Goal: Task Accomplishment & Management: Manage account settings

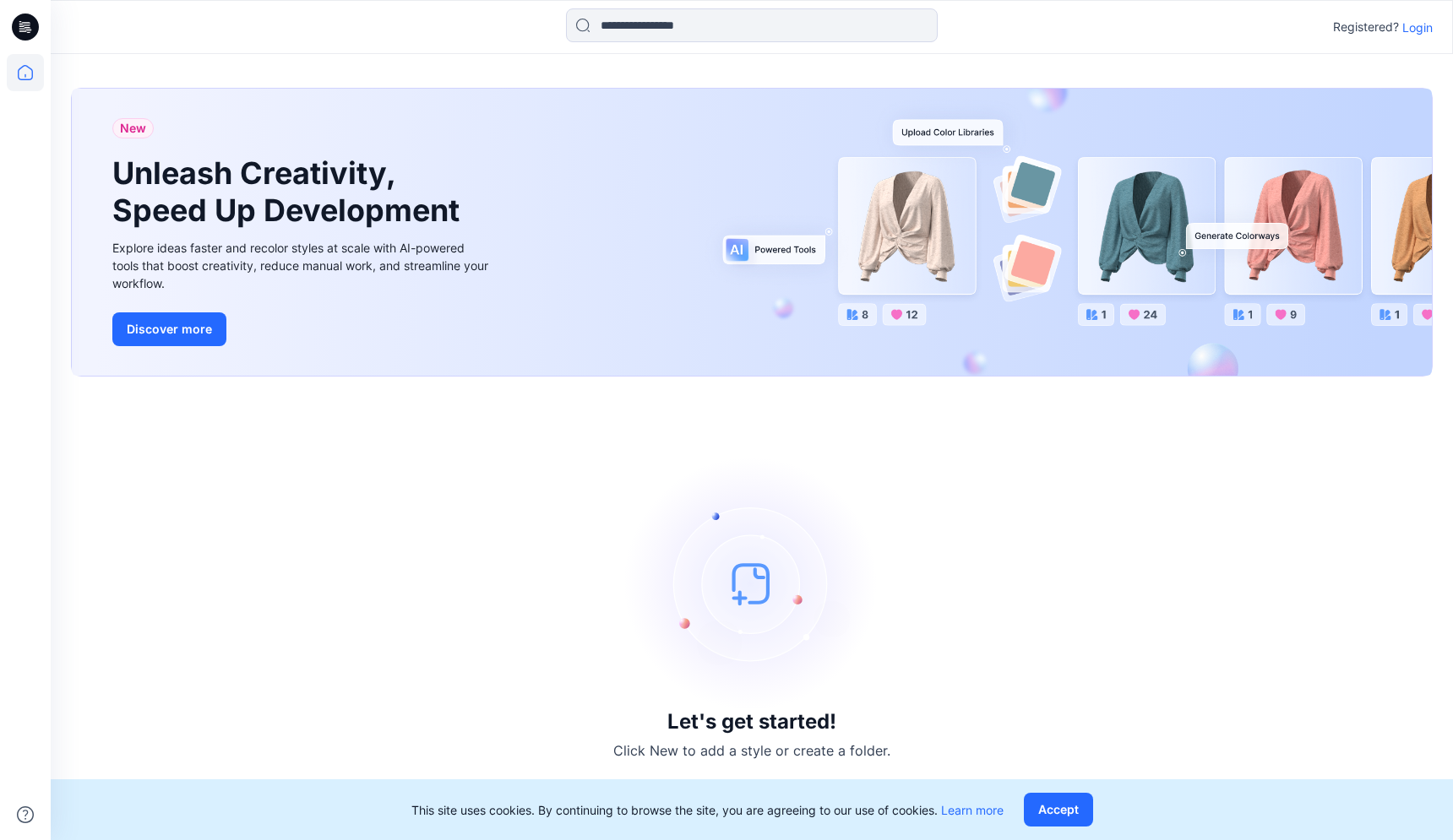
click at [1405, 23] on p "Login" at bounding box center [1417, 27] width 31 height 18
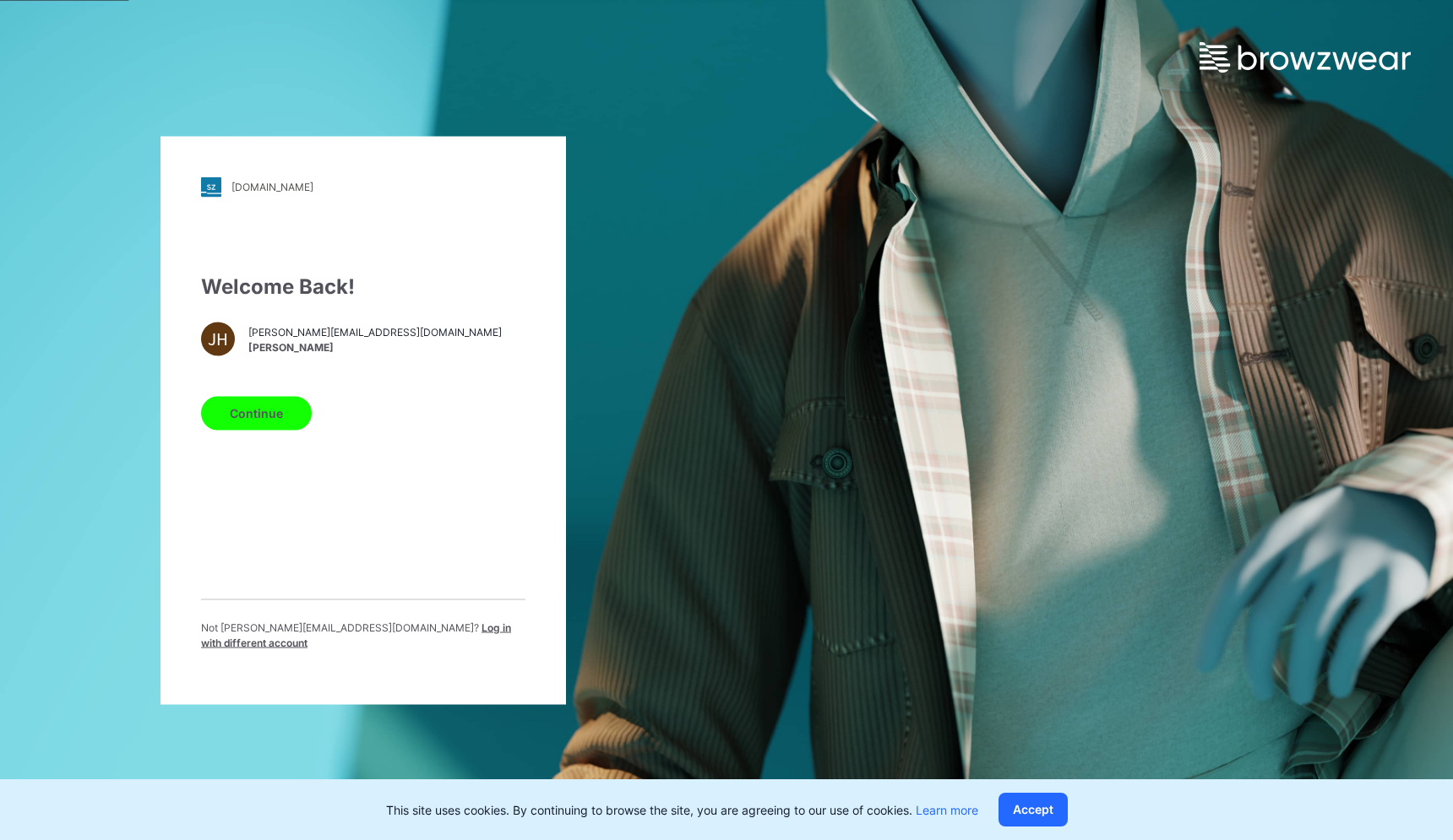
click at [248, 412] on button "Continue" at bounding box center [257, 413] width 110 height 34
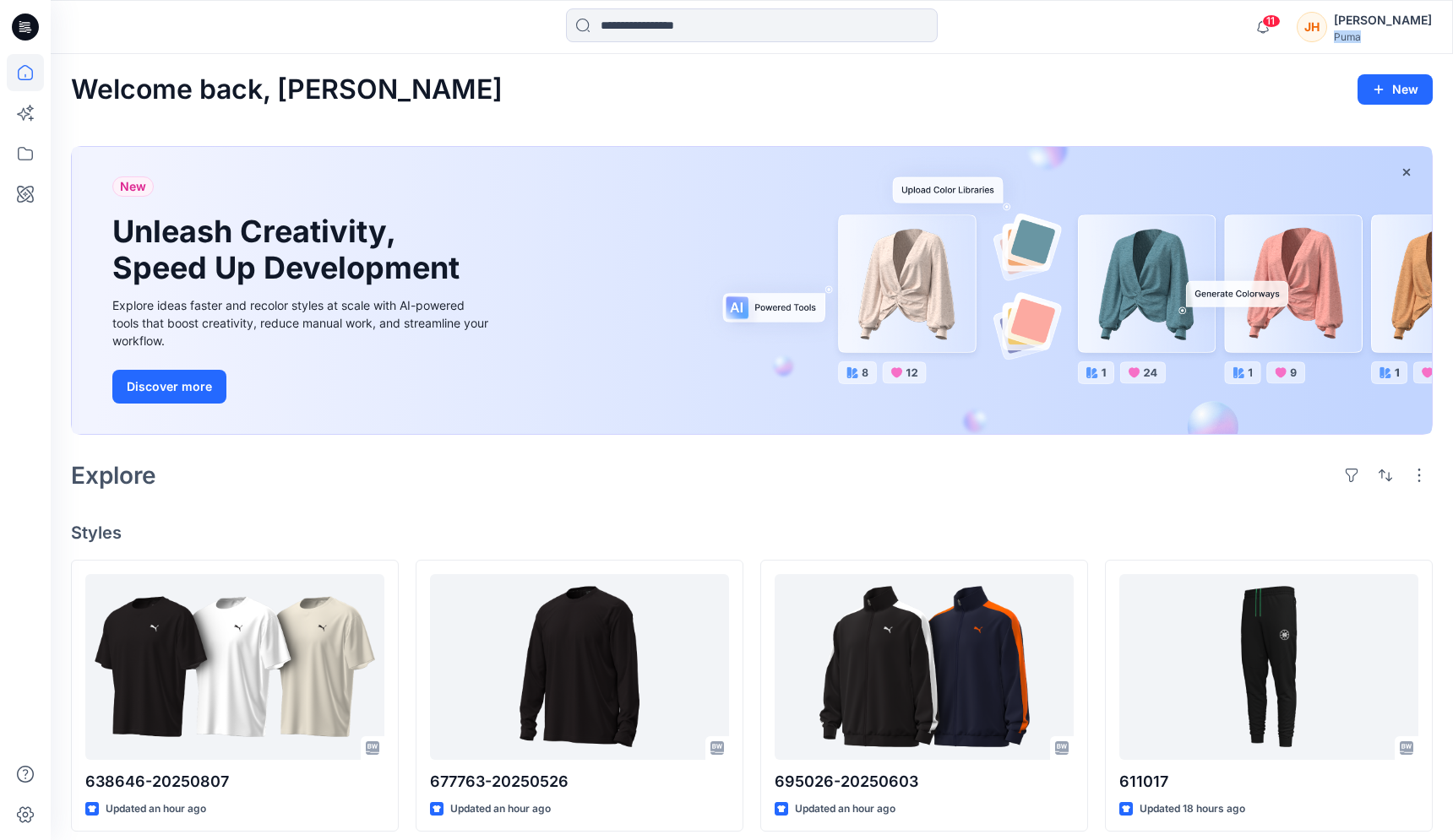
click at [1388, 31] on div "Puma" at bounding box center [1382, 37] width 98 height 13
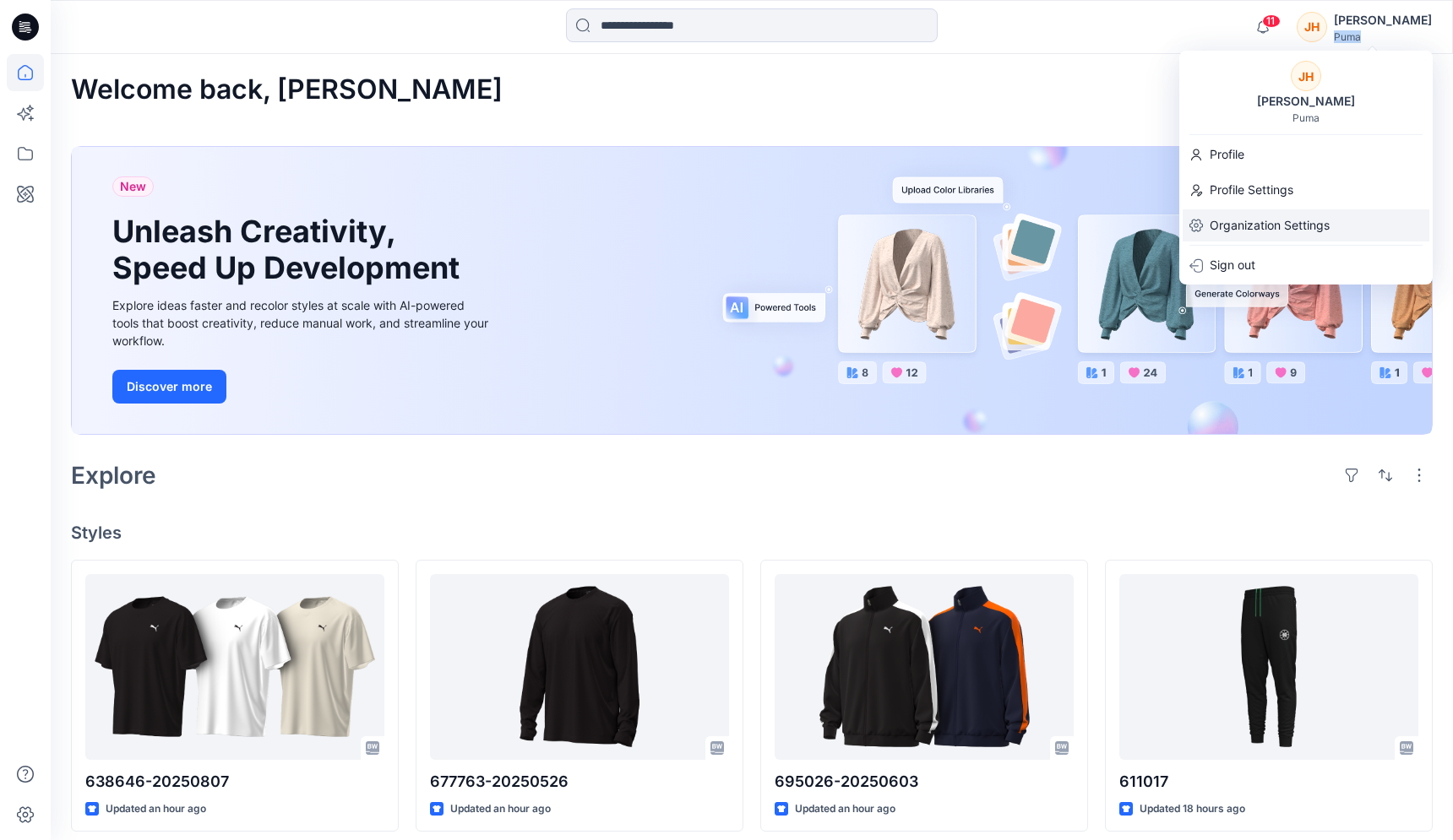
click at [1254, 220] on p "Organization Settings" at bounding box center [1269, 226] width 120 height 32
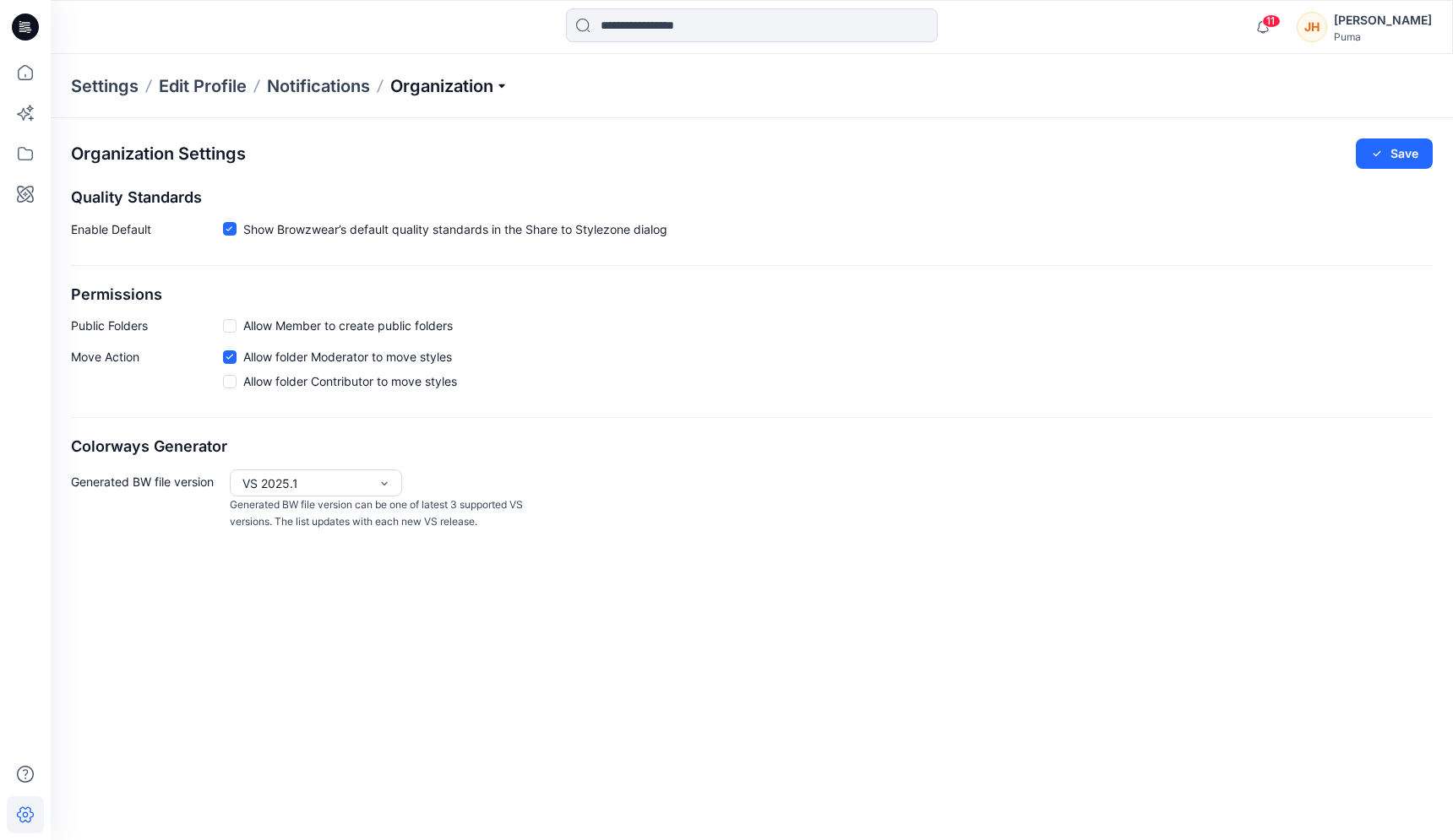
click at [448, 78] on p "Organization" at bounding box center [449, 86] width 118 height 24
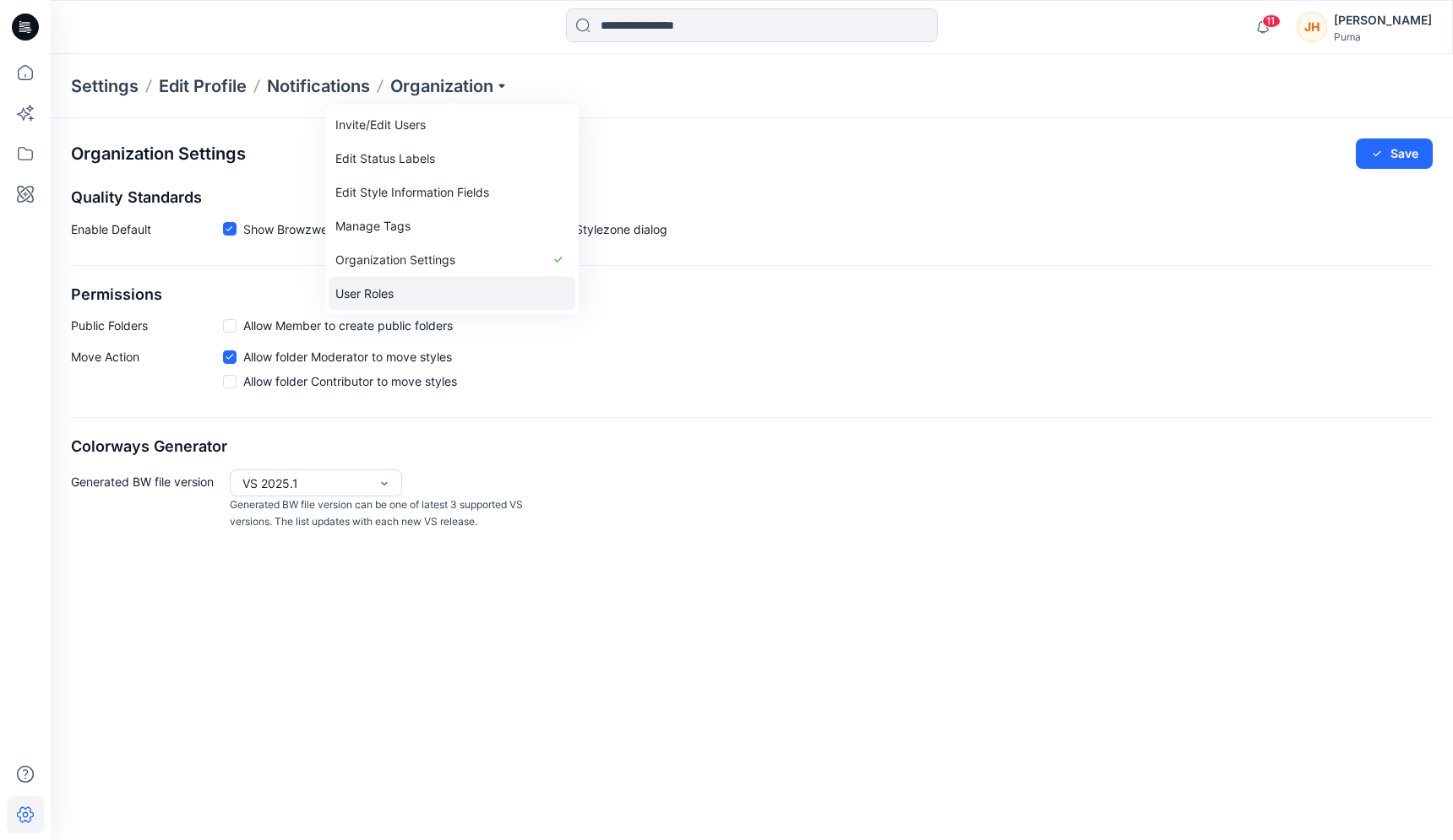
click at [406, 290] on link "User Roles" at bounding box center [452, 294] width 246 height 34
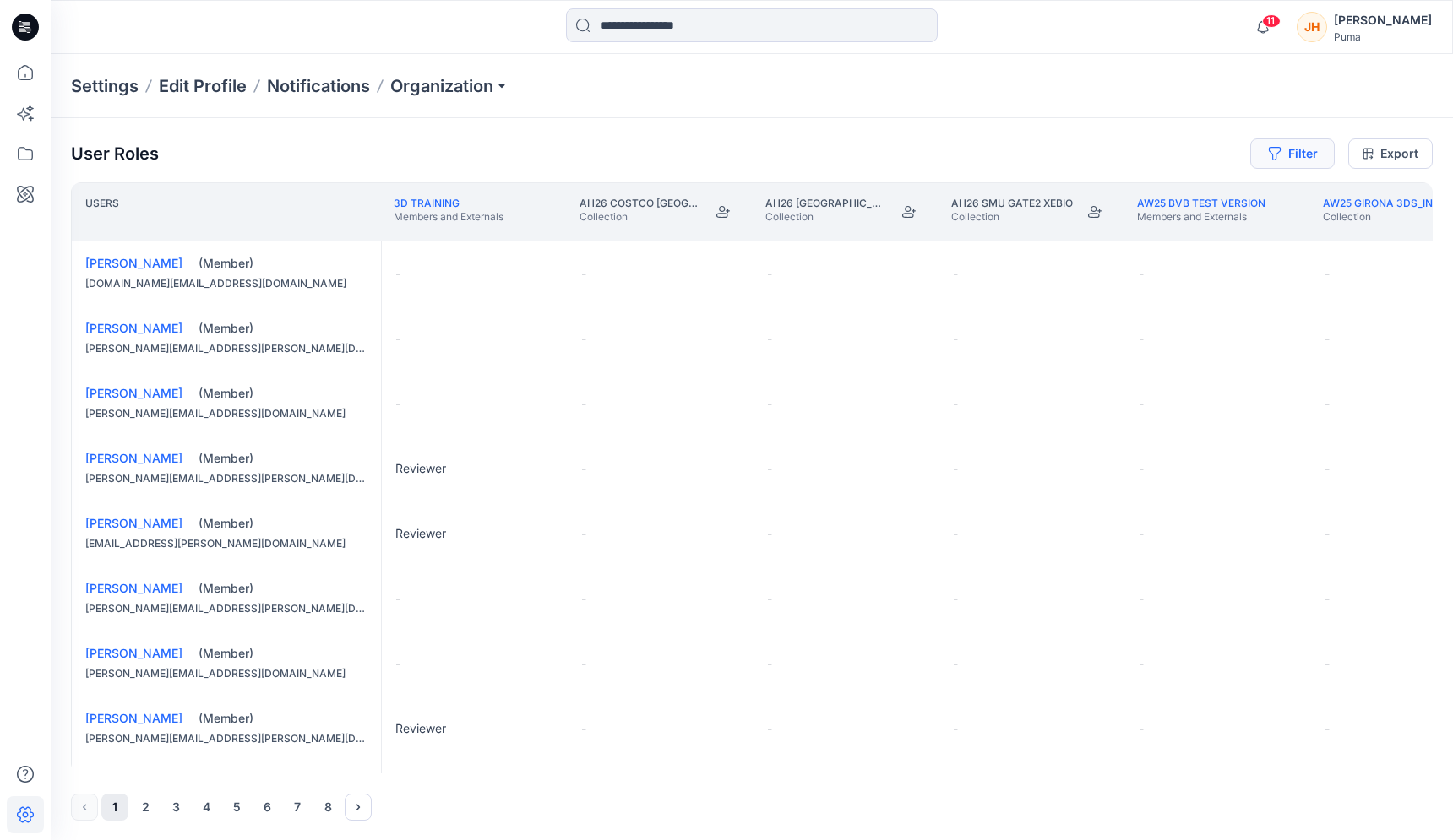
click at [1317, 141] on button "Filter" at bounding box center [1292, 154] width 84 height 31
click at [1081, 193] on div at bounding box center [1035, 199] width 174 height 21
type input "*********"
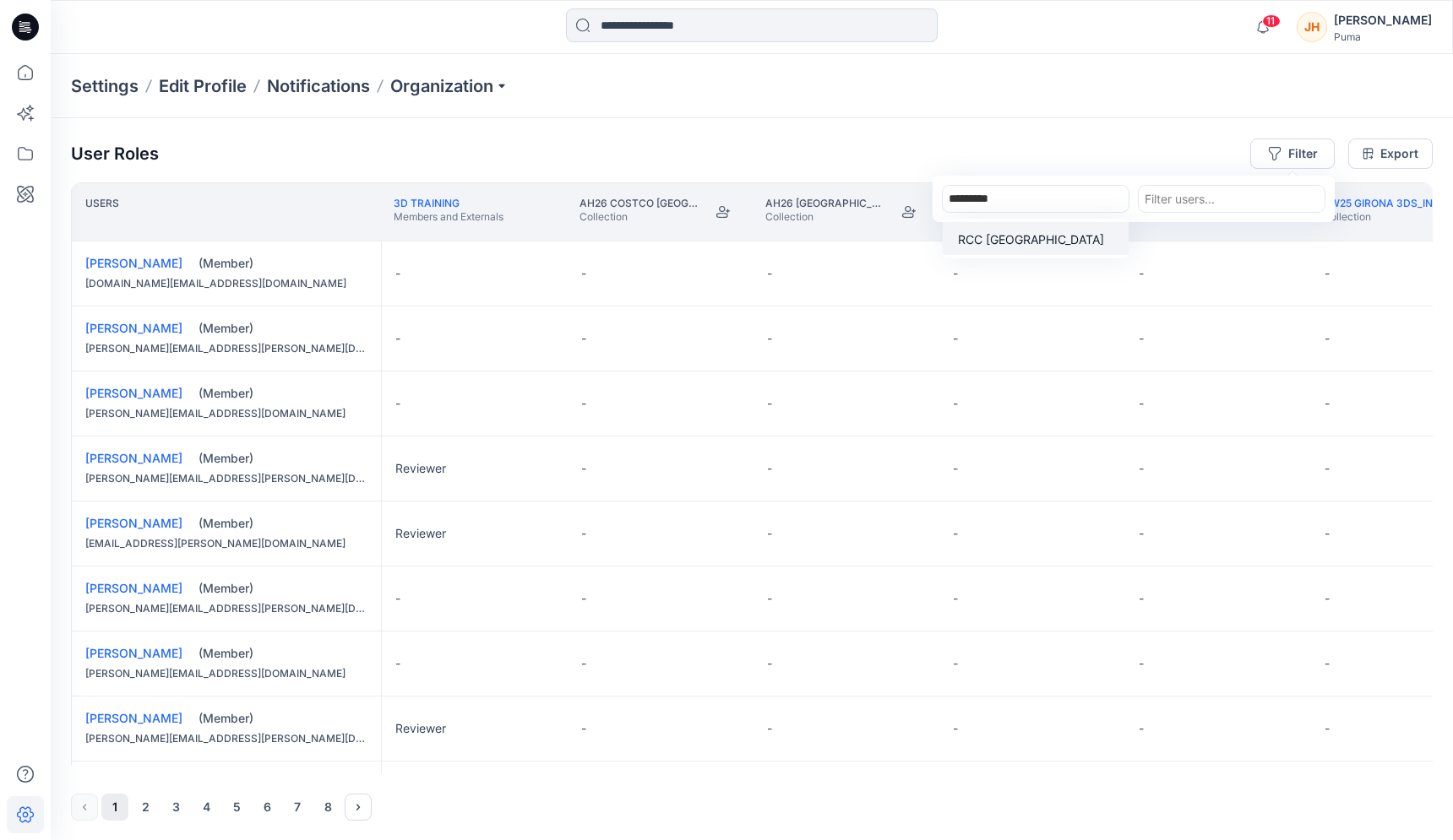
click at [1046, 238] on div "RCC [GEOGRAPHIC_DATA]" at bounding box center [1035, 238] width 166 height 20
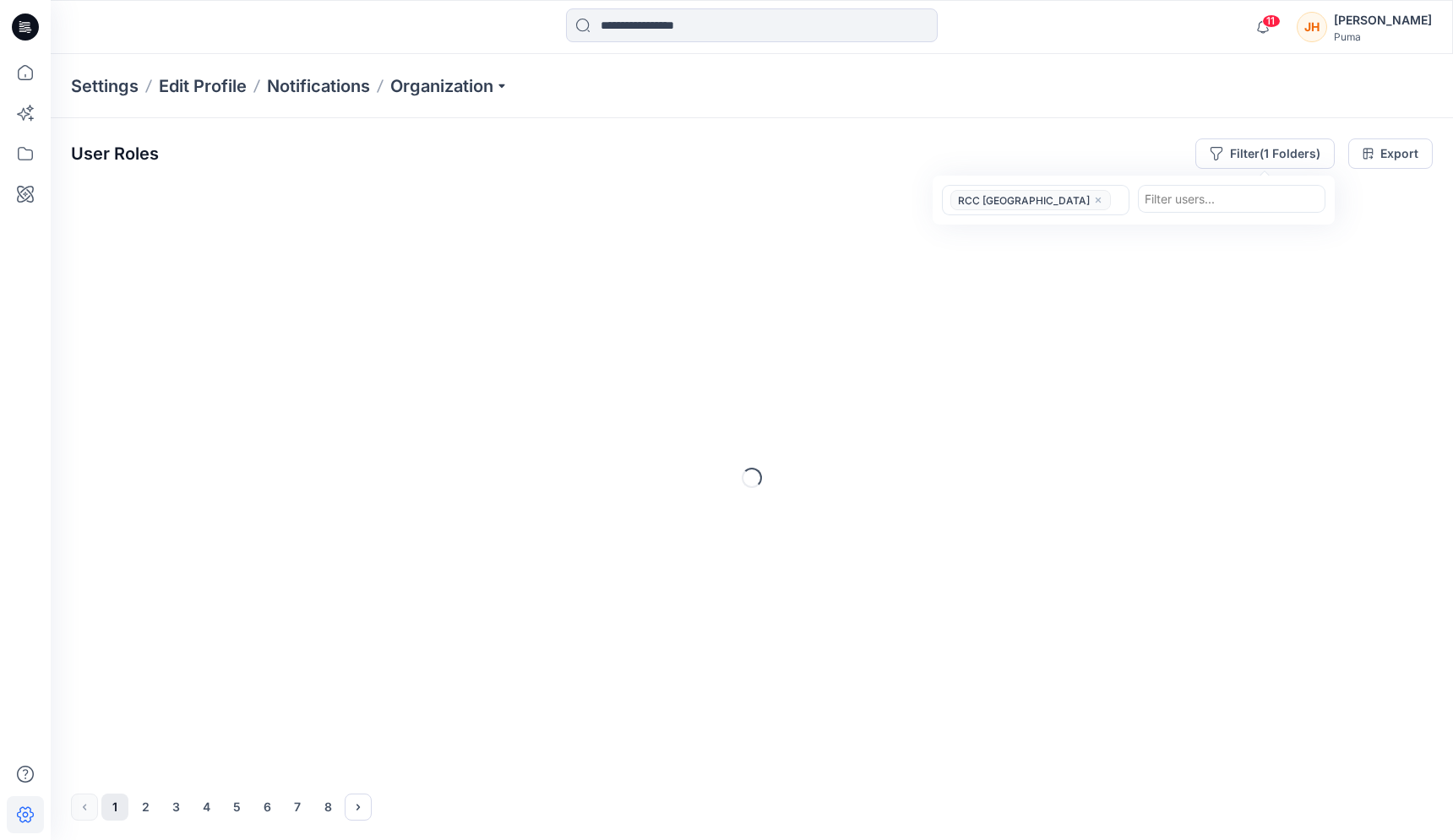
click at [1012, 120] on div "User Roles Filter (1 Folders) option RCC [GEOGRAPHIC_DATA], selected. RCC Japan…" at bounding box center [752, 479] width 1402 height 723
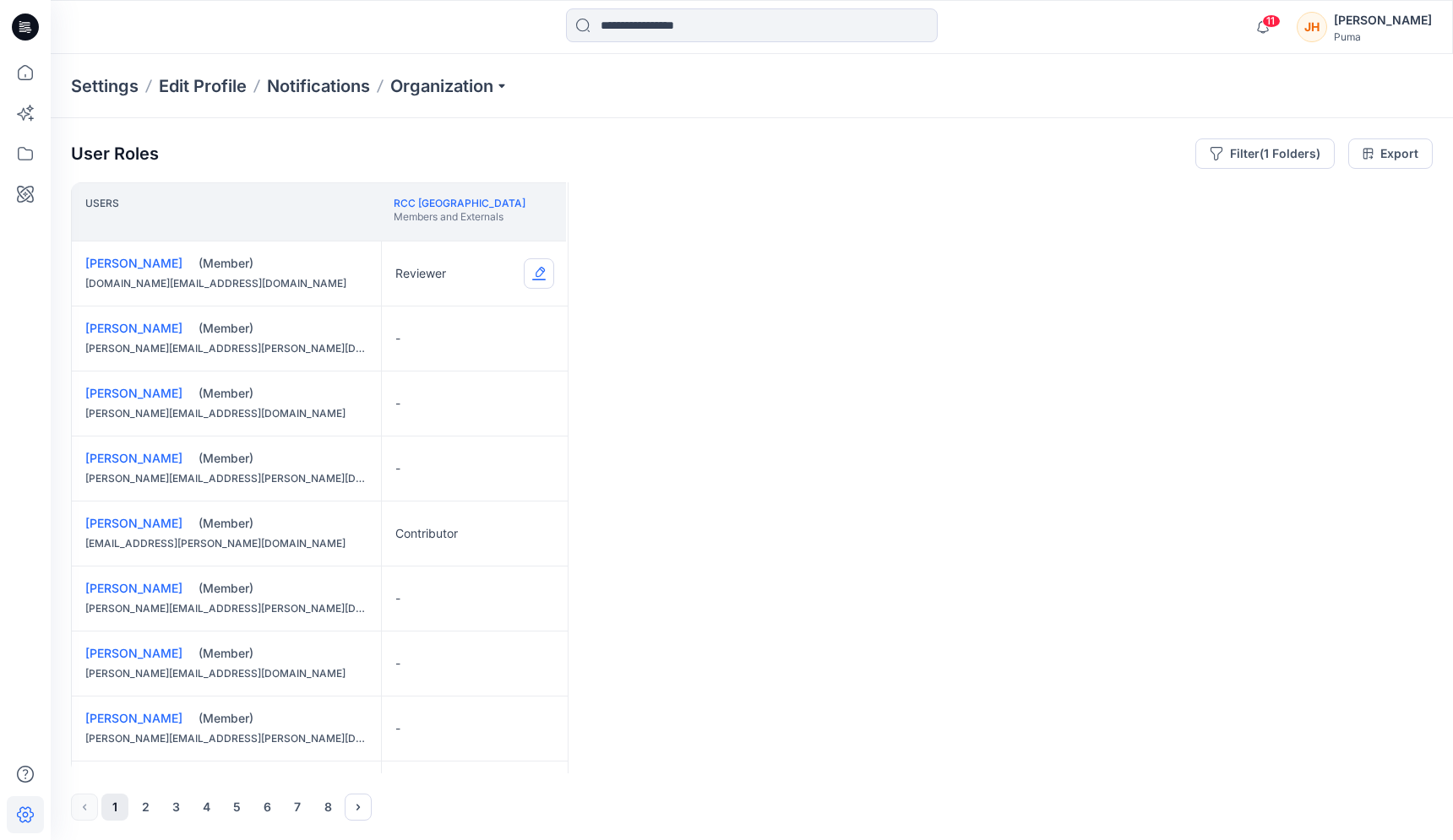
click at [543, 276] on button "Edit Role" at bounding box center [539, 273] width 31 height 31
click at [508, 314] on button "None" at bounding box center [459, 314] width 183 height 31
click at [537, 530] on button "Edit Role" at bounding box center [539, 533] width 31 height 31
click at [468, 572] on button "None" at bounding box center [459, 574] width 183 height 31
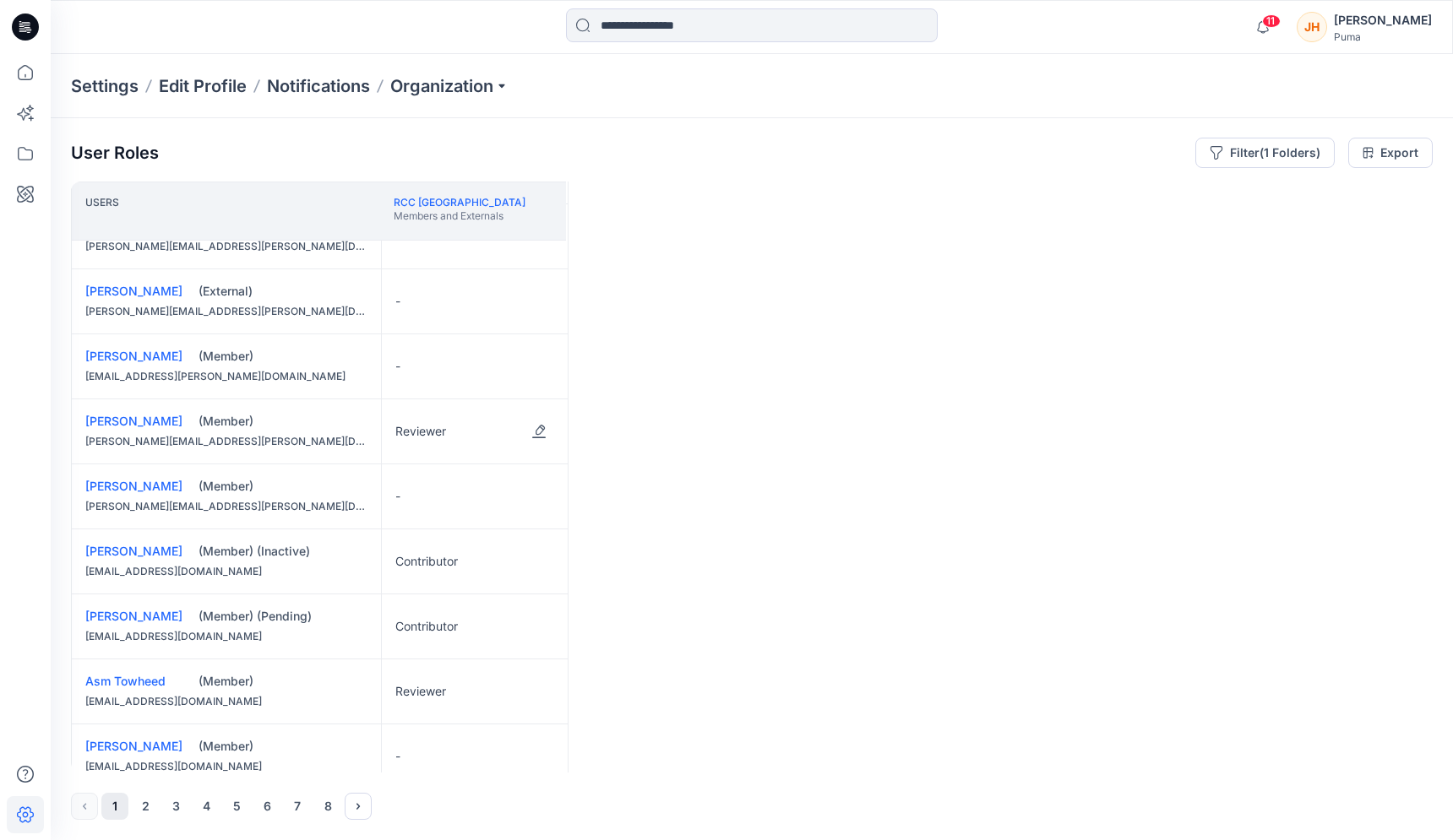
scroll to position [505, 0]
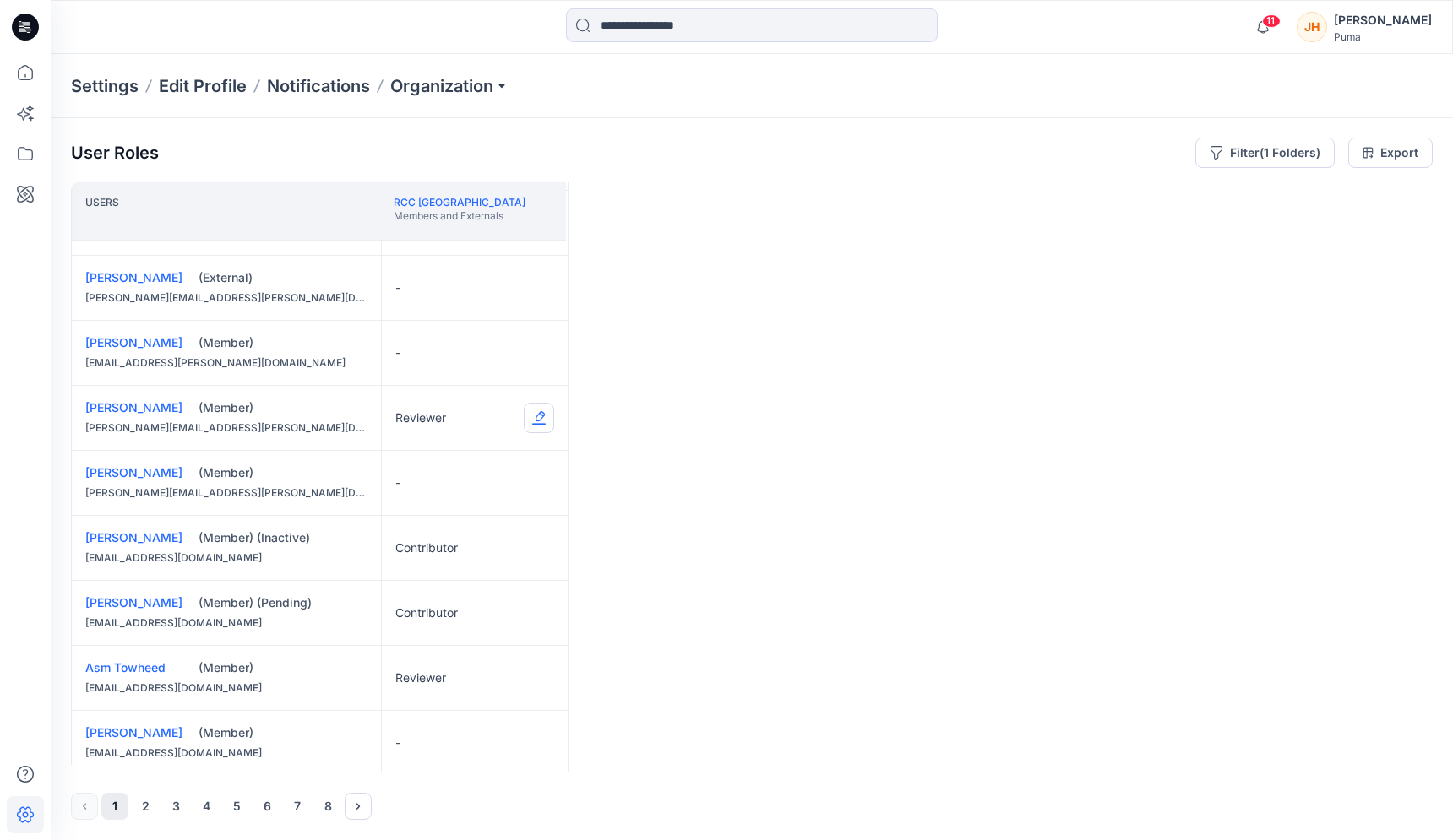
click at [536, 418] on button "Edit Role" at bounding box center [539, 418] width 31 height 31
click at [483, 454] on button "None" at bounding box center [459, 459] width 183 height 31
click at [536, 550] on button "Edit Role" at bounding box center [539, 548] width 31 height 31
click at [647, 501] on div "Users RCC Japan Members and Externals [PERSON_NAME] (Member) [DOMAIN_NAME][EMAI…" at bounding box center [752, 477] width 1362 height 591
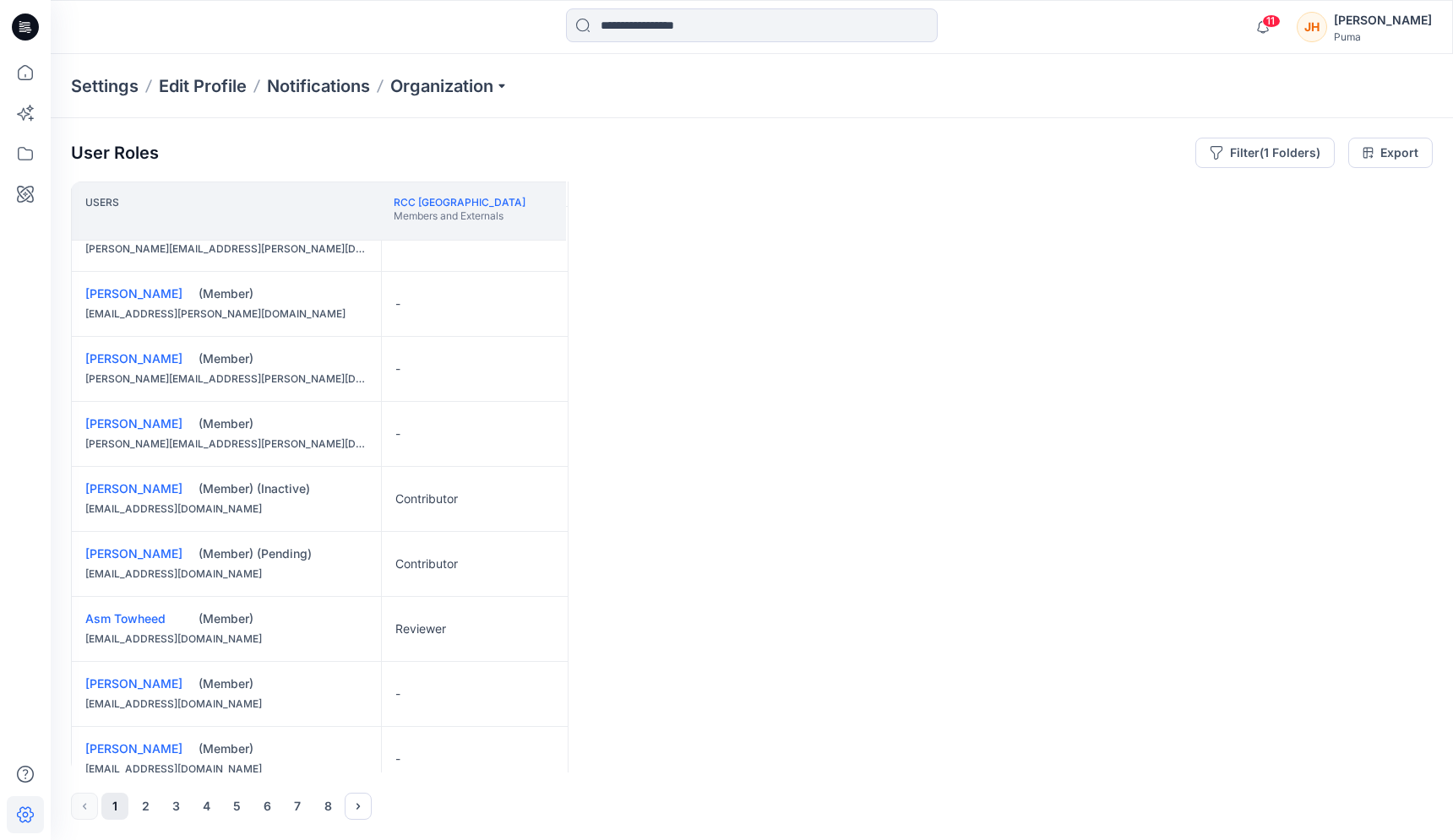
scroll to position [573, 0]
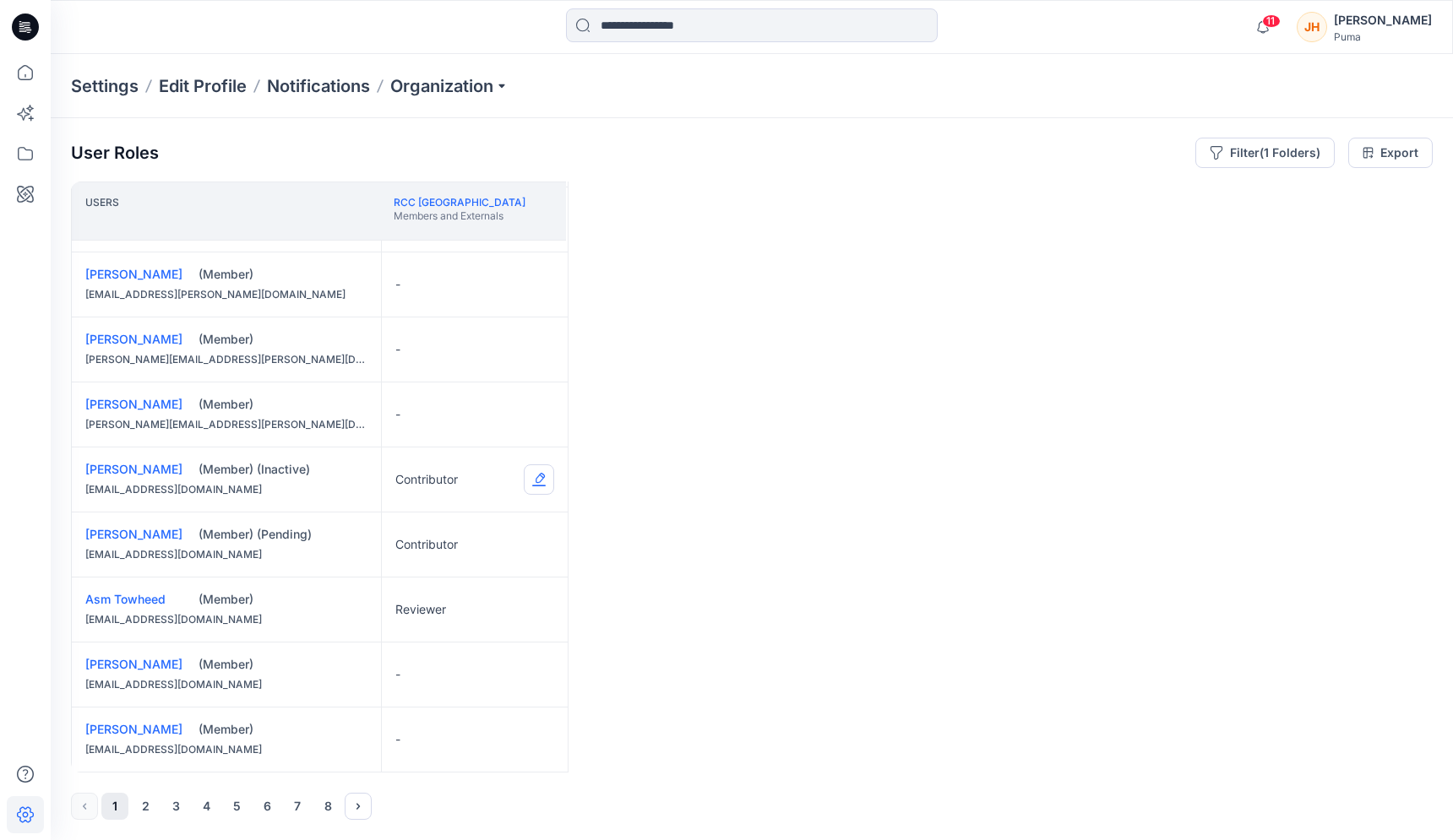
click at [531, 465] on button "Edit Role" at bounding box center [539, 480] width 31 height 31
click at [461, 521] on button "None" at bounding box center [459, 521] width 183 height 31
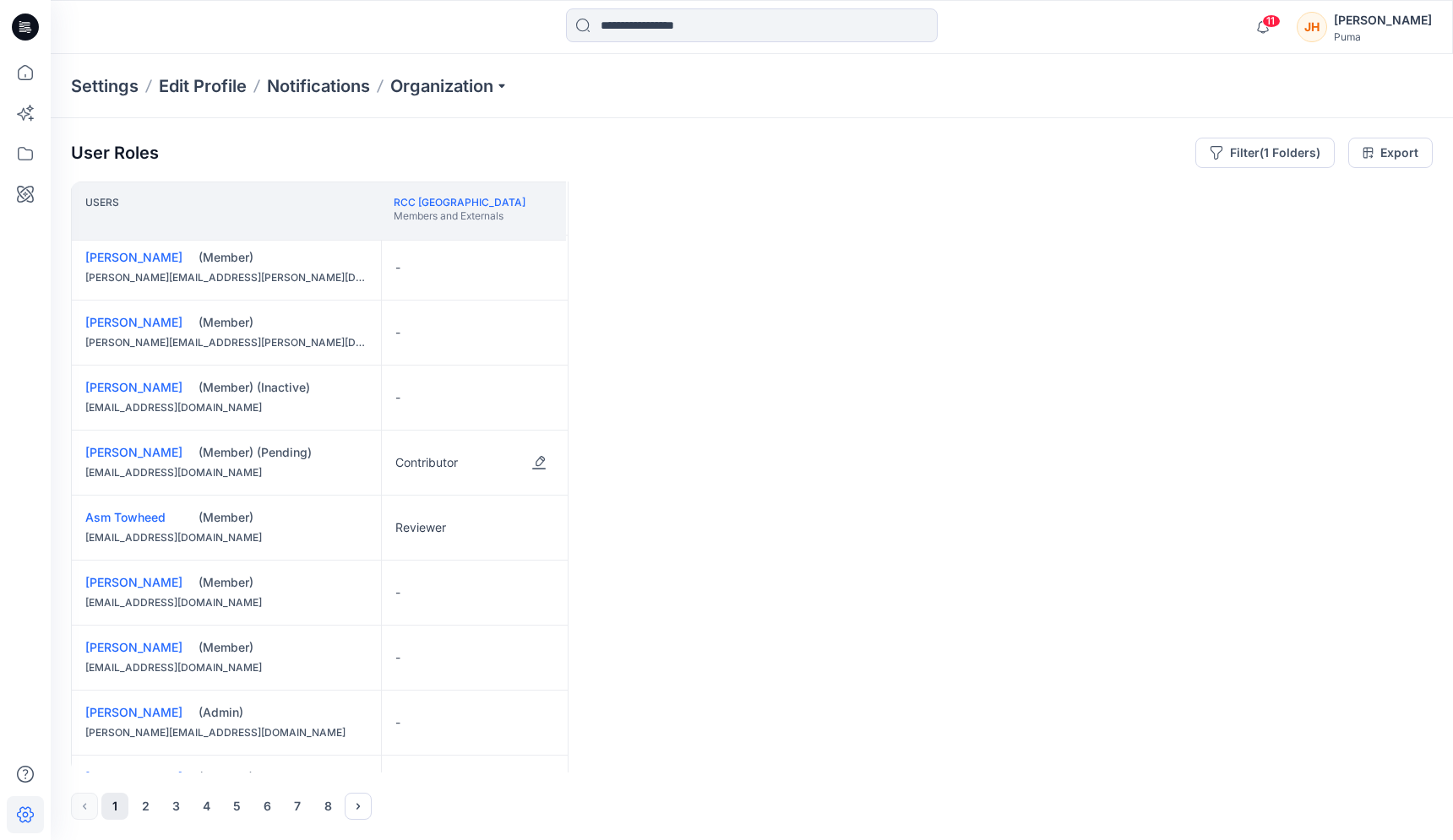
scroll to position [664, 0]
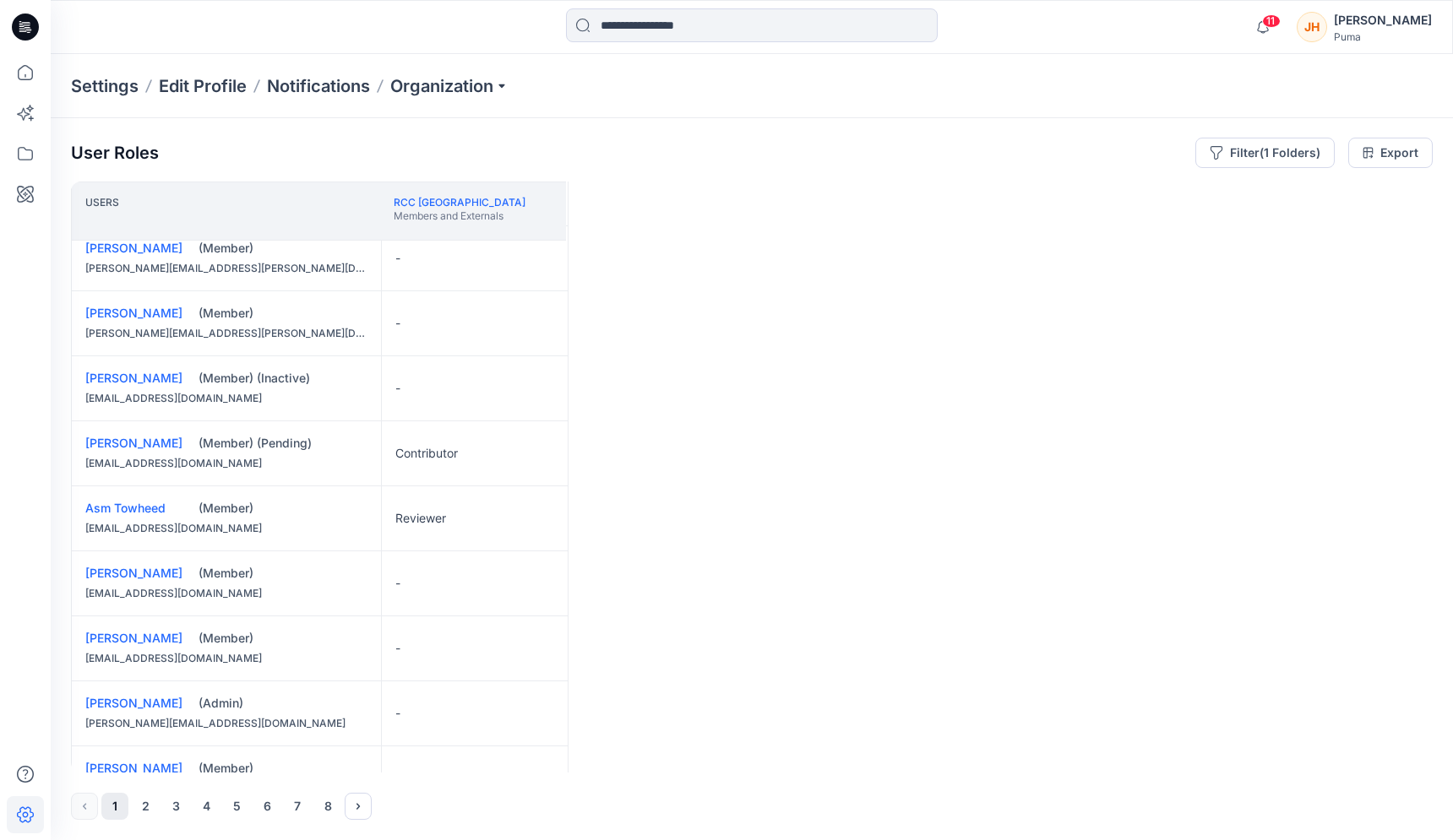
click at [447, 513] on div "Reviewer" at bounding box center [474, 519] width 186 height 65
click at [538, 519] on button "Edit Role" at bounding box center [539, 519] width 31 height 31
click at [485, 564] on button "None" at bounding box center [459, 559] width 183 height 31
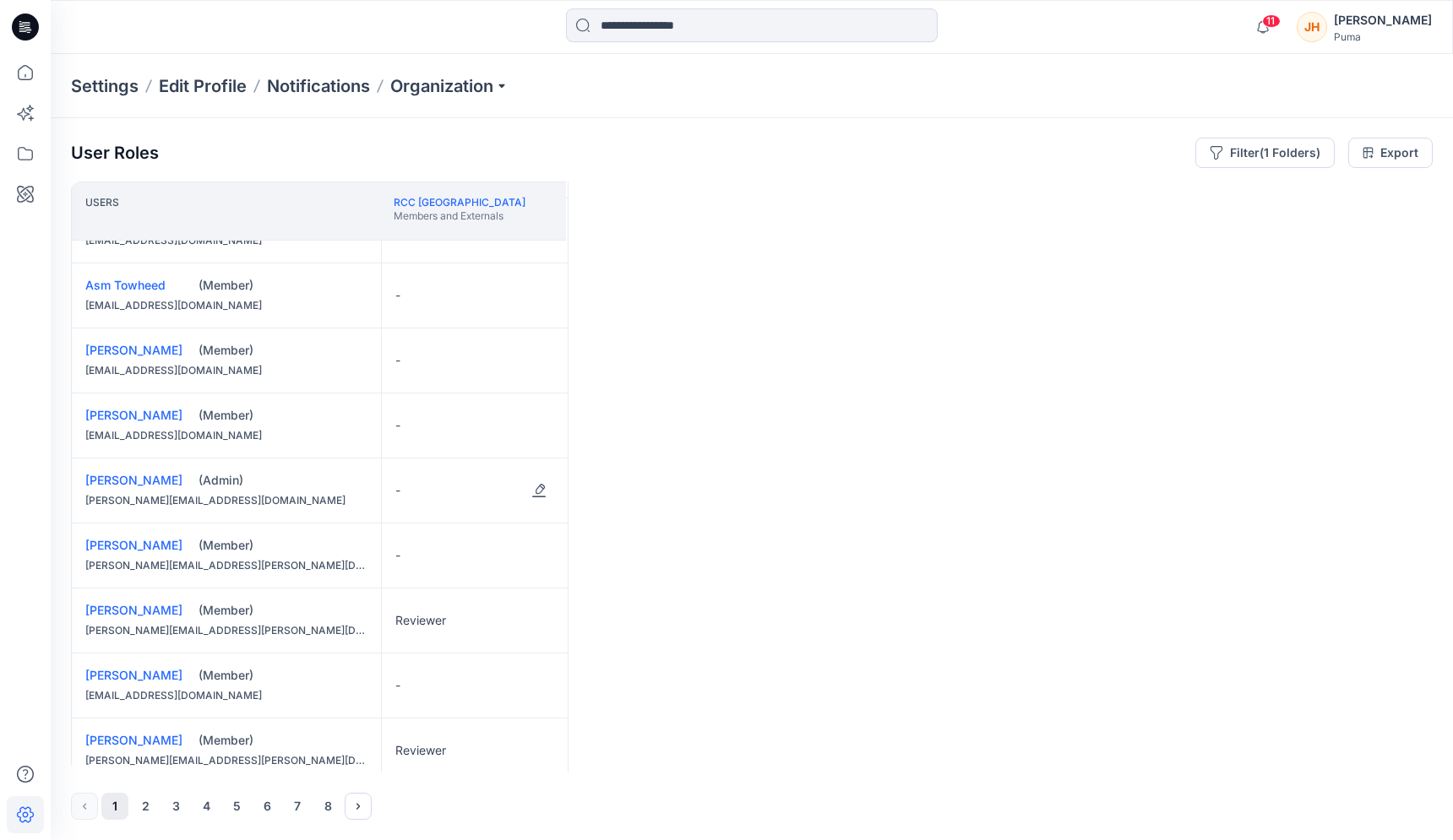
scroll to position [884, 0]
click at [536, 623] on button "Edit Role" at bounding box center [539, 624] width 31 height 31
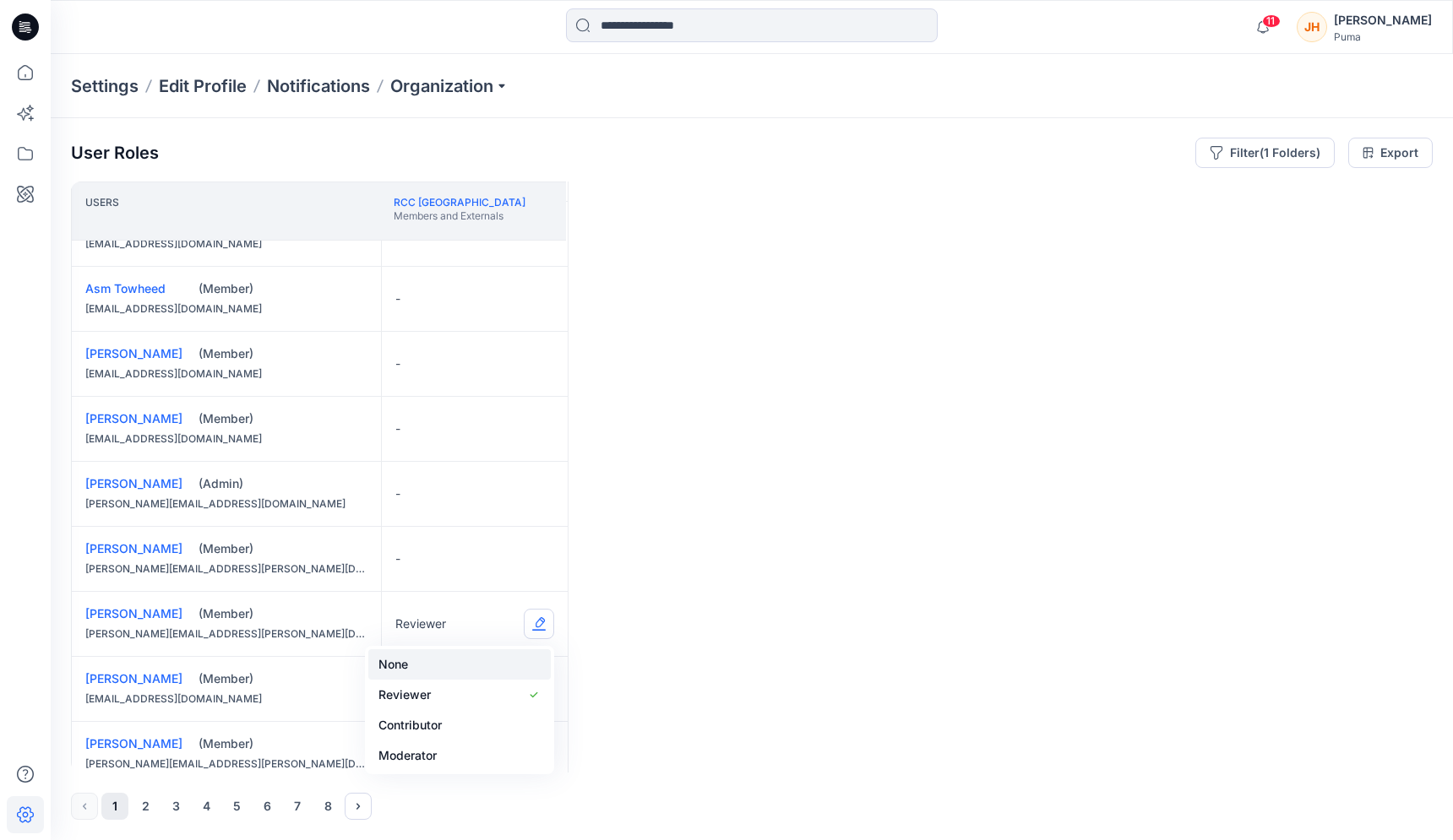
click at [477, 662] on button "None" at bounding box center [459, 665] width 183 height 31
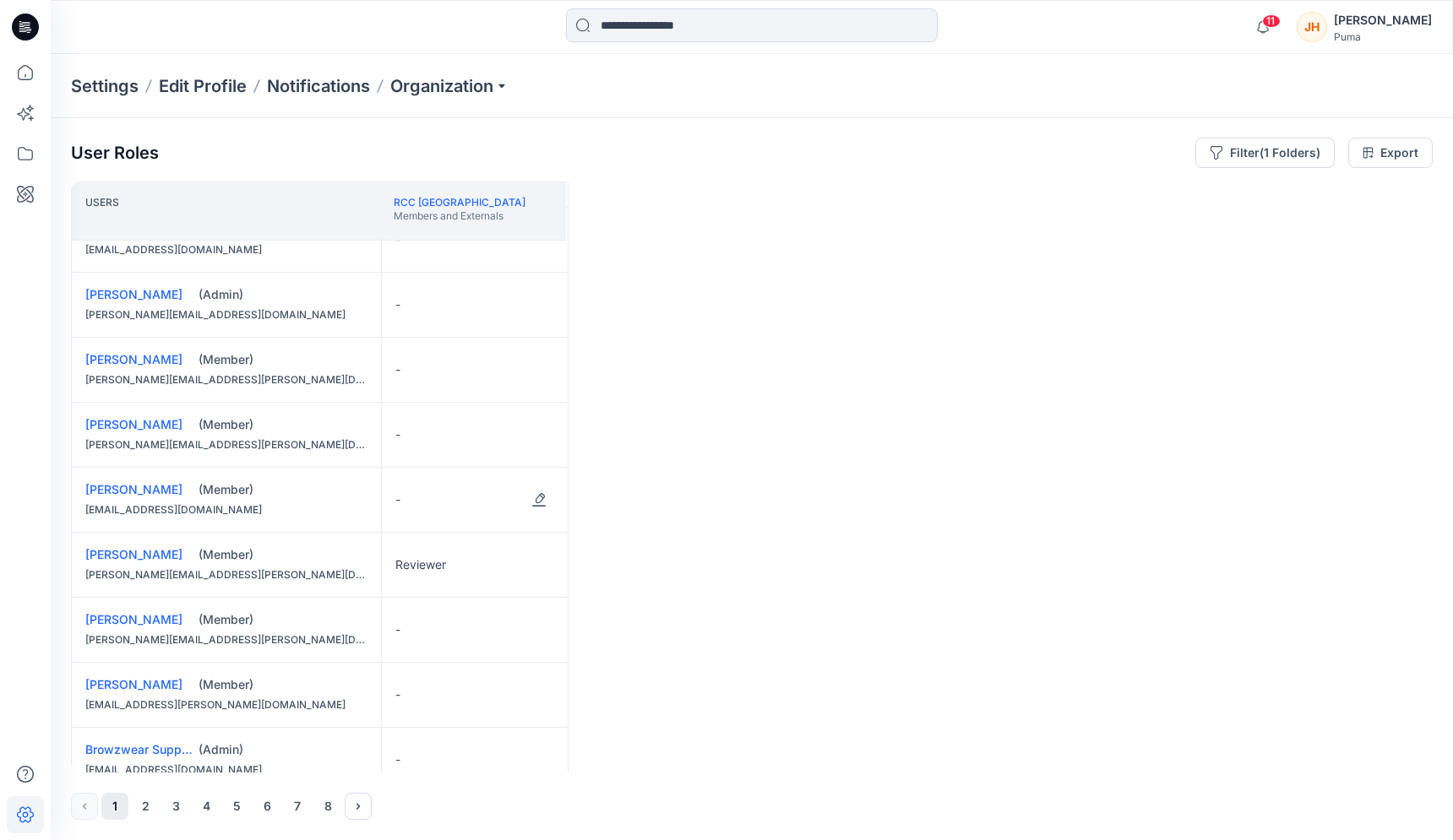
scroll to position [1084, 0]
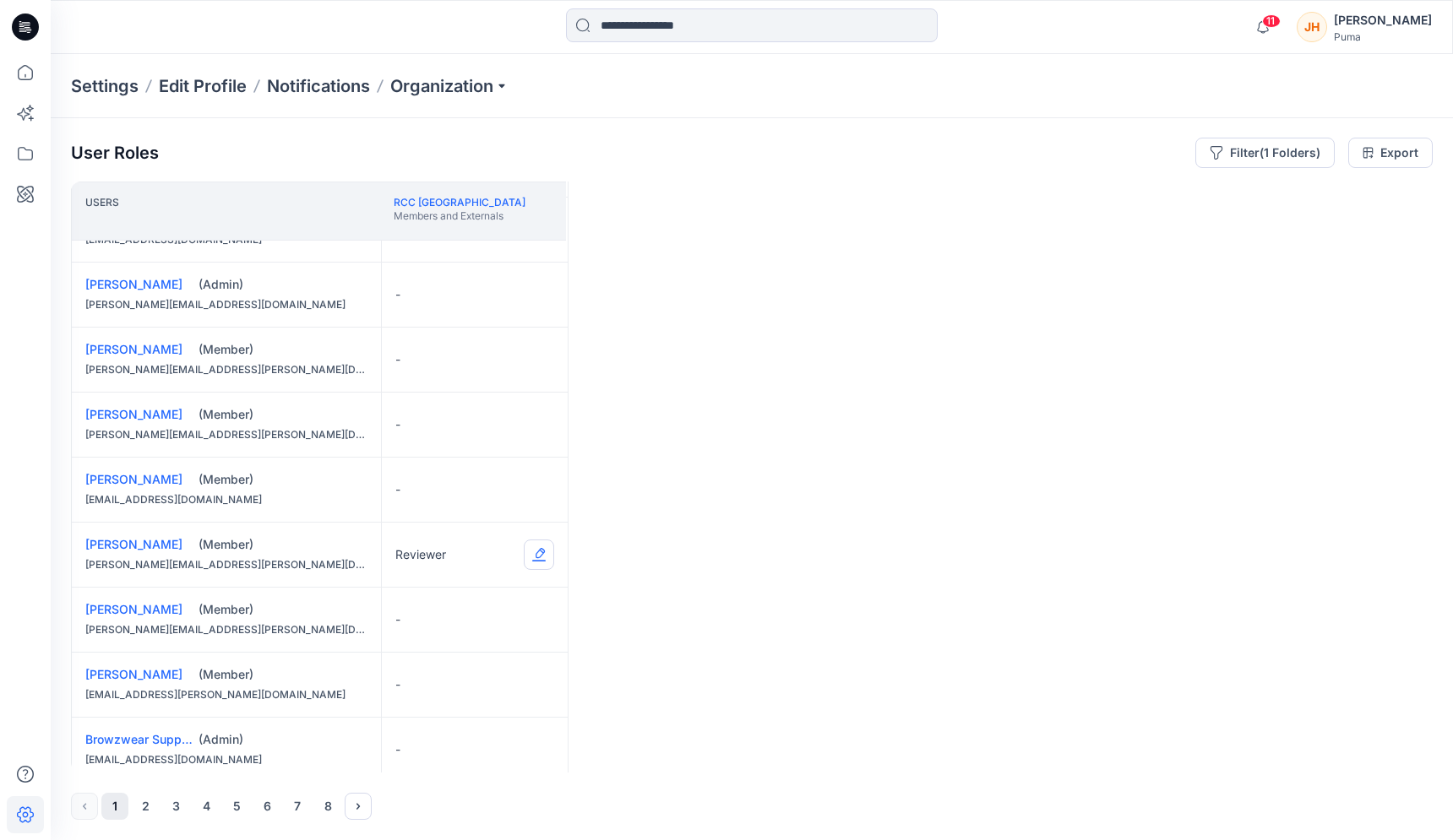
click at [534, 555] on button "Edit Role" at bounding box center [539, 555] width 31 height 31
click at [644, 505] on div "Users RCC Japan Members and Externals [PERSON_NAME] (Member) [DOMAIN_NAME][EMAI…" at bounding box center [752, 477] width 1362 height 591
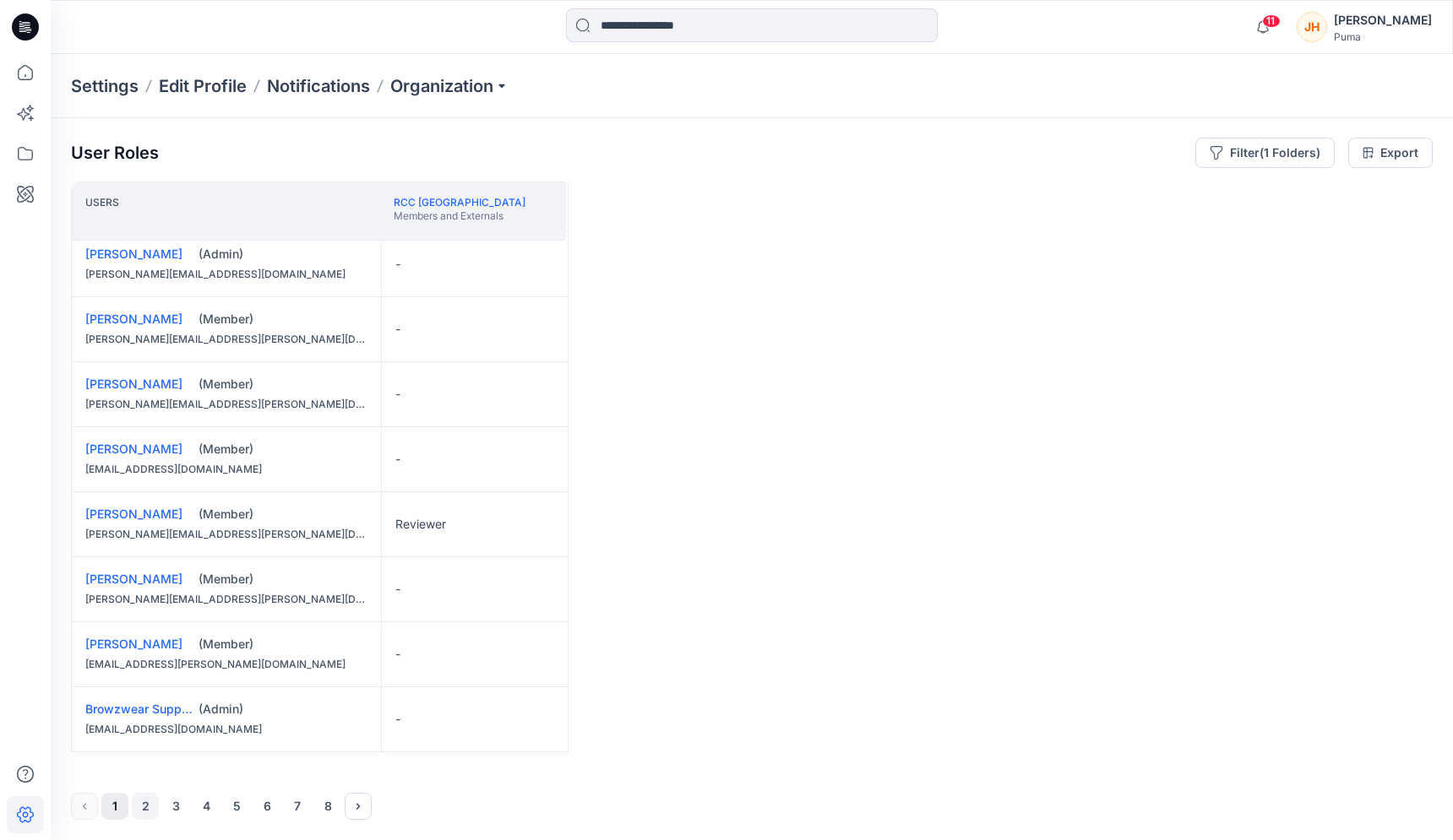
click at [135, 809] on button "2" at bounding box center [145, 807] width 27 height 27
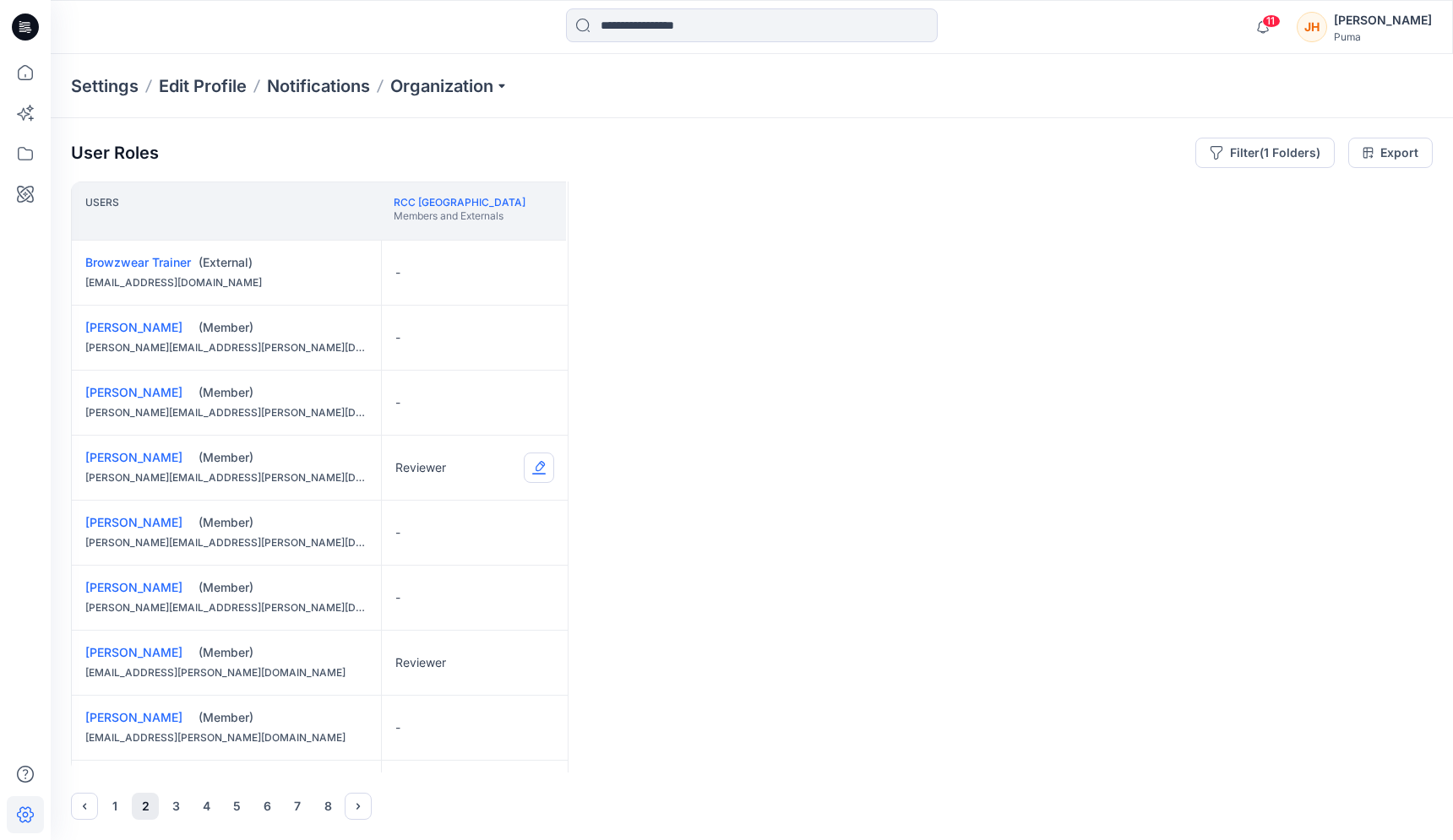
click at [545, 471] on button "Edit Role" at bounding box center [539, 468] width 31 height 31
click at [498, 508] on button "None" at bounding box center [459, 509] width 183 height 31
click at [546, 670] on button "Edit Role" at bounding box center [539, 663] width 31 height 31
click at [484, 704] on button "None" at bounding box center [459, 703] width 183 height 31
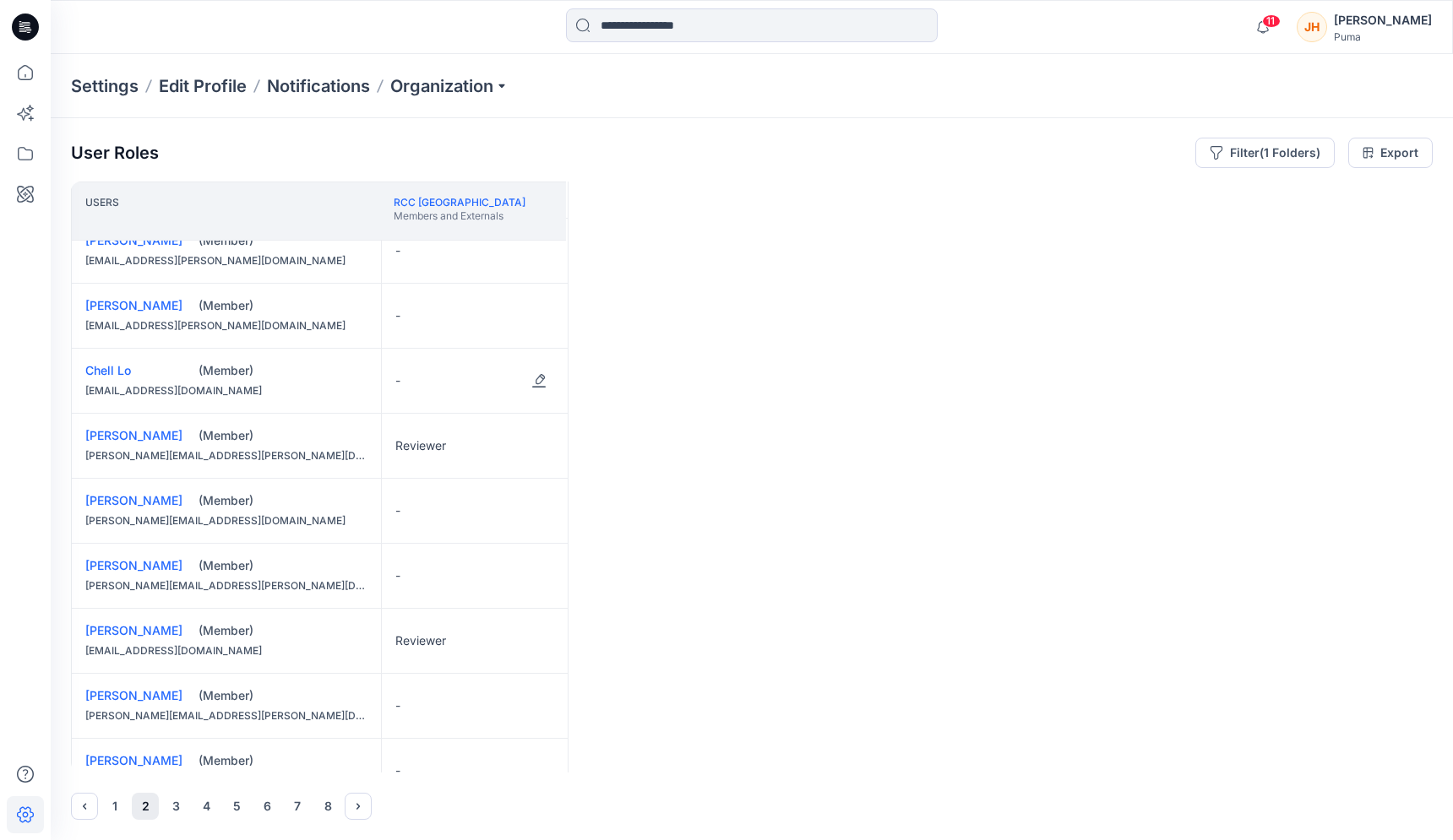
scroll to position [418, 0]
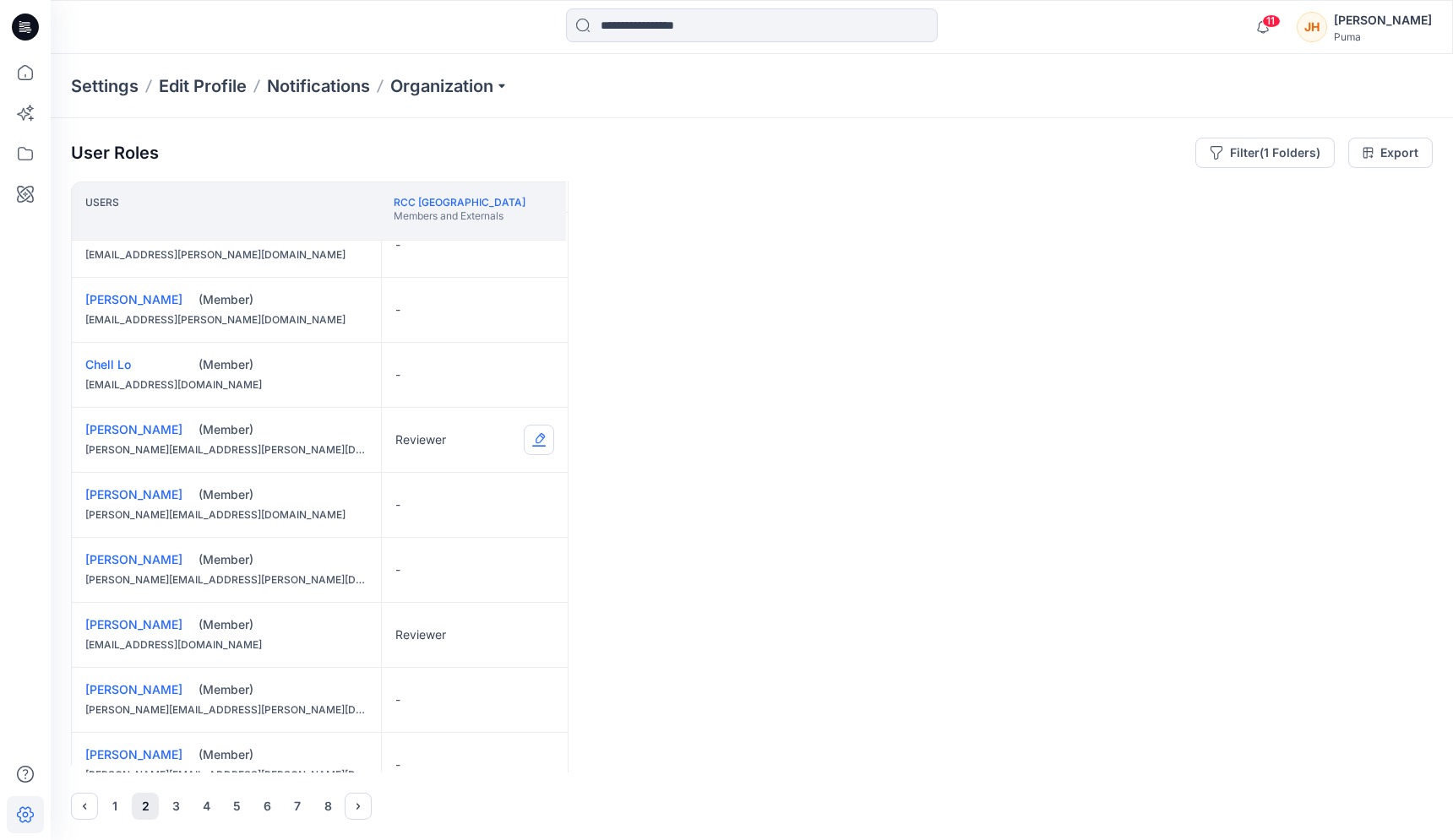
click at [544, 434] on button "Edit Role" at bounding box center [539, 440] width 31 height 31
click at [513, 473] on button "None" at bounding box center [459, 481] width 183 height 31
click at [540, 627] on button "Edit Role" at bounding box center [539, 635] width 31 height 31
click at [489, 673] on button "None" at bounding box center [459, 675] width 183 height 31
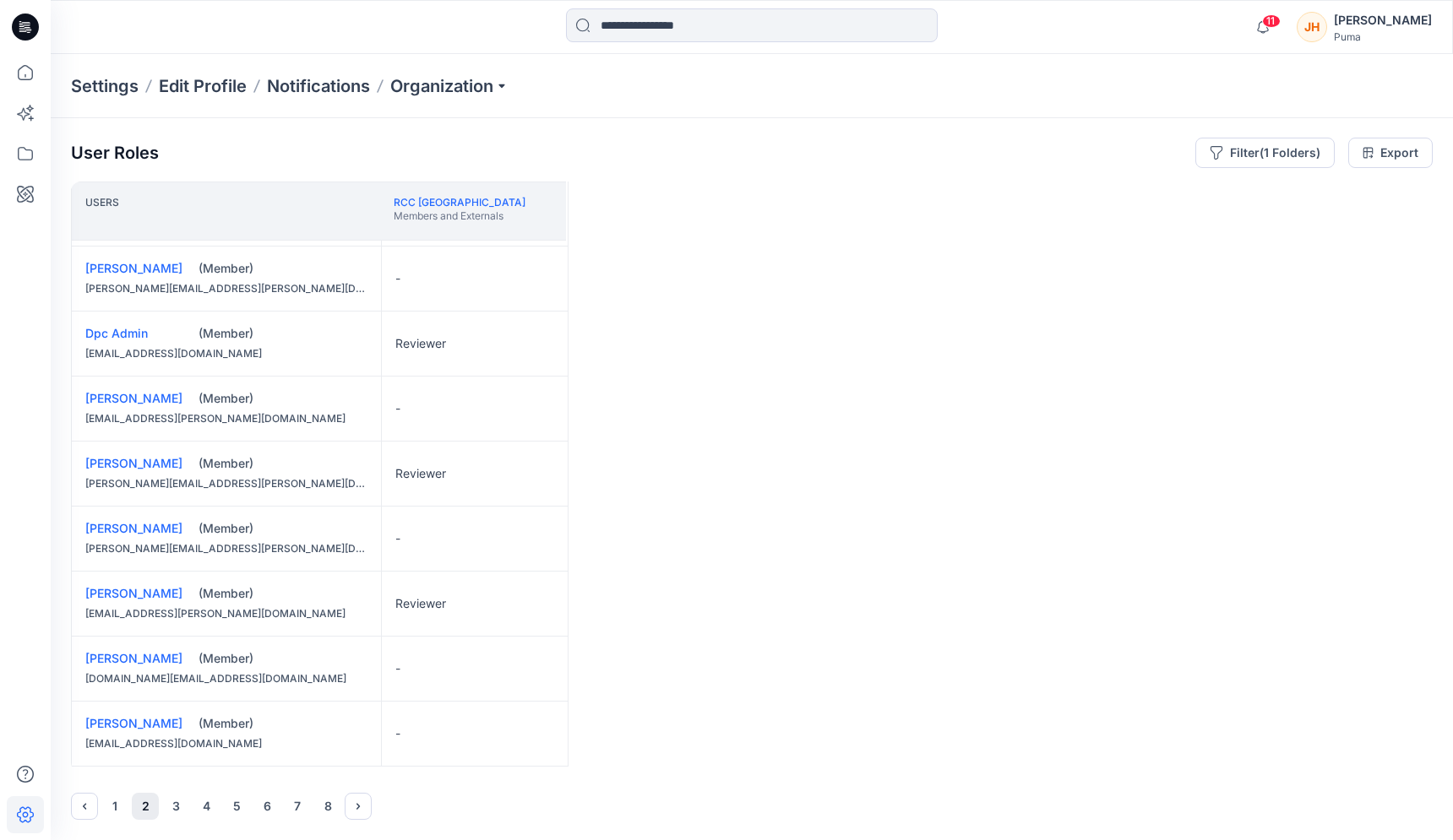
scroll to position [1113, 0]
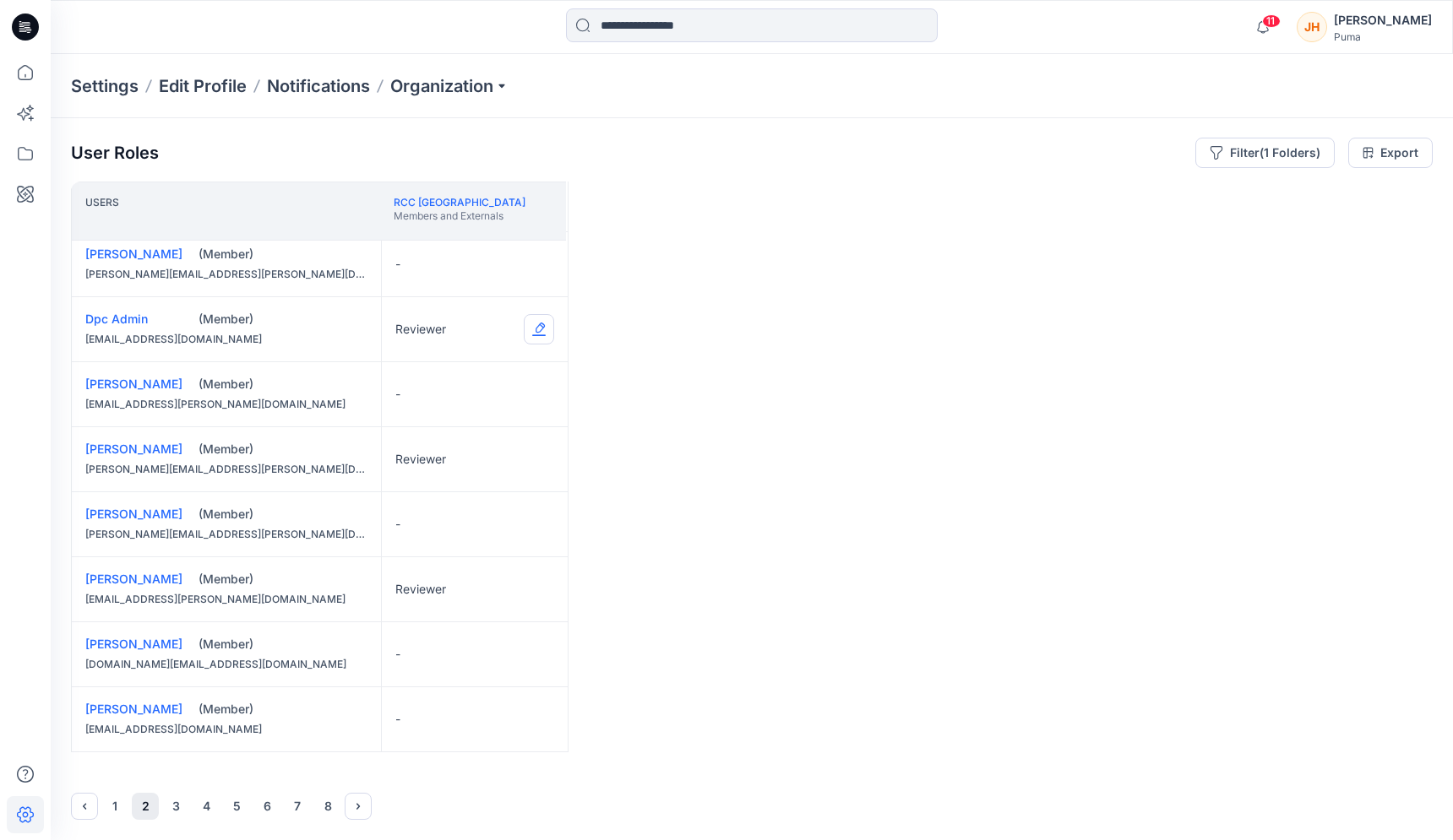
click at [540, 328] on button "Edit Role" at bounding box center [539, 330] width 31 height 31
click at [631, 385] on div "Users RCC Japan Members and Externals Browzwear Trainer (External) [EMAIL_ADDRE…" at bounding box center [752, 477] width 1362 height 591
click at [535, 457] on button "Edit Role" at bounding box center [539, 459] width 31 height 31
click at [449, 509] on button "None" at bounding box center [459, 500] width 183 height 31
click at [529, 589] on button "Edit Role" at bounding box center [539, 589] width 31 height 31
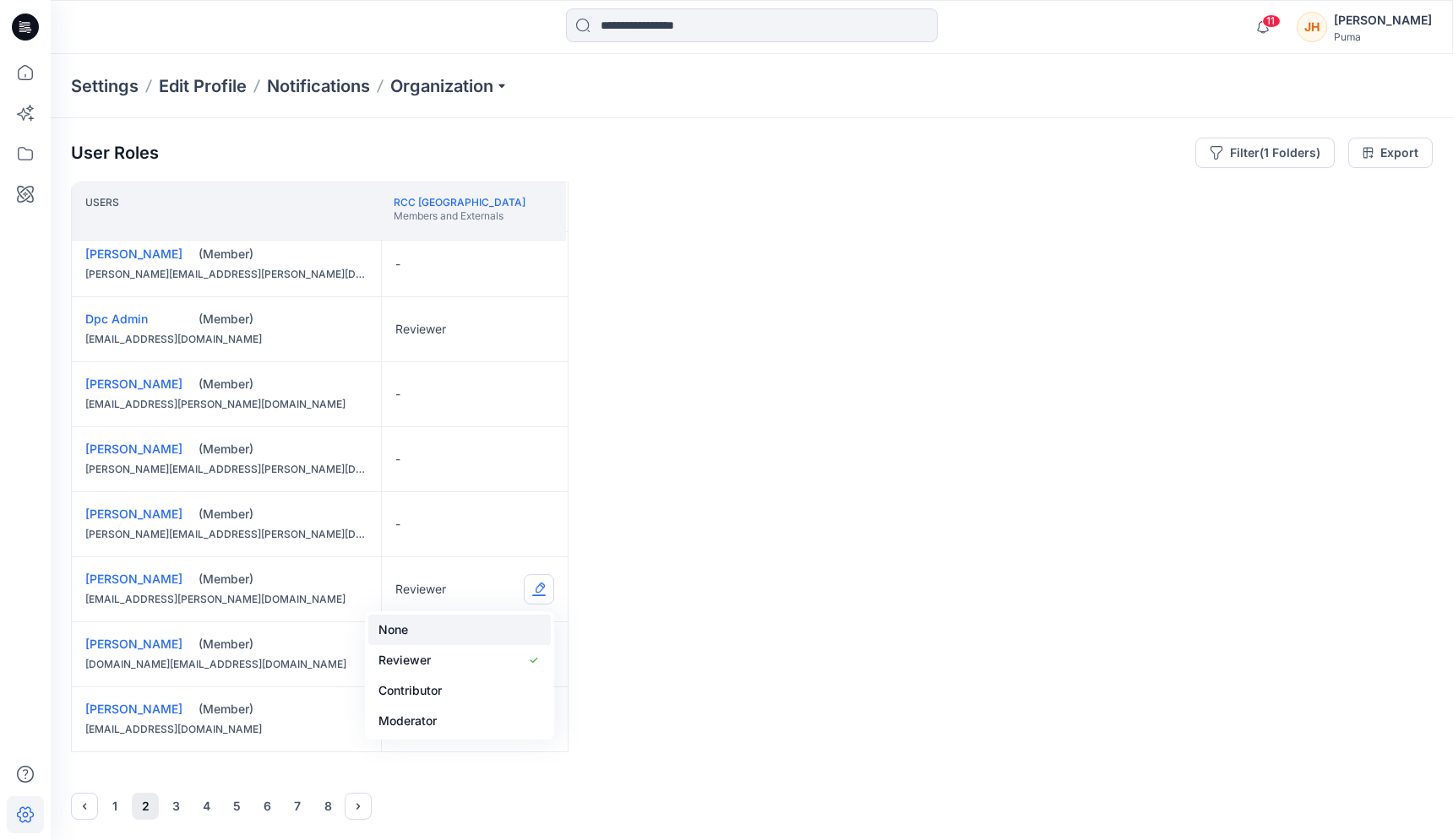
click at [430, 624] on button "None" at bounding box center [459, 630] width 183 height 31
click at [184, 809] on button "3" at bounding box center [176, 807] width 27 height 27
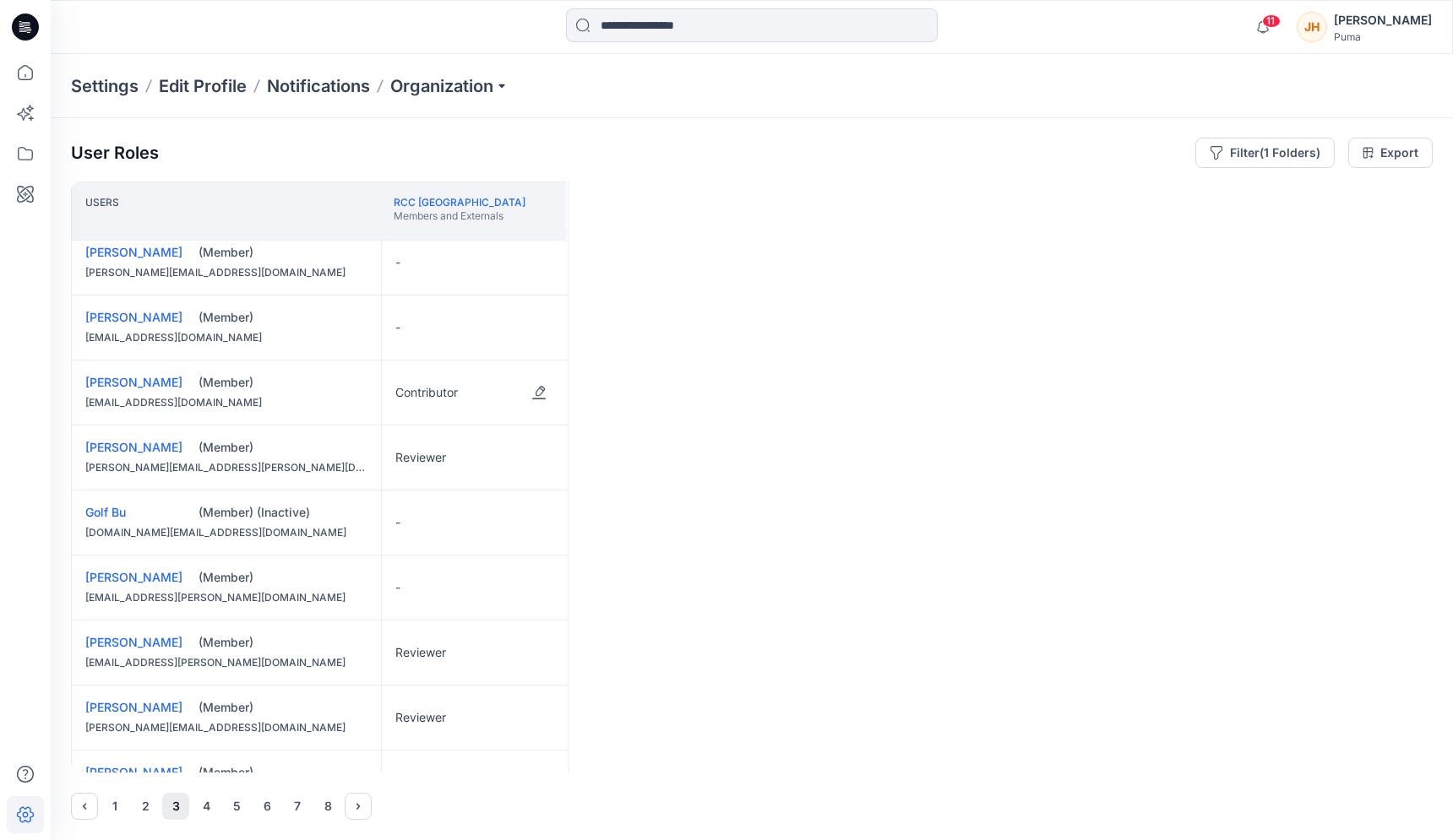
scroll to position [83, 0]
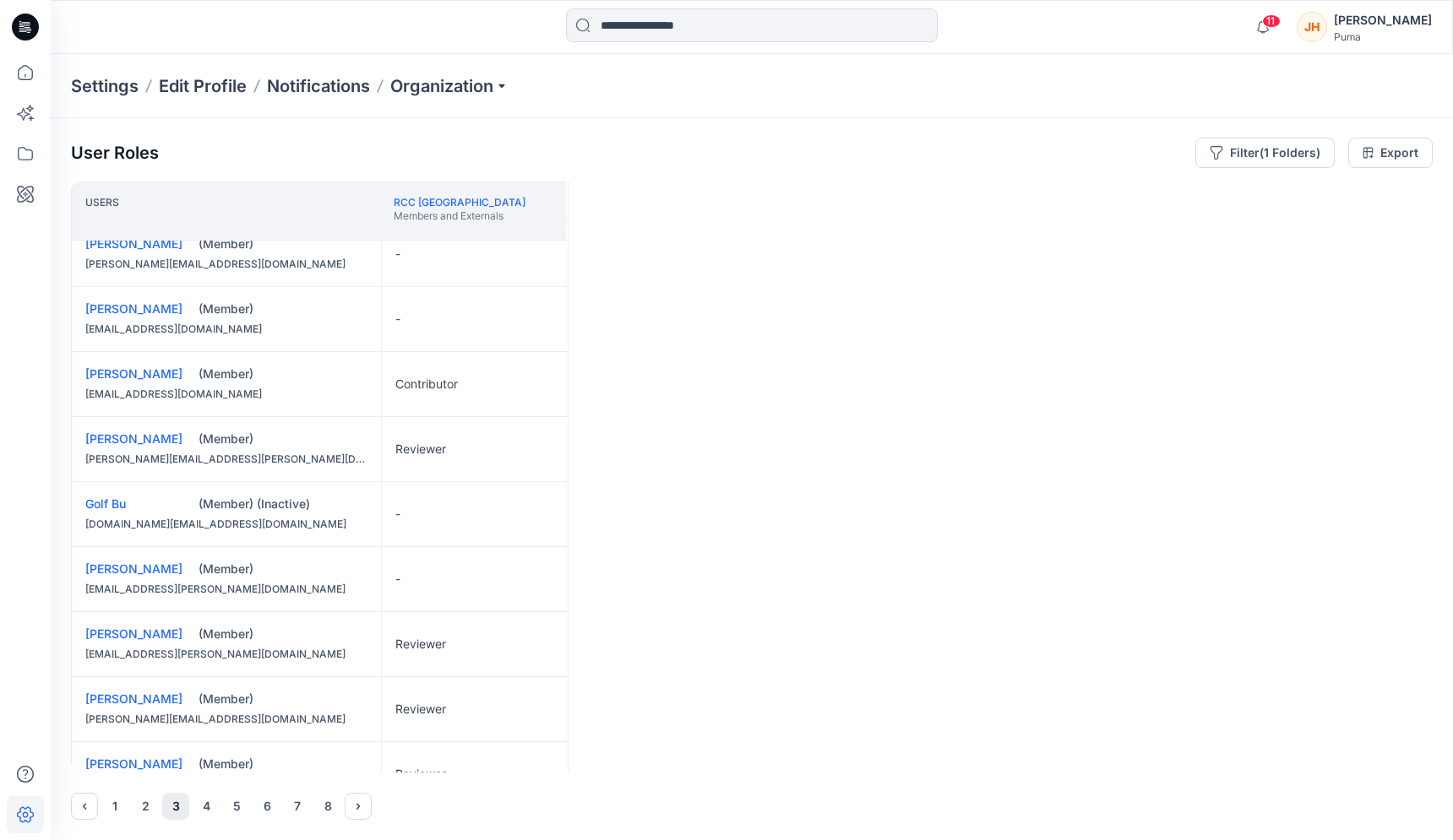
click at [492, 452] on div "Reviewer" at bounding box center [474, 449] width 186 height 65
click at [547, 455] on button "Edit Role" at bounding box center [539, 449] width 31 height 31
click at [485, 497] on button "None" at bounding box center [459, 490] width 183 height 31
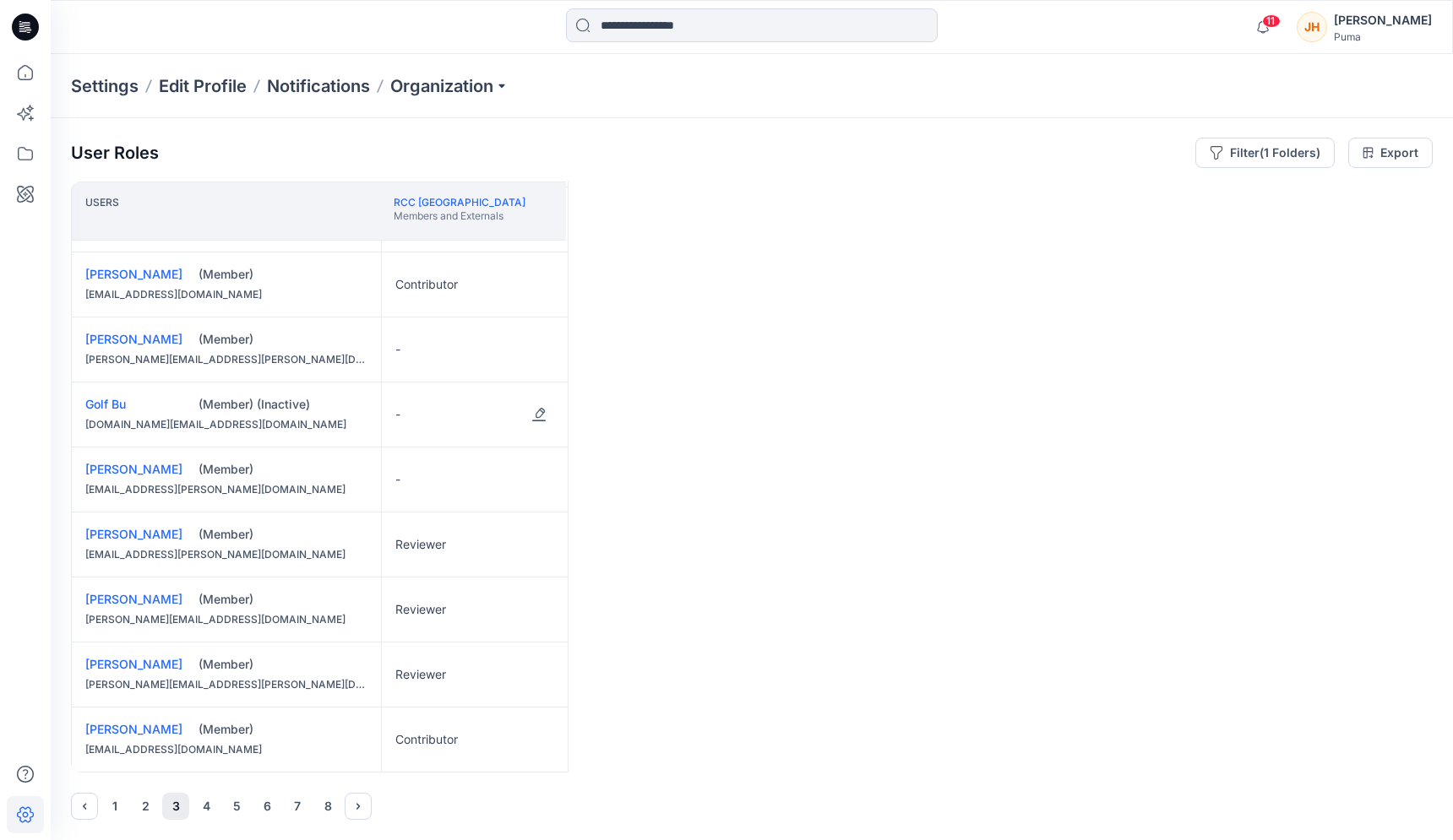
scroll to position [196, 0]
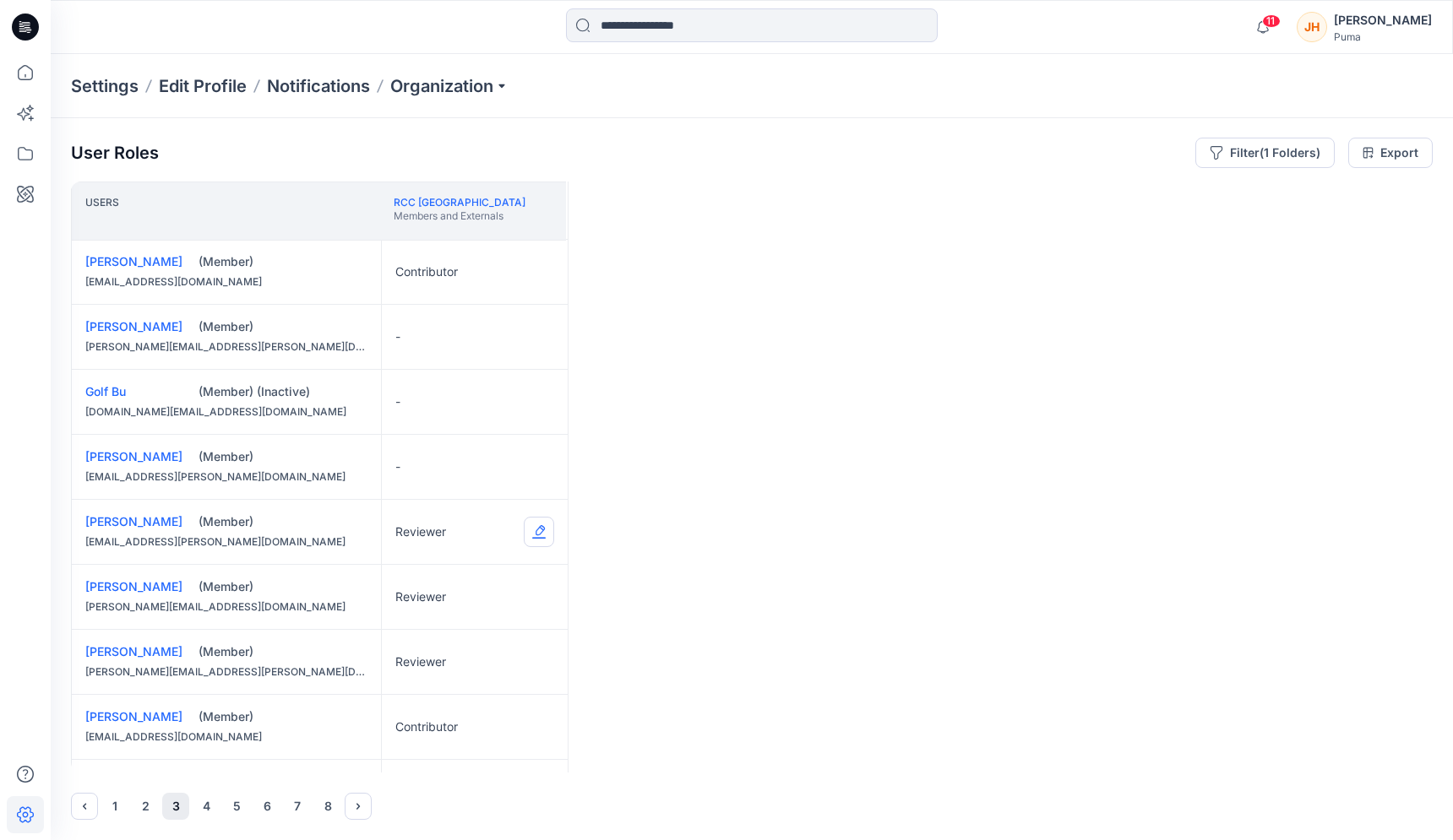
click at [538, 535] on button "Edit Role" at bounding box center [539, 532] width 31 height 31
click at [495, 574] on button "None" at bounding box center [459, 572] width 183 height 31
click at [538, 594] on button "Edit Role" at bounding box center [539, 597] width 31 height 31
click at [493, 630] on button "None" at bounding box center [459, 638] width 183 height 31
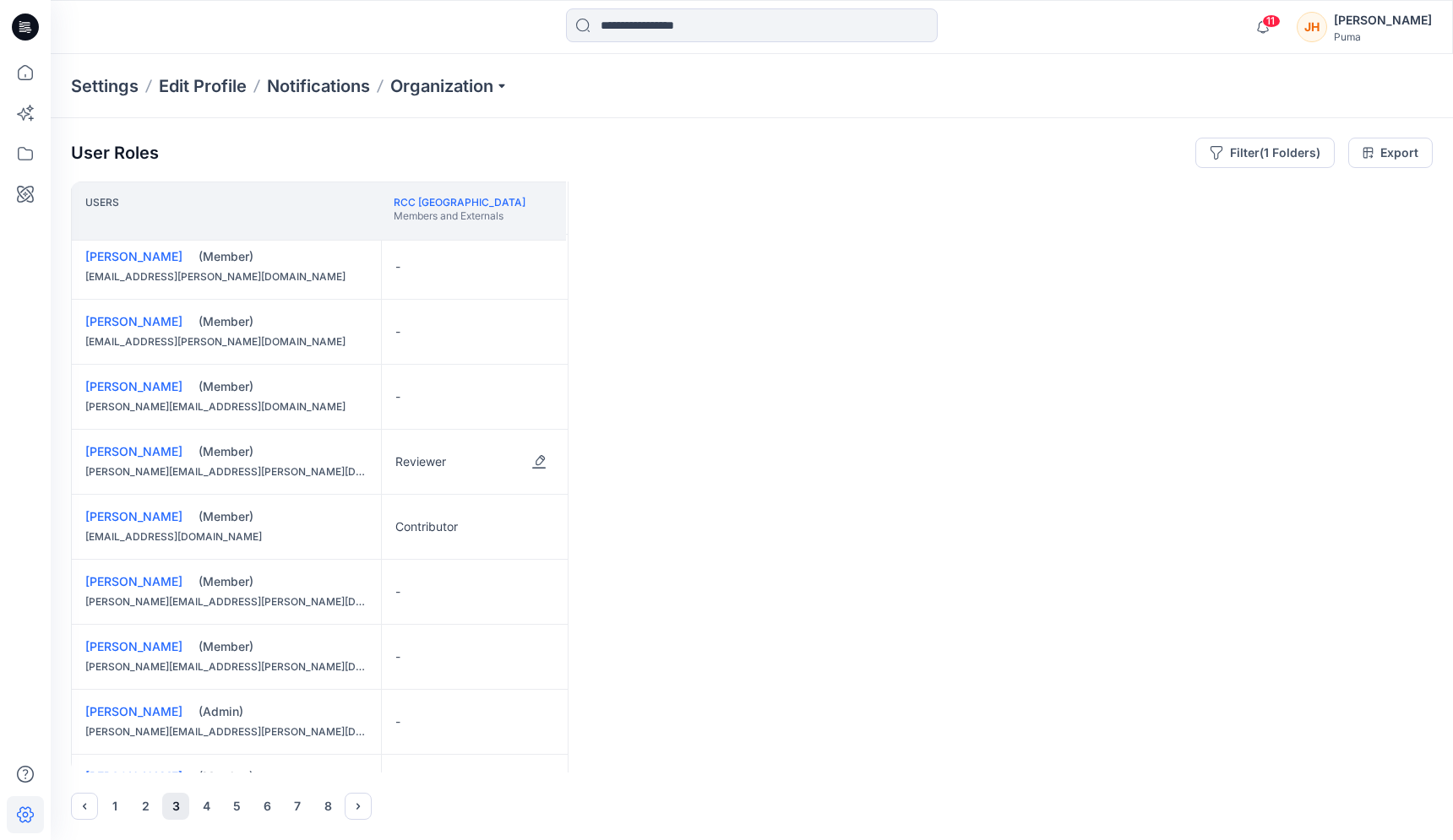
scroll to position [437, 0]
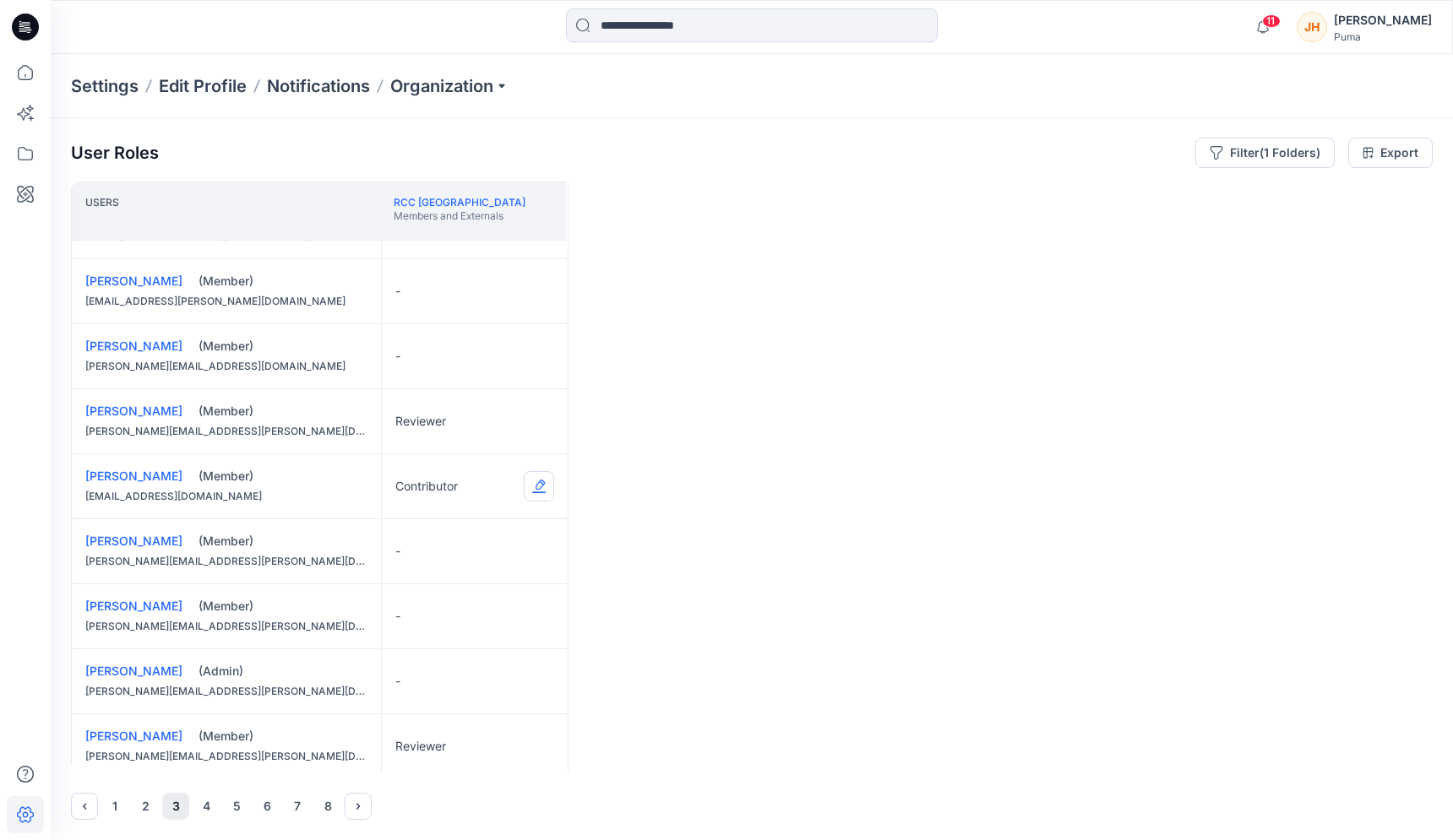
click at [535, 493] on button "Edit Role" at bounding box center [539, 487] width 31 height 31
click at [470, 519] on button "None" at bounding box center [459, 527] width 183 height 31
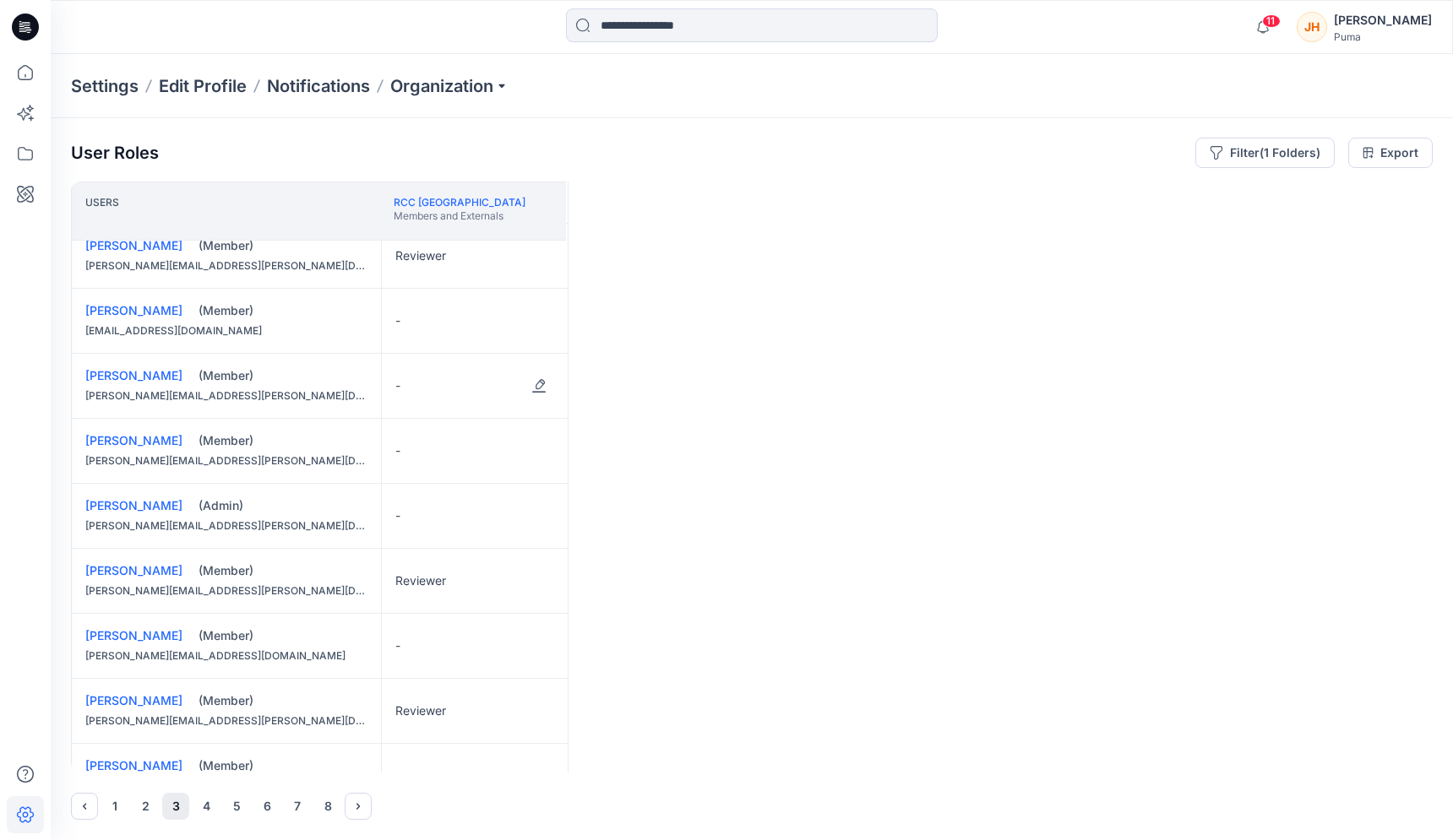
scroll to position [570, 0]
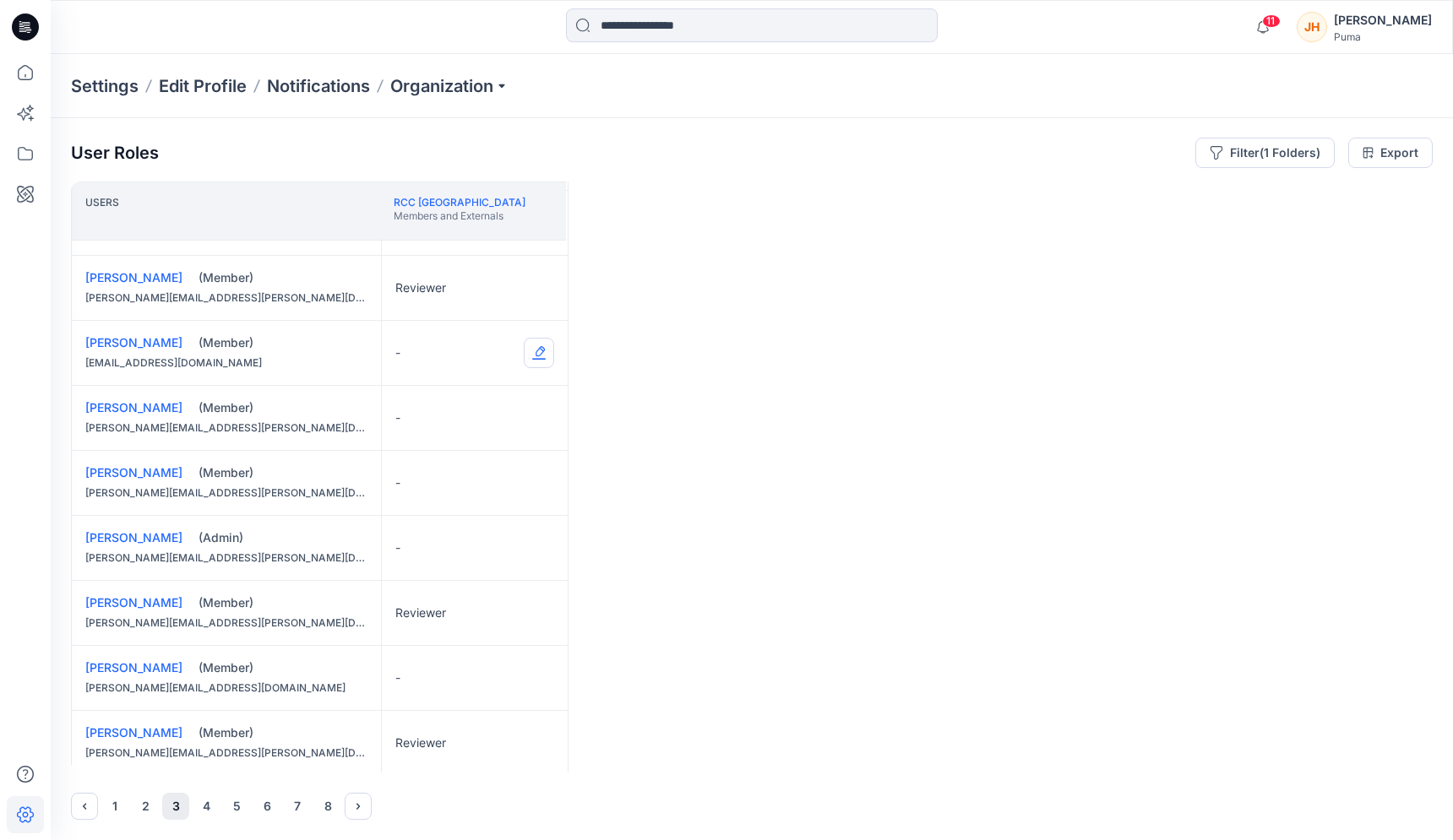
click at [538, 358] on button "Edit Role" at bounding box center [539, 353] width 31 height 31
click at [484, 456] on button "Contributor" at bounding box center [459, 454] width 183 height 31
click at [539, 414] on button "Edit Role" at bounding box center [539, 414] width 31 height 31
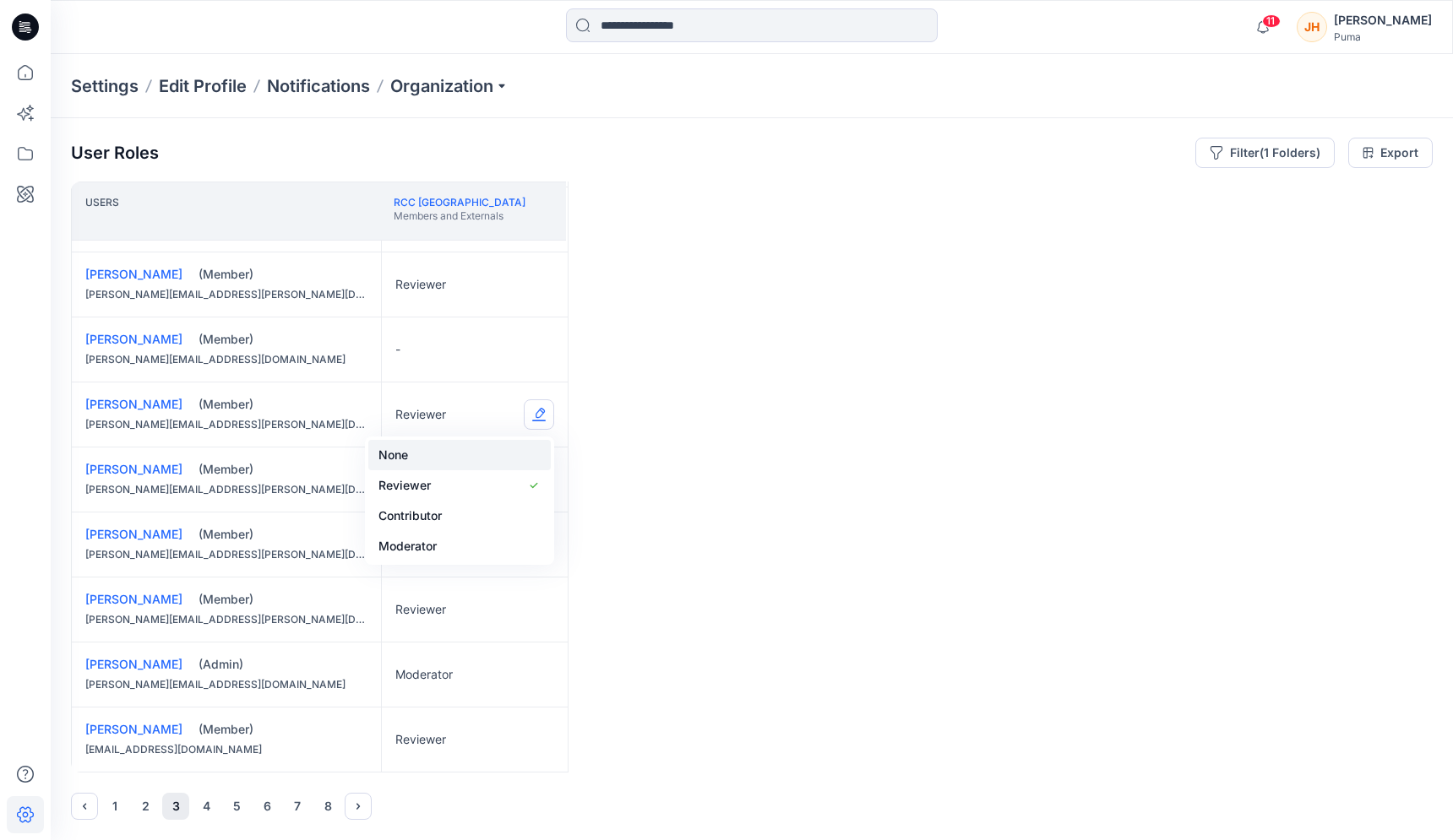
click at [468, 450] on button "None" at bounding box center [459, 455] width 183 height 31
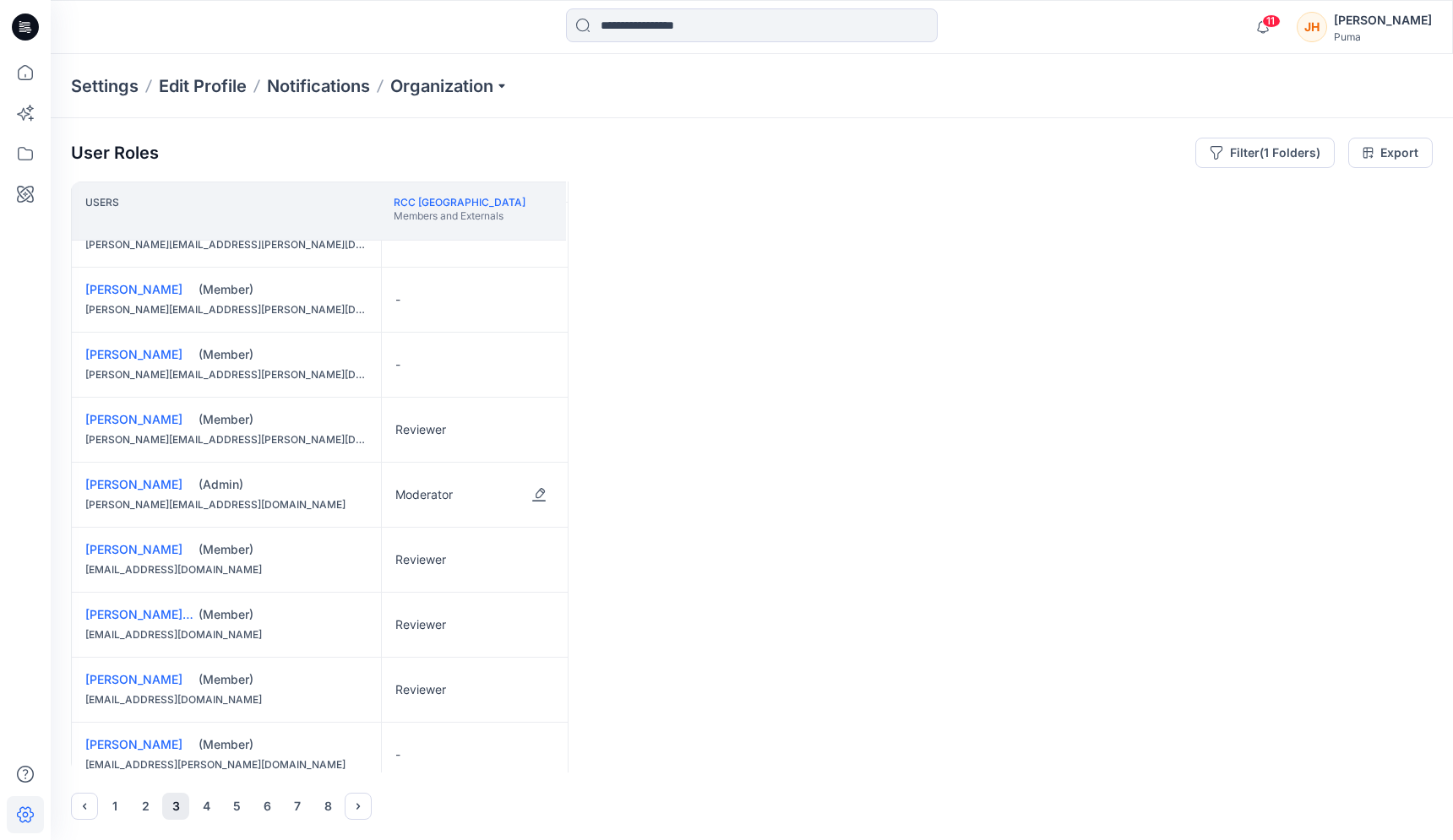
scroll to position [1090, 0]
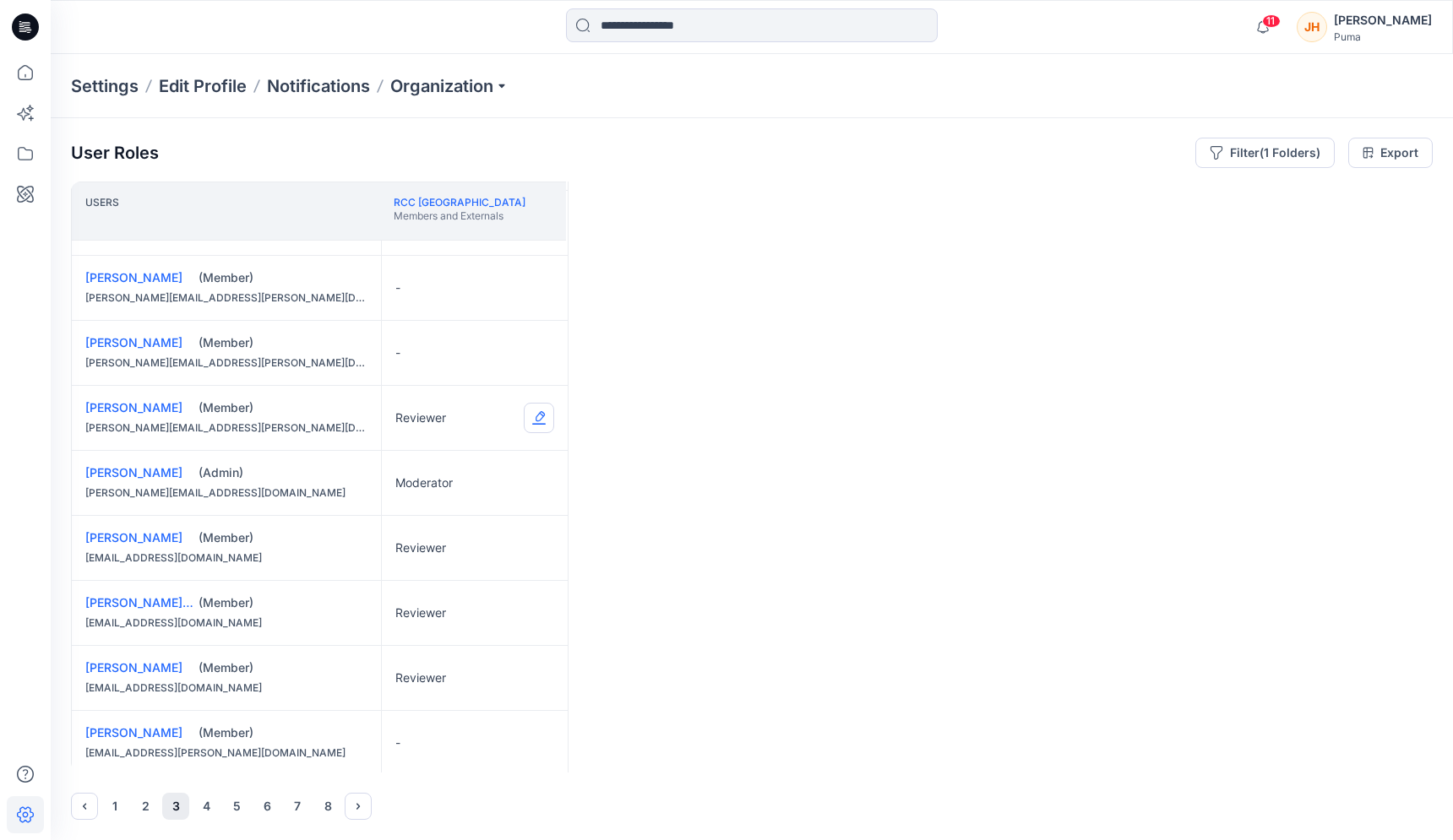
click at [540, 426] on button "Edit Role" at bounding box center [539, 418] width 31 height 31
click at [478, 461] on button "None" at bounding box center [459, 459] width 183 height 31
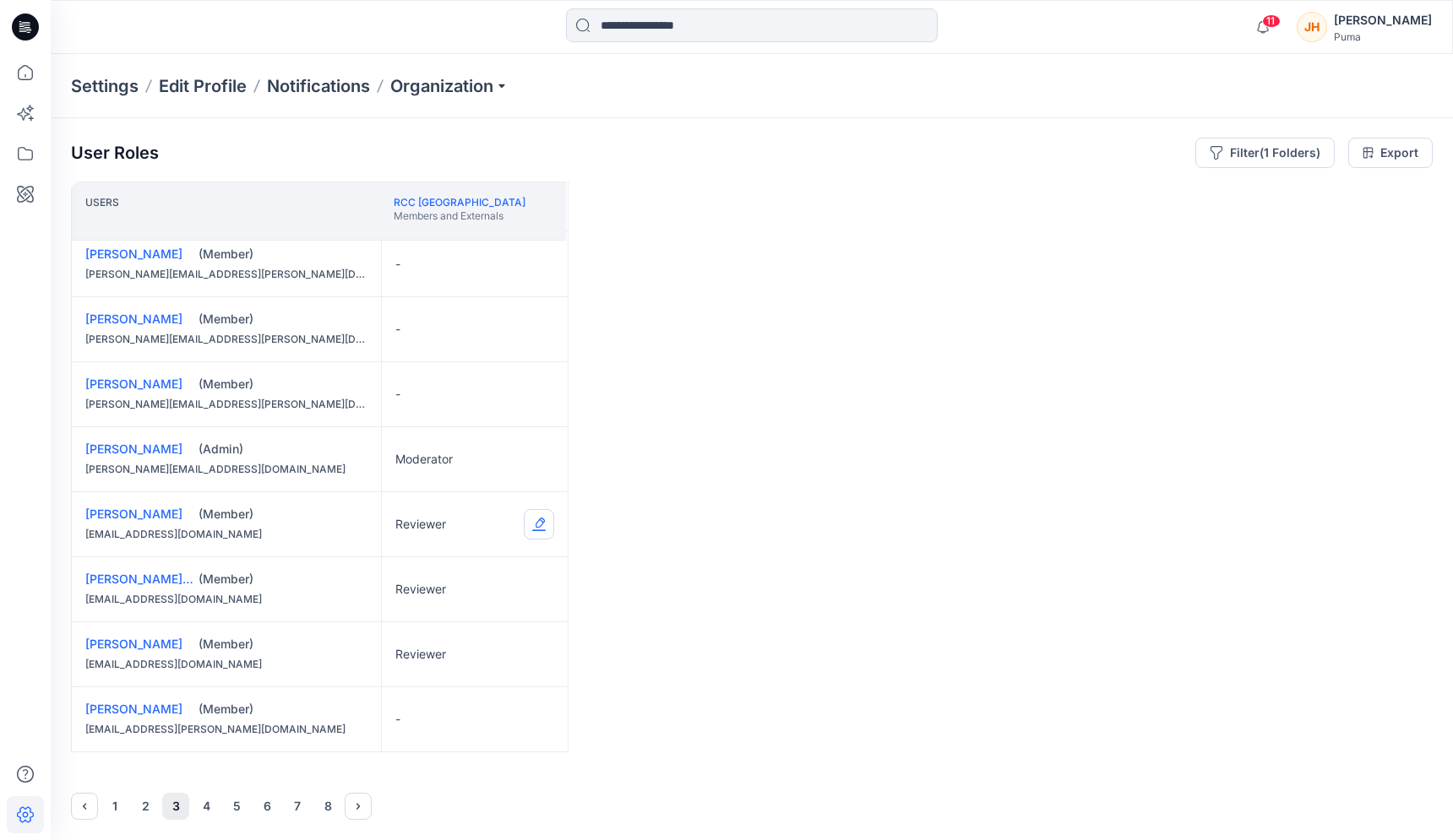
click at [537, 526] on button "Edit Role" at bounding box center [539, 524] width 31 height 31
click at [478, 566] on button "None" at bounding box center [459, 565] width 183 height 31
click at [538, 596] on button "Edit Role" at bounding box center [539, 589] width 31 height 31
click at [439, 636] on button "None" at bounding box center [459, 630] width 183 height 31
click at [538, 655] on button "Edit Role" at bounding box center [539, 655] width 31 height 31
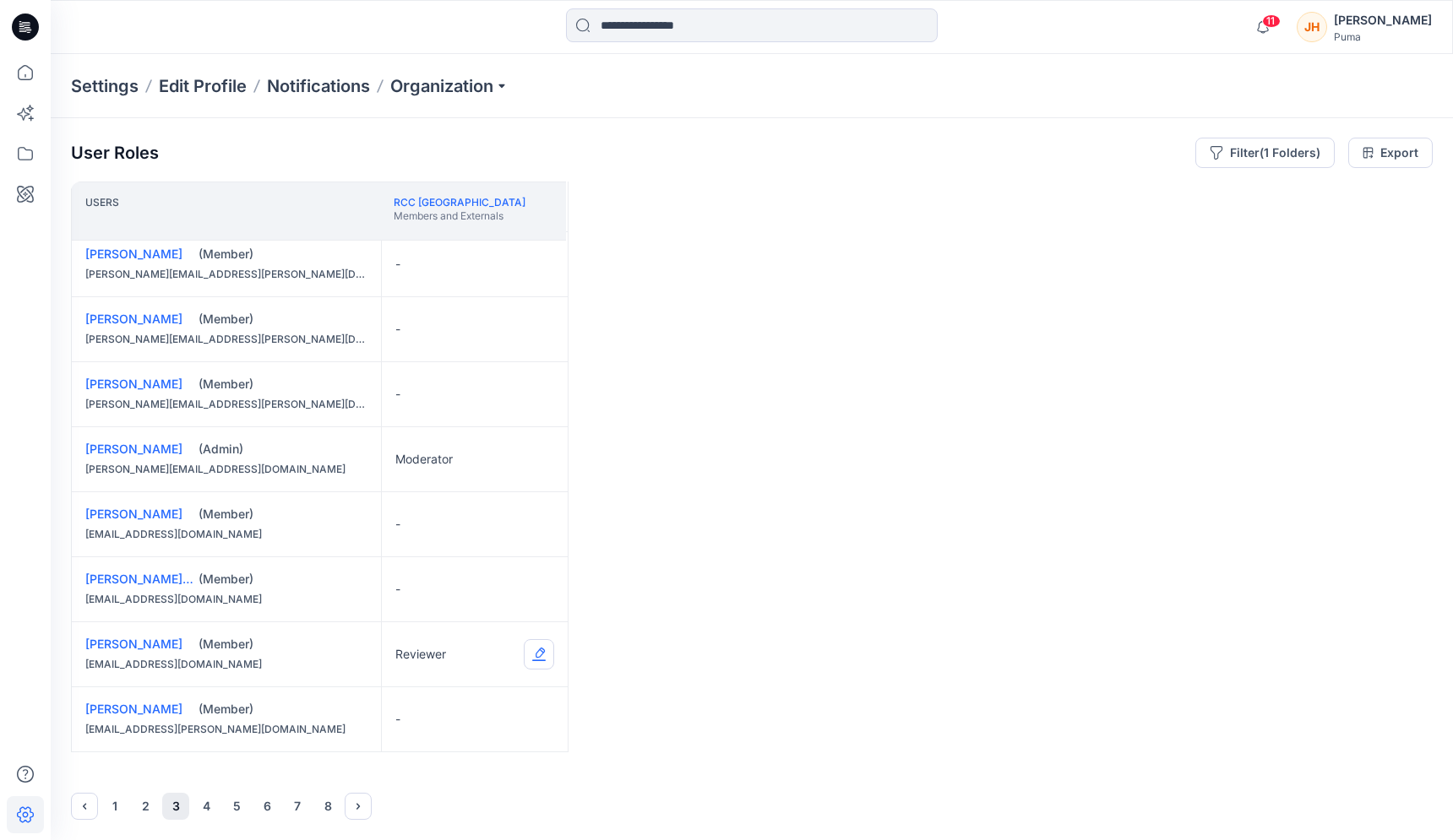
click at [548, 661] on button "Edit Role" at bounding box center [539, 655] width 31 height 31
click at [437, 693] on button "None" at bounding box center [459, 695] width 183 height 31
click at [208, 799] on button "4" at bounding box center [206, 807] width 27 height 27
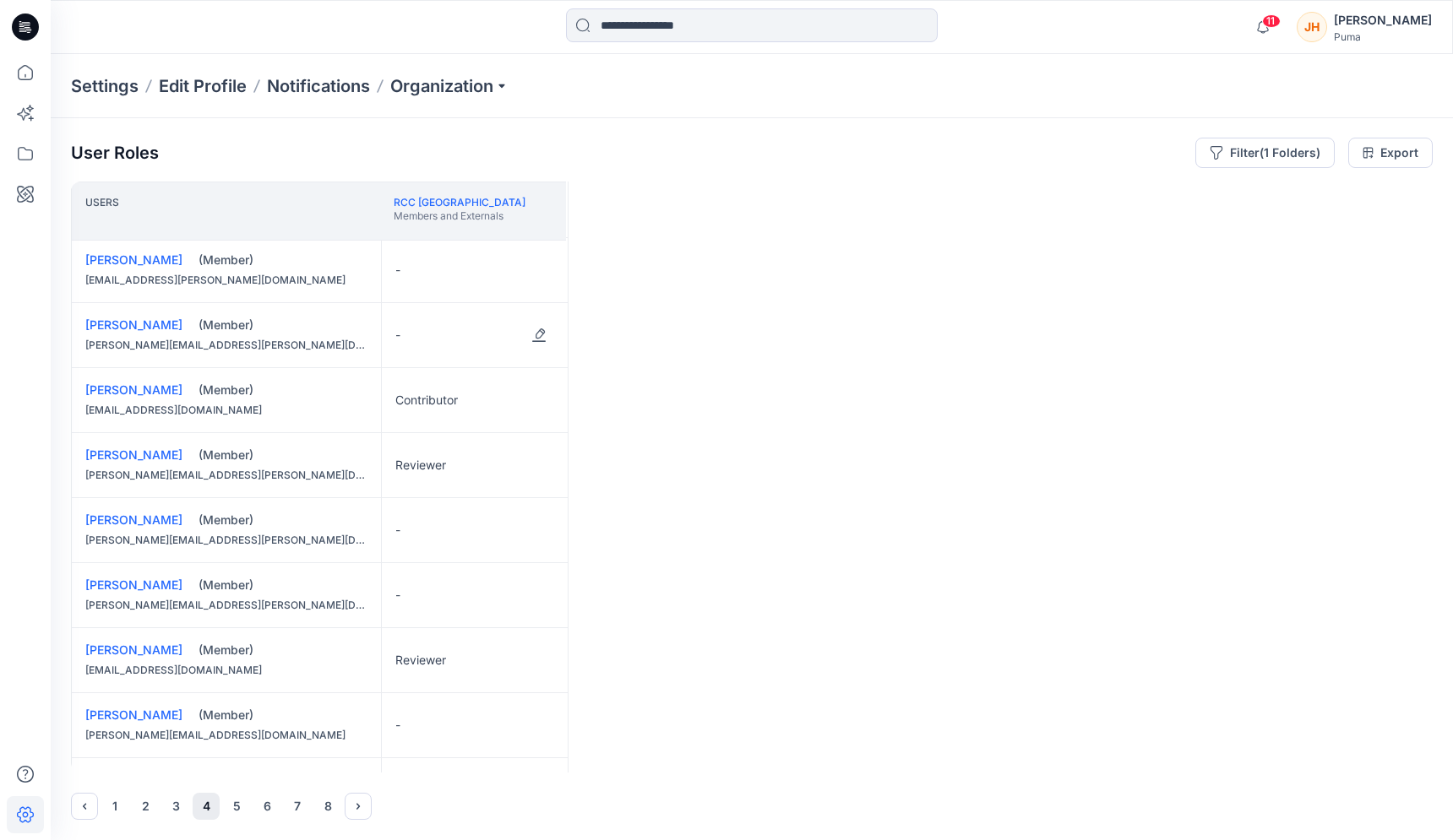
scroll to position [99, 0]
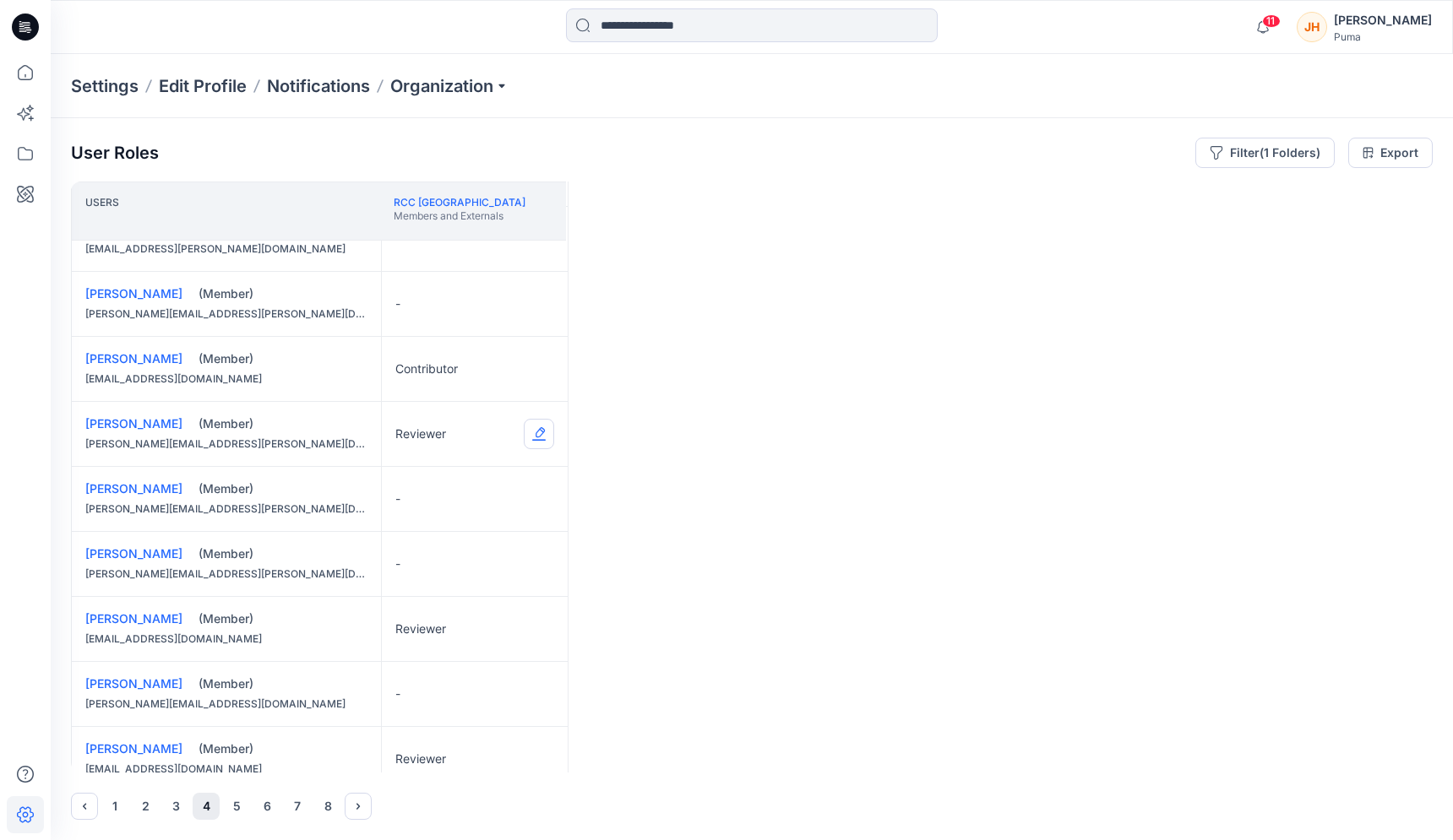
click at [540, 437] on button "Edit Role" at bounding box center [539, 434] width 31 height 31
click at [486, 480] on button "None" at bounding box center [459, 475] width 183 height 31
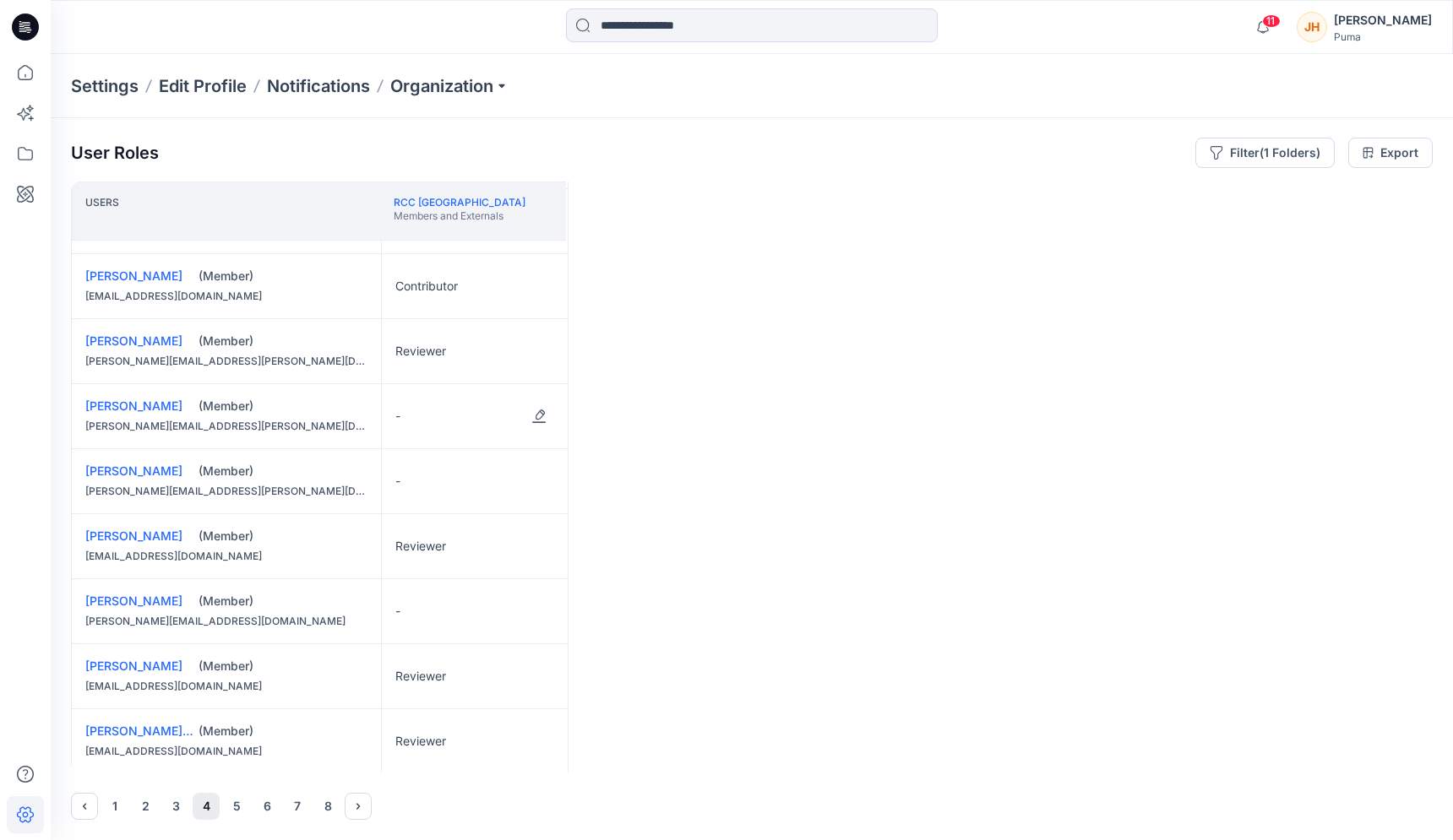
scroll to position [191, 0]
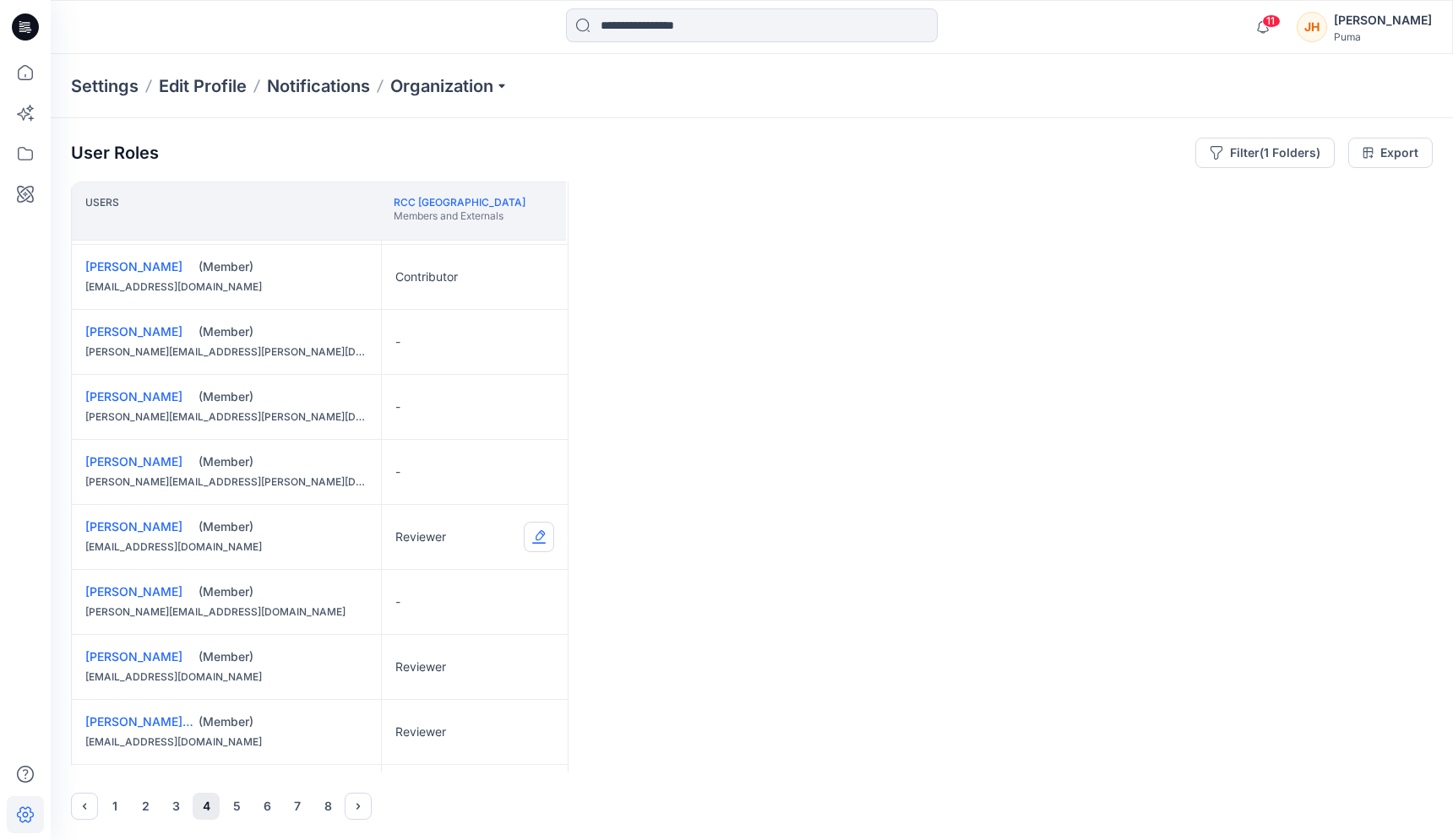
click at [528, 528] on button "Edit Role" at bounding box center [539, 537] width 31 height 31
click at [482, 571] on button "None" at bounding box center [459, 578] width 183 height 31
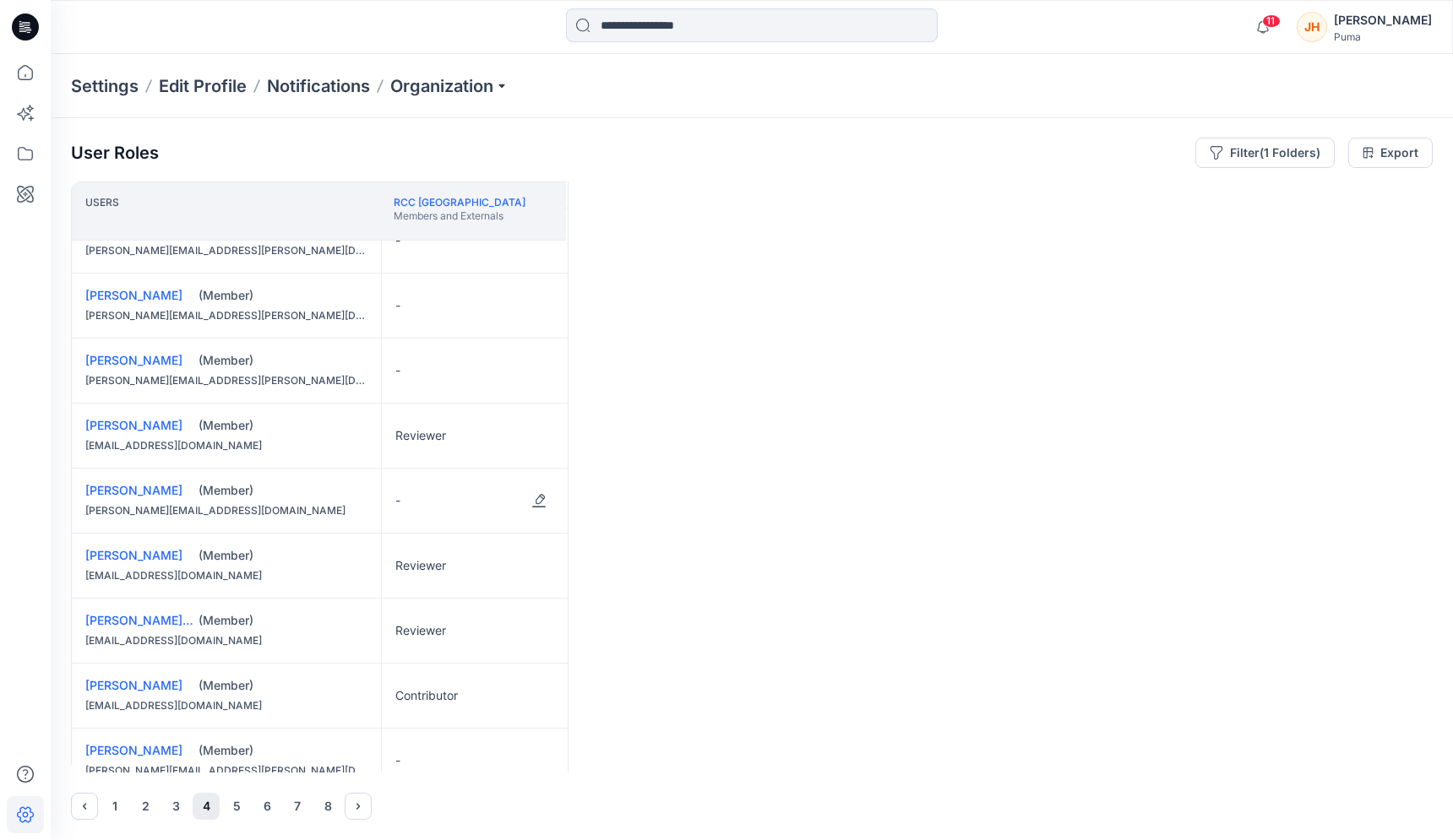
scroll to position [296, 0]
click at [533, 557] on button "Edit Role" at bounding box center [539, 562] width 31 height 31
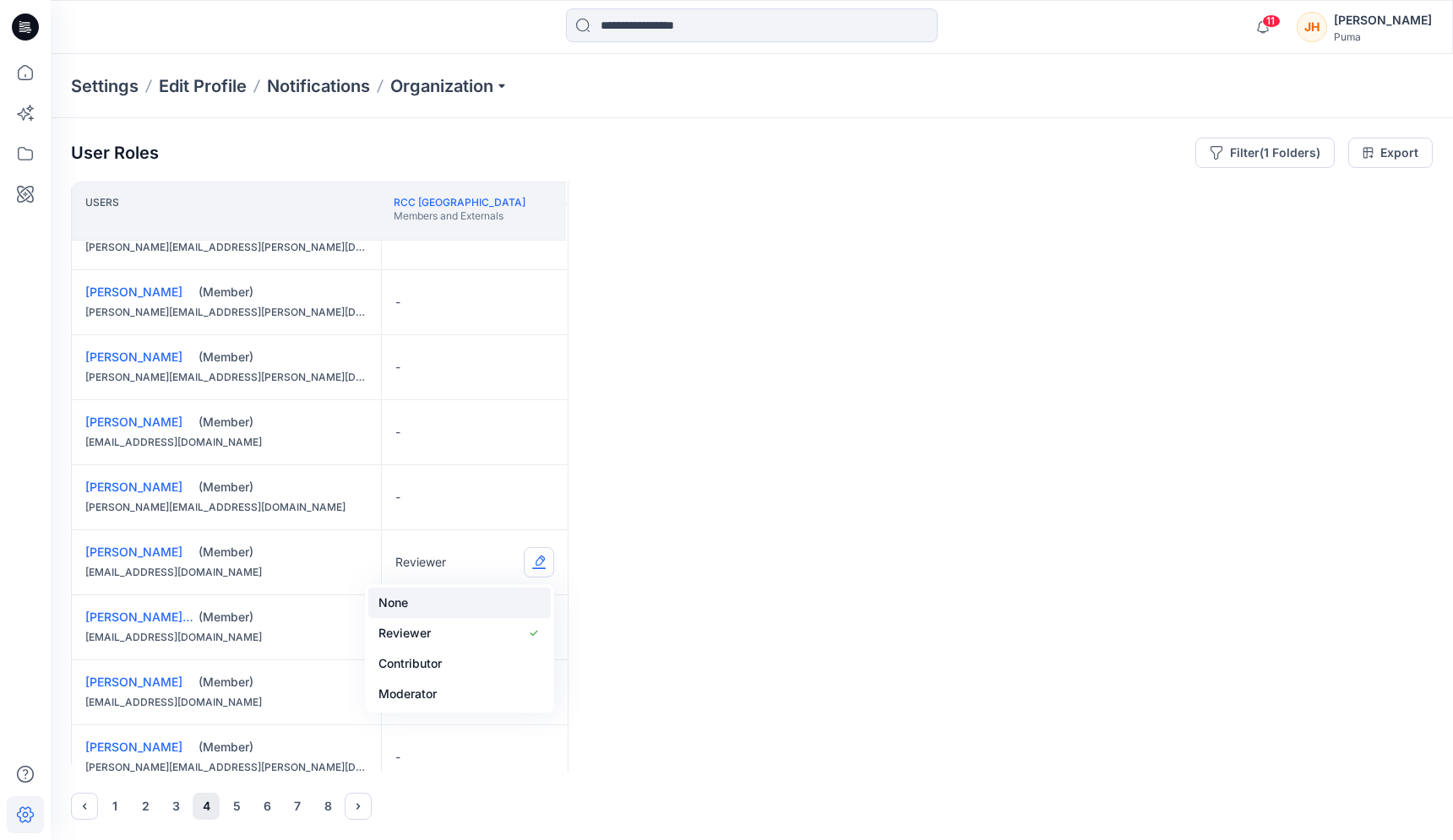
click at [479, 600] on button "None" at bounding box center [459, 603] width 183 height 31
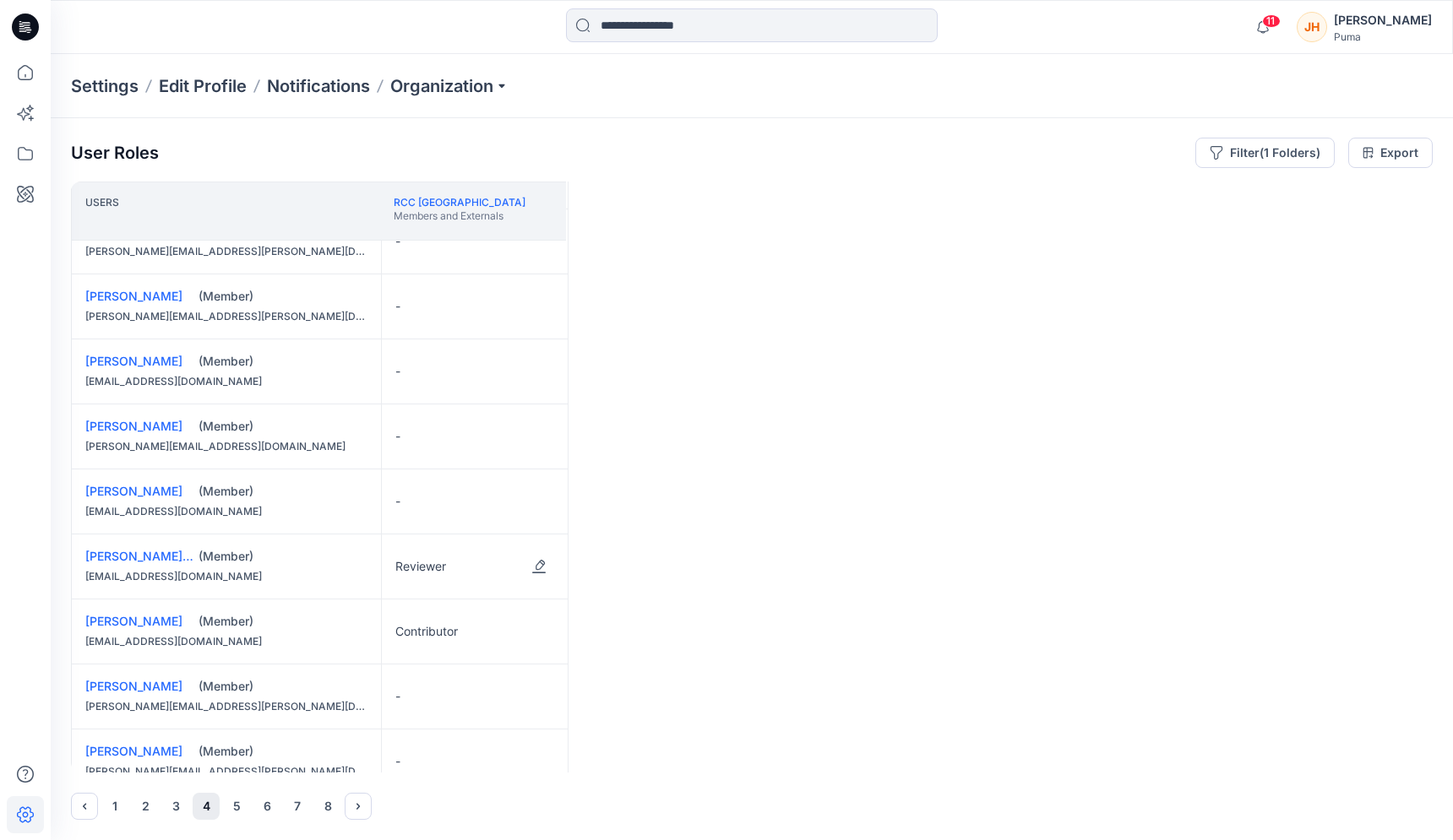
scroll to position [380, 0]
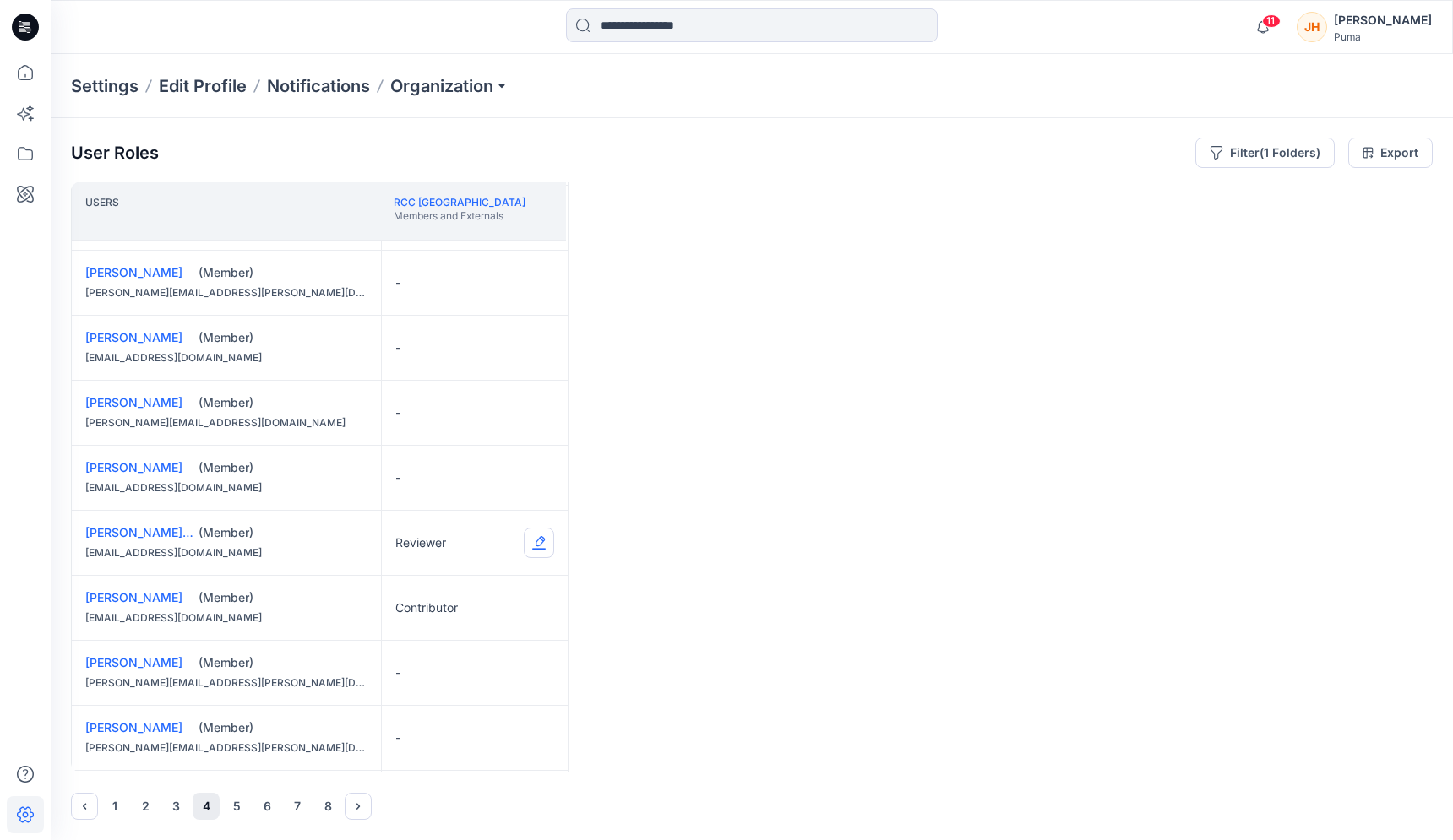
click at [532, 541] on button "Edit Role" at bounding box center [539, 543] width 31 height 31
click at [476, 595] on button "None" at bounding box center [459, 583] width 183 height 31
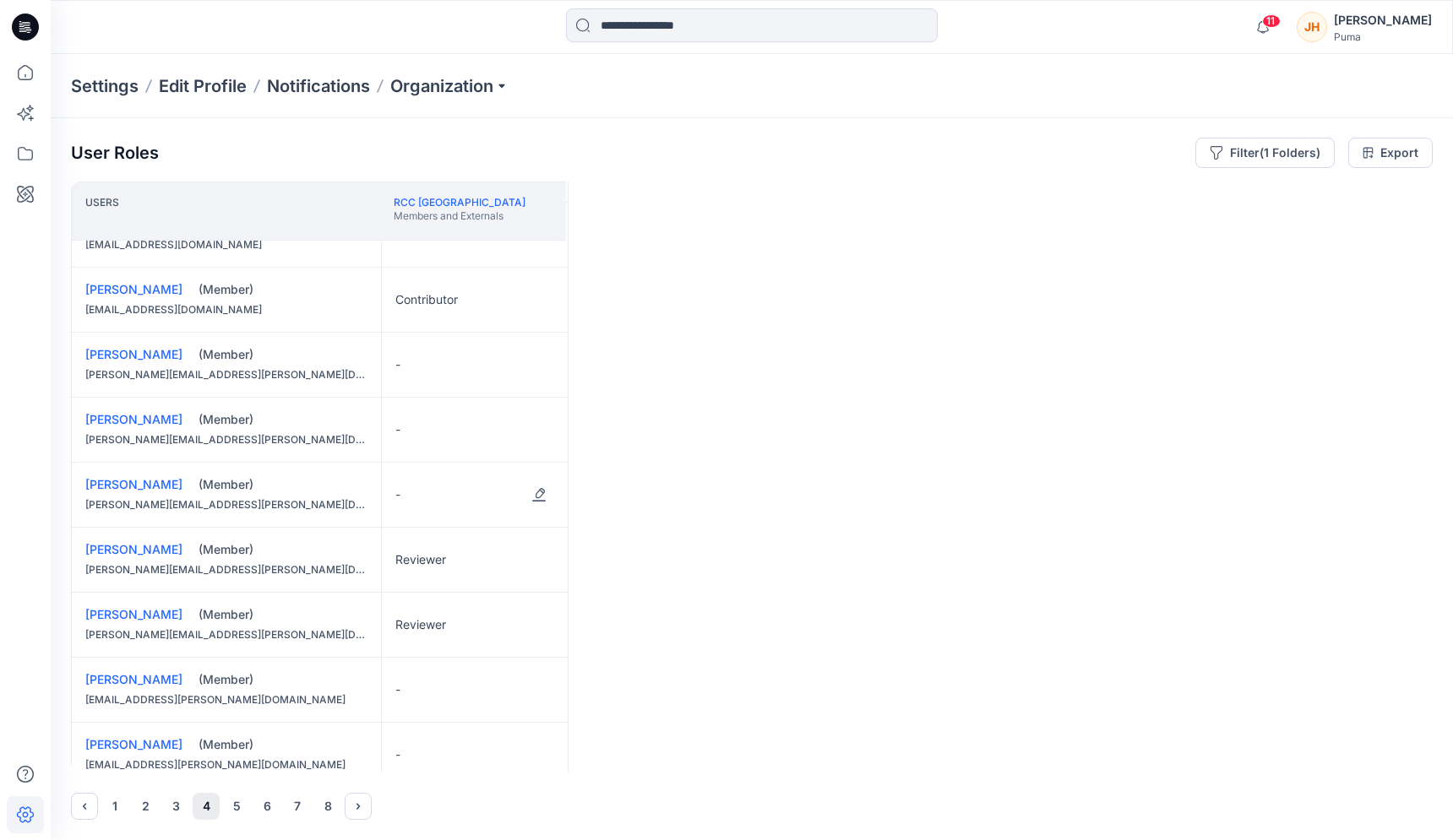
scroll to position [695, 0]
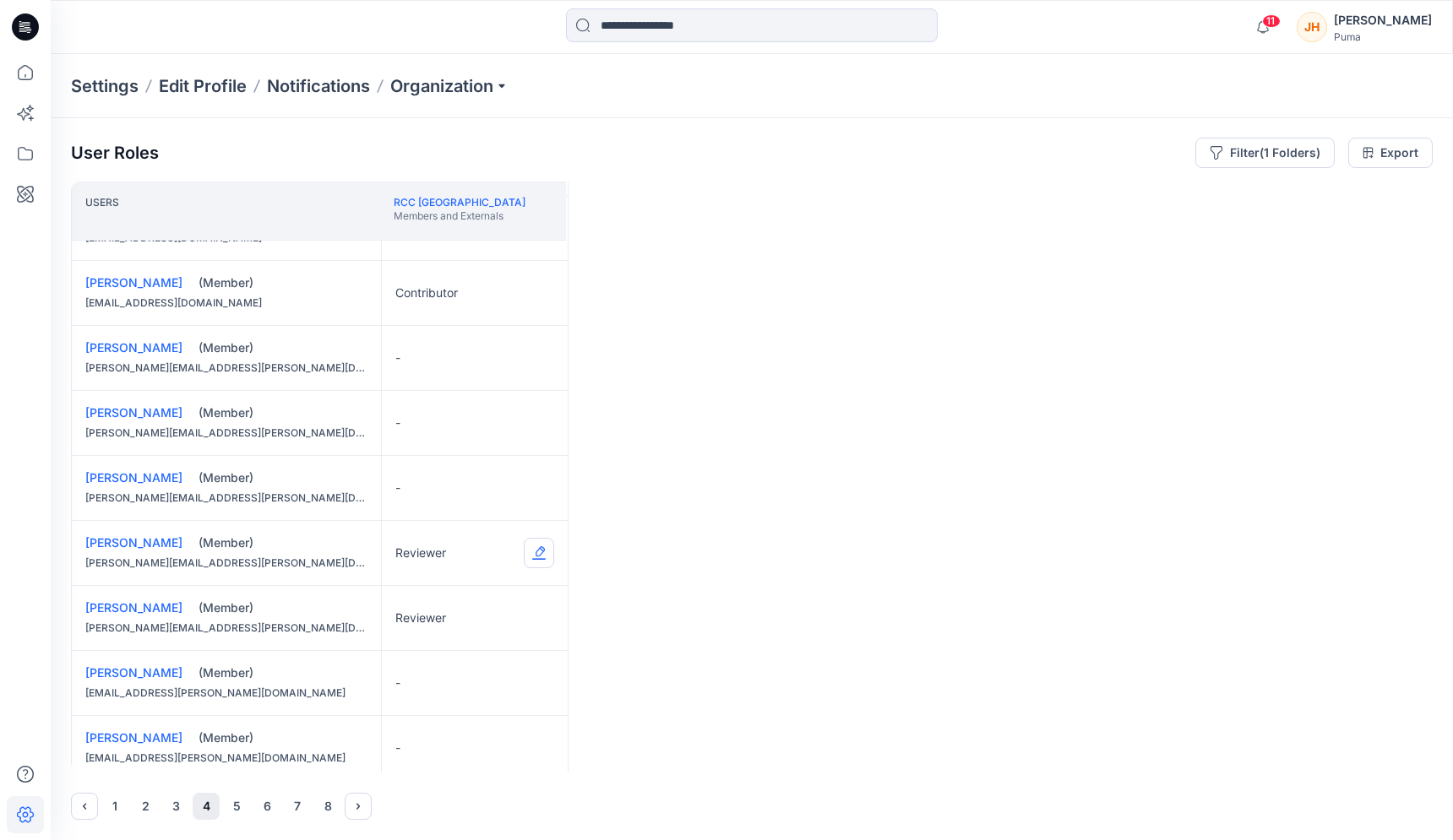
click at [533, 554] on button "Edit Role" at bounding box center [539, 553] width 31 height 31
click at [464, 589] on button "None" at bounding box center [459, 594] width 183 height 31
click at [534, 620] on button "Edit Role" at bounding box center [539, 618] width 31 height 31
click at [454, 656] on button "None" at bounding box center [459, 659] width 183 height 31
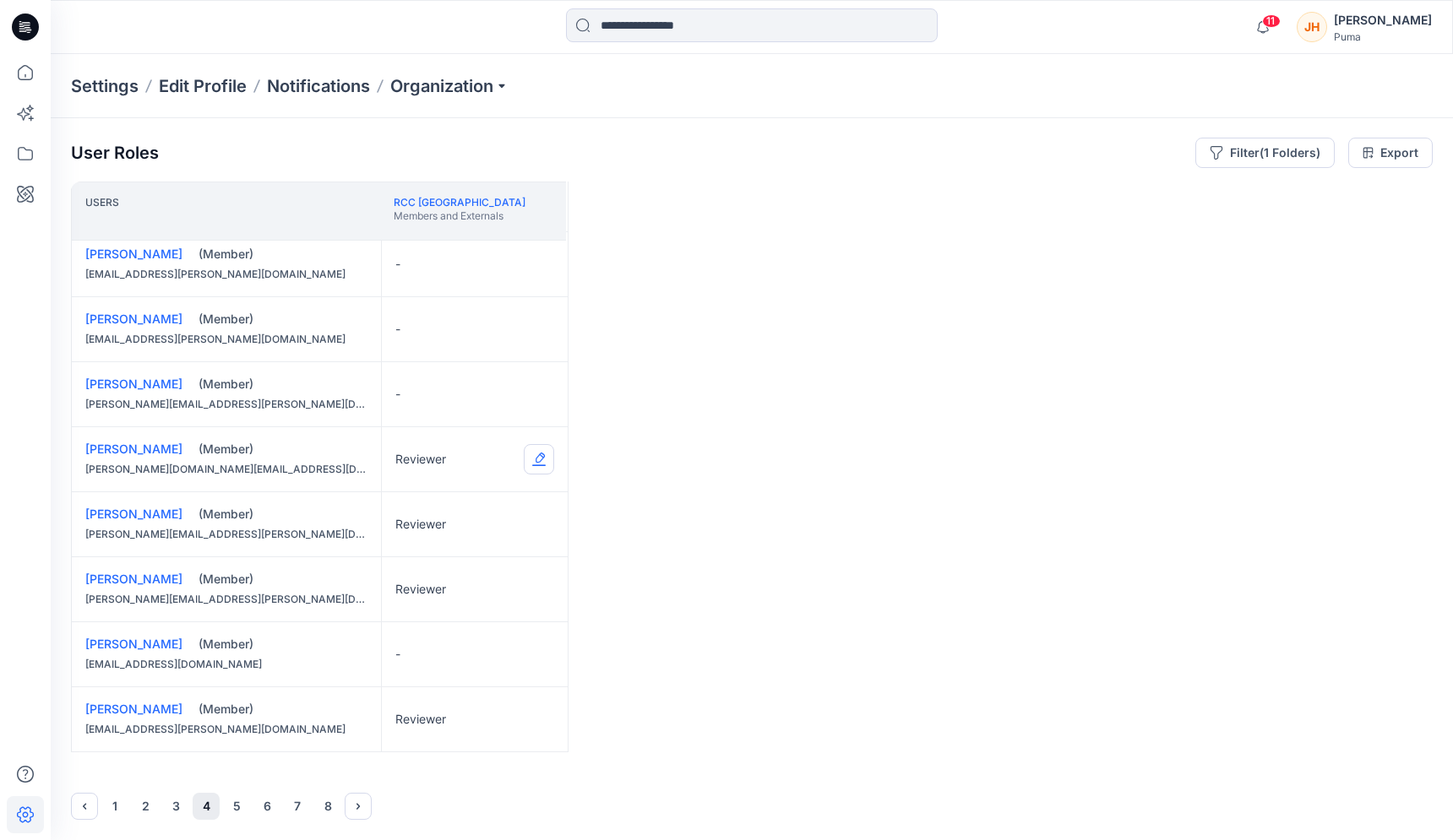
click at [543, 468] on button "Edit Role" at bounding box center [539, 459] width 31 height 31
click at [490, 503] on button "None" at bounding box center [459, 500] width 183 height 31
click at [535, 533] on button "Edit Role" at bounding box center [539, 524] width 31 height 31
click at [483, 562] on button "None" at bounding box center [459, 565] width 183 height 31
click at [549, 580] on button "Edit Role" at bounding box center [539, 589] width 31 height 31
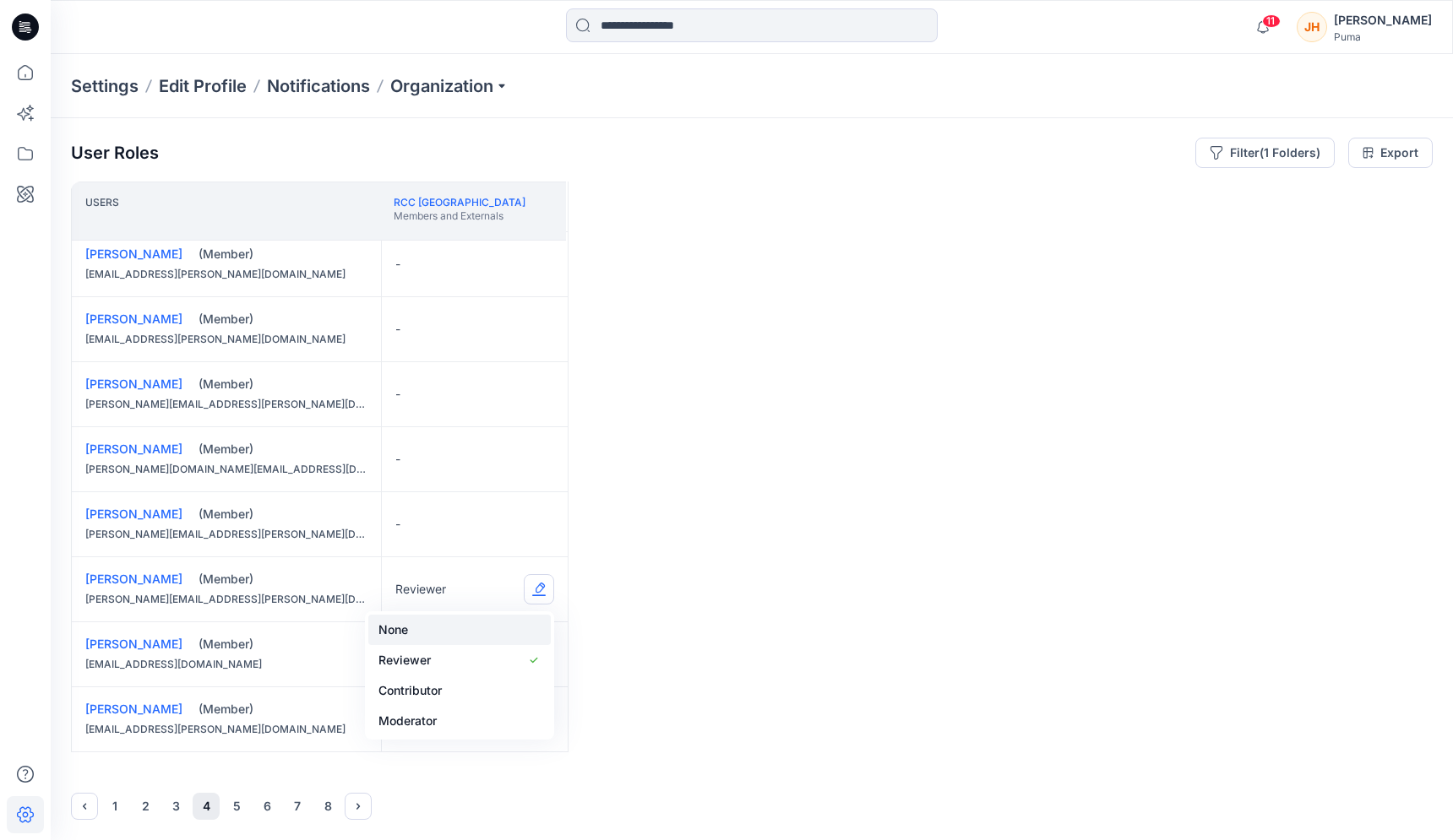
click at [489, 619] on button "None" at bounding box center [459, 630] width 183 height 31
click at [231, 803] on button "5" at bounding box center [236, 807] width 27 height 27
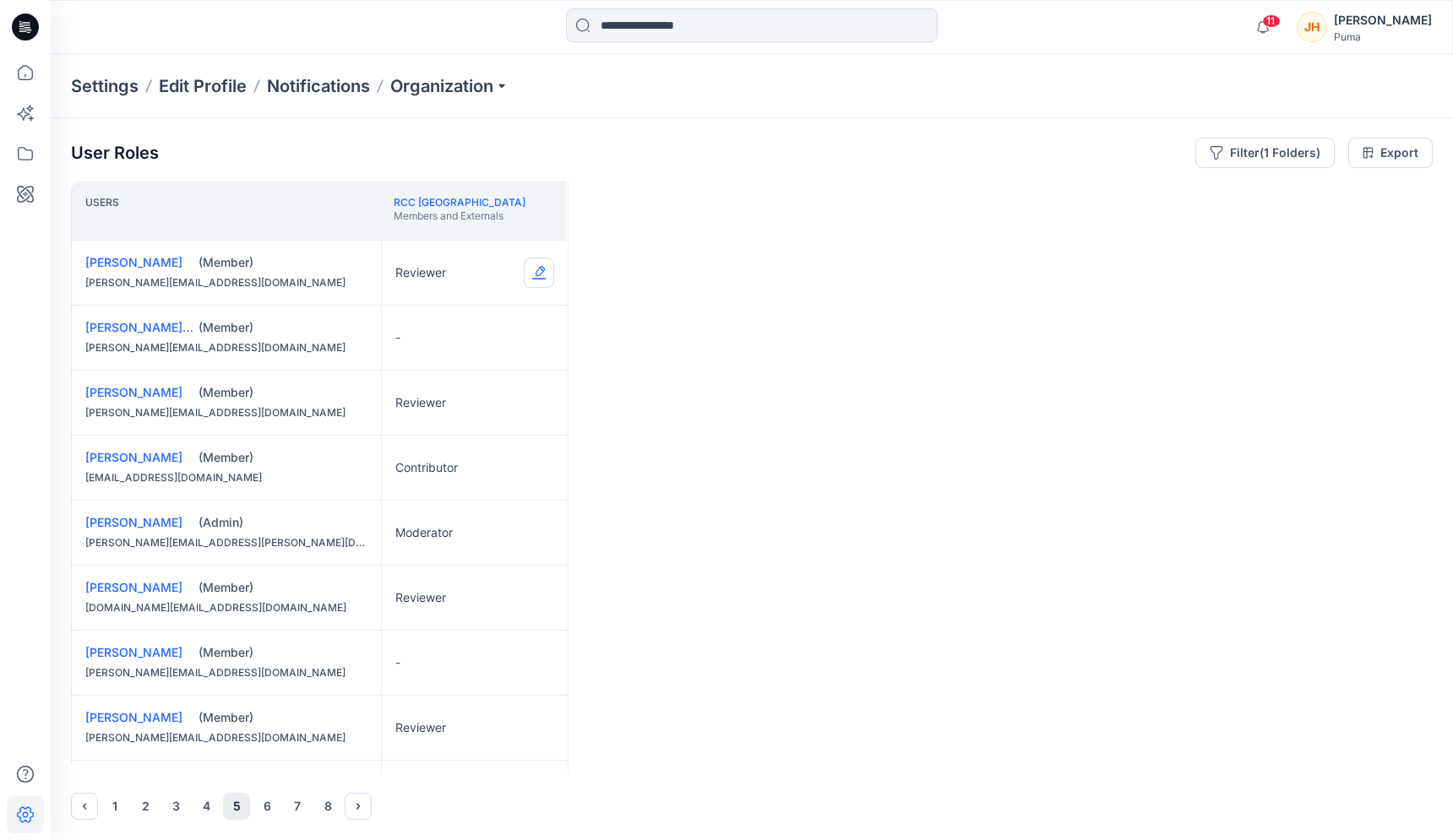
click at [533, 276] on button "Edit Role" at bounding box center [539, 273] width 31 height 31
click at [487, 319] on button "None" at bounding box center [459, 313] width 183 height 31
click at [531, 397] on button "Edit Role" at bounding box center [539, 403] width 31 height 31
click at [486, 441] on button "None" at bounding box center [459, 443] width 183 height 31
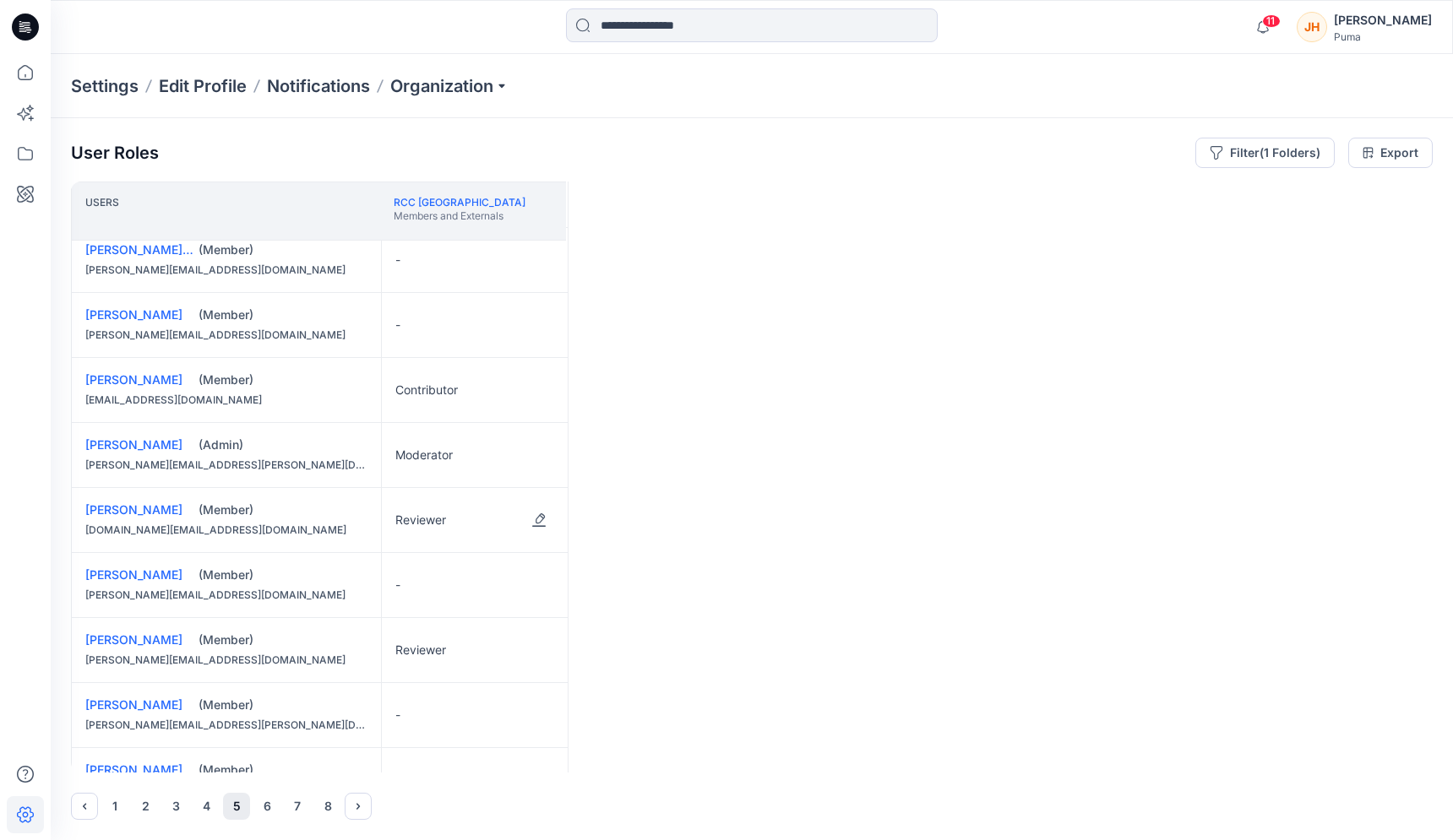
scroll to position [105, 0]
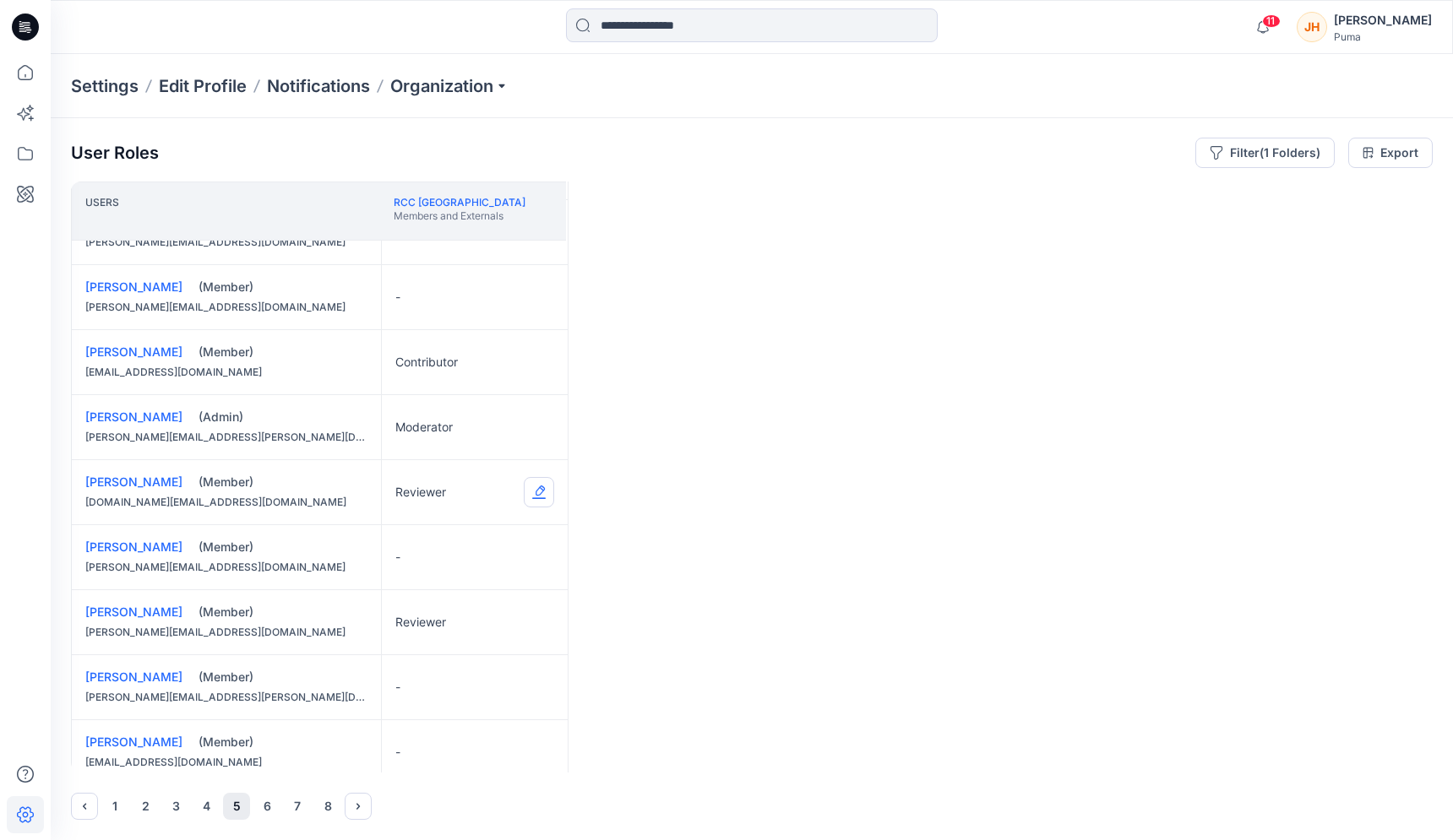
click at [540, 498] on button "Edit Role" at bounding box center [539, 493] width 31 height 31
click at [472, 540] on button "None" at bounding box center [459, 533] width 183 height 31
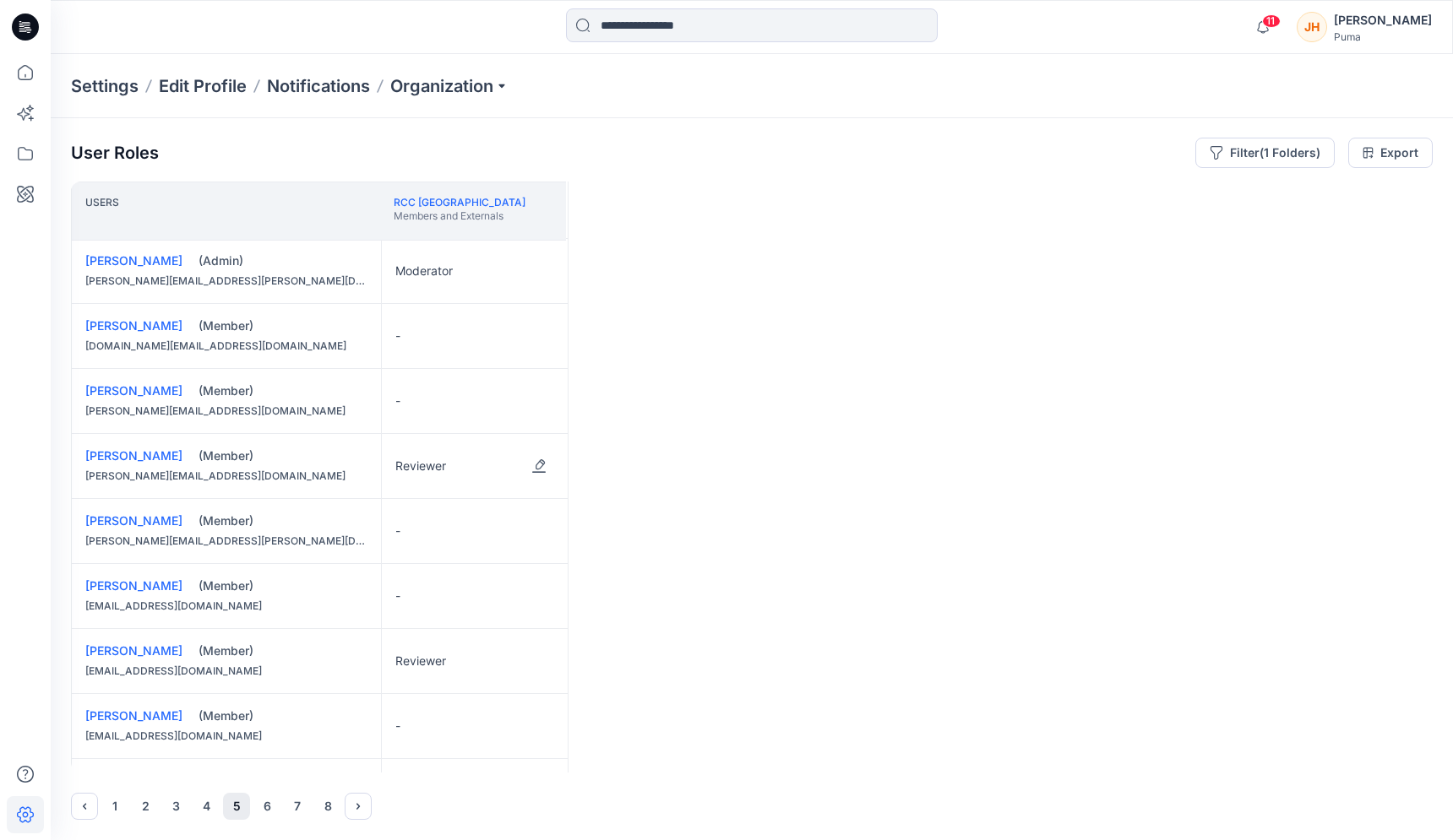
scroll to position [262, 0]
click at [532, 462] on button "Edit Role" at bounding box center [539, 465] width 31 height 31
click at [452, 521] on button "Reviewer" at bounding box center [459, 536] width 183 height 31
click at [526, 475] on button "Edit Role" at bounding box center [539, 465] width 31 height 31
click at [478, 501] on button "None" at bounding box center [459, 506] width 183 height 31
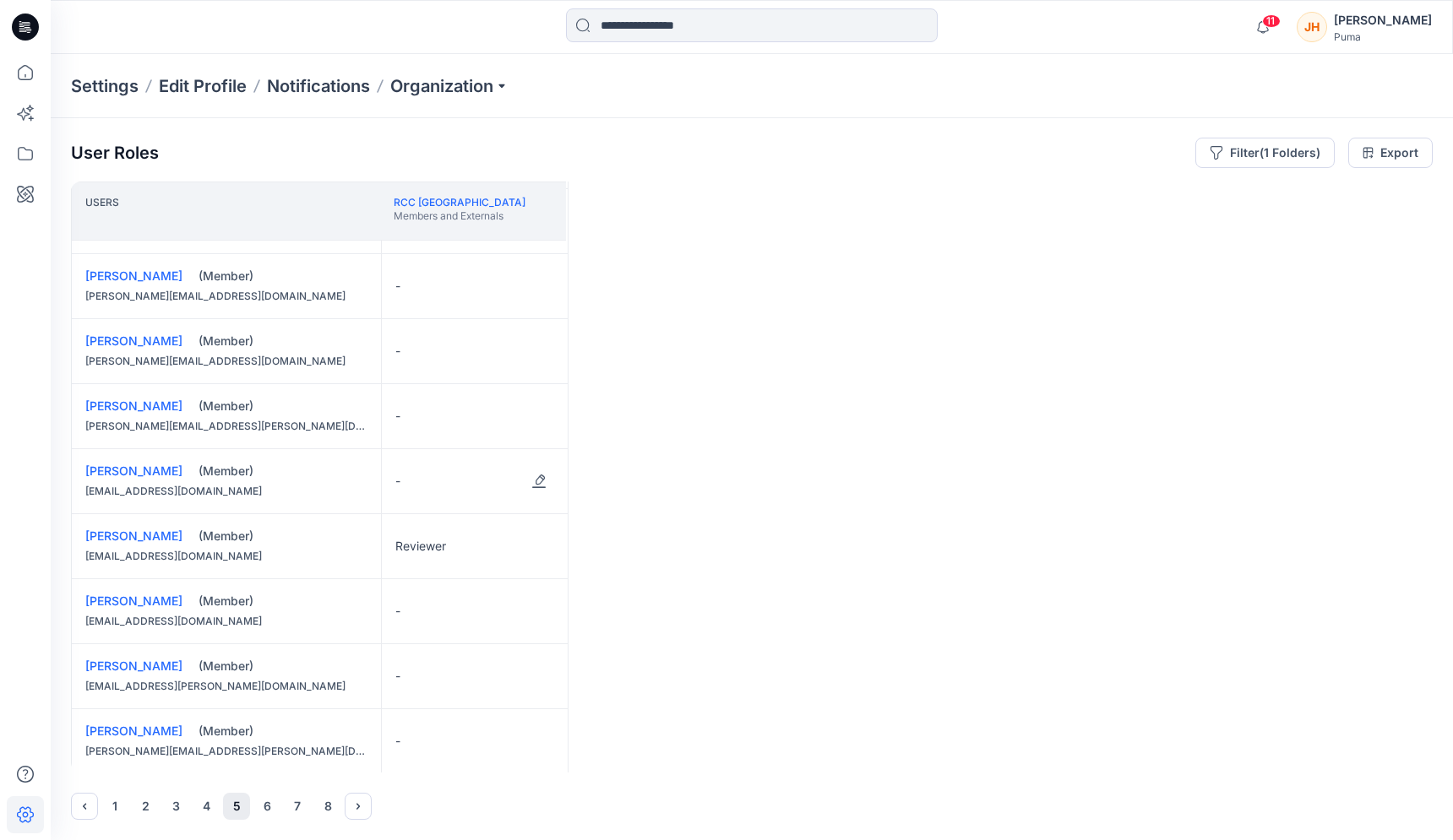
scroll to position [377, 0]
click at [536, 541] on button "Edit Role" at bounding box center [539, 545] width 31 height 31
click at [419, 578] on button "None" at bounding box center [459, 586] width 183 height 31
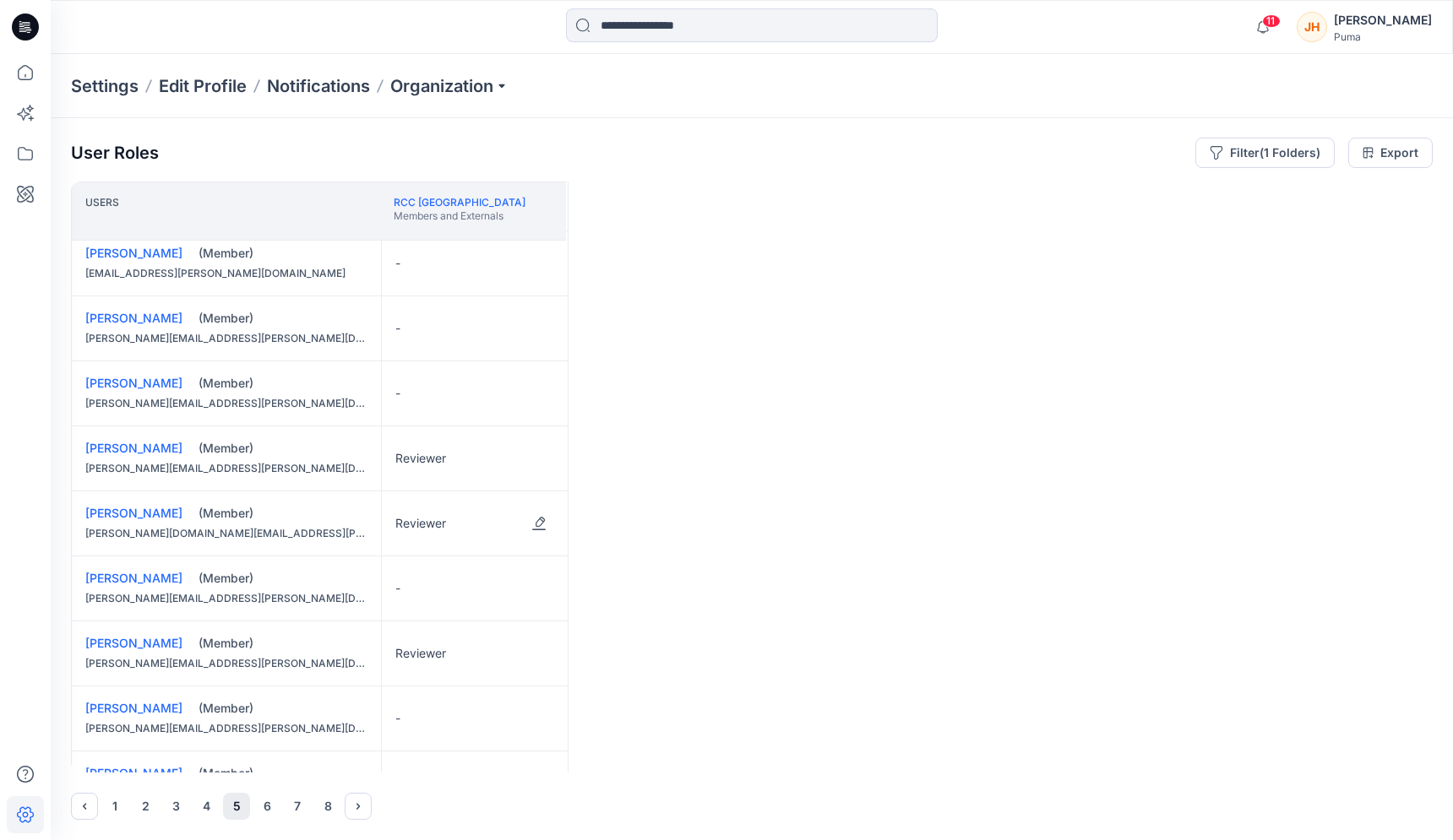
scroll to position [803, 0]
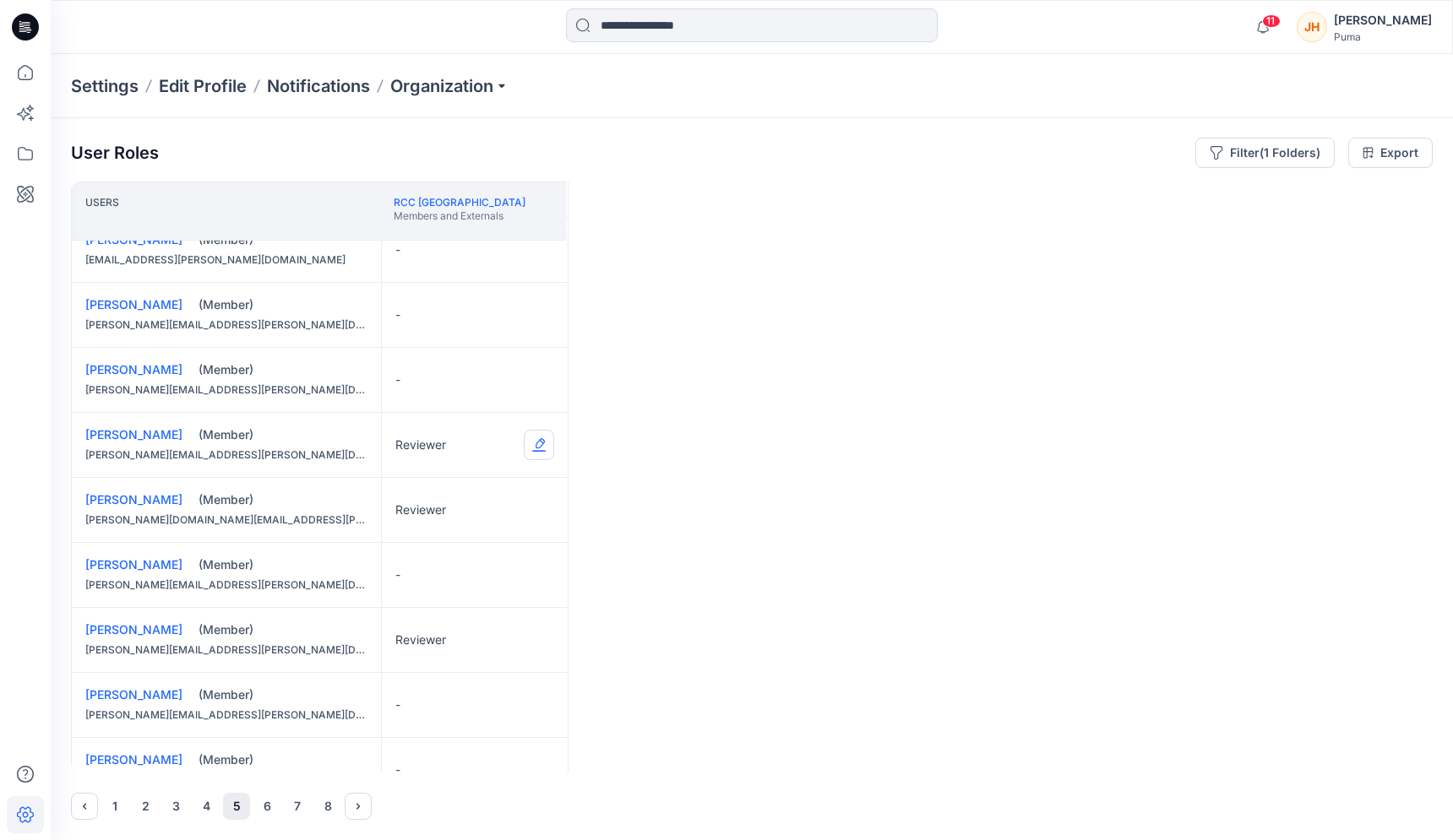
click at [531, 445] on button "Edit Role" at bounding box center [539, 445] width 31 height 31
click at [458, 486] on button "None" at bounding box center [459, 486] width 183 height 31
click at [541, 513] on button "Edit Role" at bounding box center [539, 510] width 31 height 31
click at [458, 550] on button "None" at bounding box center [459, 550] width 183 height 31
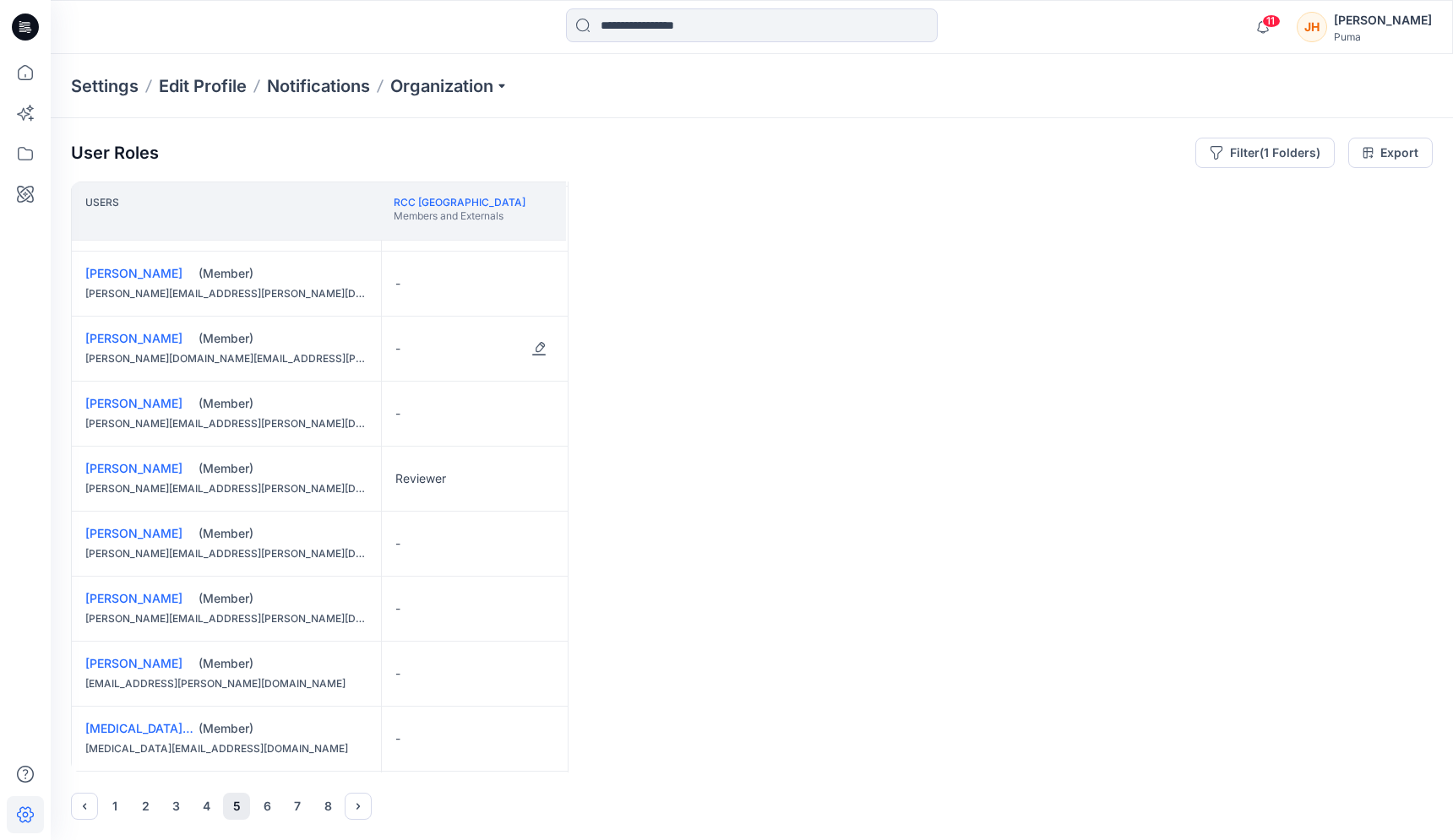
scroll to position [967, 0]
click at [534, 484] on button "Edit Role" at bounding box center [539, 476] width 31 height 31
click at [451, 511] on button "None" at bounding box center [459, 517] width 183 height 31
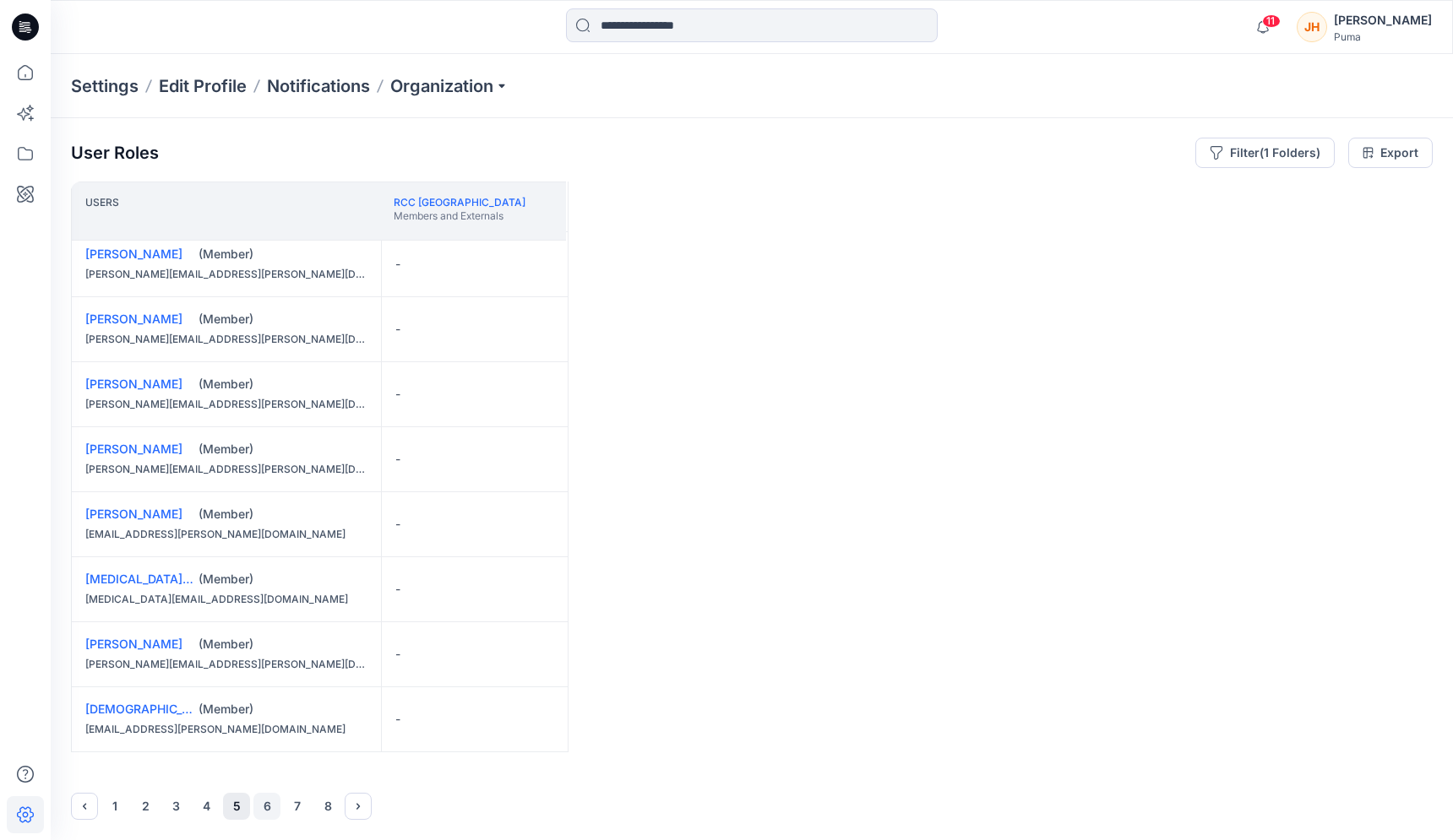
click at [270, 797] on button "6" at bounding box center [267, 807] width 27 height 27
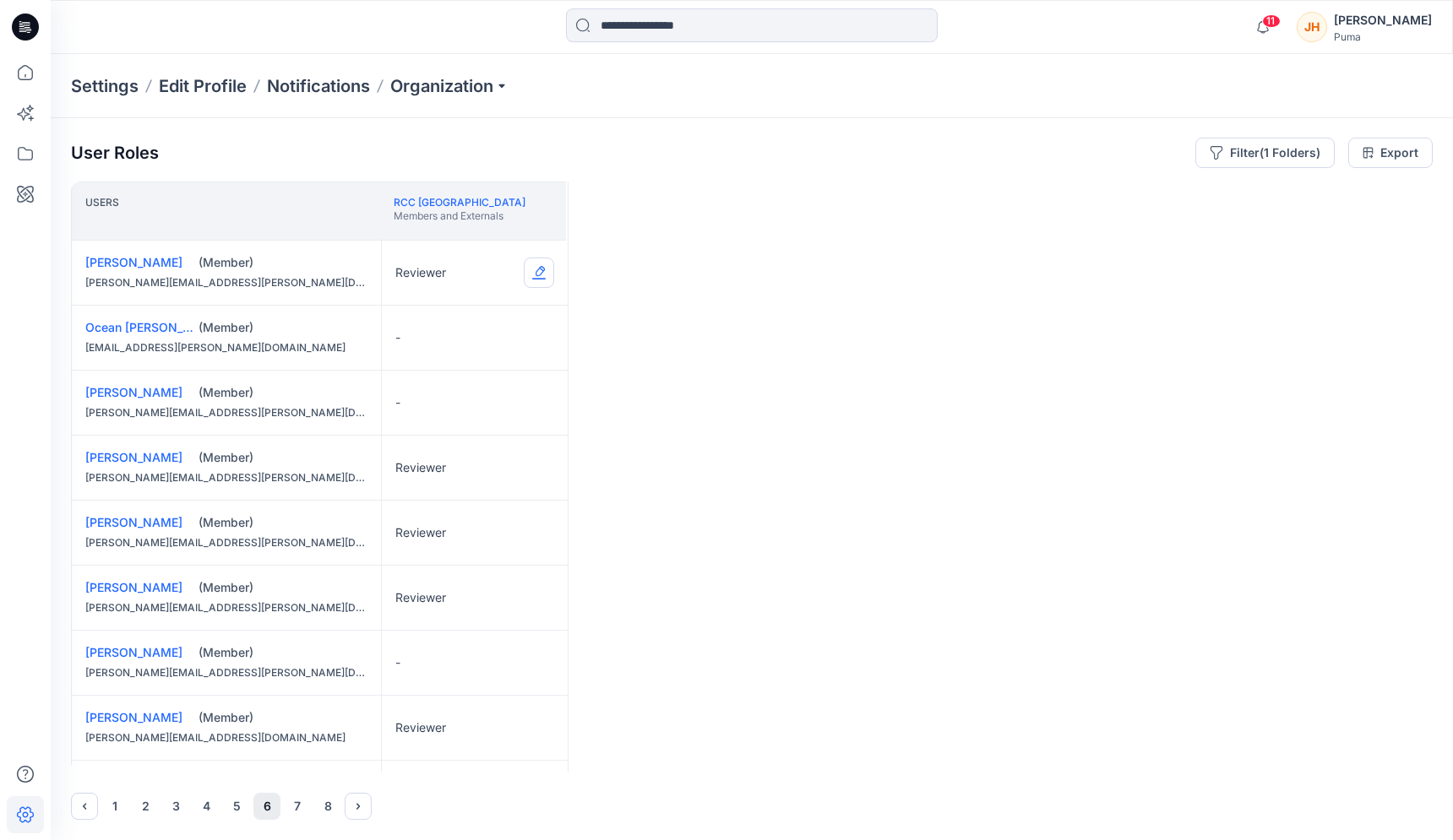
click at [537, 277] on button "Edit Role" at bounding box center [539, 273] width 31 height 31
click at [483, 315] on button "None" at bounding box center [459, 313] width 183 height 31
click at [535, 465] on button "Edit Role" at bounding box center [539, 468] width 31 height 31
click at [467, 514] on button "None" at bounding box center [459, 509] width 183 height 31
click at [529, 538] on button "Edit Role" at bounding box center [539, 533] width 31 height 31
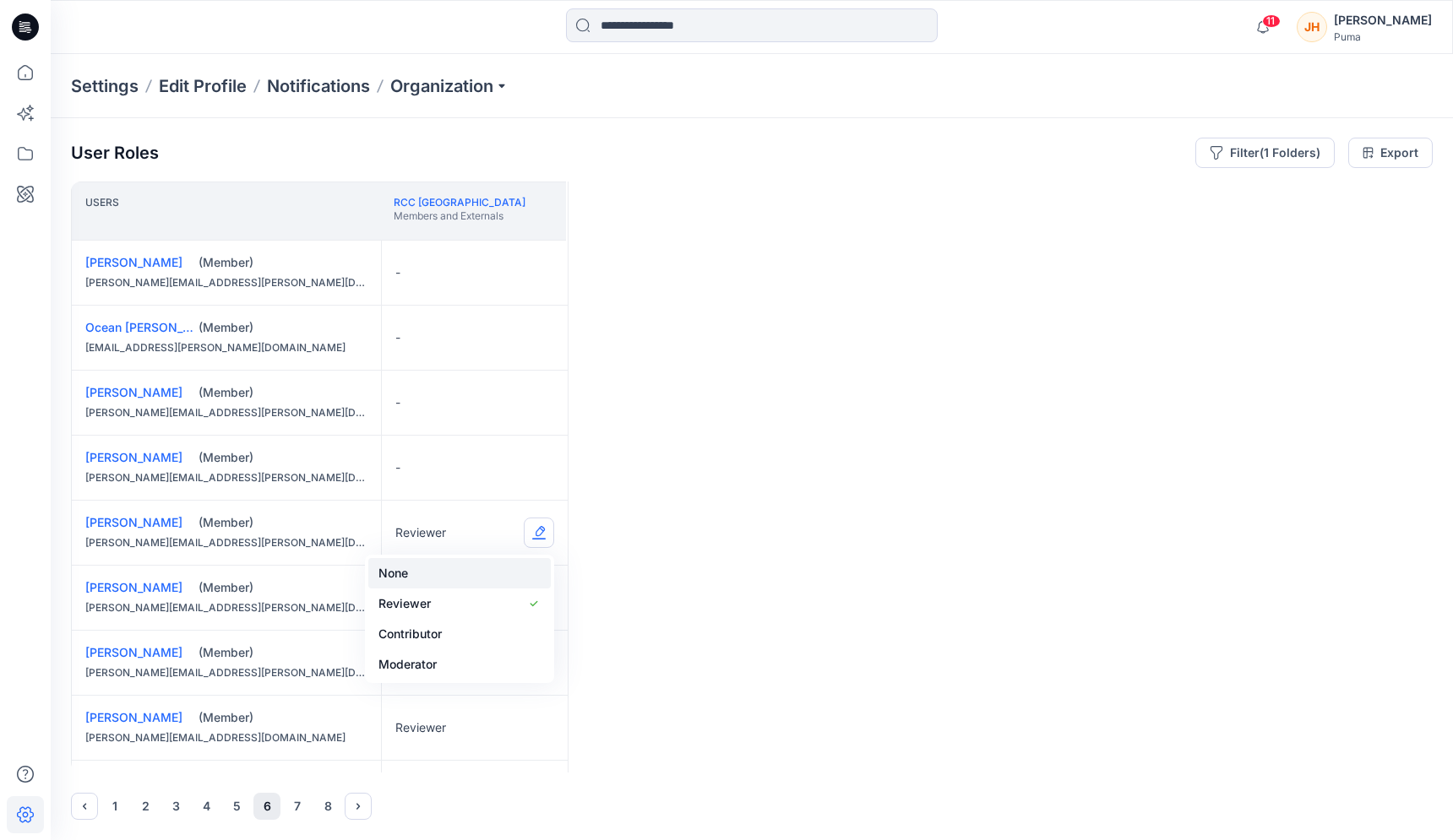
click at [439, 580] on button "None" at bounding box center [459, 573] width 183 height 31
click at [530, 599] on button "Edit Role" at bounding box center [539, 598] width 31 height 31
click at [442, 635] on button "None" at bounding box center [459, 639] width 183 height 31
click at [528, 729] on button "Edit Role" at bounding box center [539, 728] width 31 height 31
click at [455, 606] on button "None" at bounding box center [459, 596] width 183 height 31
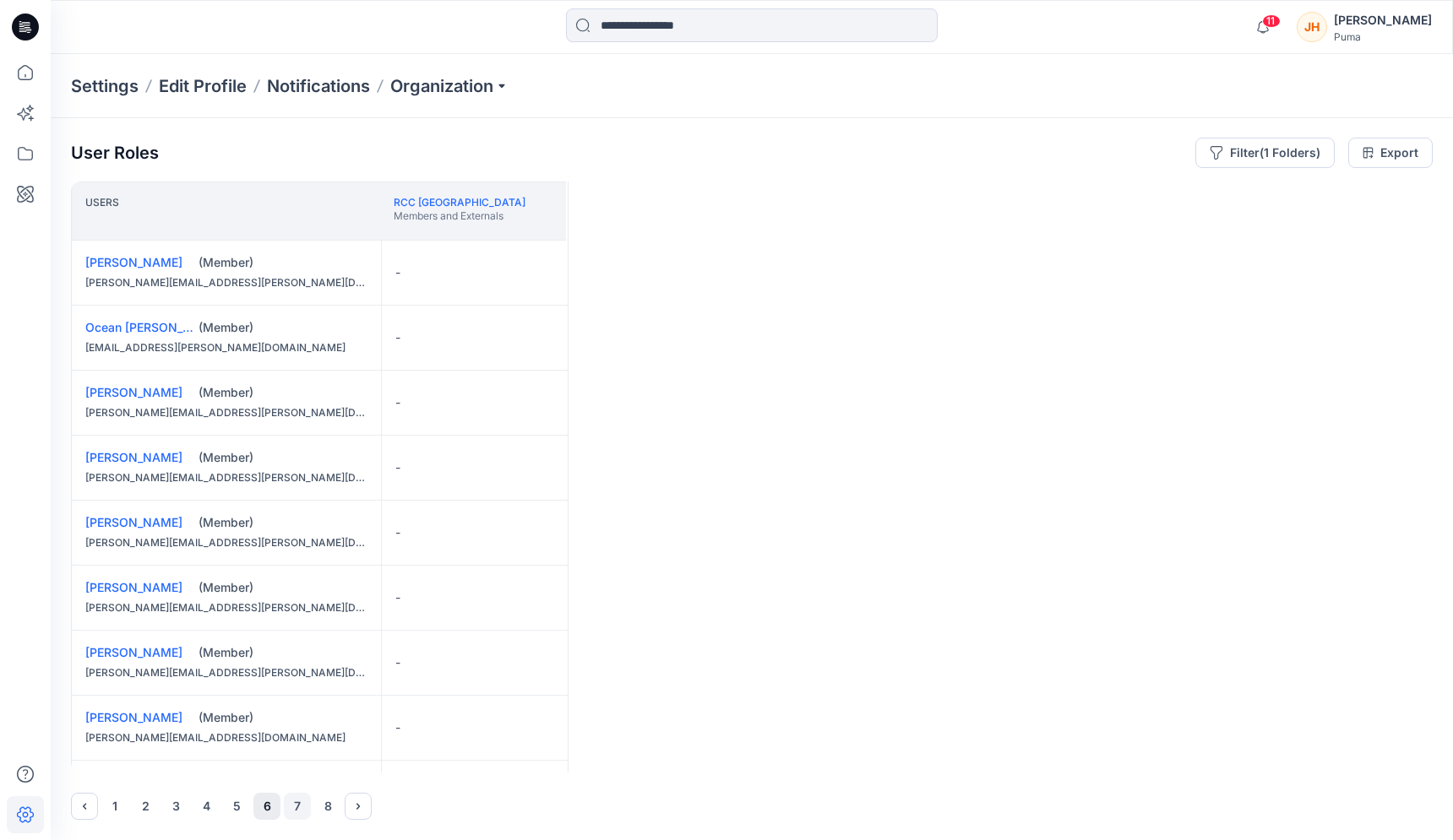
click at [298, 806] on button "7" at bounding box center [297, 807] width 27 height 27
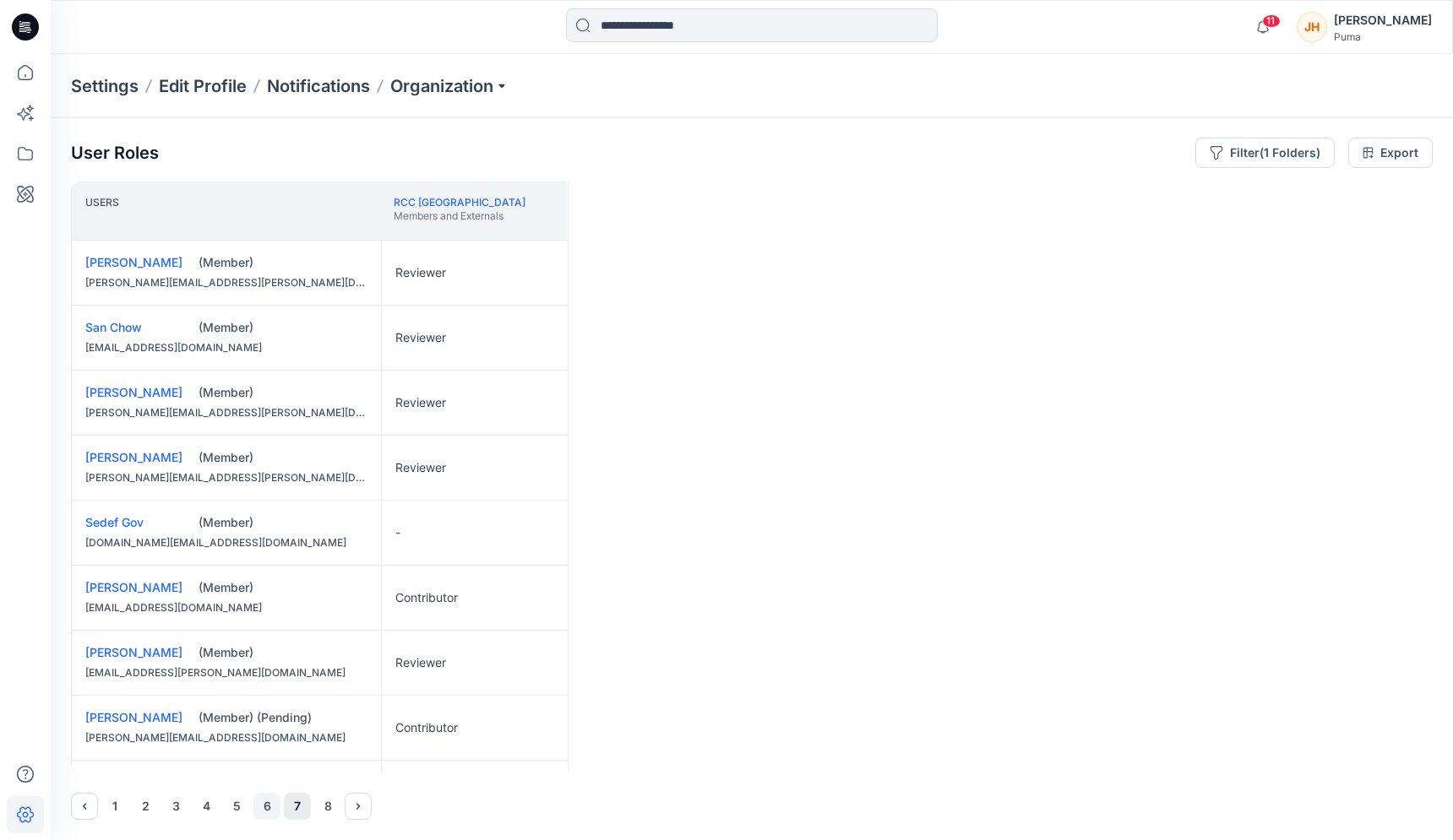
click at [260, 809] on button "6" at bounding box center [267, 807] width 27 height 27
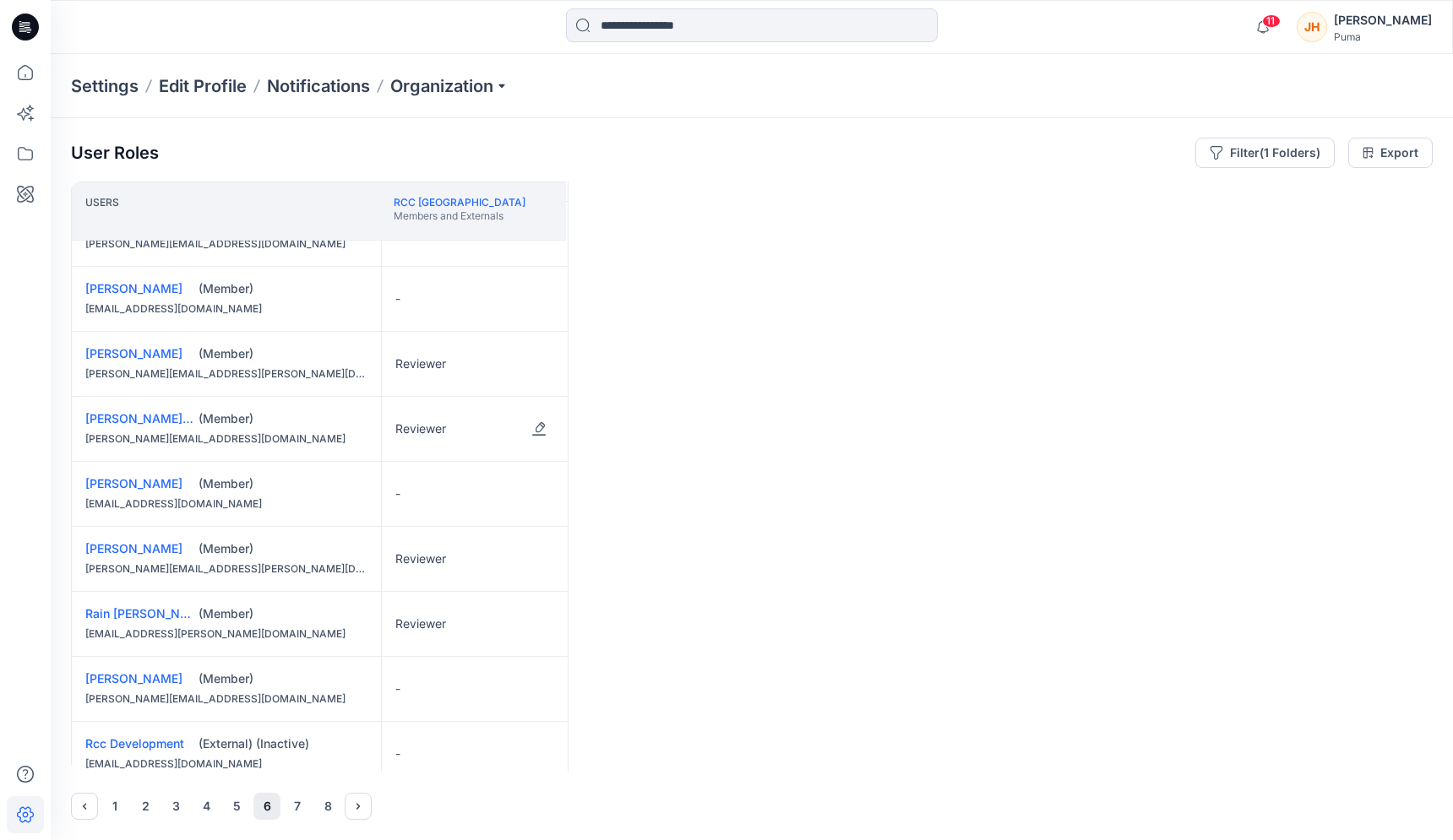
scroll to position [504, 0]
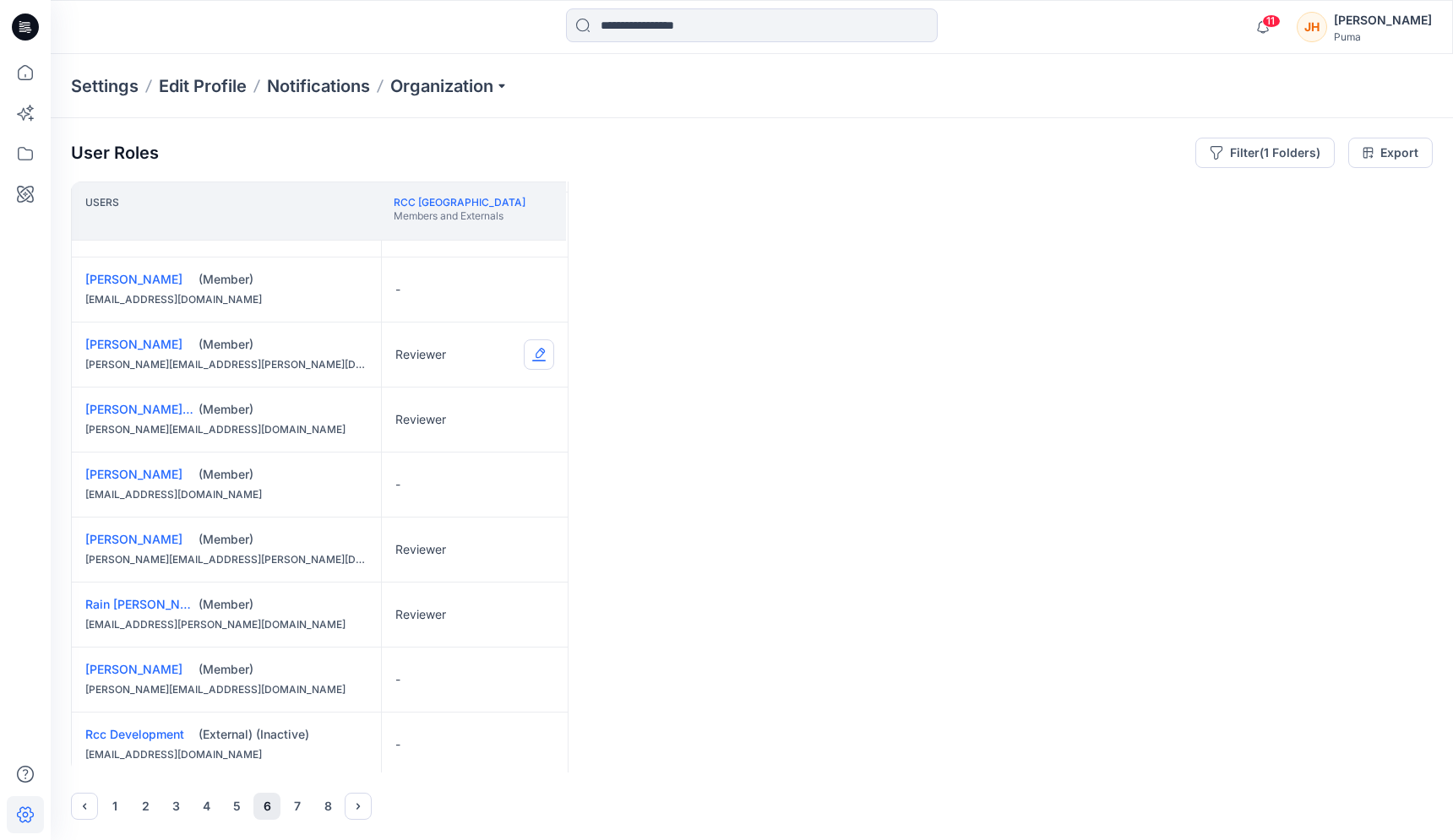
click at [532, 364] on button "Edit Role" at bounding box center [539, 355] width 31 height 31
click at [495, 403] on button "None" at bounding box center [459, 395] width 183 height 31
click at [475, 459] on button "None" at bounding box center [459, 460] width 183 height 31
click at [543, 561] on button "Edit Role" at bounding box center [539, 550] width 31 height 31
click at [517, 588] on button "None" at bounding box center [459, 590] width 183 height 31
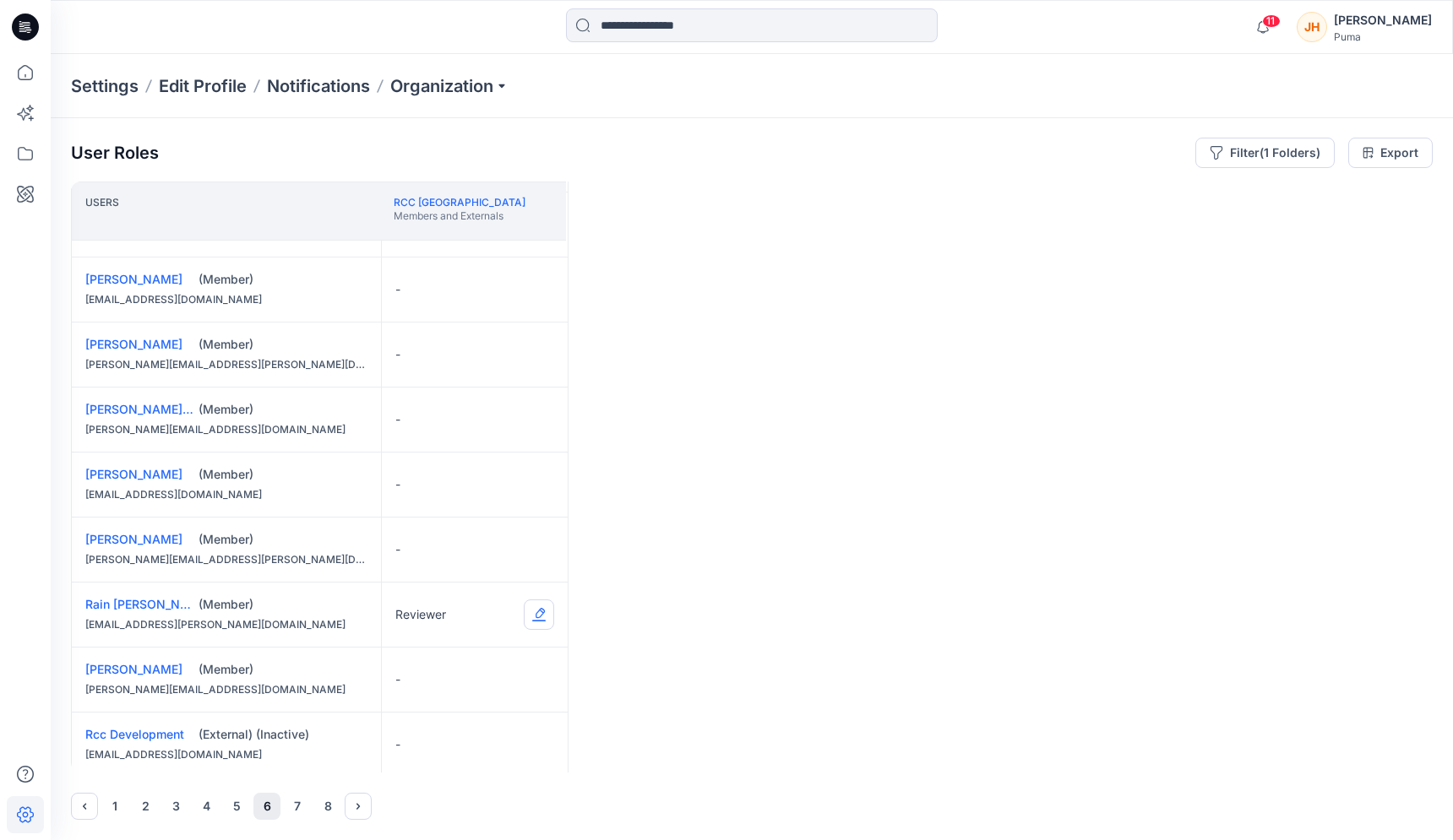
click at [541, 610] on button "Edit Role" at bounding box center [539, 615] width 31 height 31
click at [472, 643] on button "None" at bounding box center [459, 656] width 183 height 31
click at [441, 188] on th "RCC Japan Members and Externals" at bounding box center [472, 211] width 186 height 59
click at [439, 191] on th "RCC Japan Members and Externals" at bounding box center [472, 211] width 186 height 59
click at [433, 197] on link "RCC [GEOGRAPHIC_DATA]" at bounding box center [459, 202] width 132 height 13
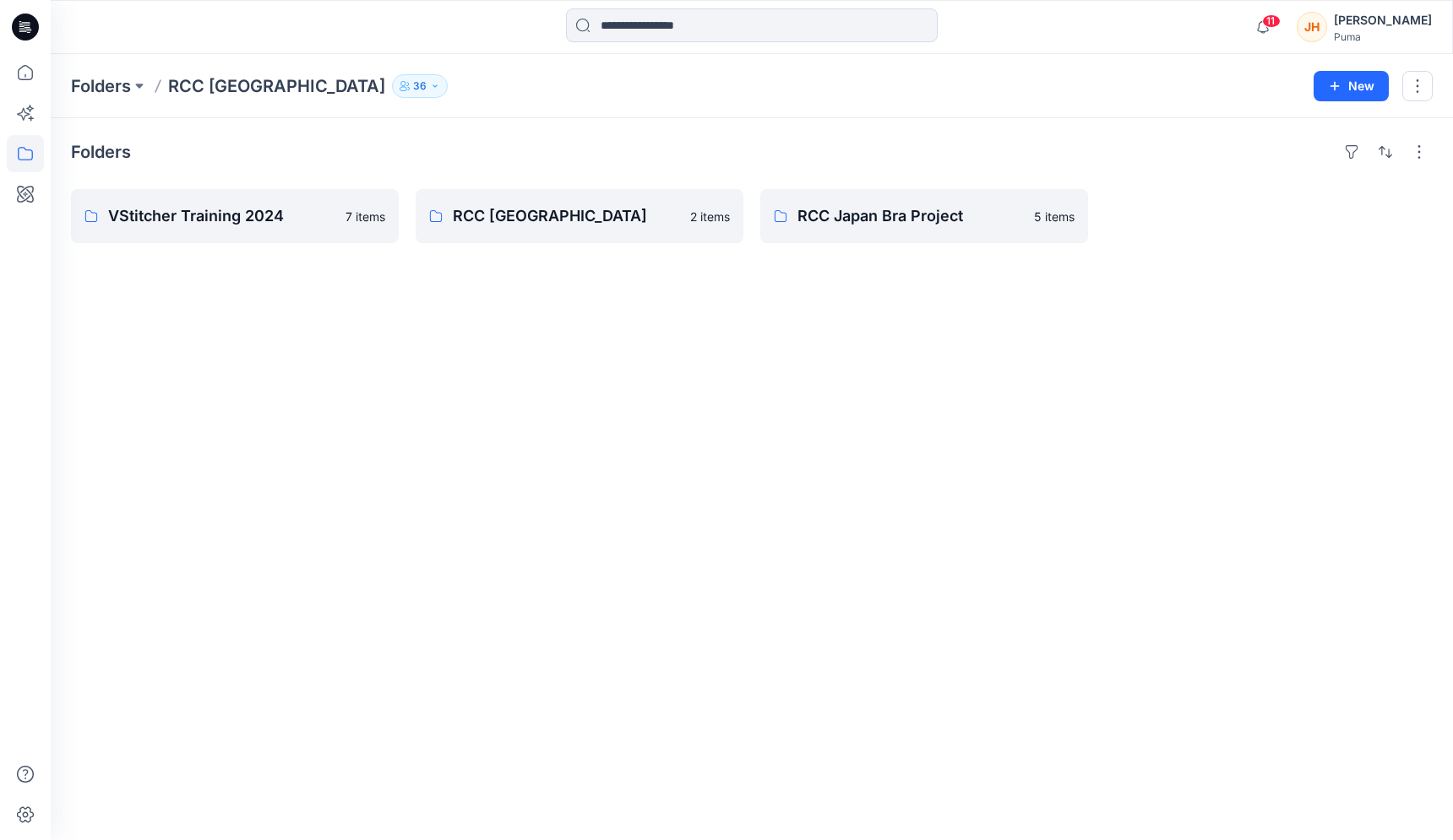
click at [413, 86] on p "36" at bounding box center [420, 86] width 14 height 19
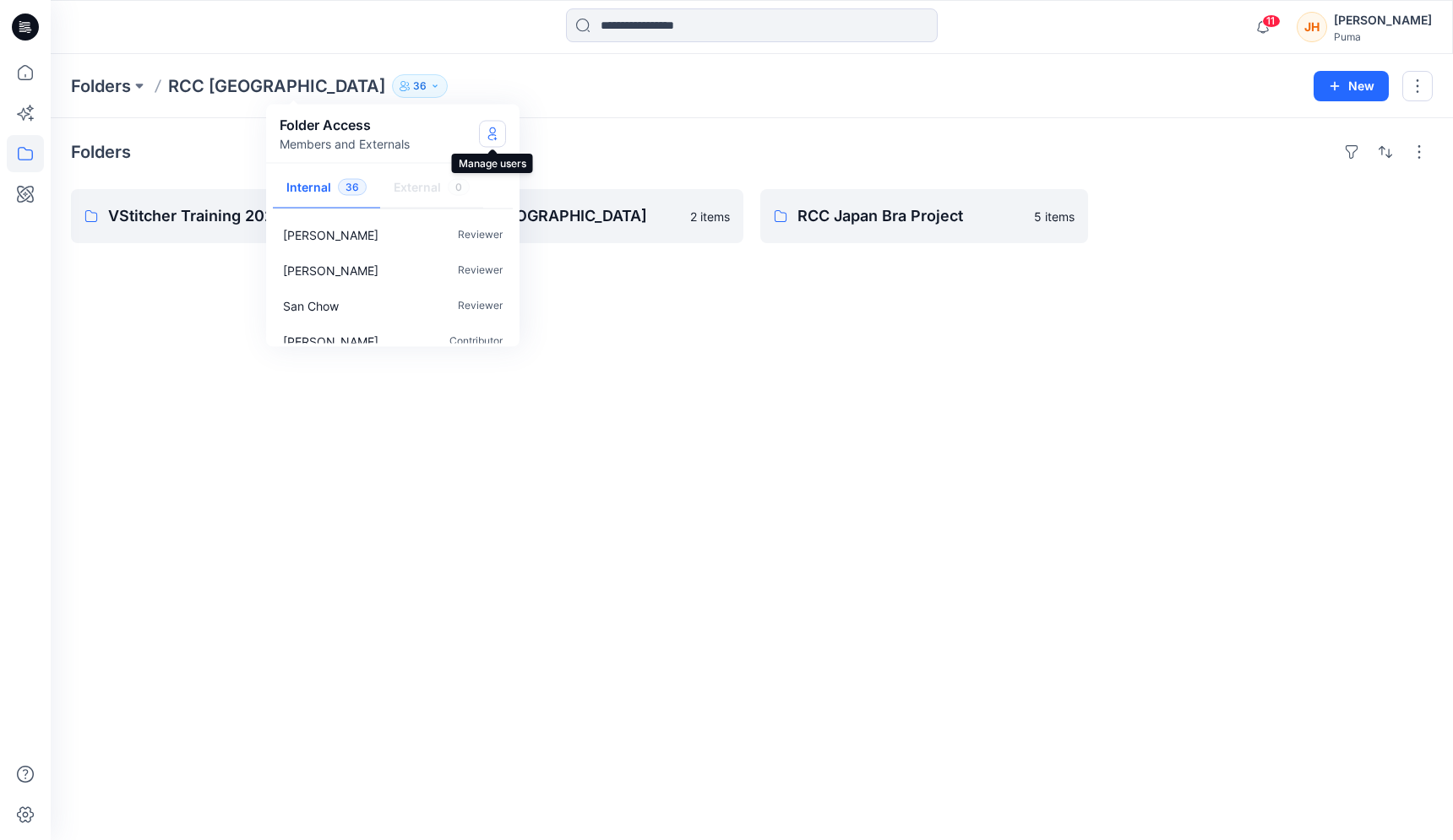
click at [490, 144] on button "Manage Users" at bounding box center [493, 133] width 27 height 27
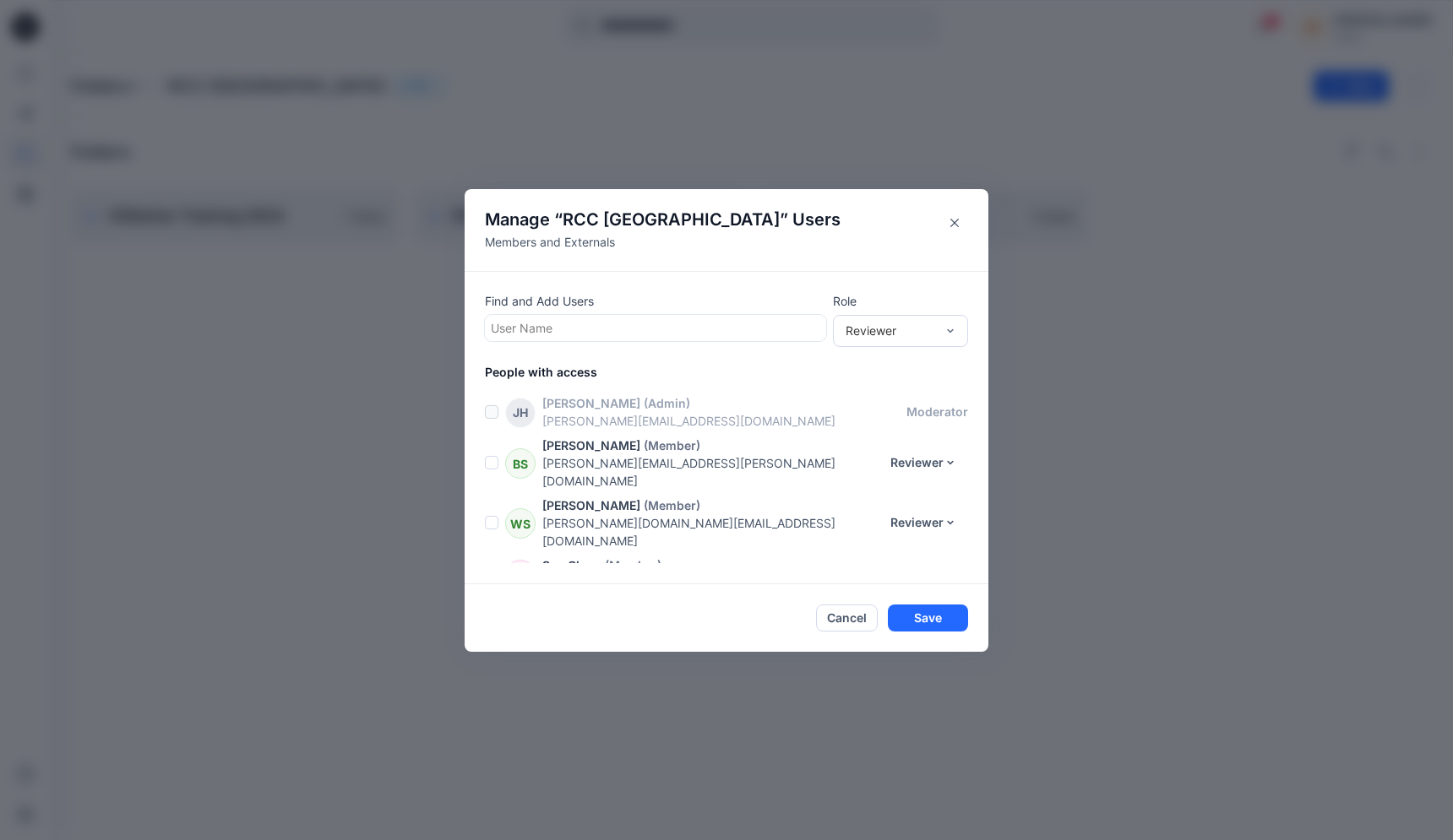
scroll to position [41, 0]
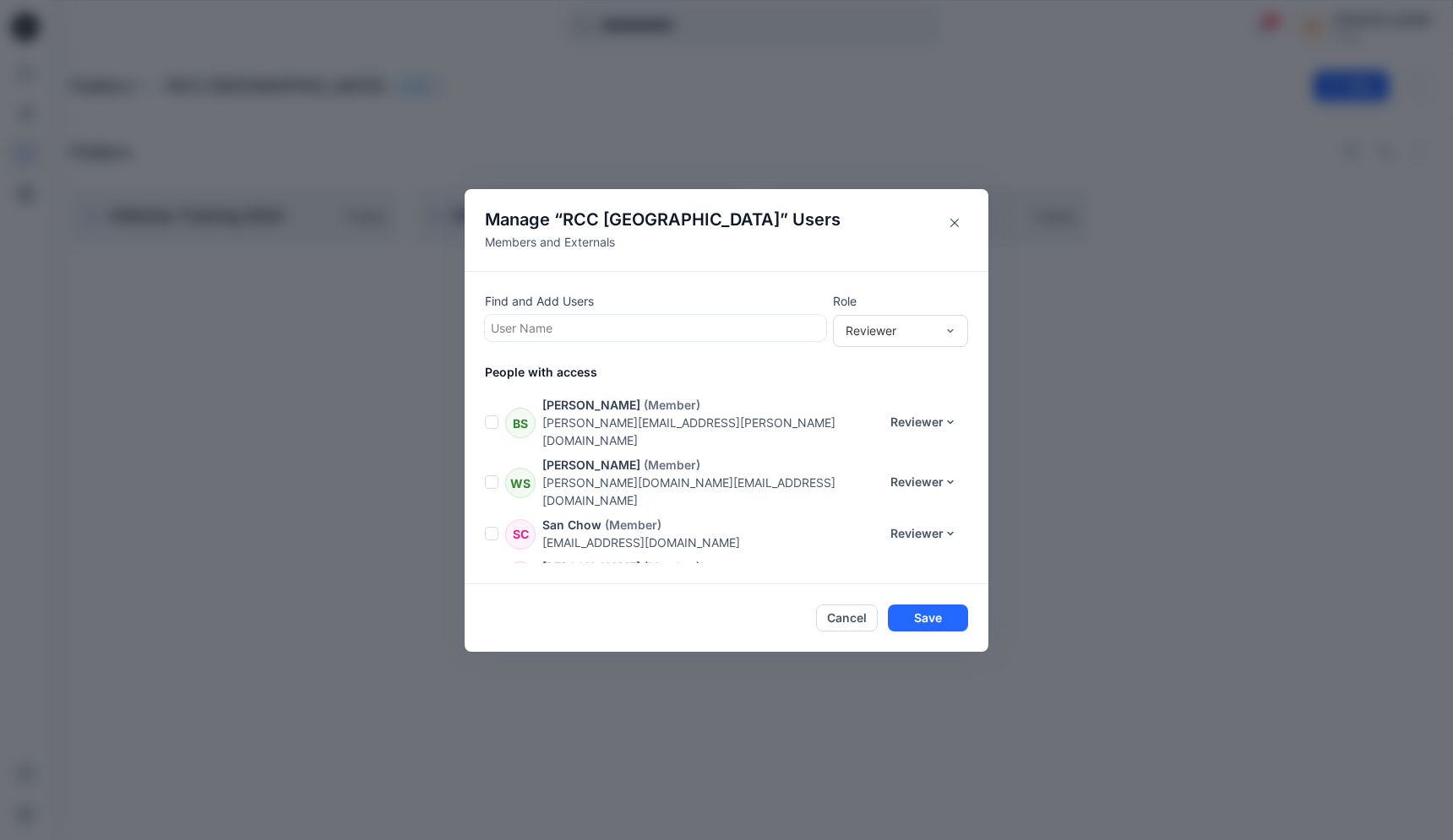
click at [492, 476] on span at bounding box center [492, 482] width 14 height 14
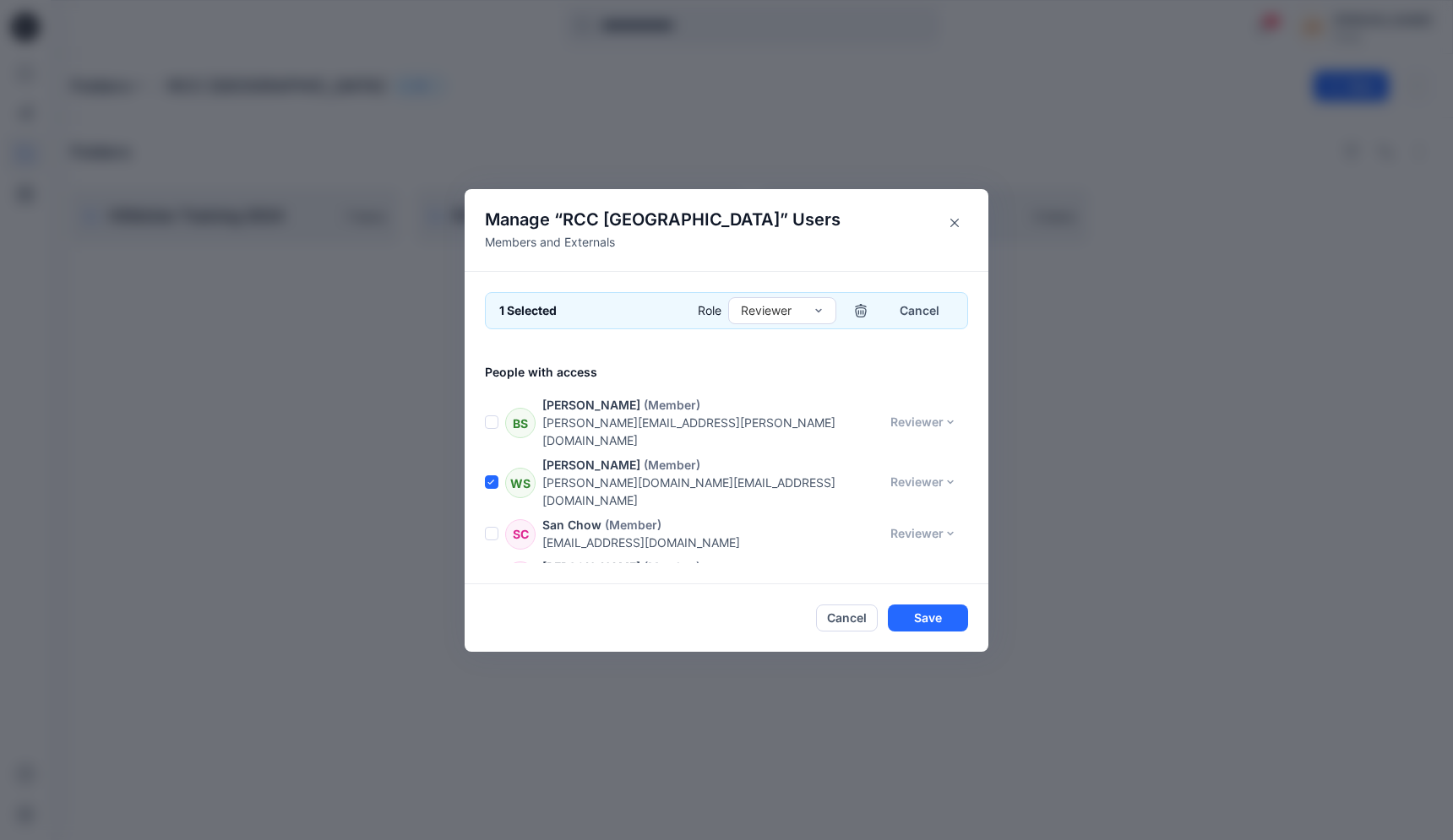
click at [495, 527] on span at bounding box center [492, 533] width 14 height 14
click at [491, 558] on div "[PERSON_NAME] (Member) [EMAIL_ADDRESS][DOMAIN_NAME] Contributor Reviewer Contri…" at bounding box center [737, 576] width 504 height 36
click at [492, 569] on span at bounding box center [492, 576] width 14 height 14
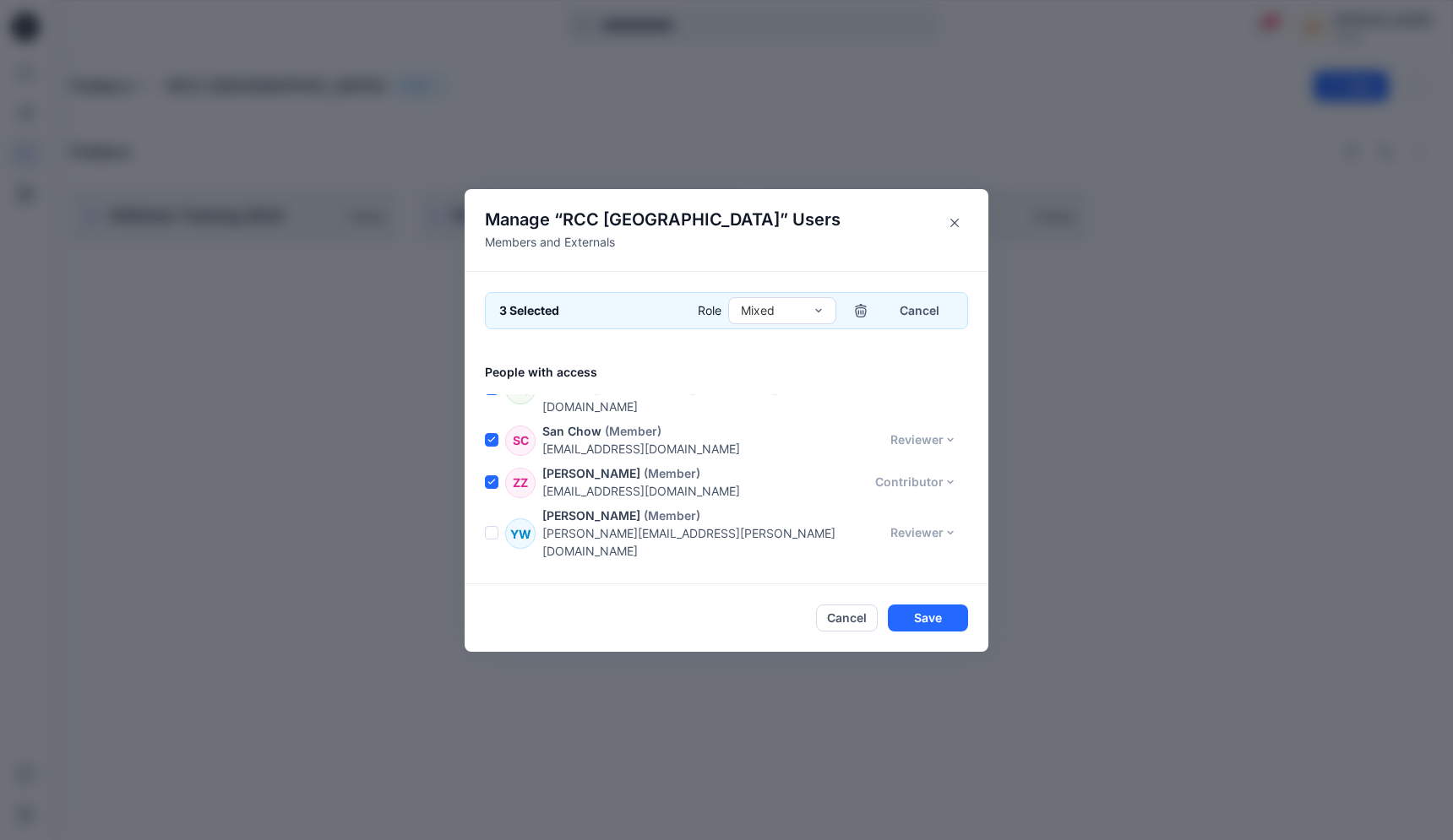
scroll to position [156, 0]
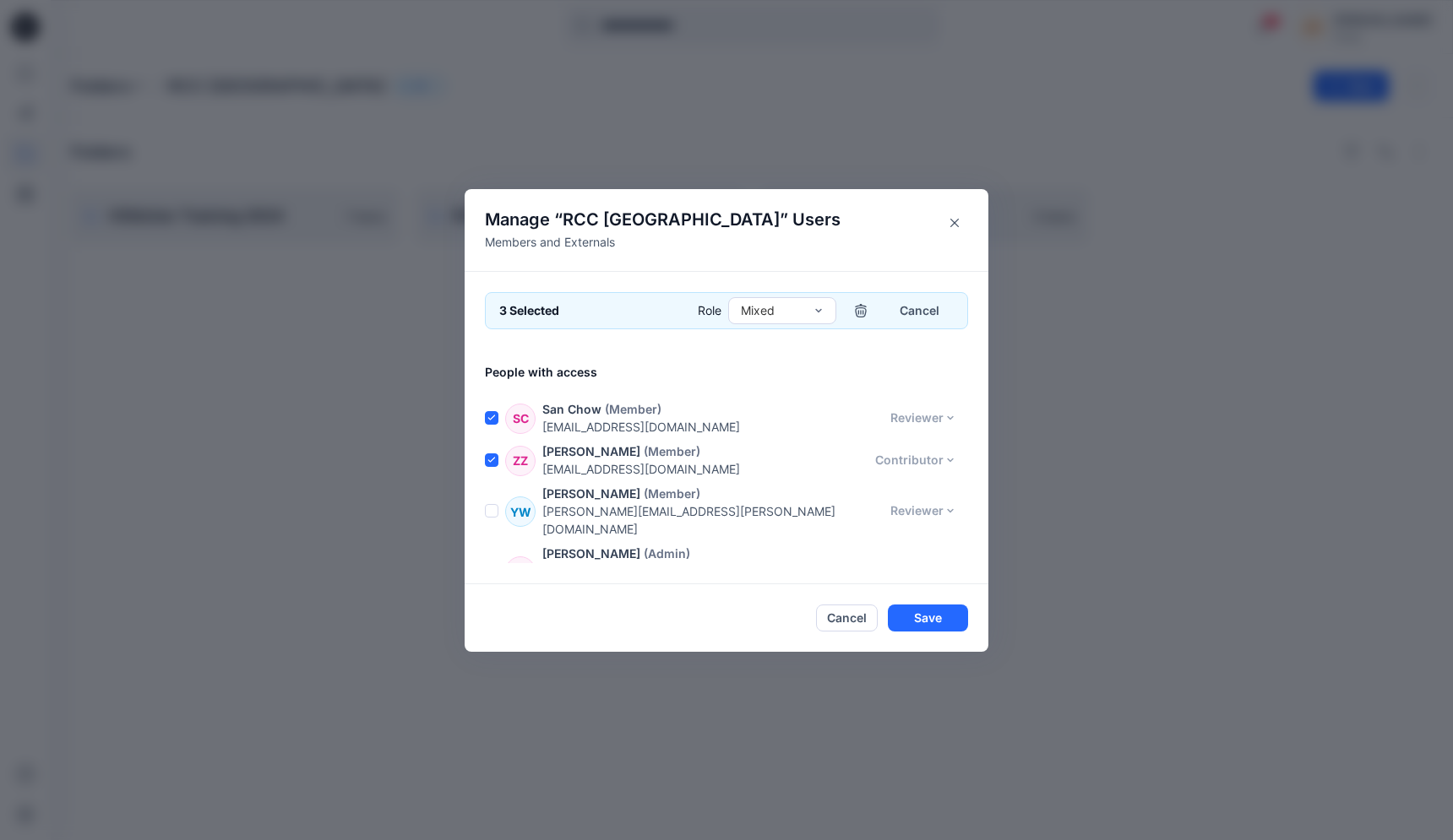
click at [489, 505] on span at bounding box center [492, 511] width 14 height 14
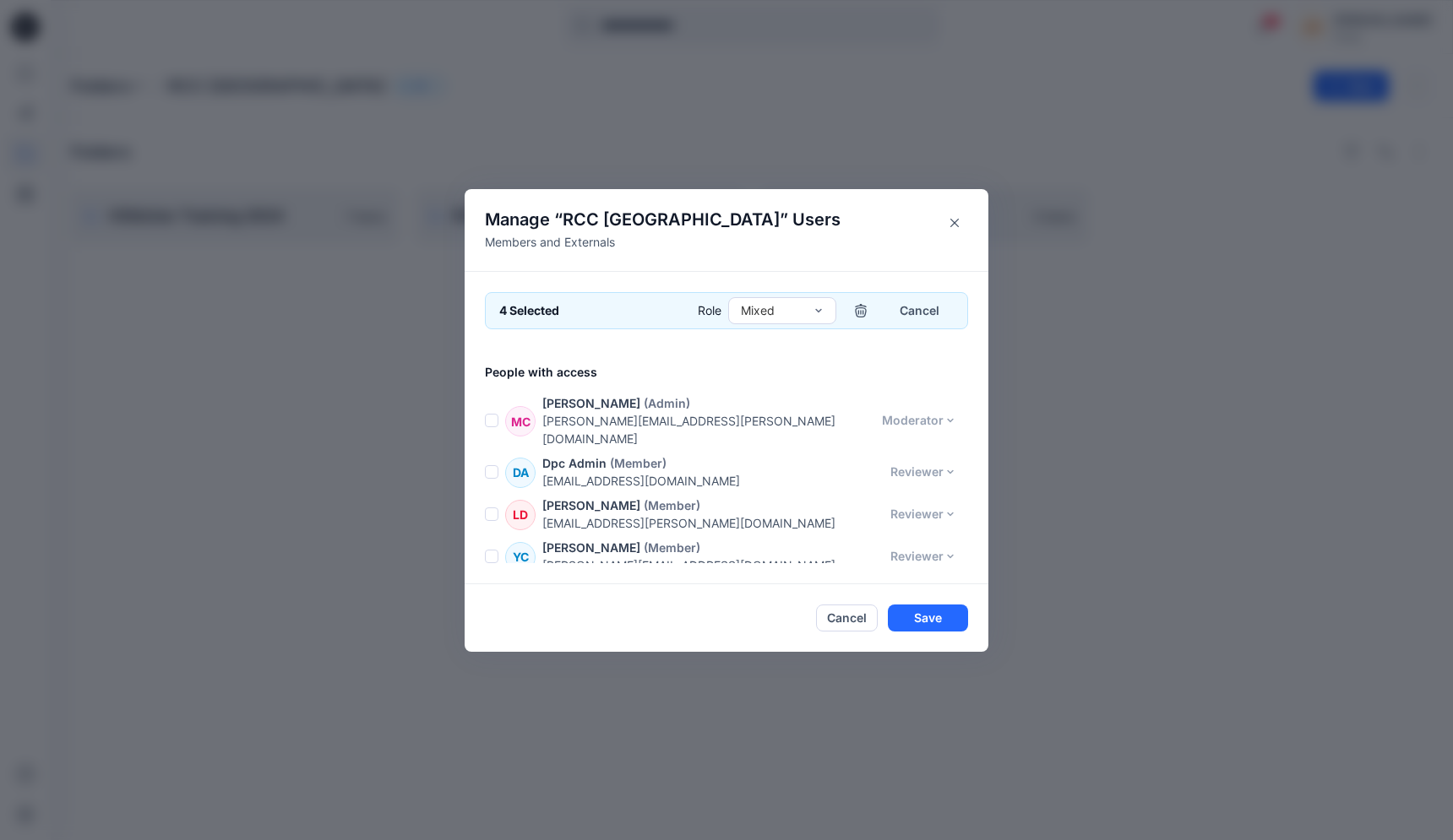
scroll to position [363, 0]
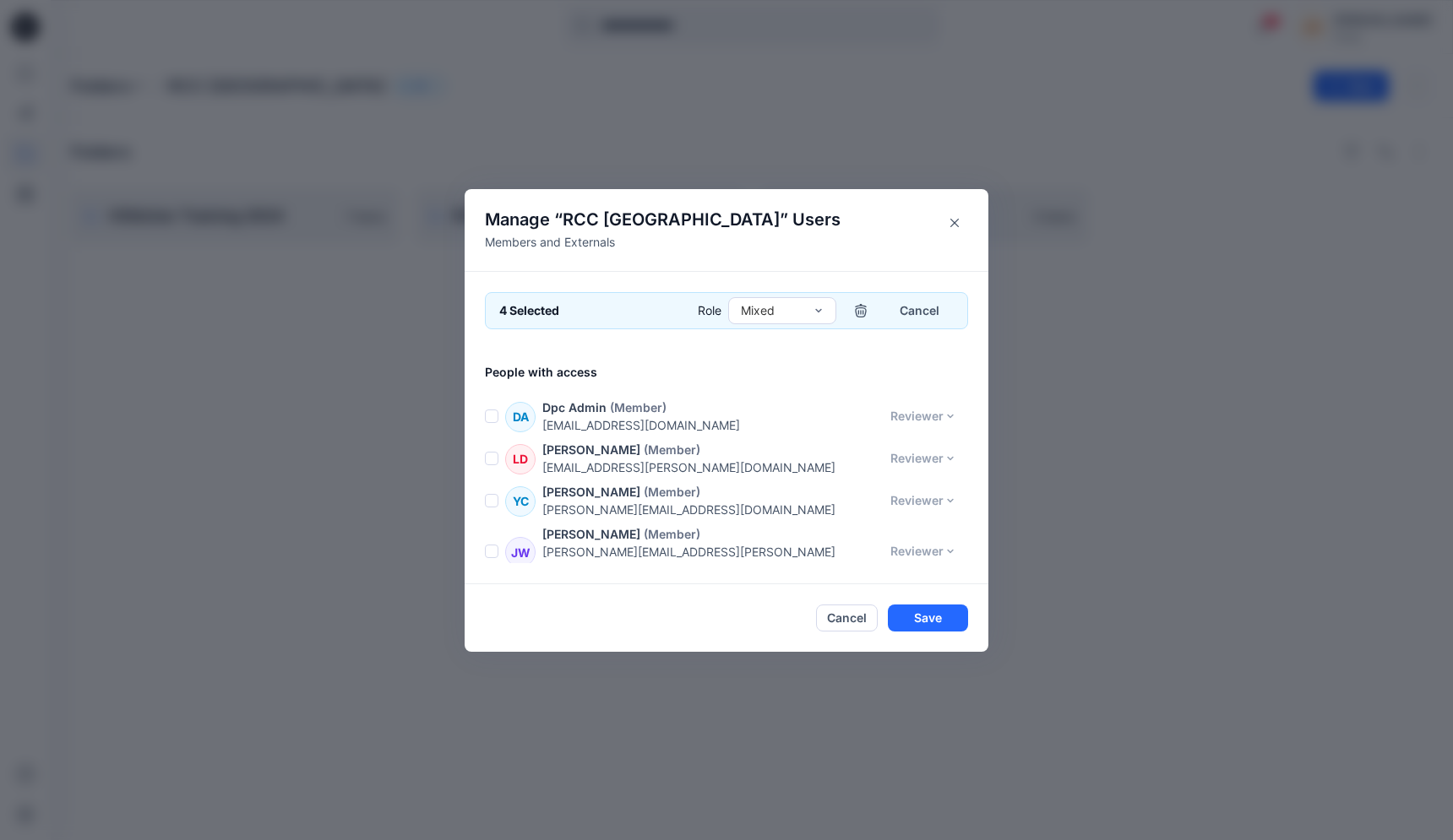
click at [492, 494] on span at bounding box center [492, 501] width 14 height 14
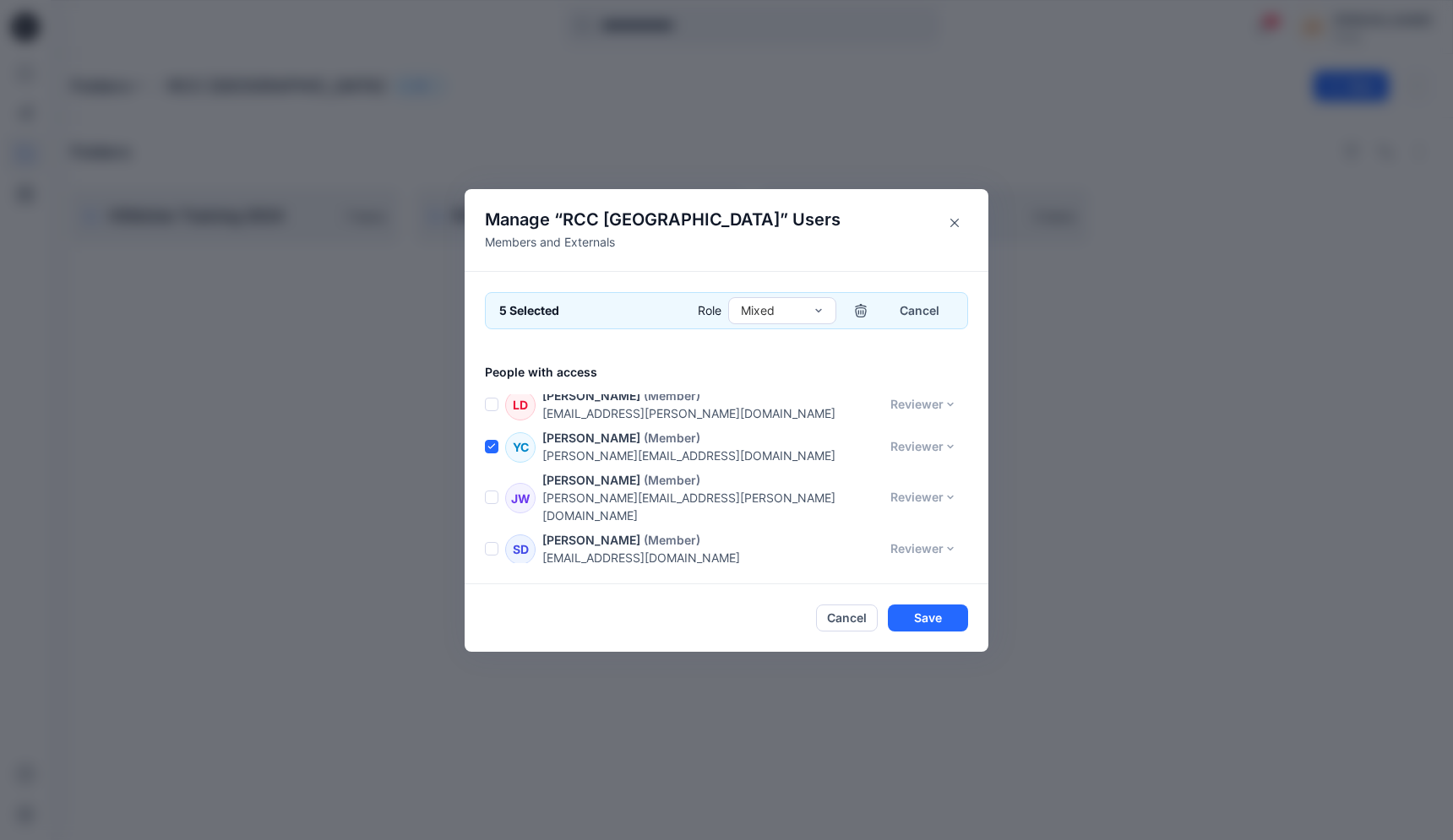
scroll to position [420, 0]
click at [494, 538] on span at bounding box center [492, 544] width 14 height 14
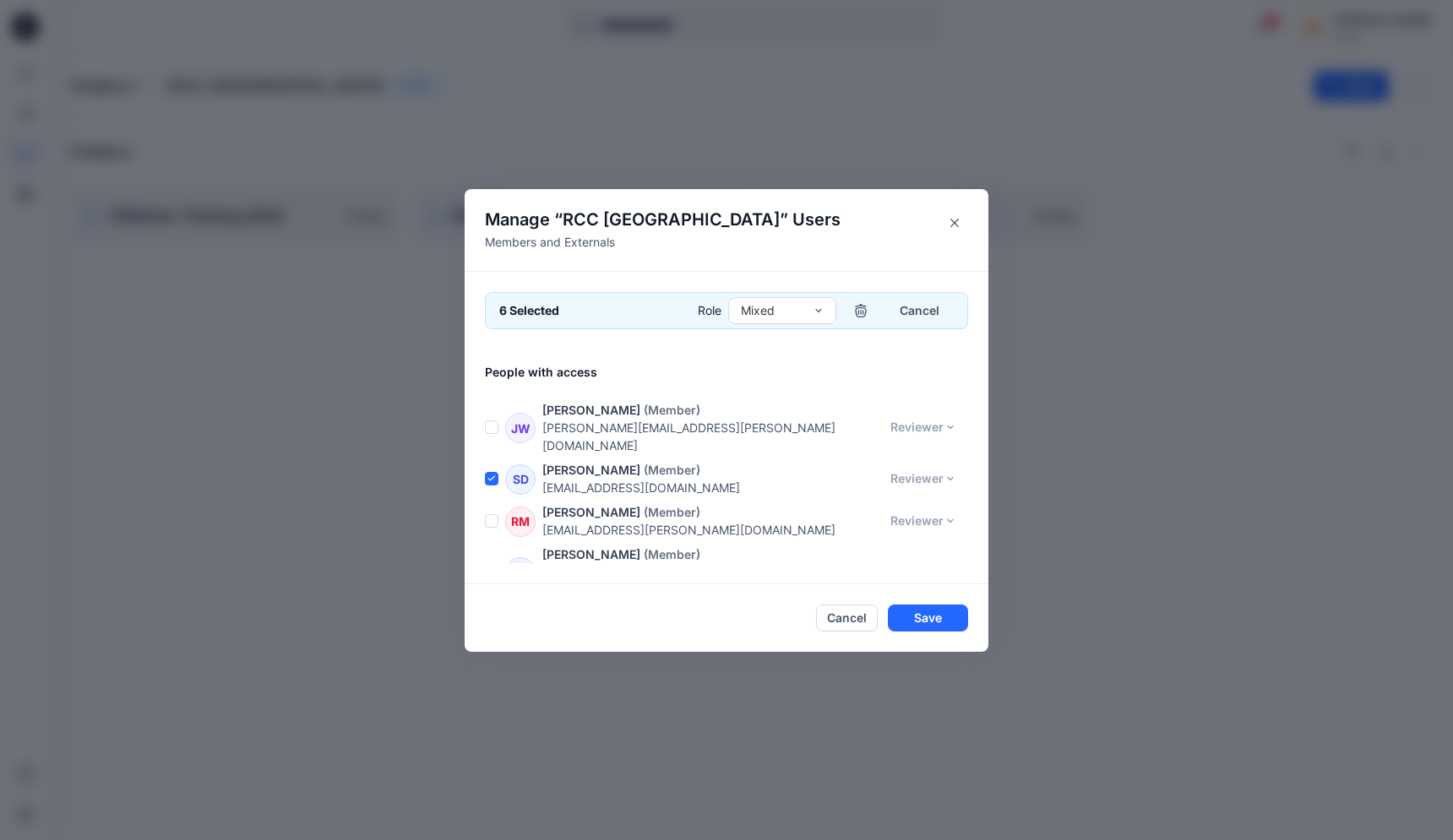
scroll to position [486, 0]
click at [495, 515] on span at bounding box center [492, 521] width 14 height 14
click at [495, 566] on span at bounding box center [492, 572] width 14 height 14
click at [495, 626] on span at bounding box center [492, 633] width 14 height 14
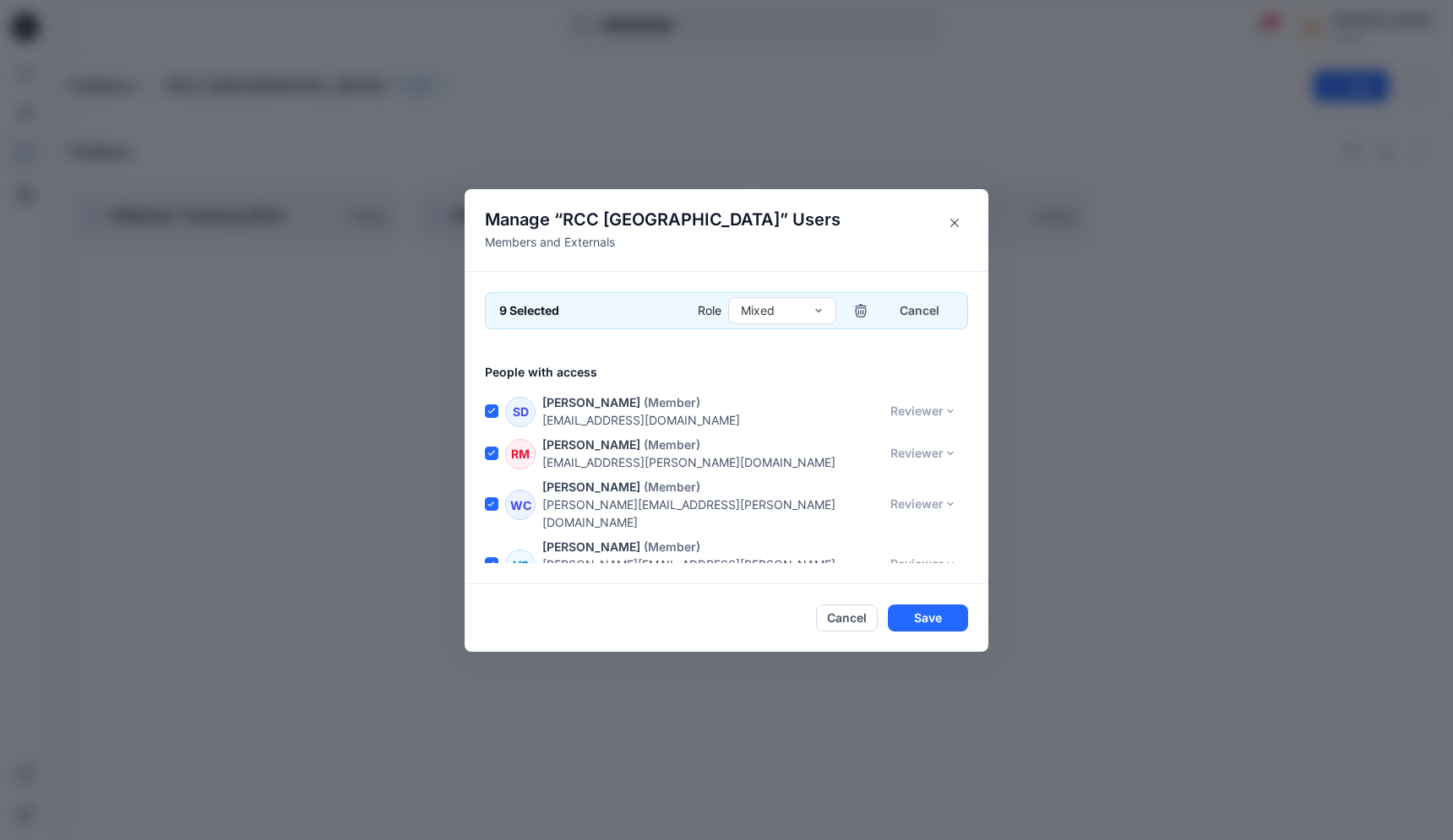
scroll to position [563, 0]
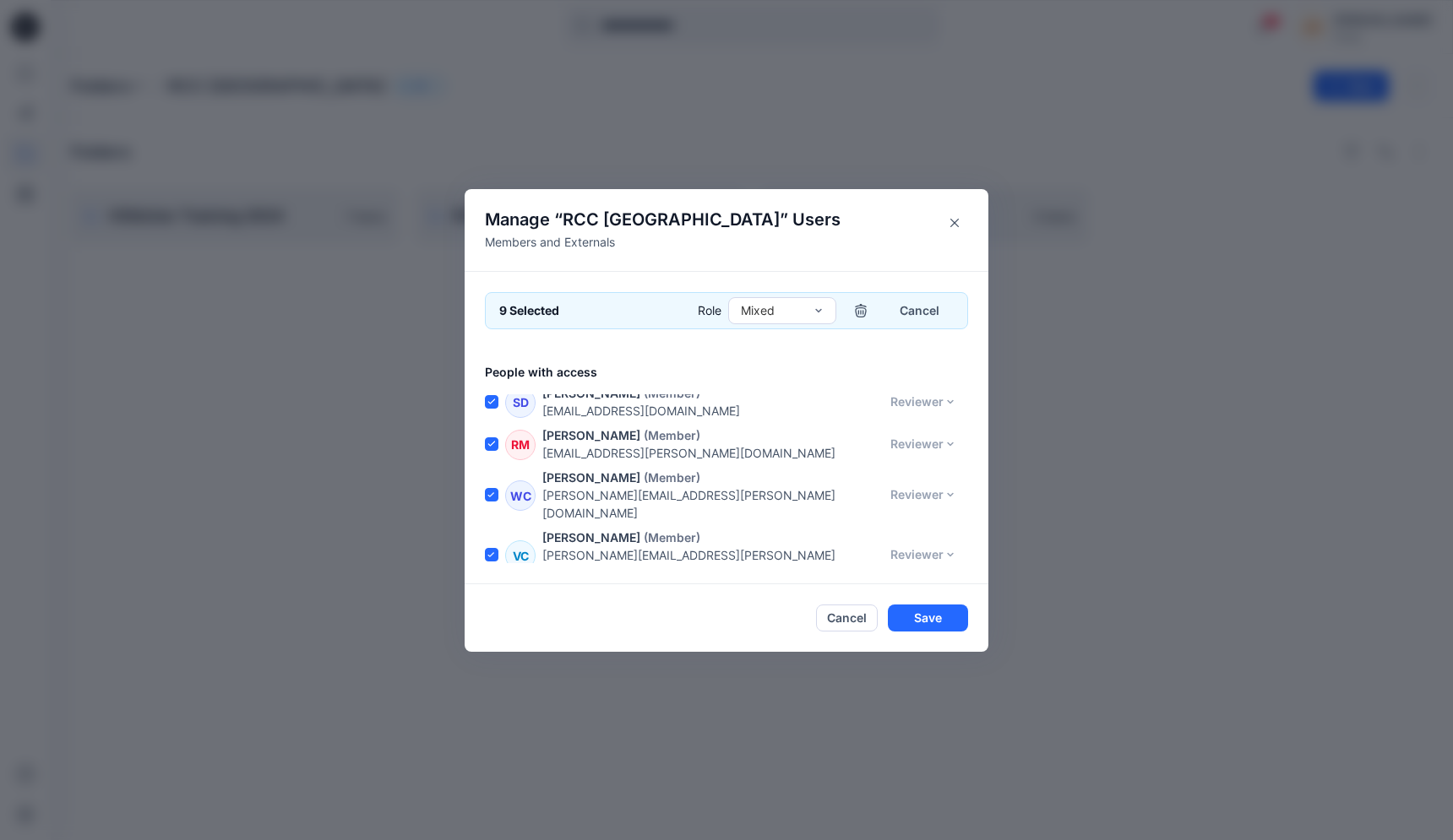
click at [494, 600] on span at bounding box center [492, 606] width 14 height 14
click at [492, 642] on span at bounding box center [492, 649] width 14 height 14
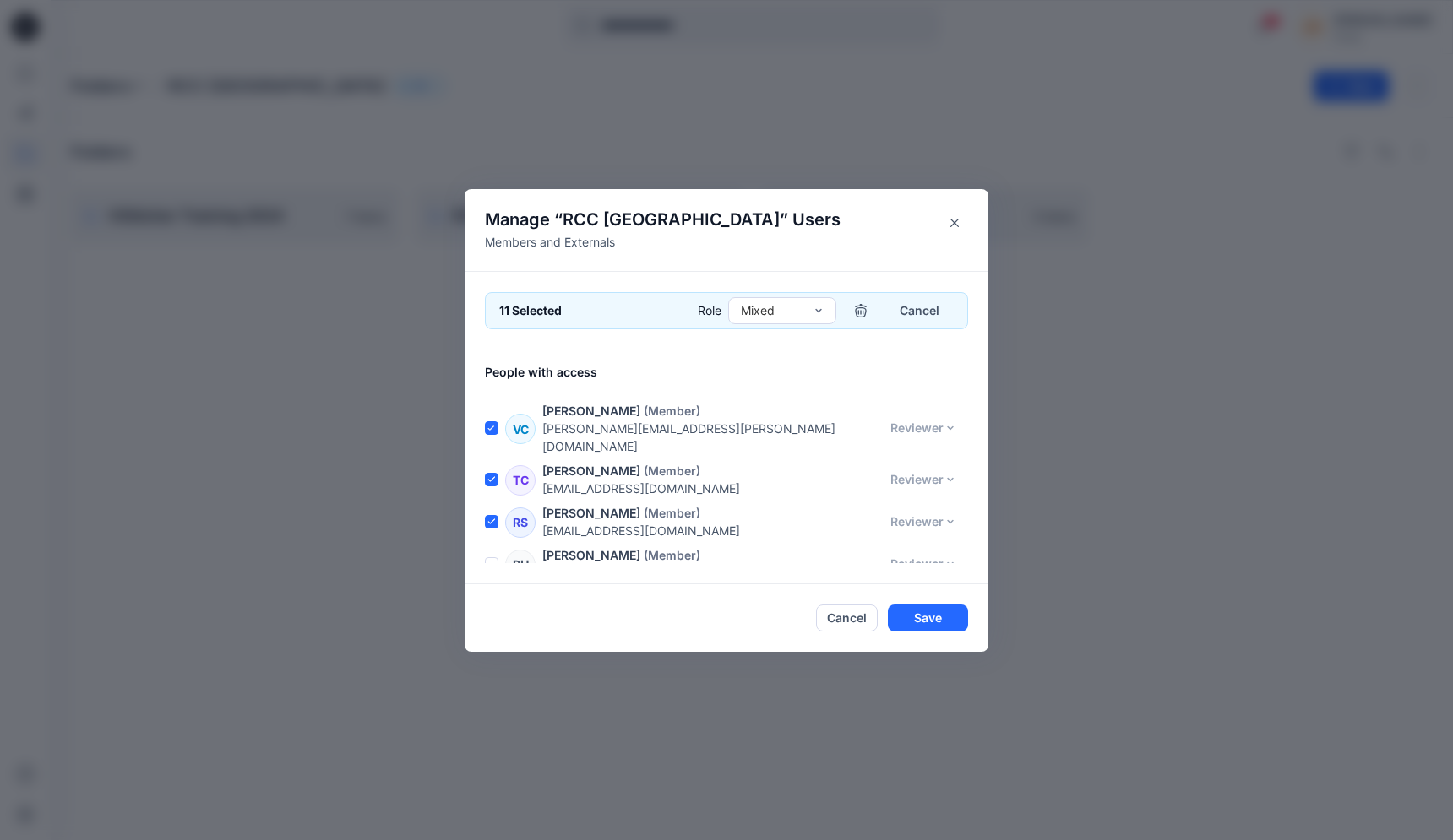
scroll to position [693, 0]
click at [497, 554] on span at bounding box center [492, 561] width 14 height 14
click at [491, 605] on span at bounding box center [492, 612] width 14 height 14
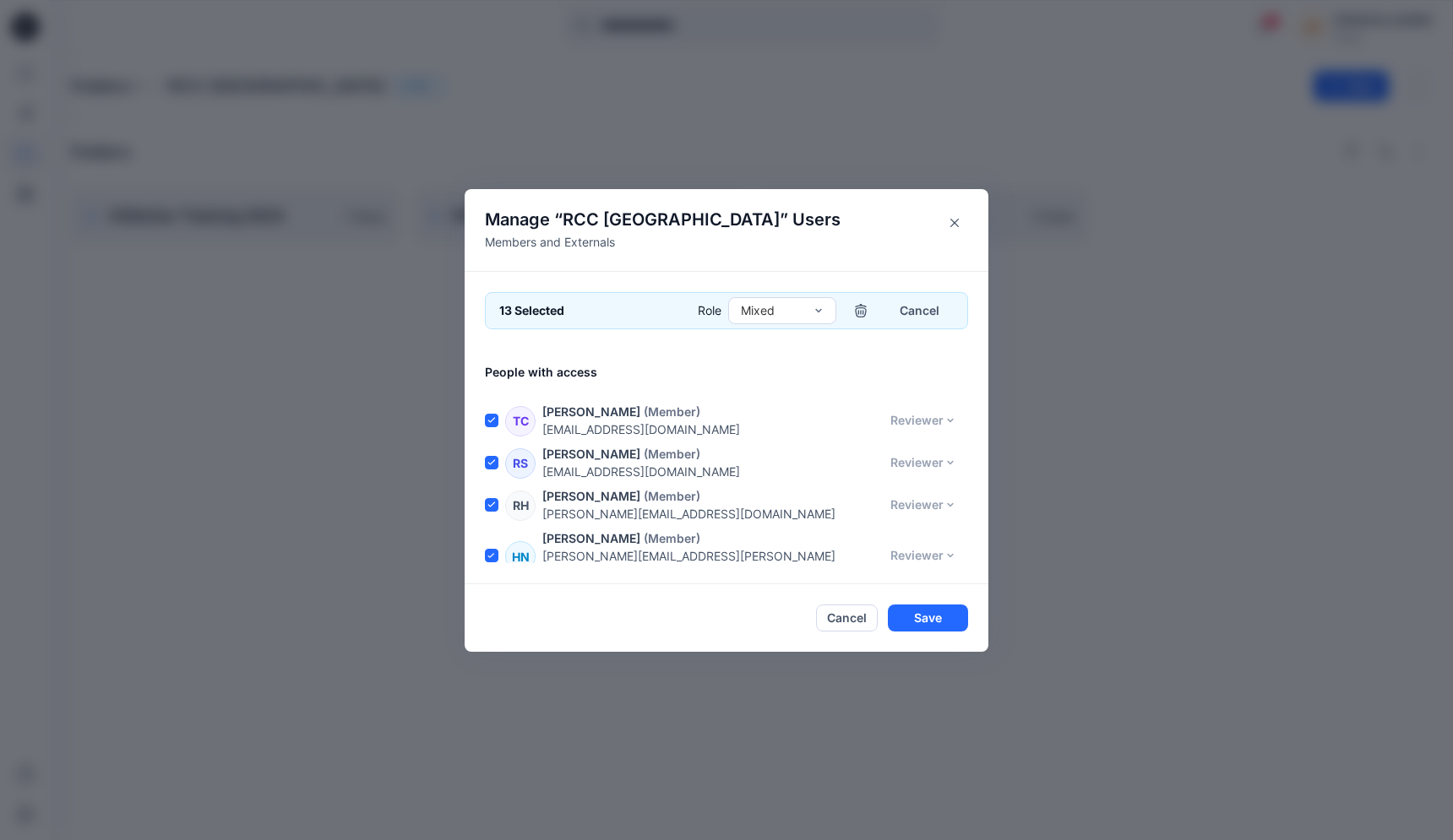
scroll to position [755, 0]
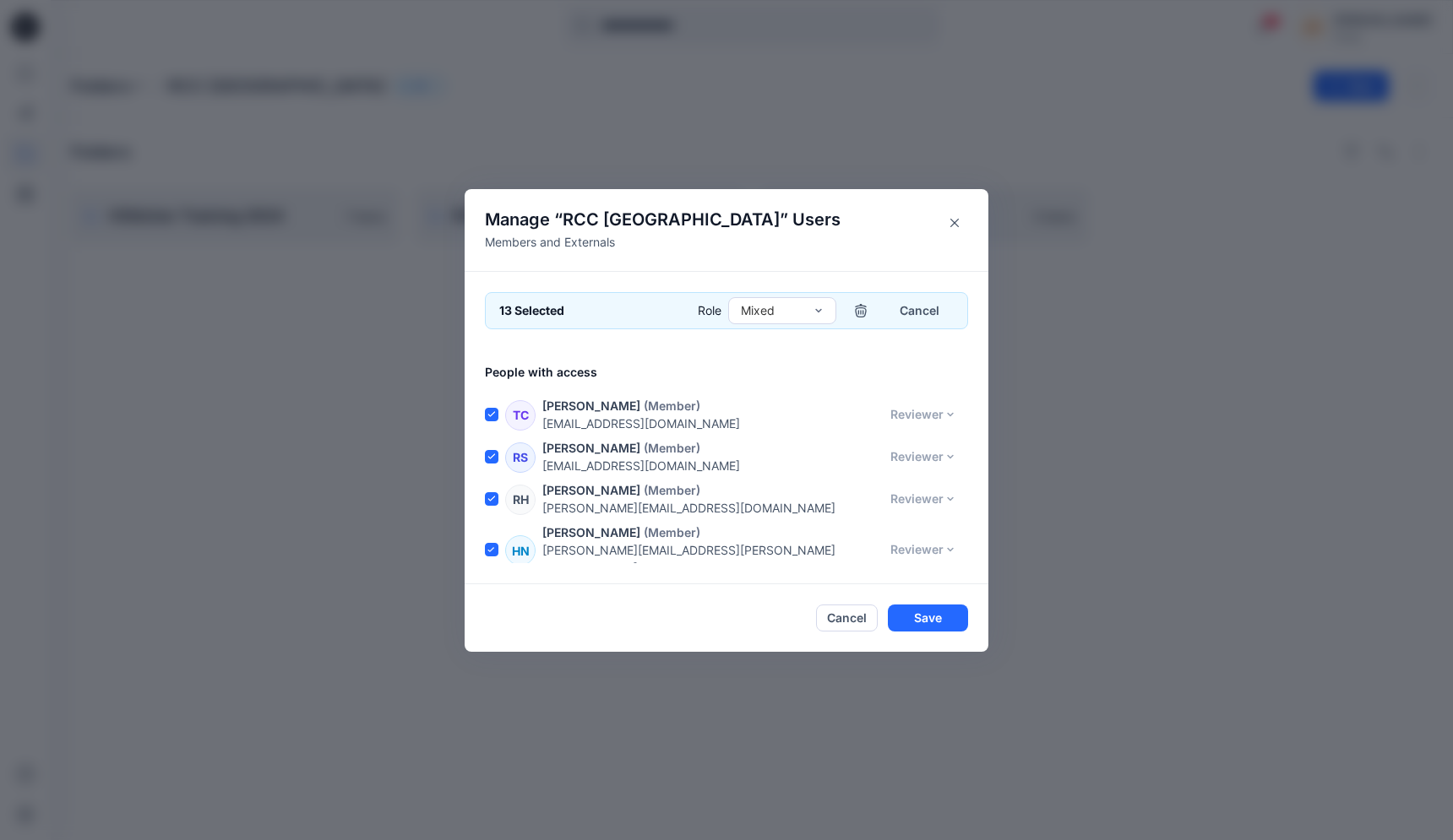
click at [491, 595] on span at bounding box center [492, 601] width 14 height 14
click at [491, 637] on span at bounding box center [492, 644] width 14 height 14
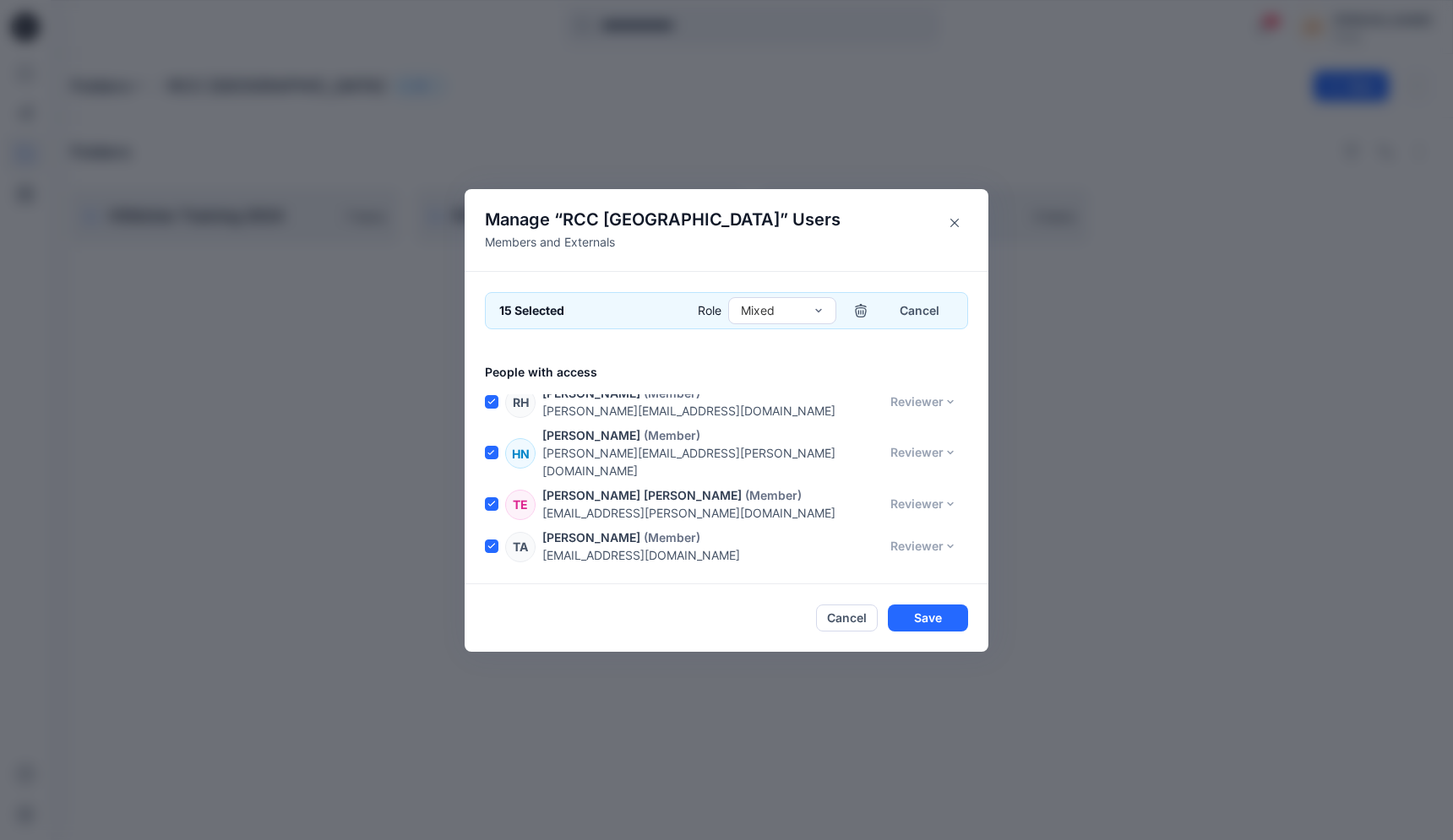
scroll to position [854, 0]
click at [491, 580] on span at bounding box center [492, 587] width 14 height 14
click at [492, 631] on span at bounding box center [492, 638] width 14 height 14
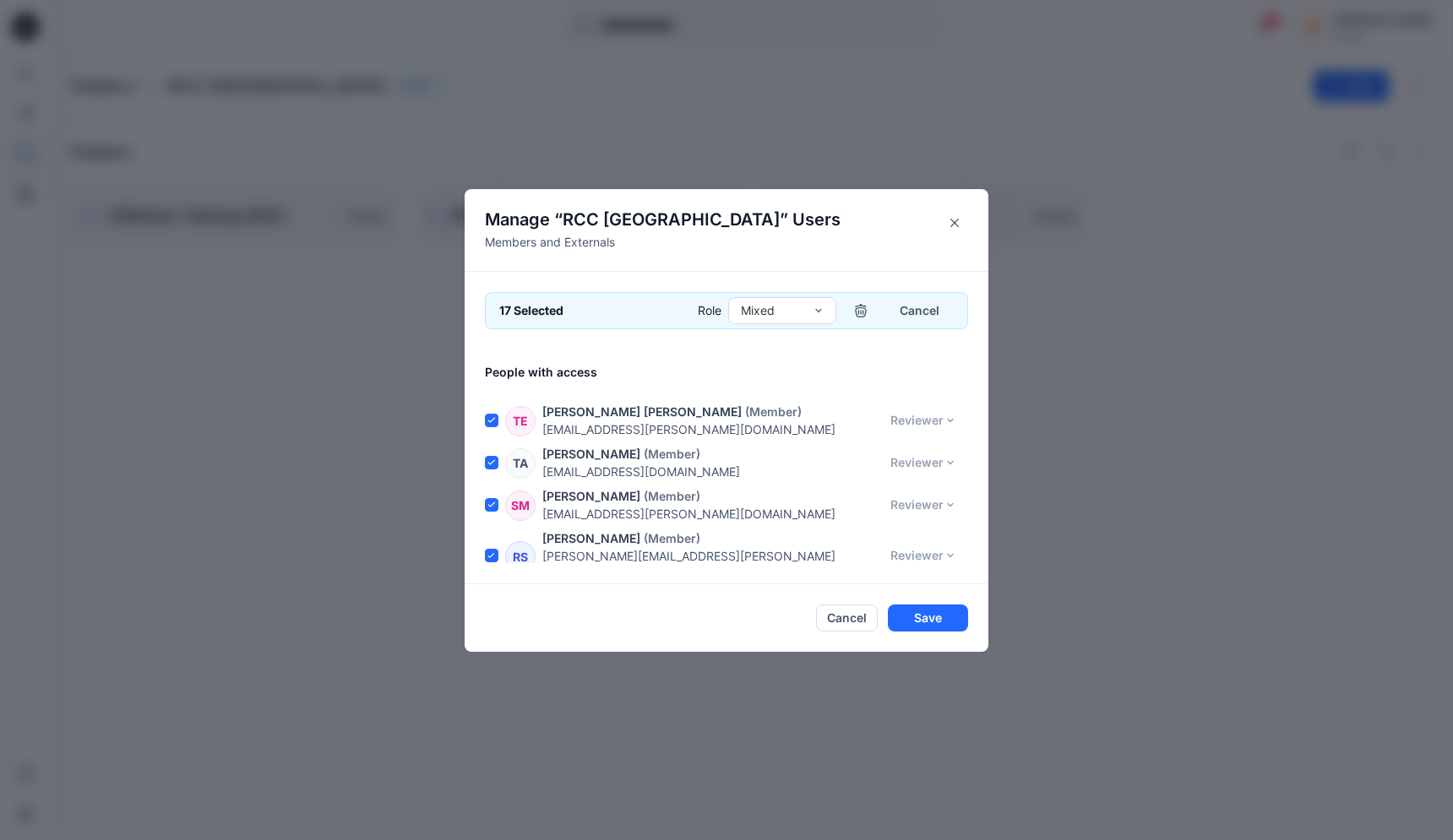
scroll to position [967, 0]
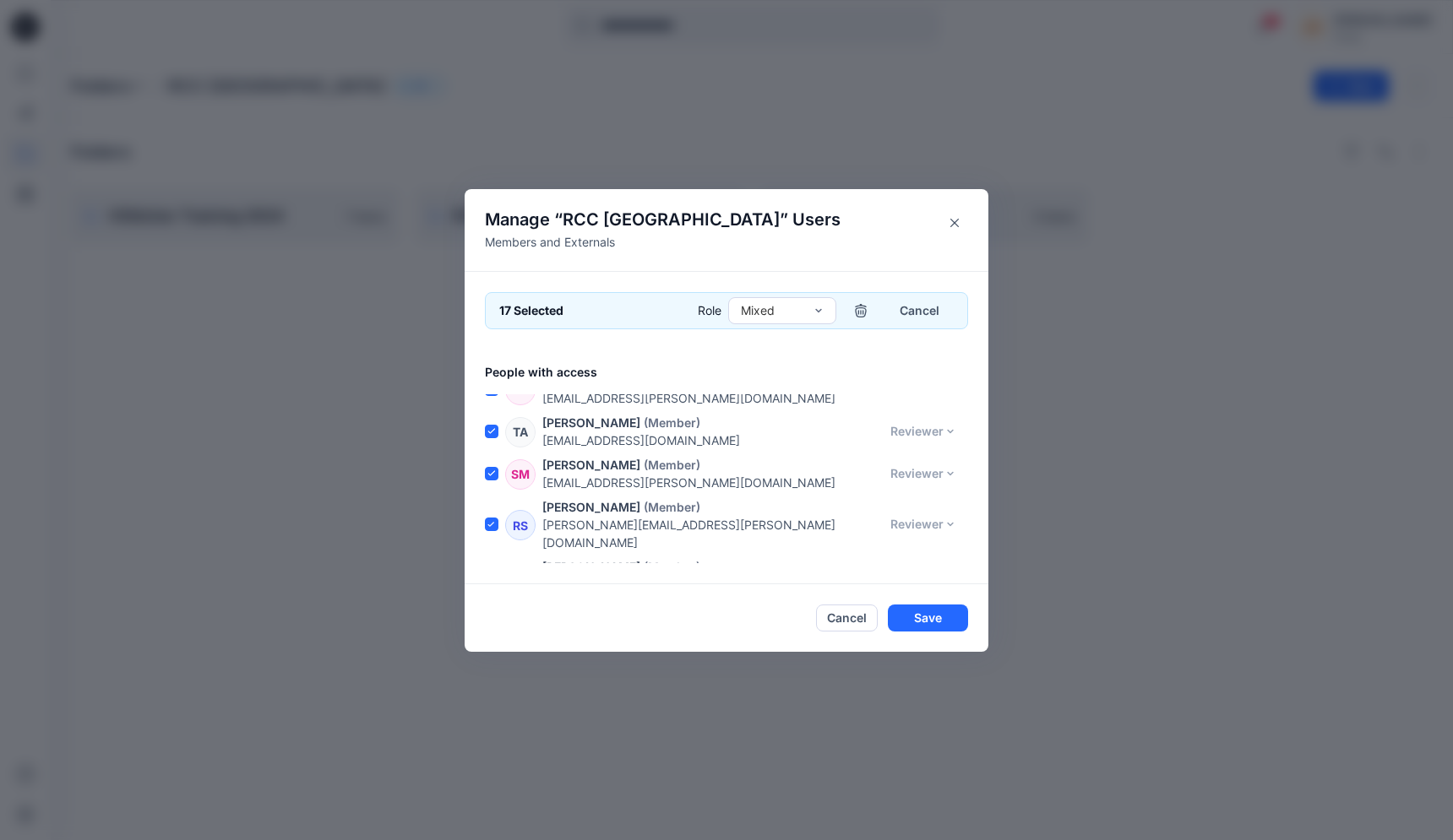
click at [489, 578] on span at bounding box center [492, 584] width 14 height 14
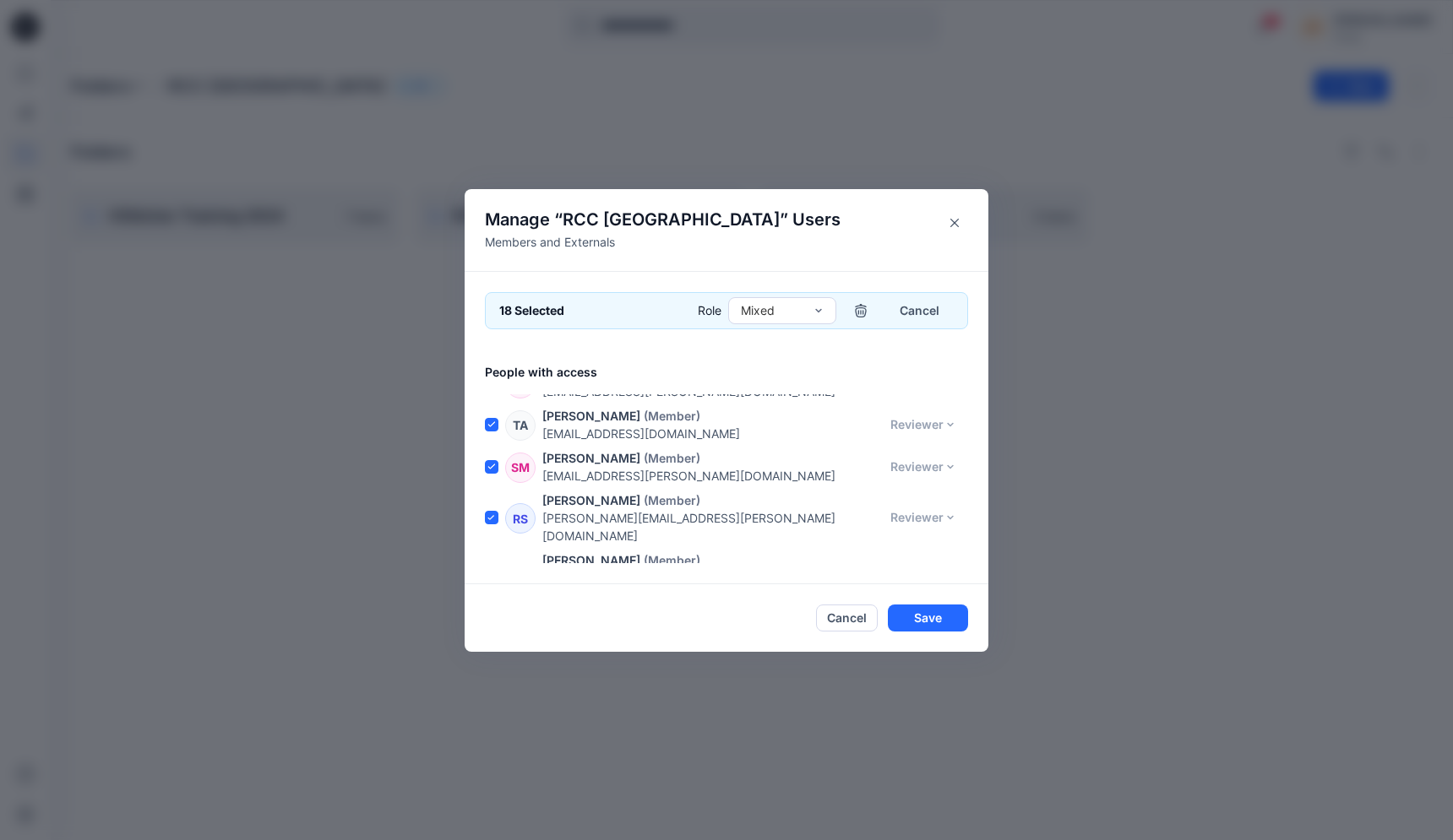
click at [494, 623] on span at bounding box center [492, 629] width 14 height 14
click at [495, 673] on span at bounding box center [492, 679] width 14 height 14
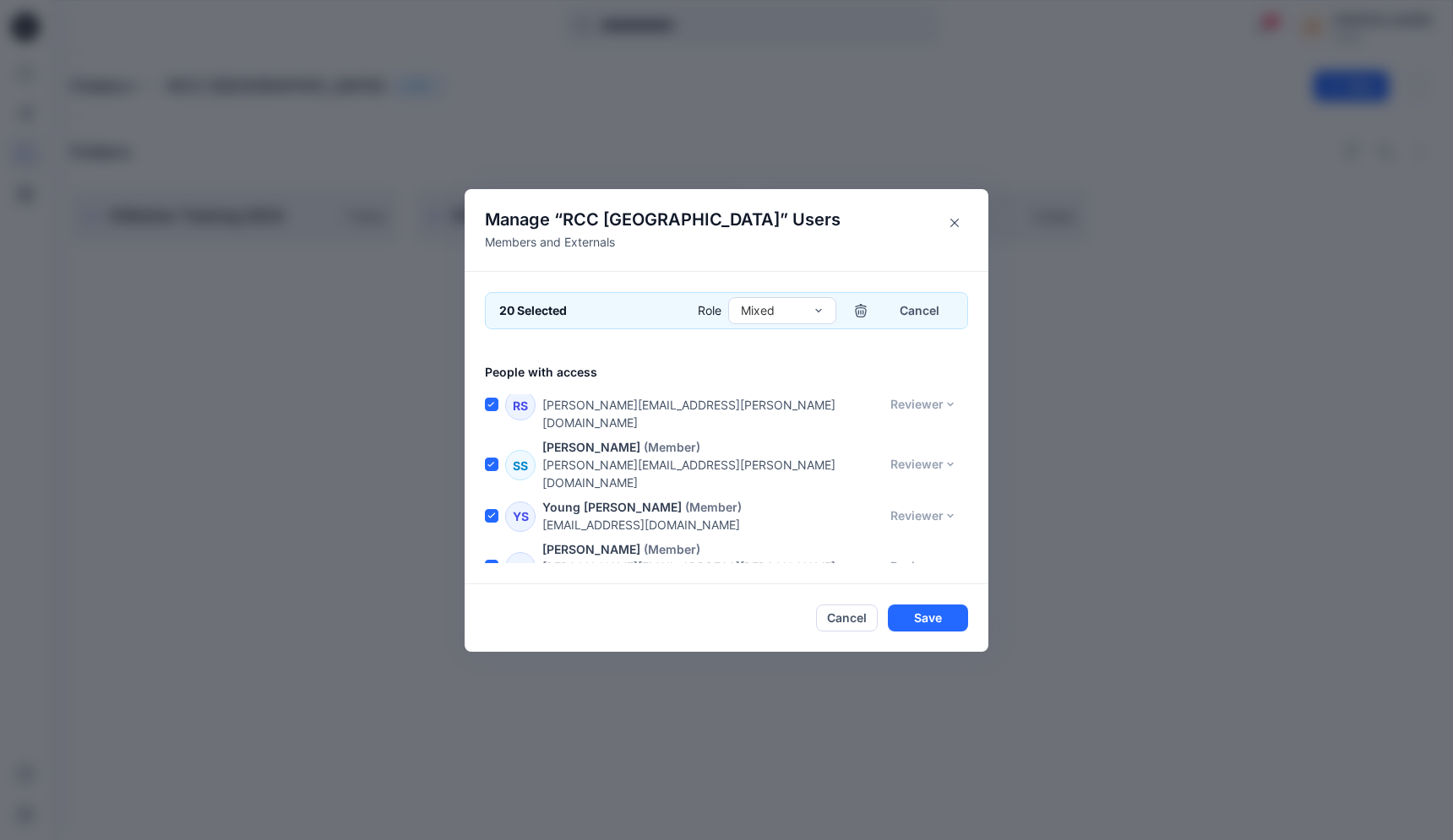
scroll to position [1097, 0]
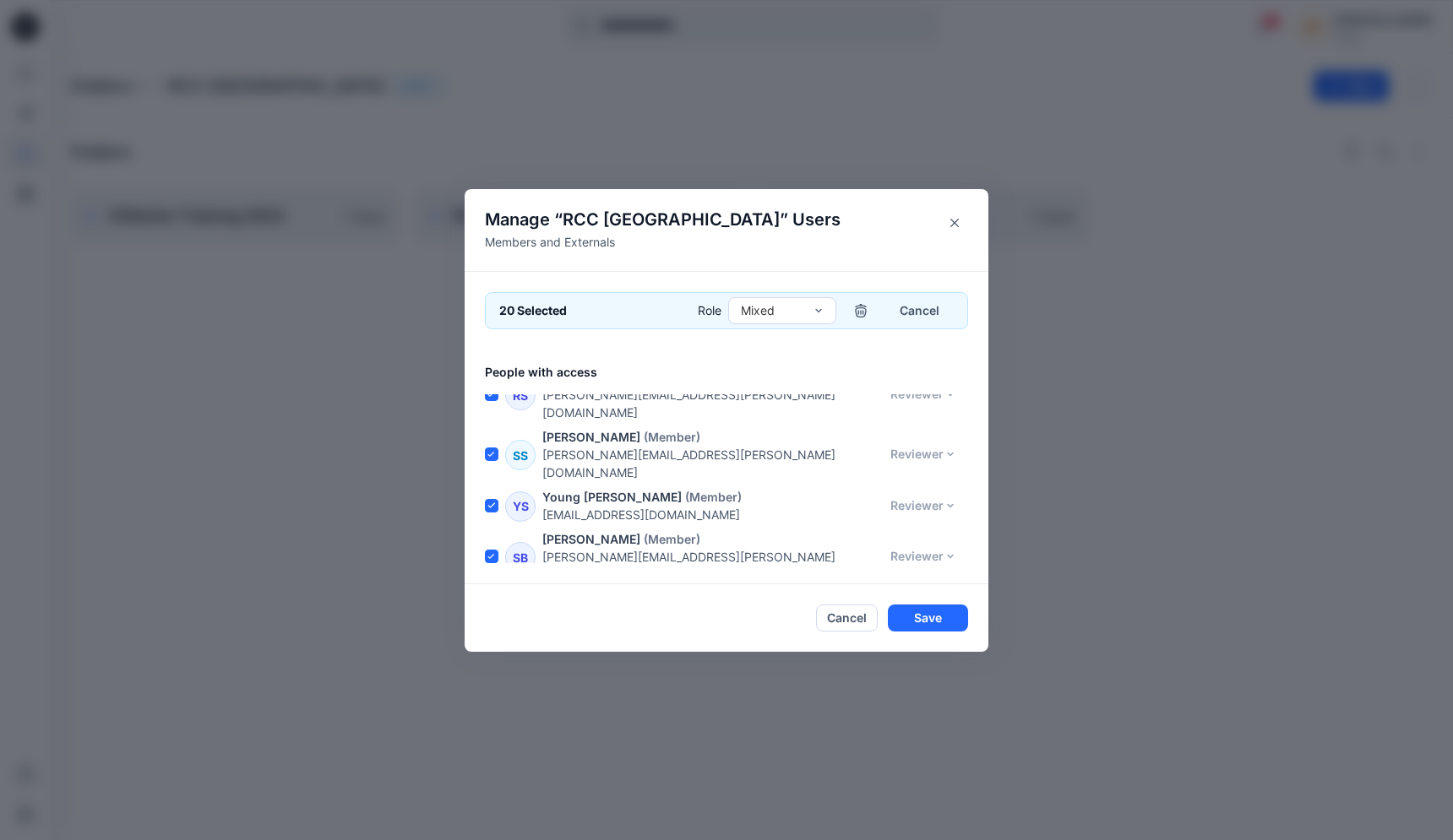
click at [494, 652] on span at bounding box center [492, 659] width 14 height 14
click at [494, 656] on icon at bounding box center [491, 658] width 8 height 6
click at [495, 652] on span at bounding box center [492, 659] width 14 height 14
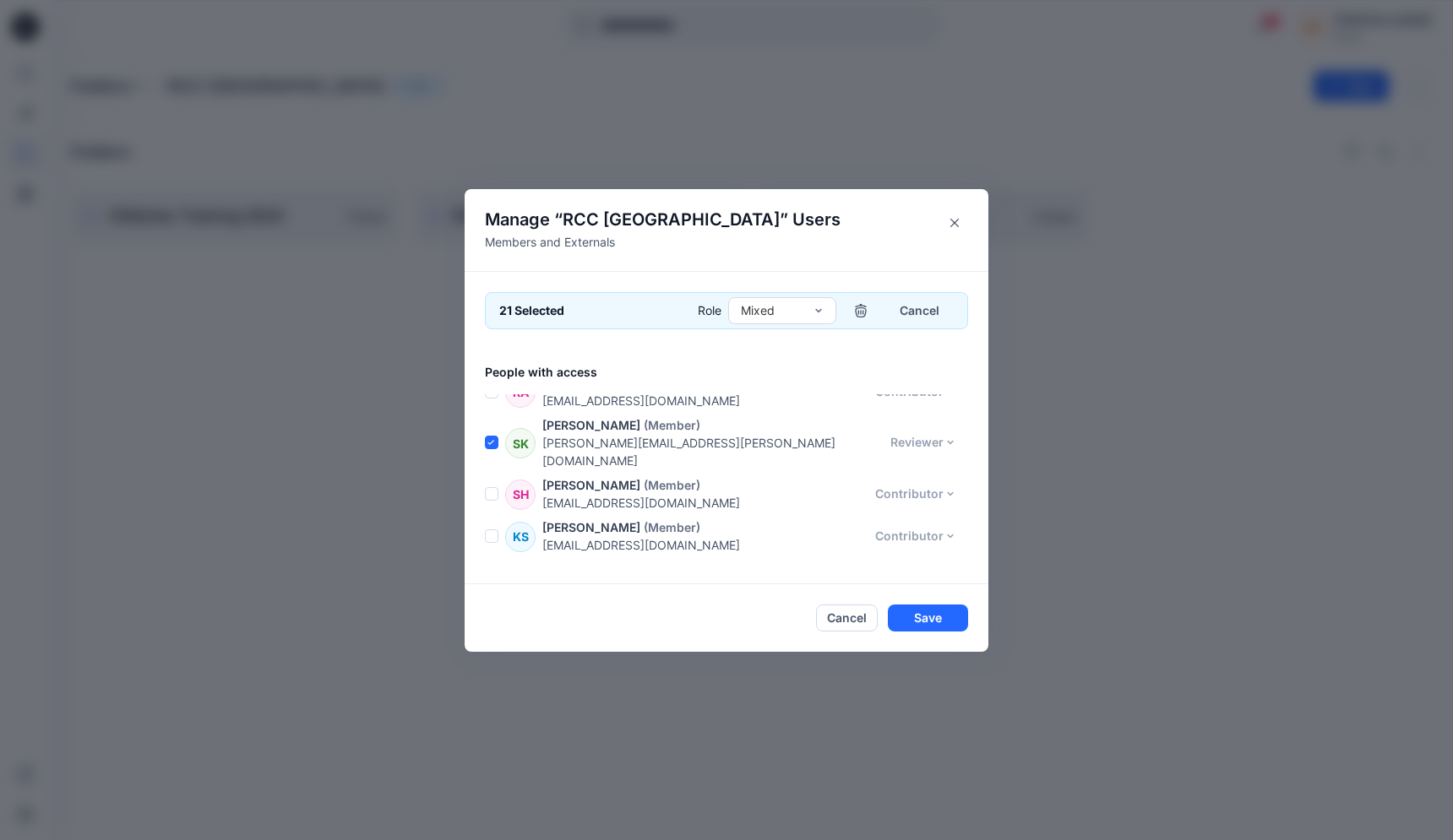
scroll to position [1345, 0]
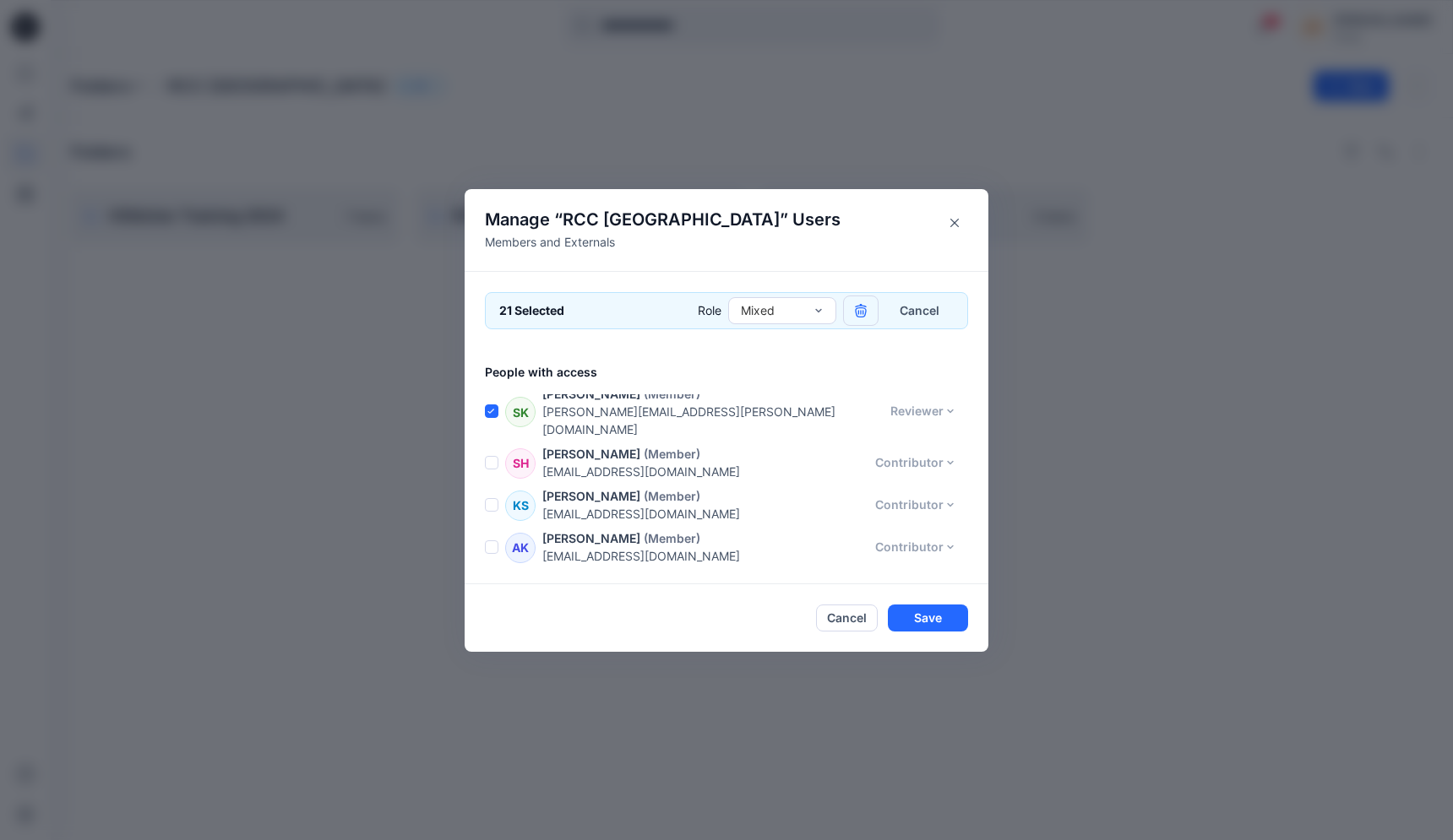
click at [857, 311] on icon "button" at bounding box center [860, 309] width 11 height 11
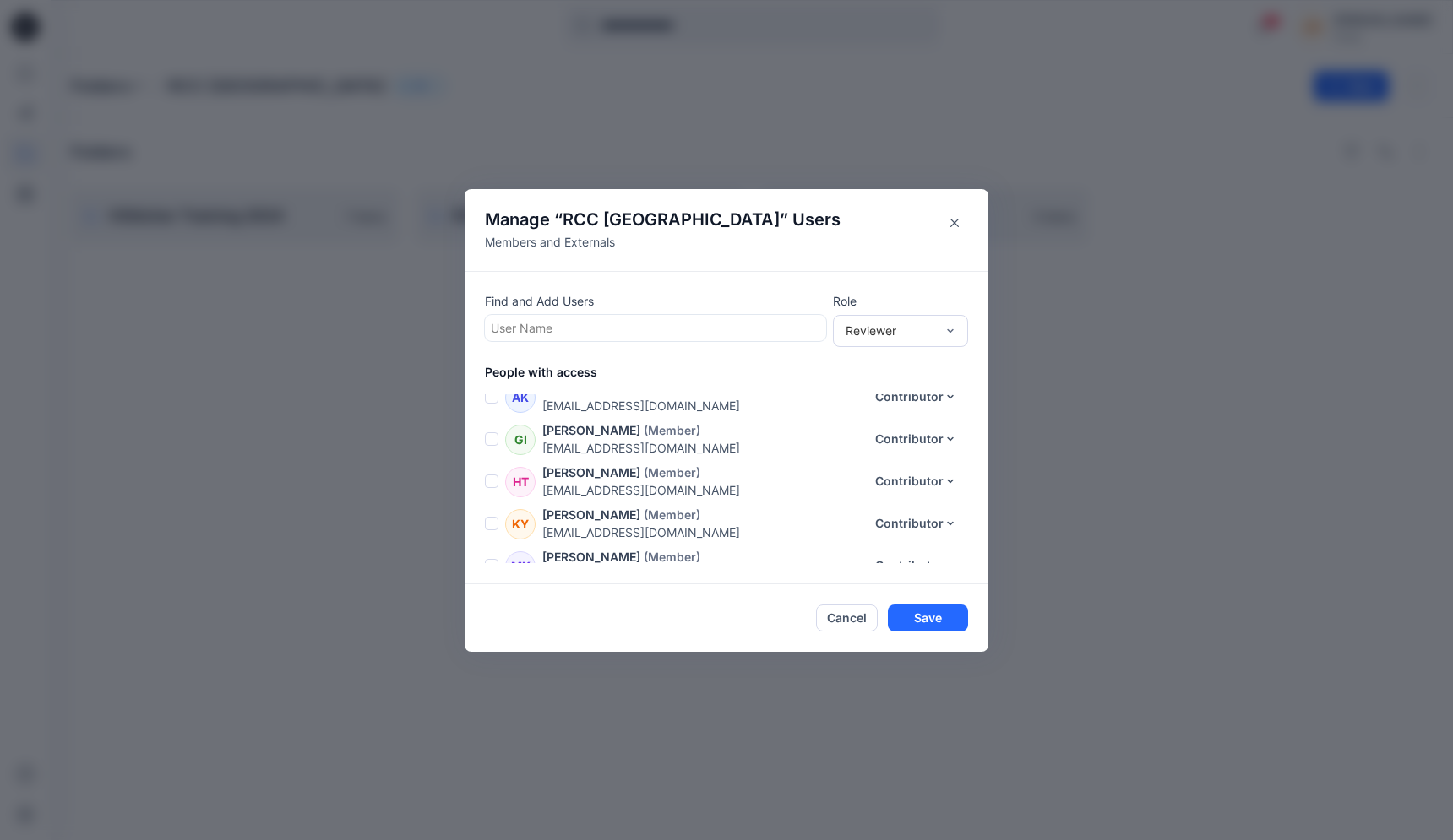
scroll to position [458, 0]
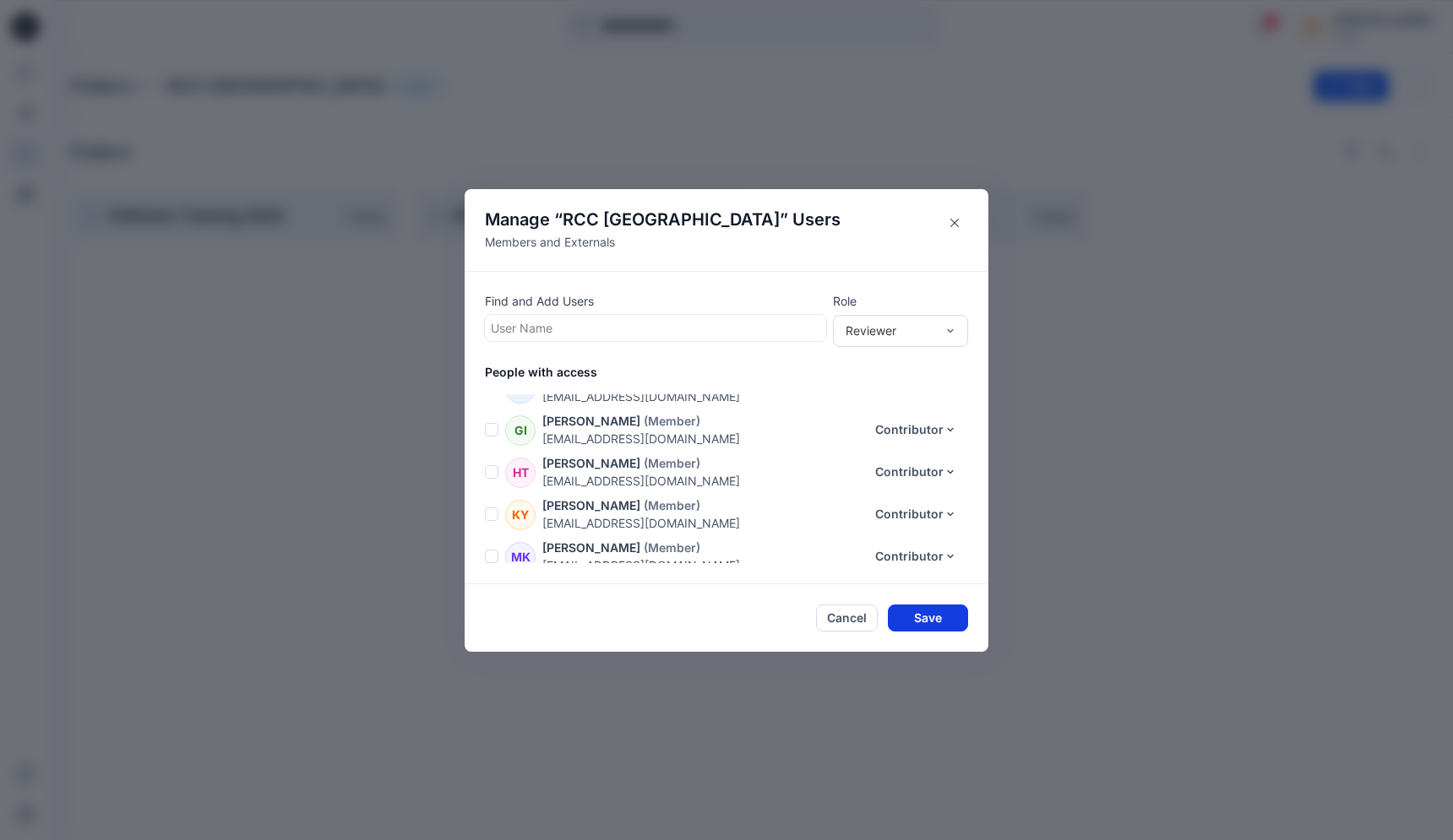
click at [930, 623] on button "Save" at bounding box center [928, 618] width 80 height 27
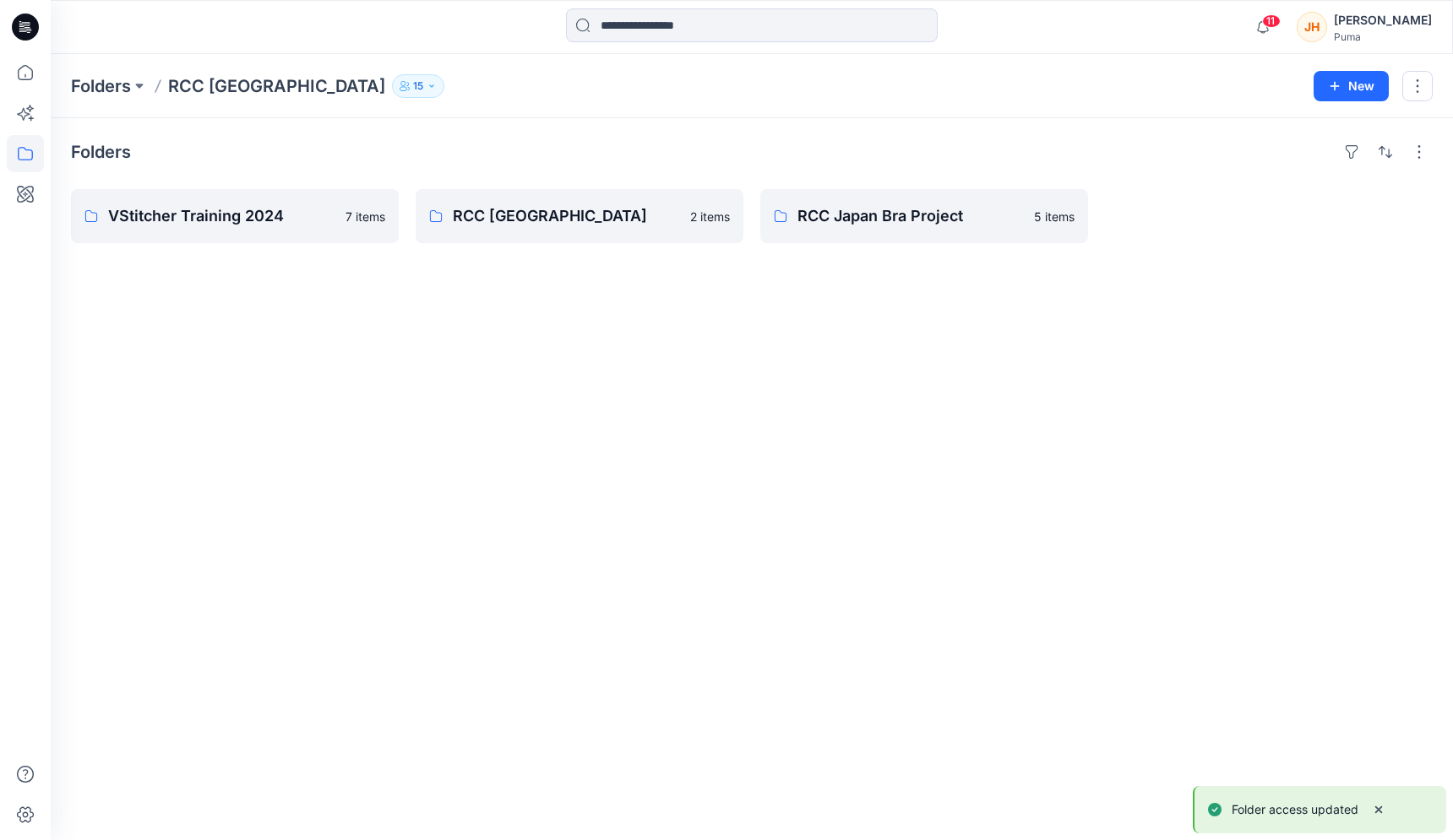
click at [427, 82] on icon "button" at bounding box center [432, 86] width 10 height 10
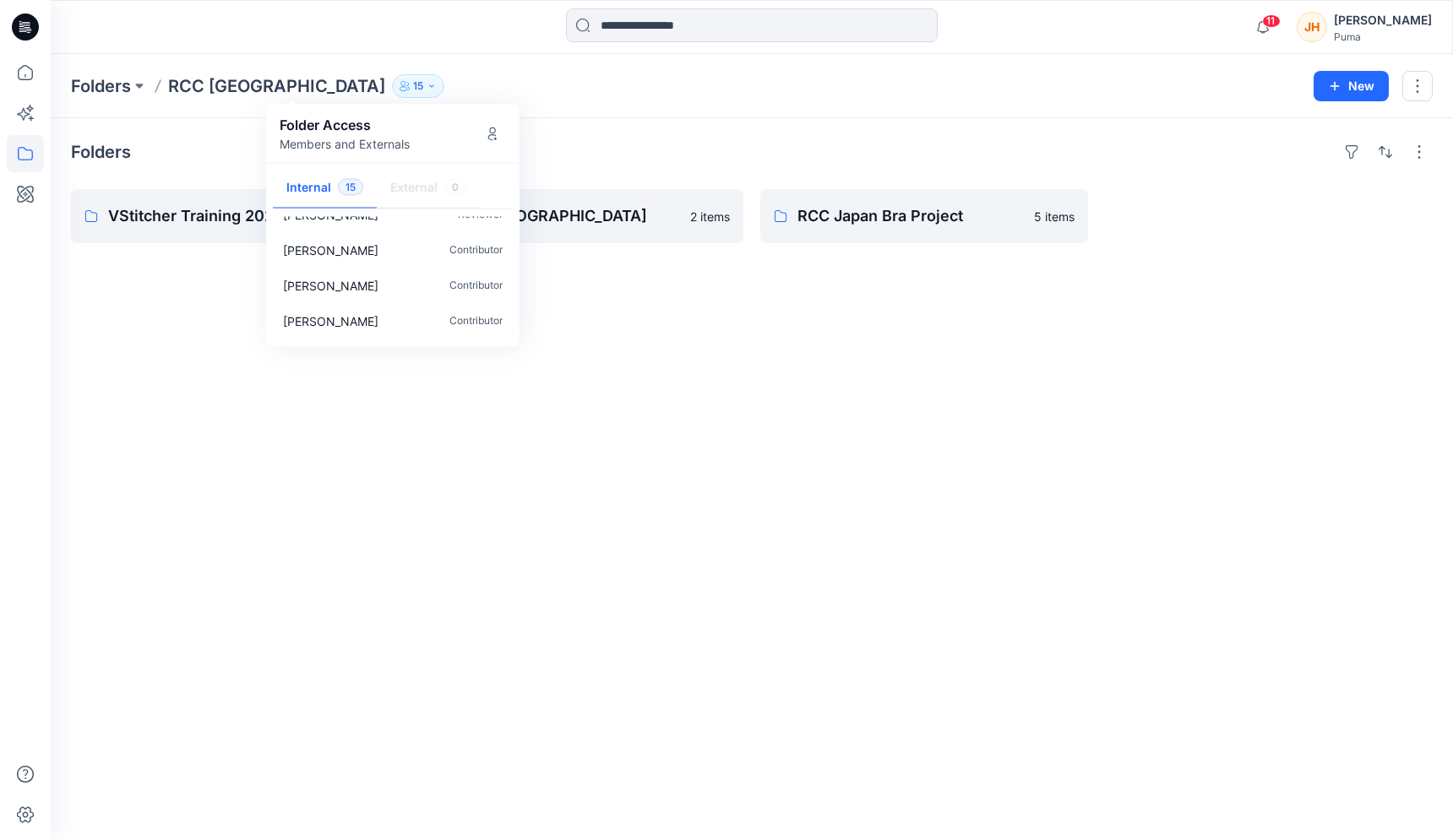
scroll to position [251, 0]
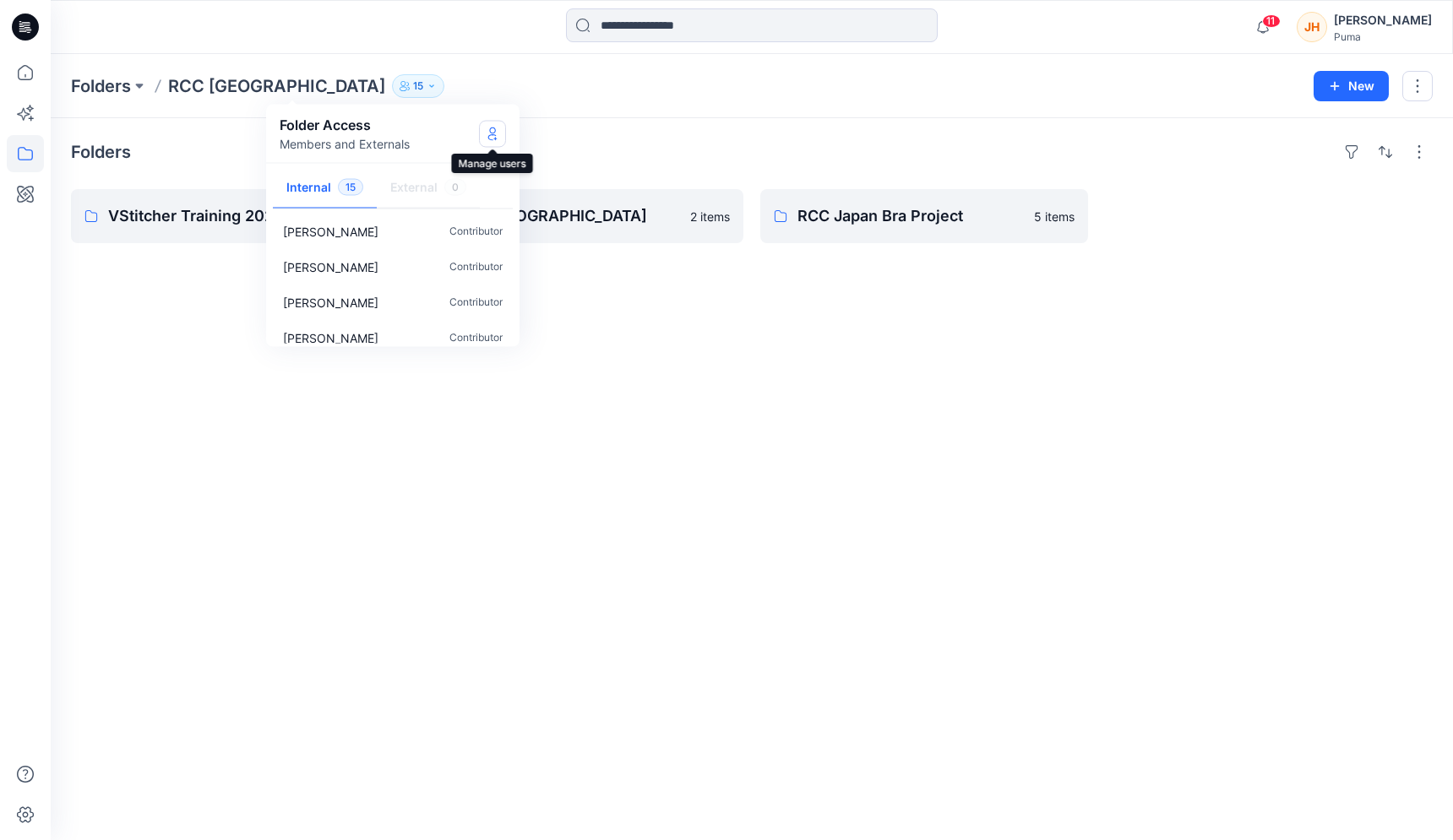
click at [494, 140] on button "Manage Users" at bounding box center [493, 133] width 27 height 27
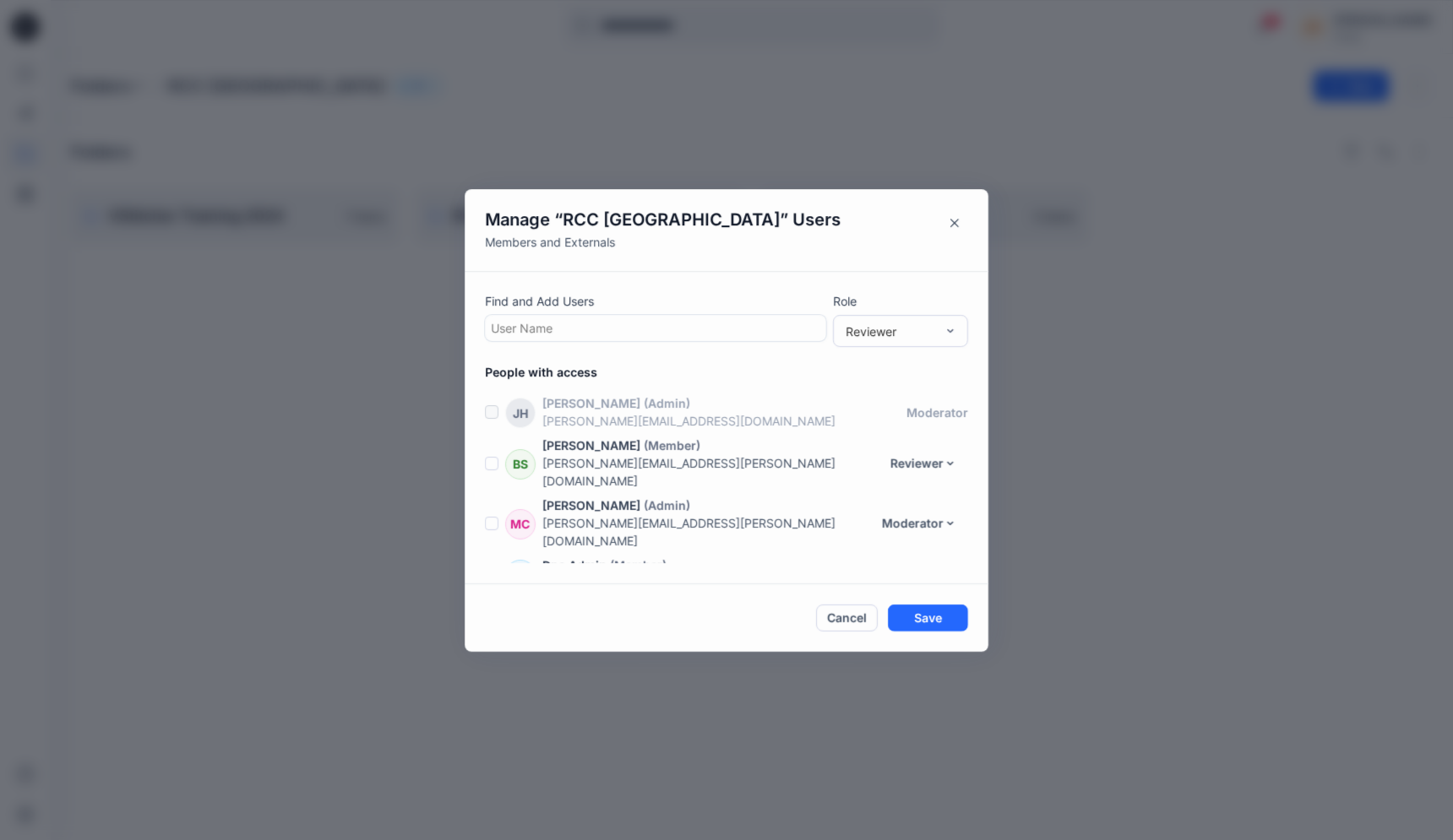
scroll to position [458, 0]
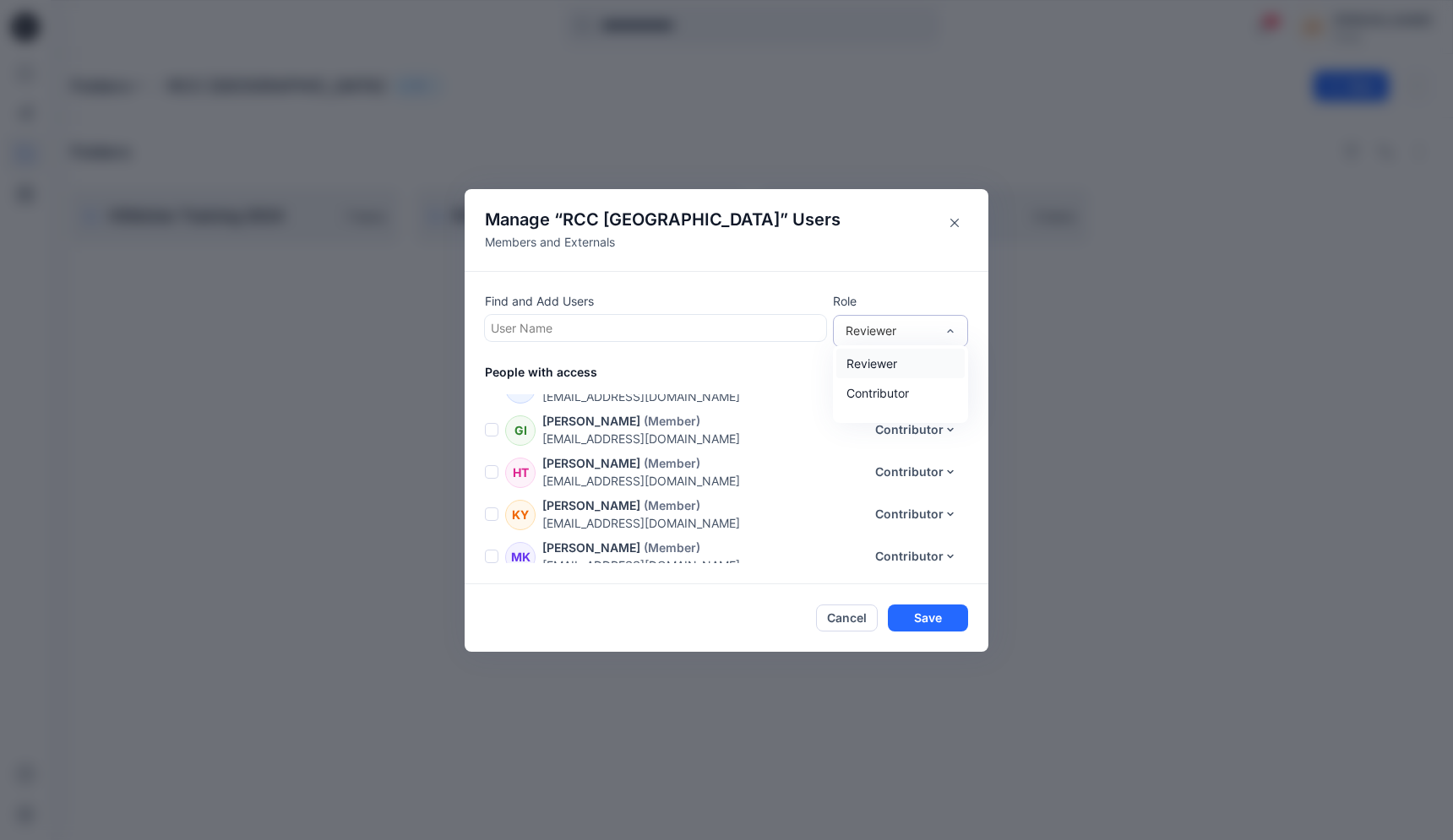
click at [863, 325] on div "Reviewer" at bounding box center [890, 330] width 89 height 18
click at [875, 359] on div "Reviewer" at bounding box center [900, 364] width 128 height 30
click at [810, 327] on div at bounding box center [656, 328] width 330 height 21
click at [900, 266] on header "Manage “ RCC Japan ” Users Members and Externals" at bounding box center [726, 230] width 523 height 82
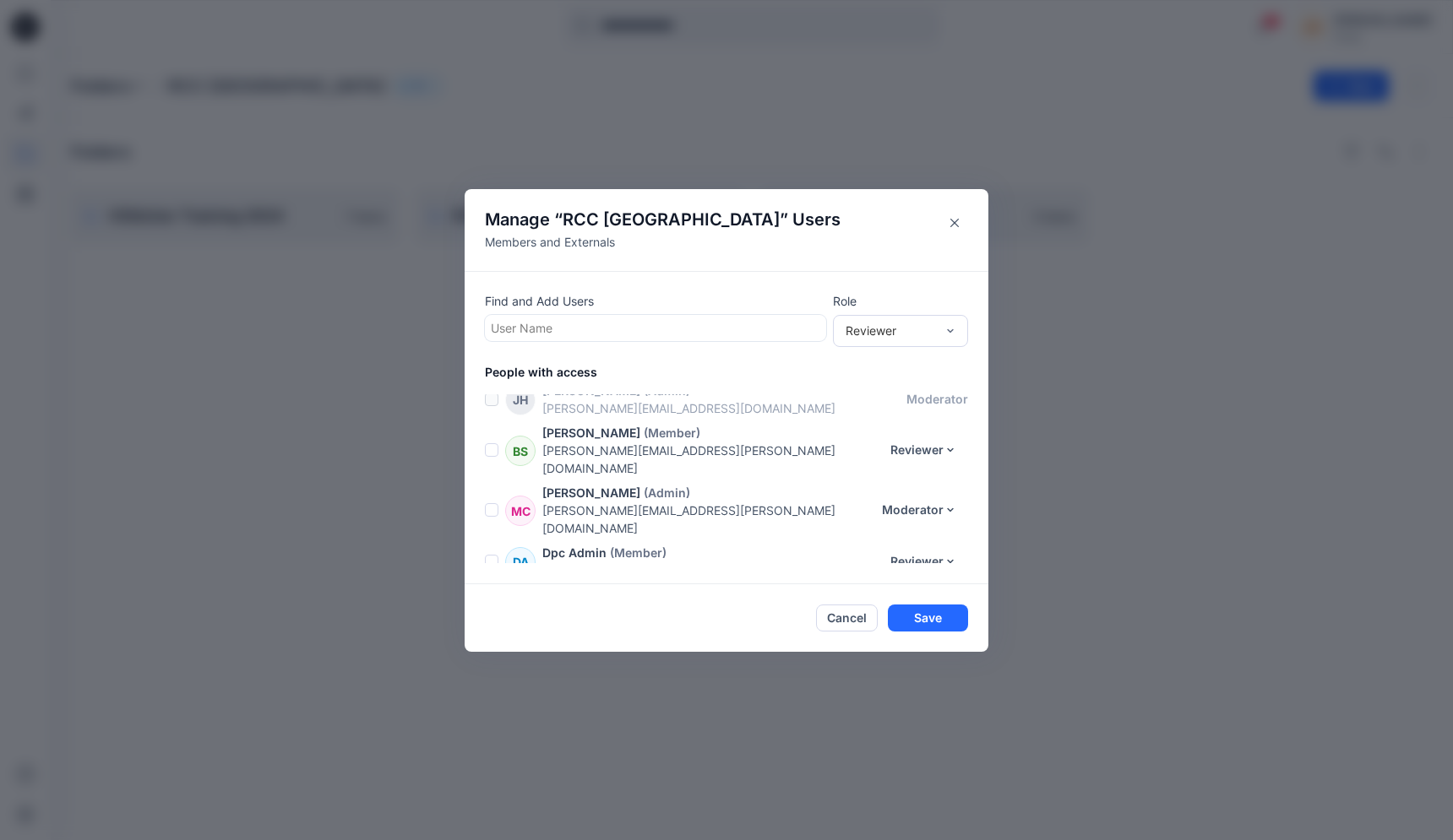
scroll to position [0, 0]
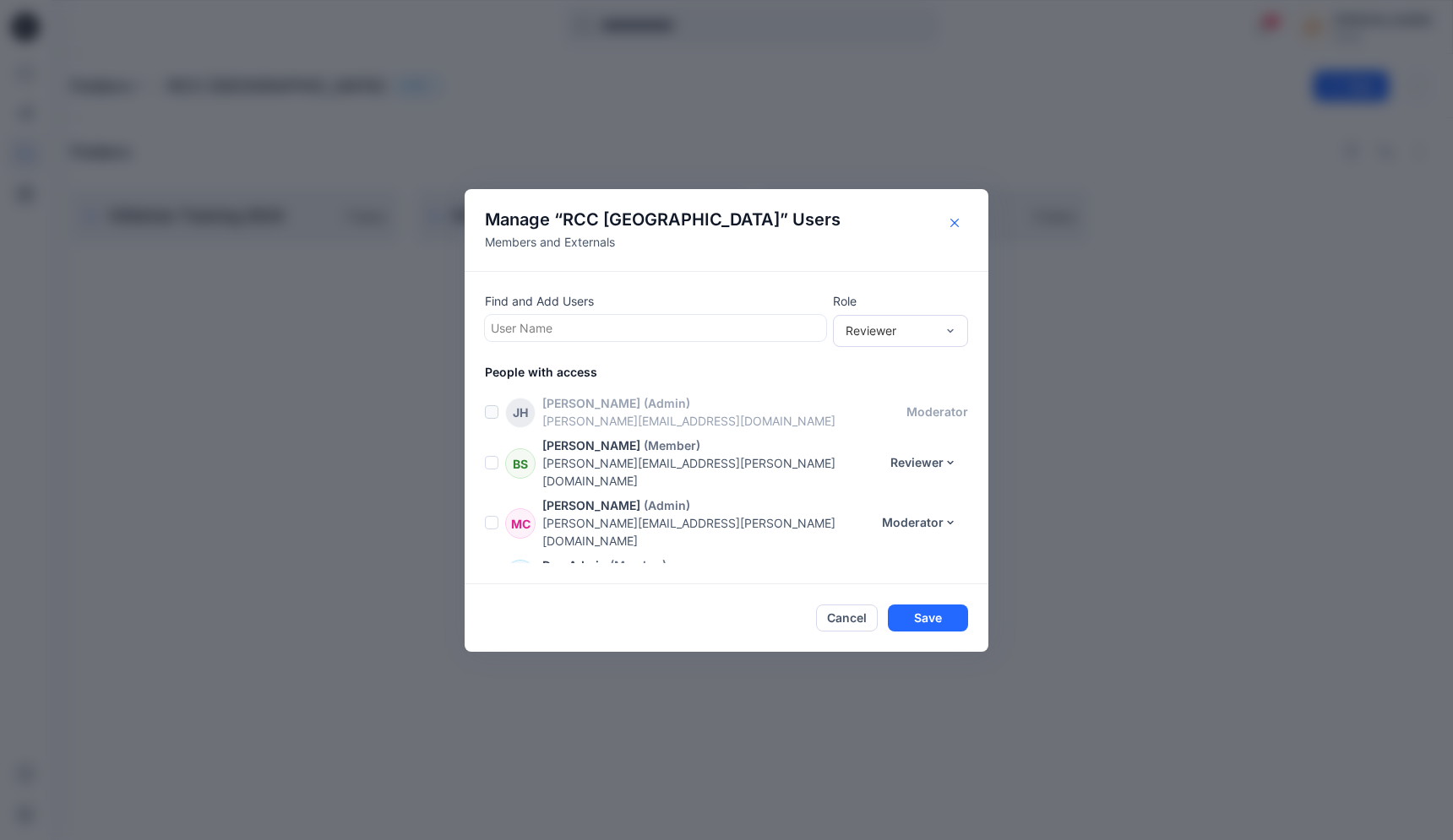
click at [958, 223] on button "Close" at bounding box center [955, 223] width 27 height 27
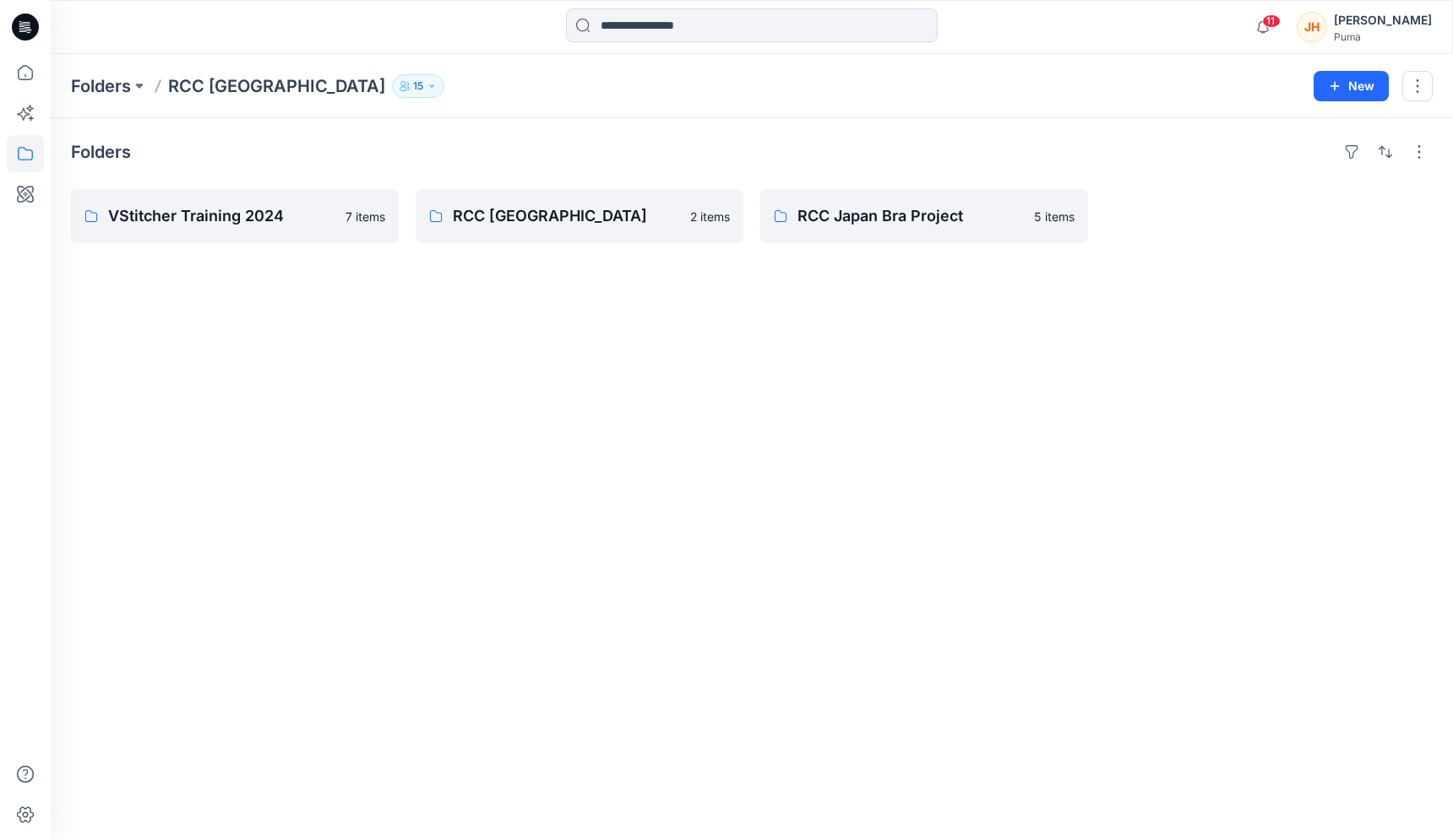
click at [429, 84] on icon "button" at bounding box center [431, 85] width 4 height 3
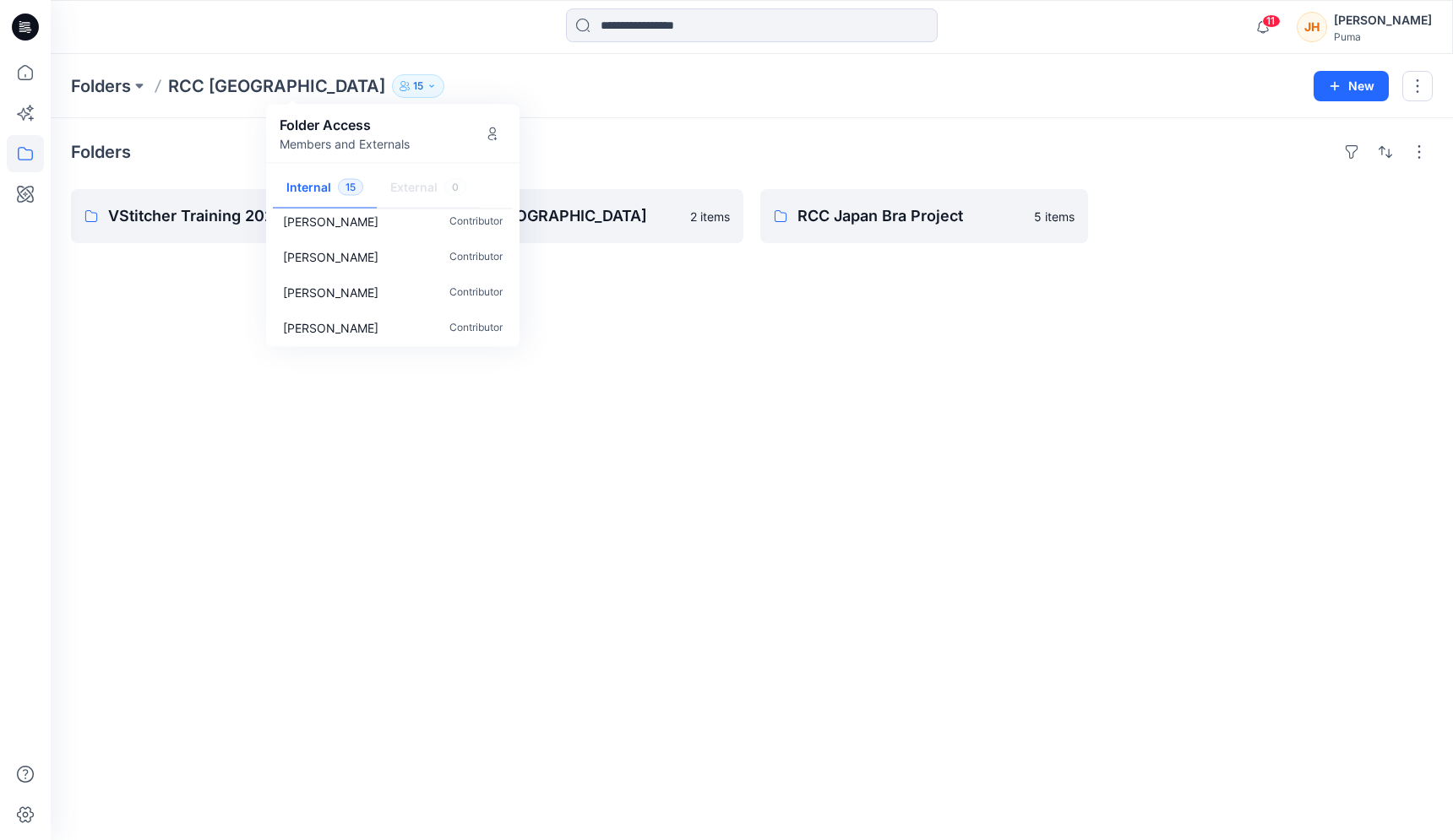
scroll to position [373, 0]
click at [405, 87] on div "Folders RCC Japan 15 Folder Access Members and Externals Internal 15 External 0…" at bounding box center [687, 86] width 1230 height 24
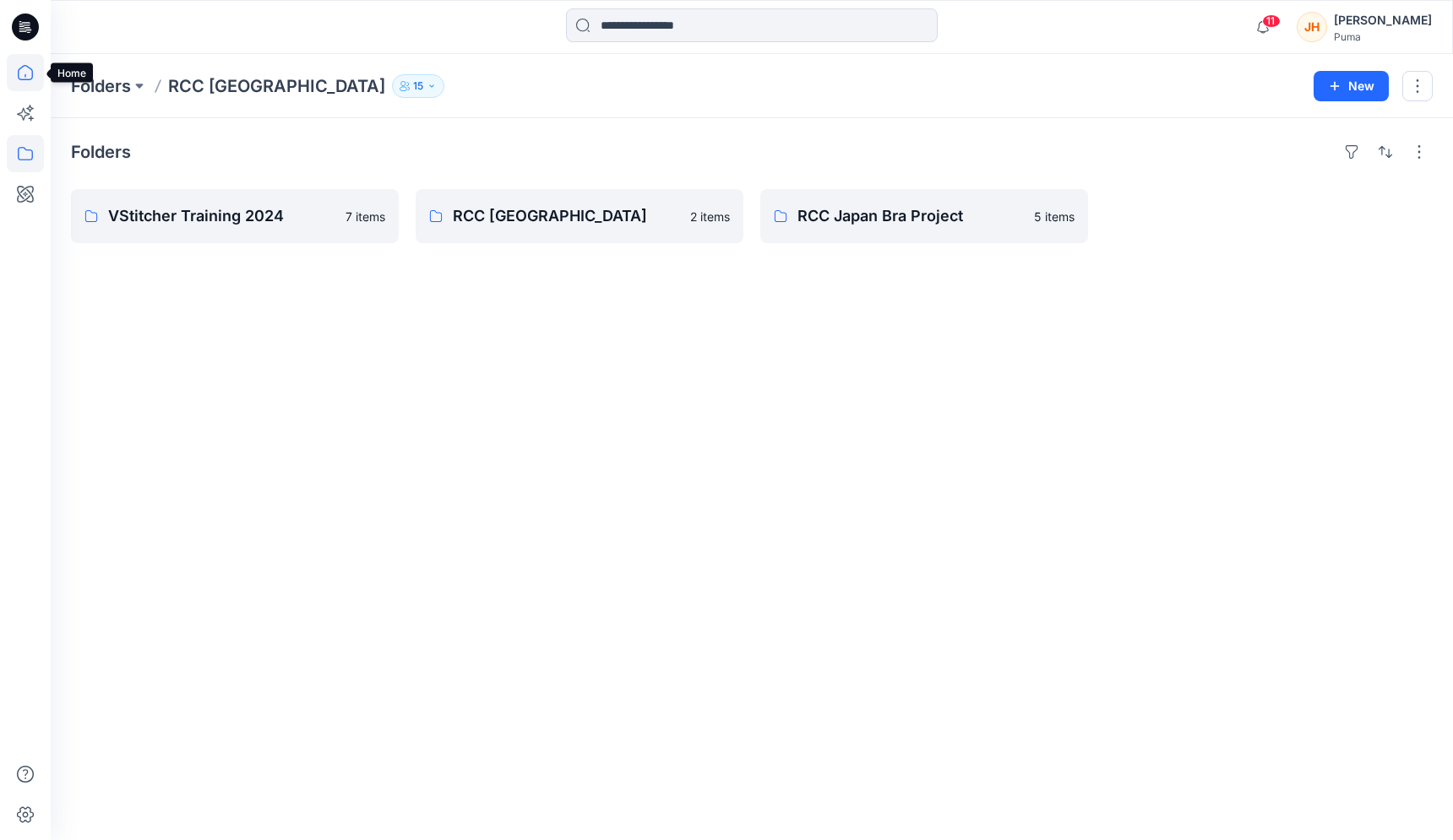
click at [23, 69] on icon at bounding box center [25, 73] width 37 height 37
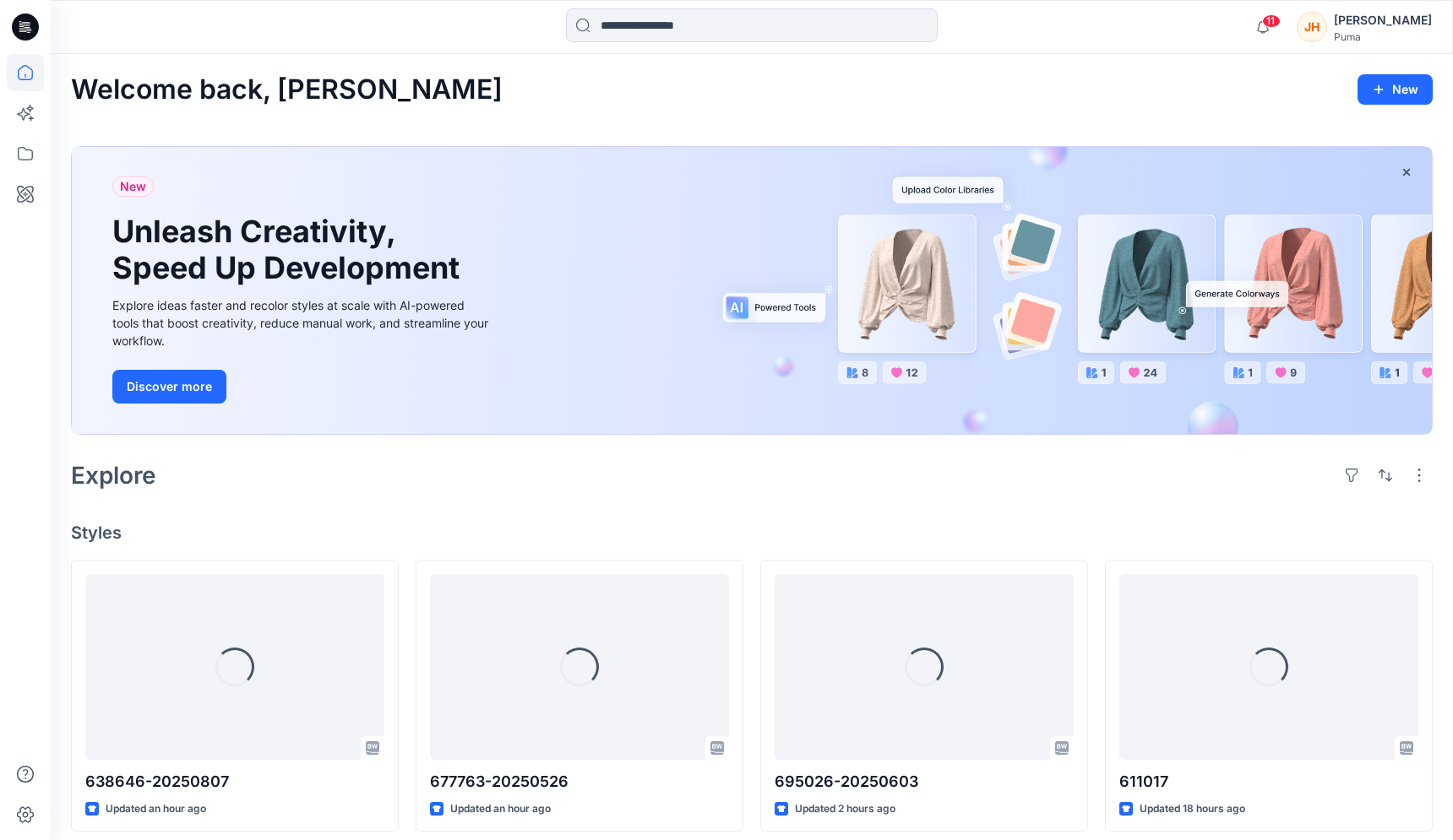
click at [26, 30] on icon at bounding box center [28, 30] width 6 height 1
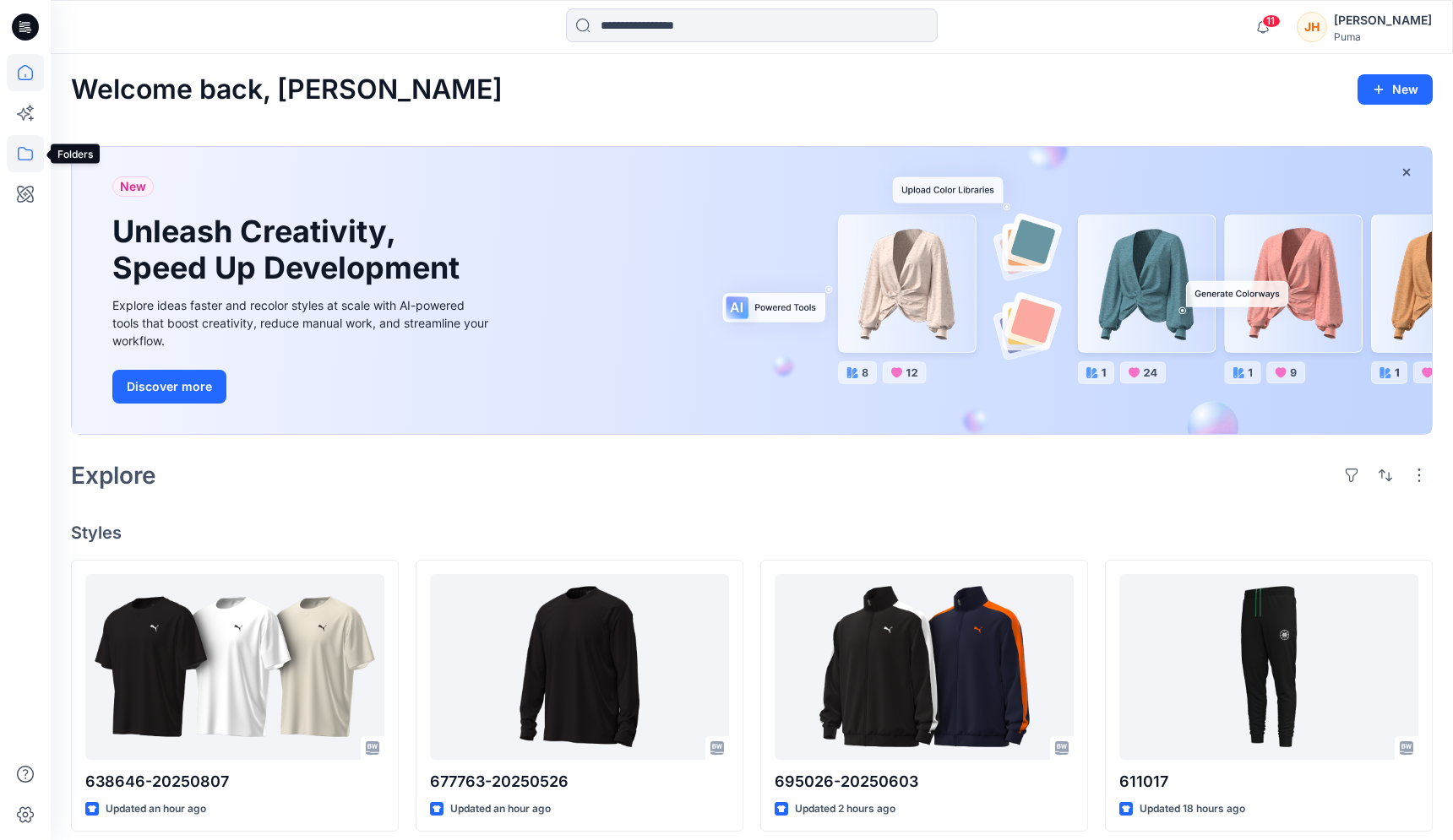
click at [31, 149] on icon at bounding box center [25, 154] width 37 height 37
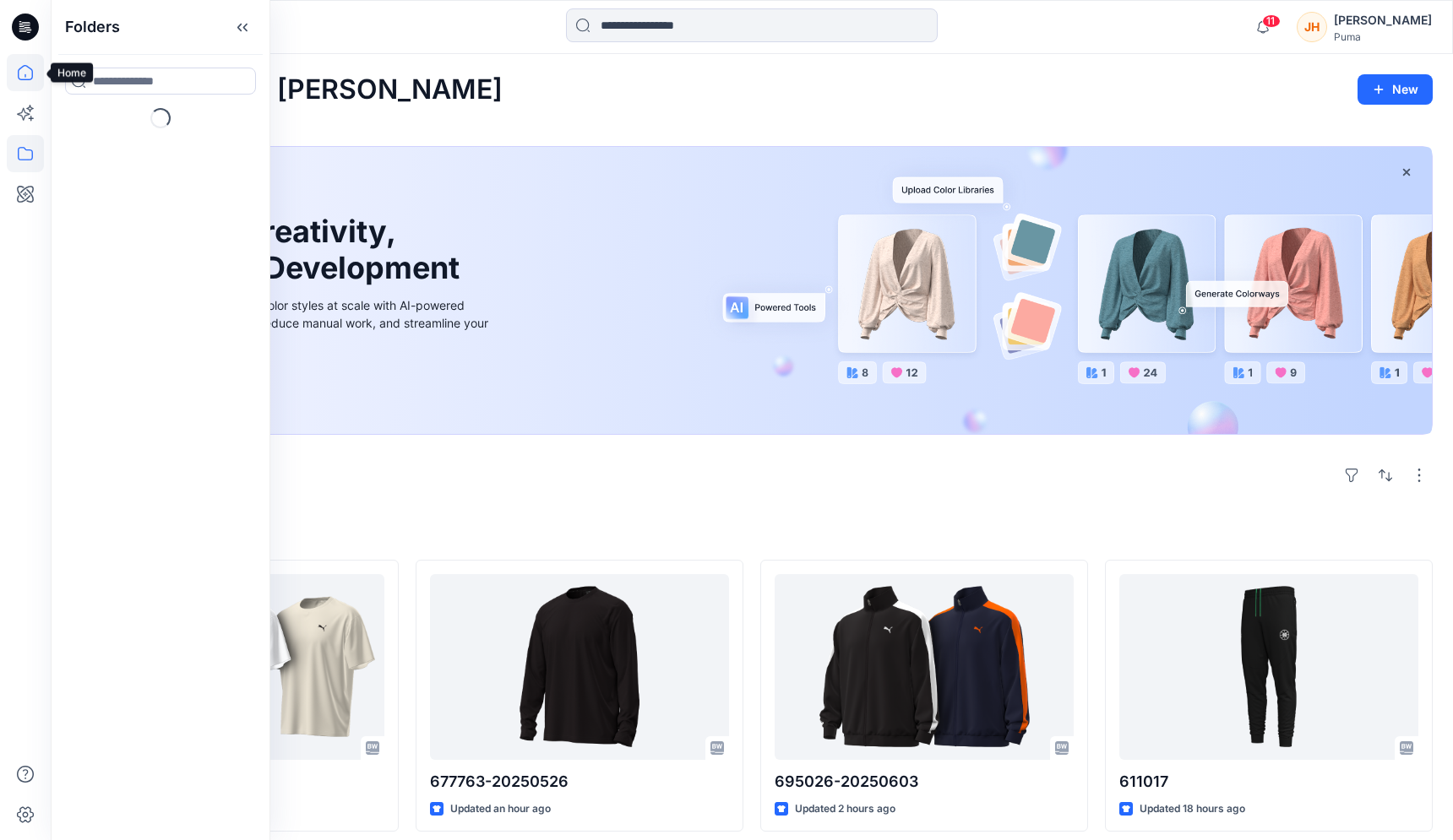
click at [31, 79] on icon at bounding box center [25, 73] width 15 height 15
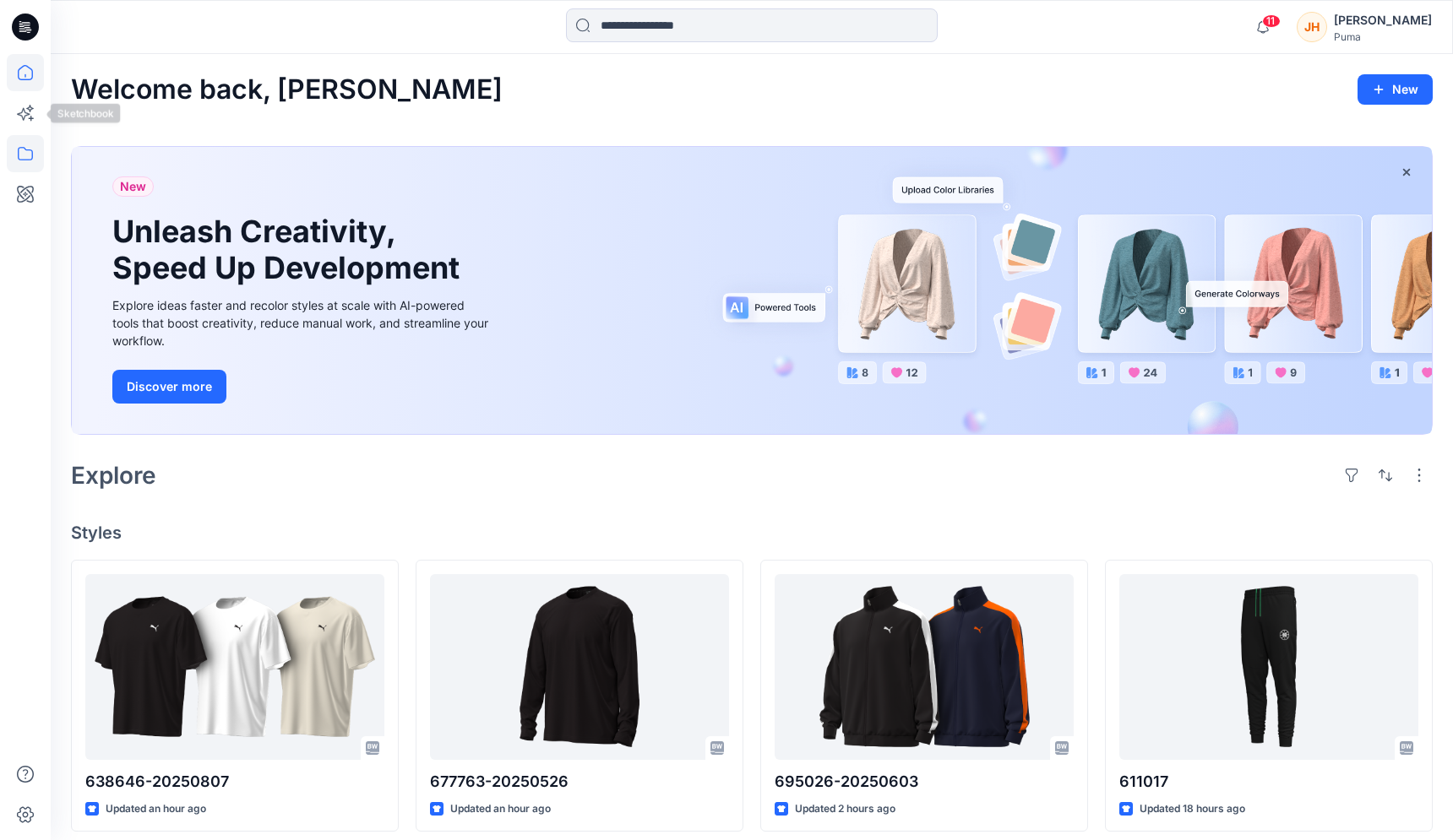
click at [31, 143] on icon at bounding box center [25, 154] width 37 height 37
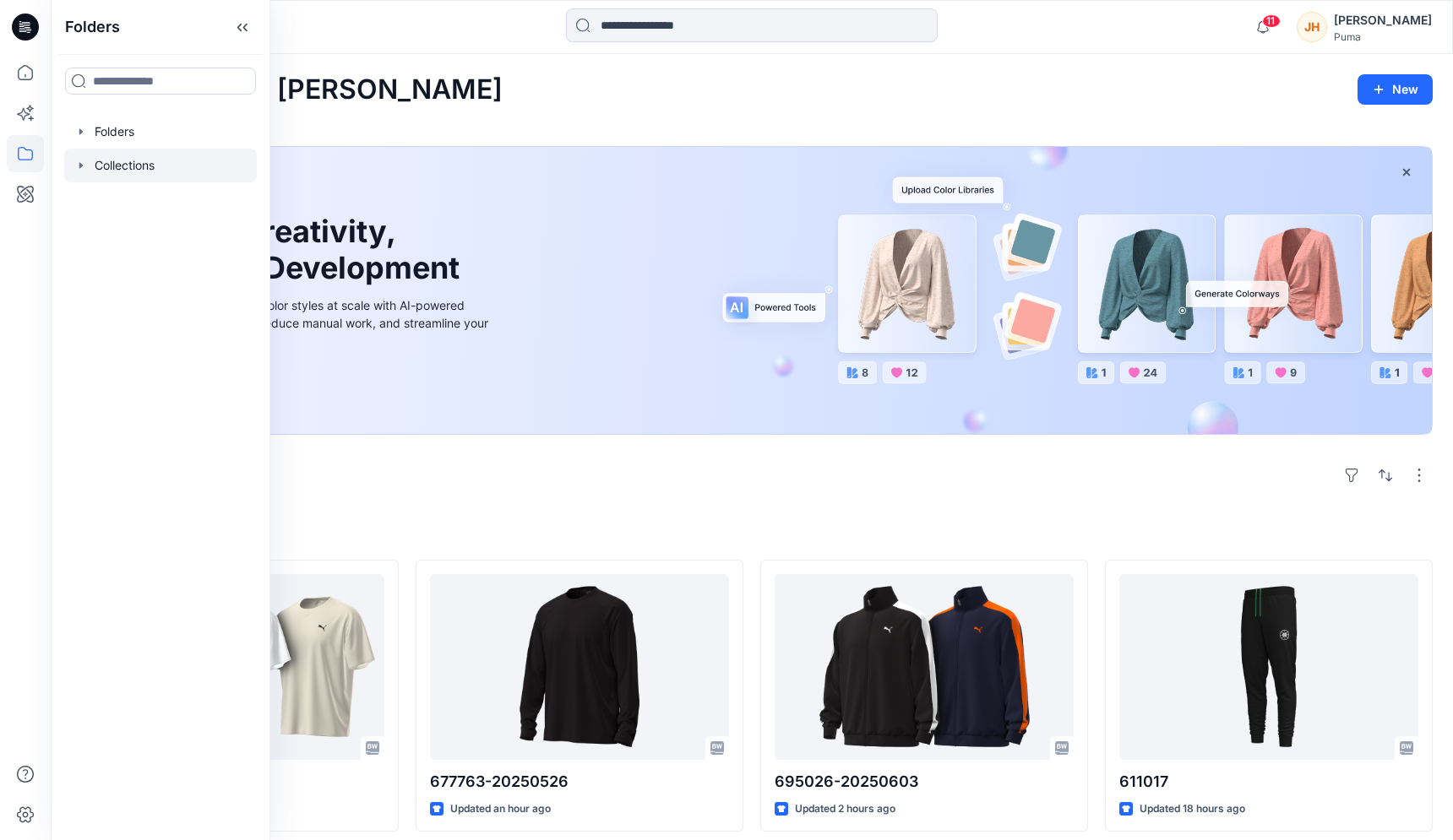
click at [78, 161] on icon "button" at bounding box center [81, 166] width 14 height 14
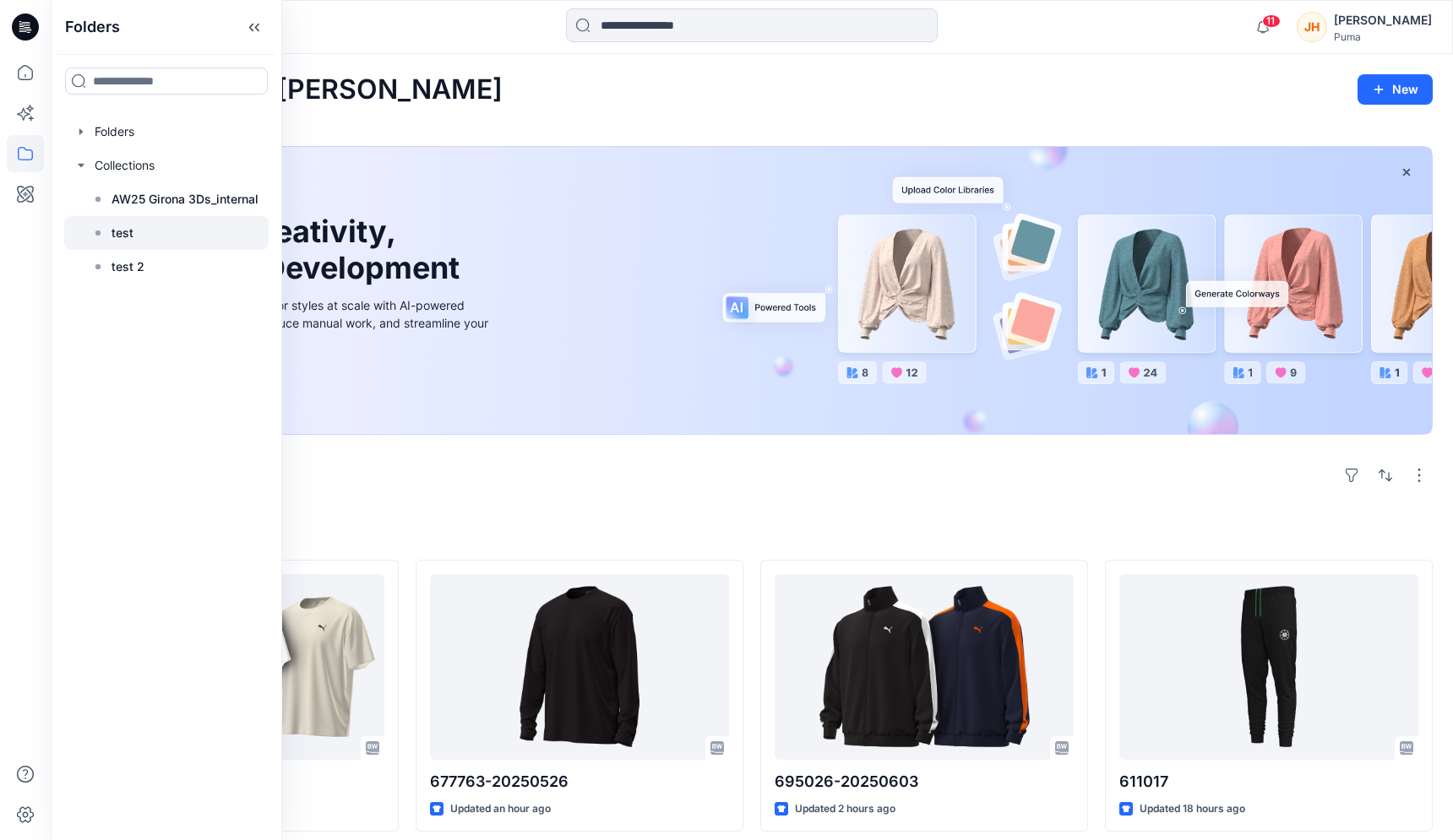
click at [117, 242] on p "test" at bounding box center [122, 233] width 22 height 20
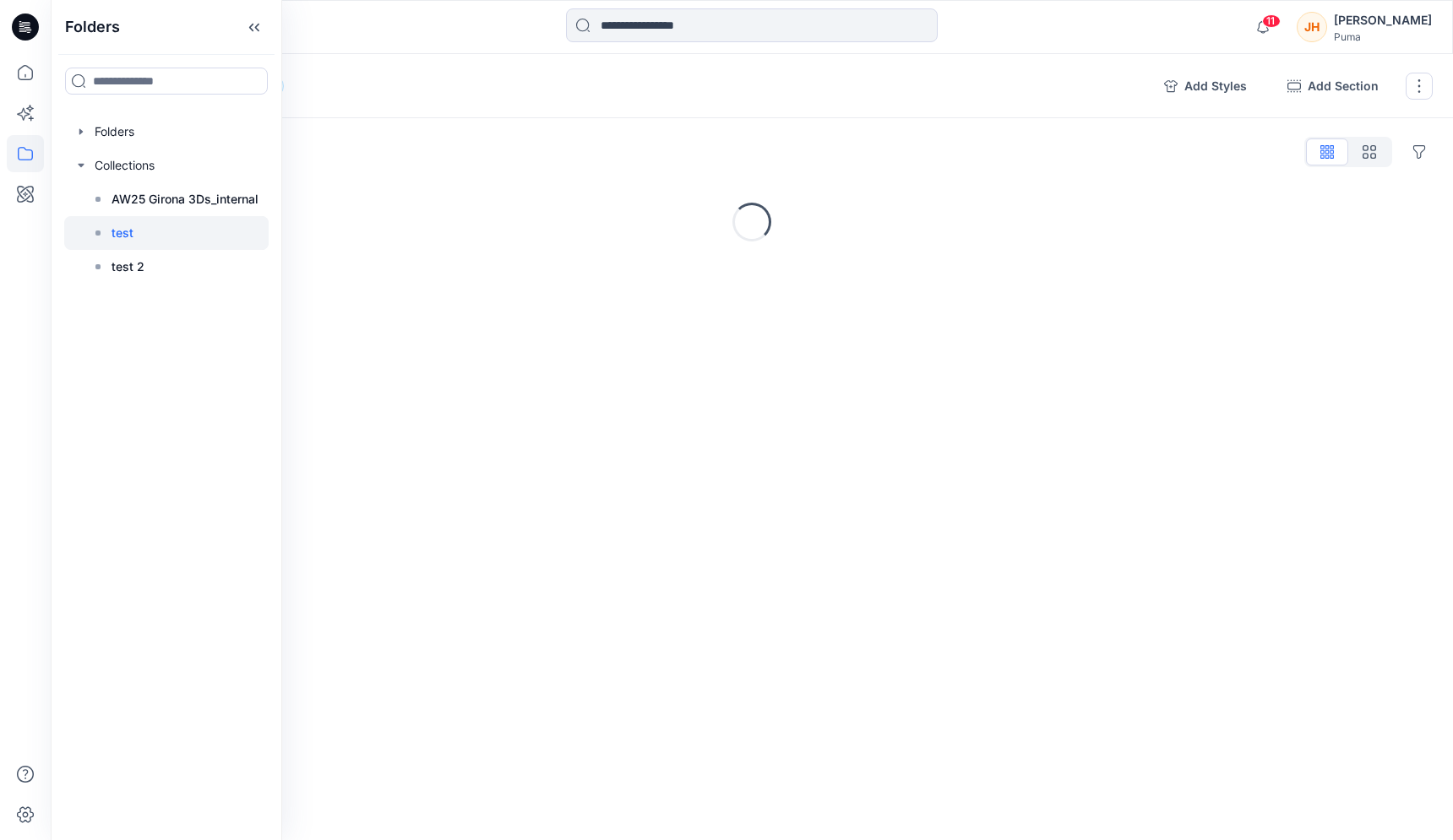
click at [410, 239] on div "Loading..." at bounding box center [752, 223] width 1362 height 39
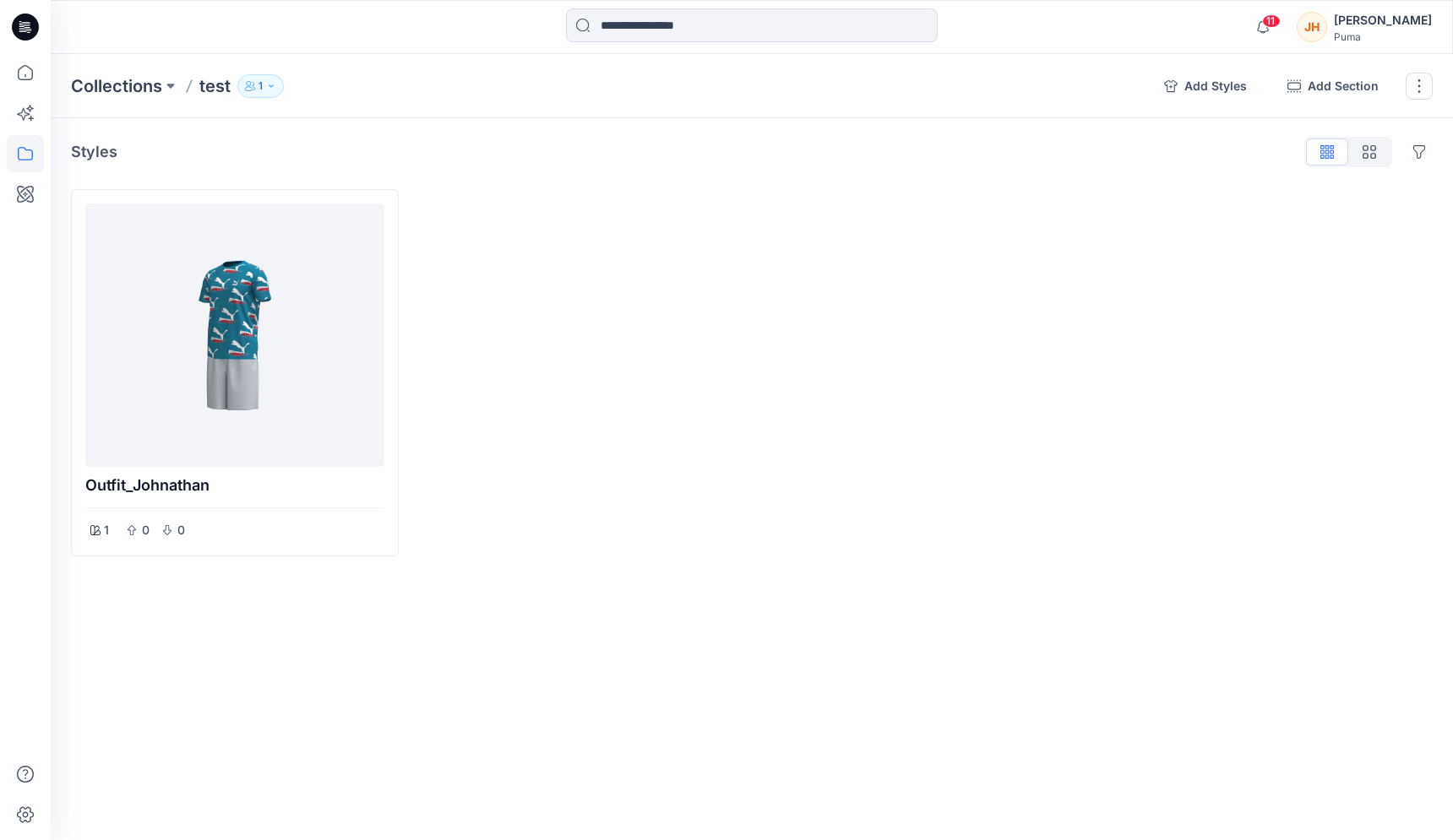
click at [259, 90] on p "1" at bounding box center [260, 86] width 4 height 19
click at [459, 140] on icon "button" at bounding box center [465, 137] width 14 height 9
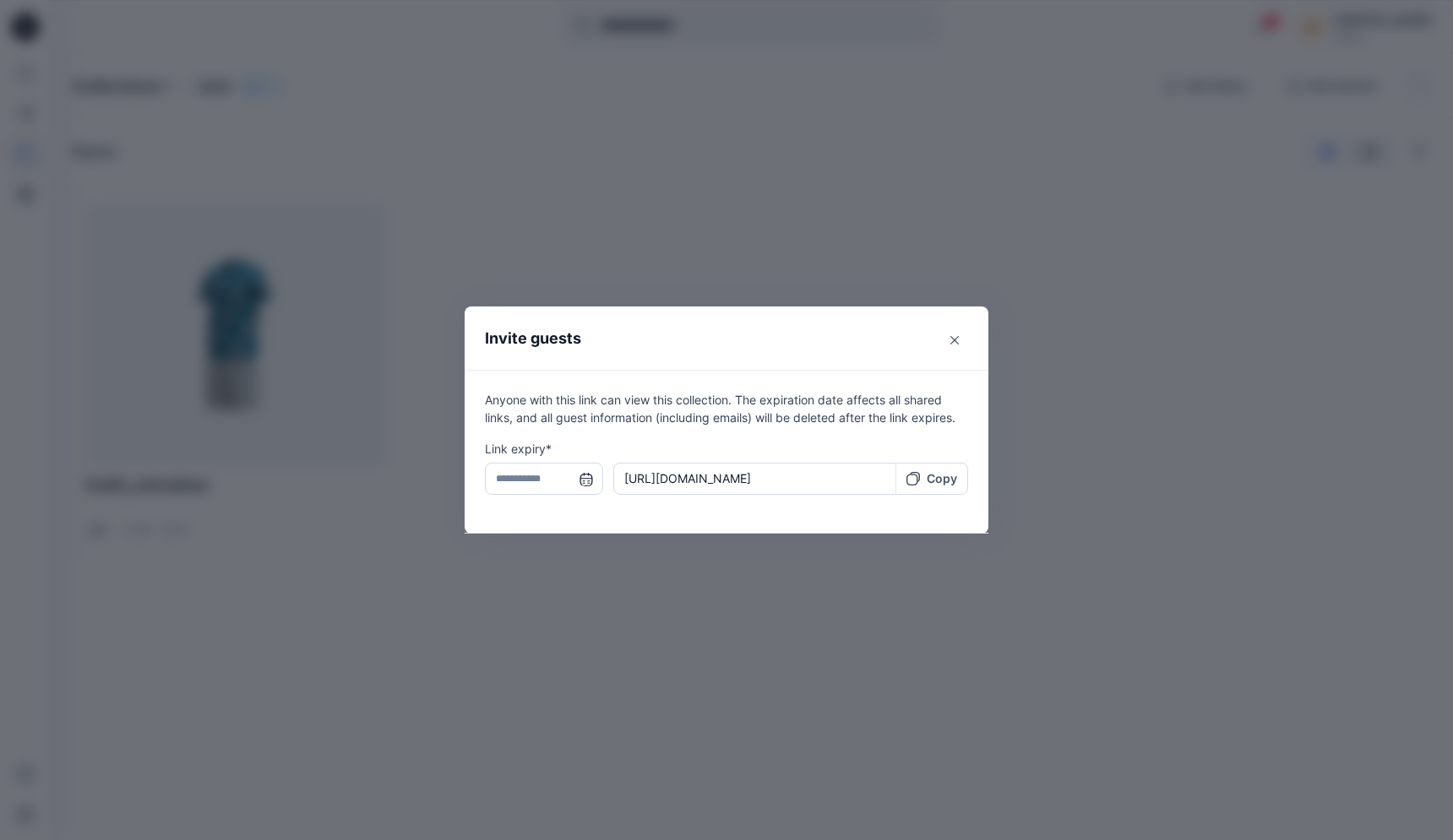
click at [585, 483] on input "text" at bounding box center [544, 479] width 118 height 32
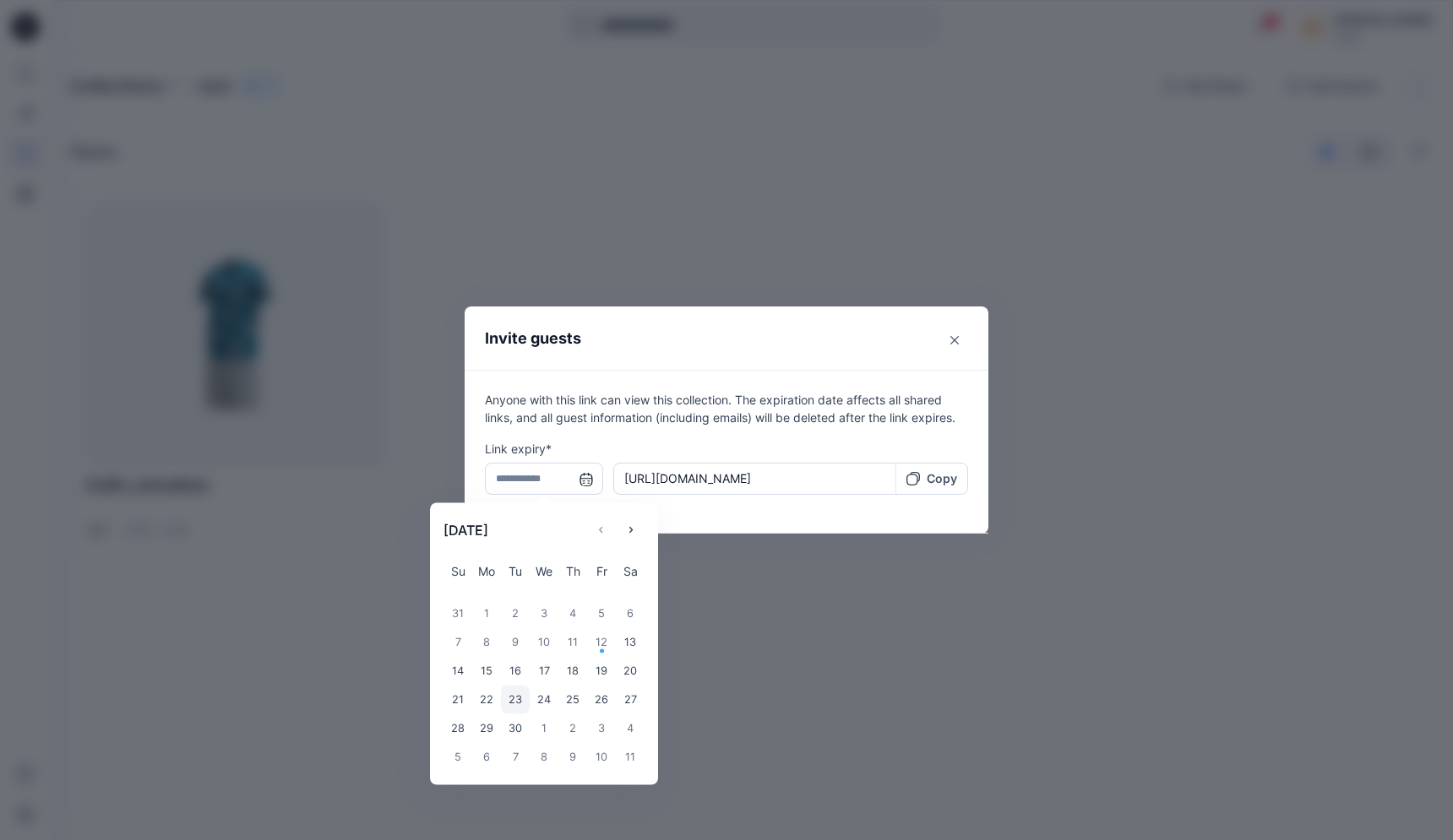
click at [515, 693] on div "23" at bounding box center [516, 700] width 29 height 29
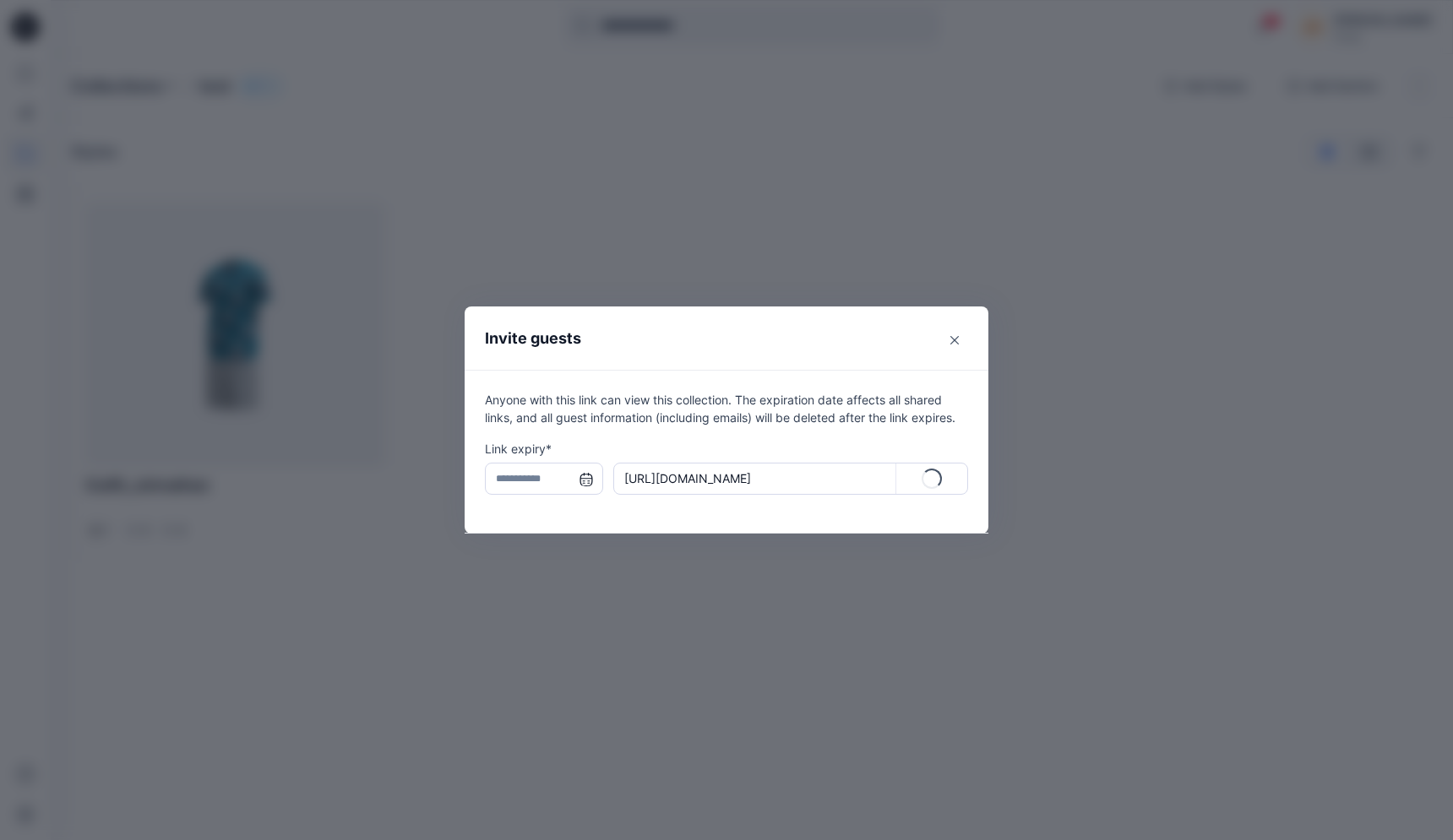
type input "**********"
click at [942, 481] on p "Copy" at bounding box center [942, 478] width 31 height 18
click at [715, 189] on div "**********" at bounding box center [726, 420] width 1453 height 840
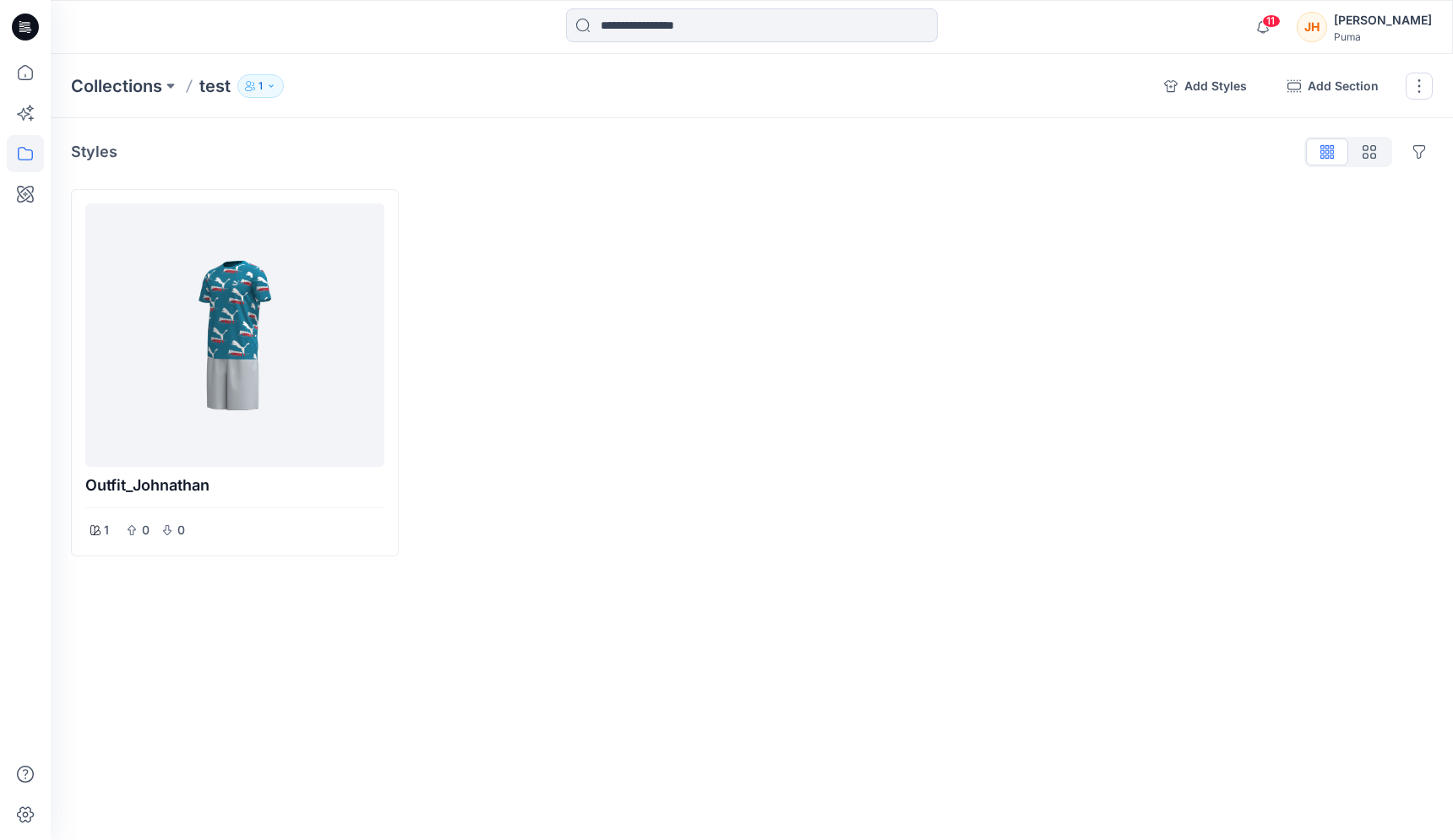
click at [36, 33] on icon at bounding box center [25, 27] width 27 height 27
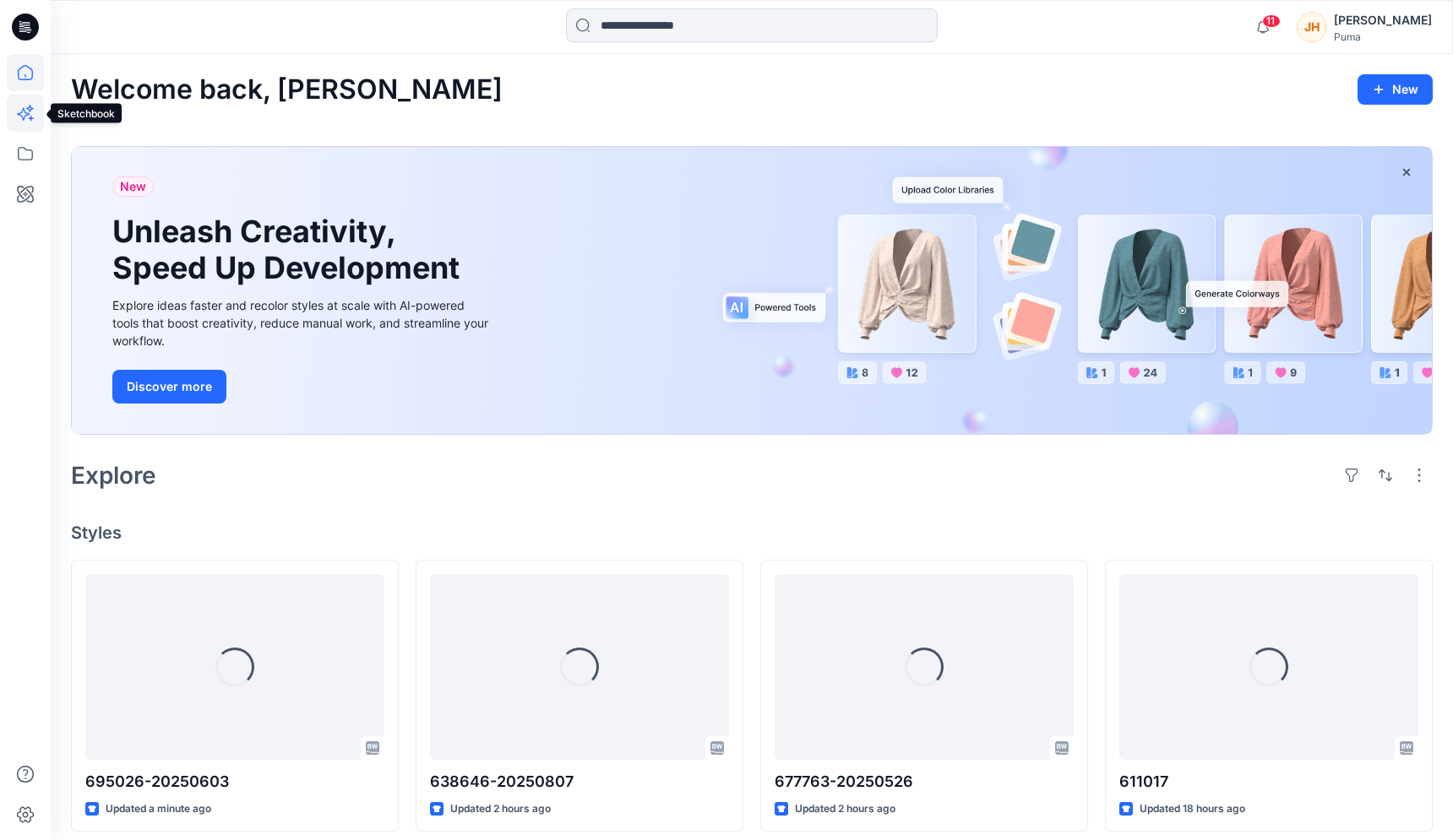
click at [30, 103] on icon at bounding box center [25, 113] width 37 height 37
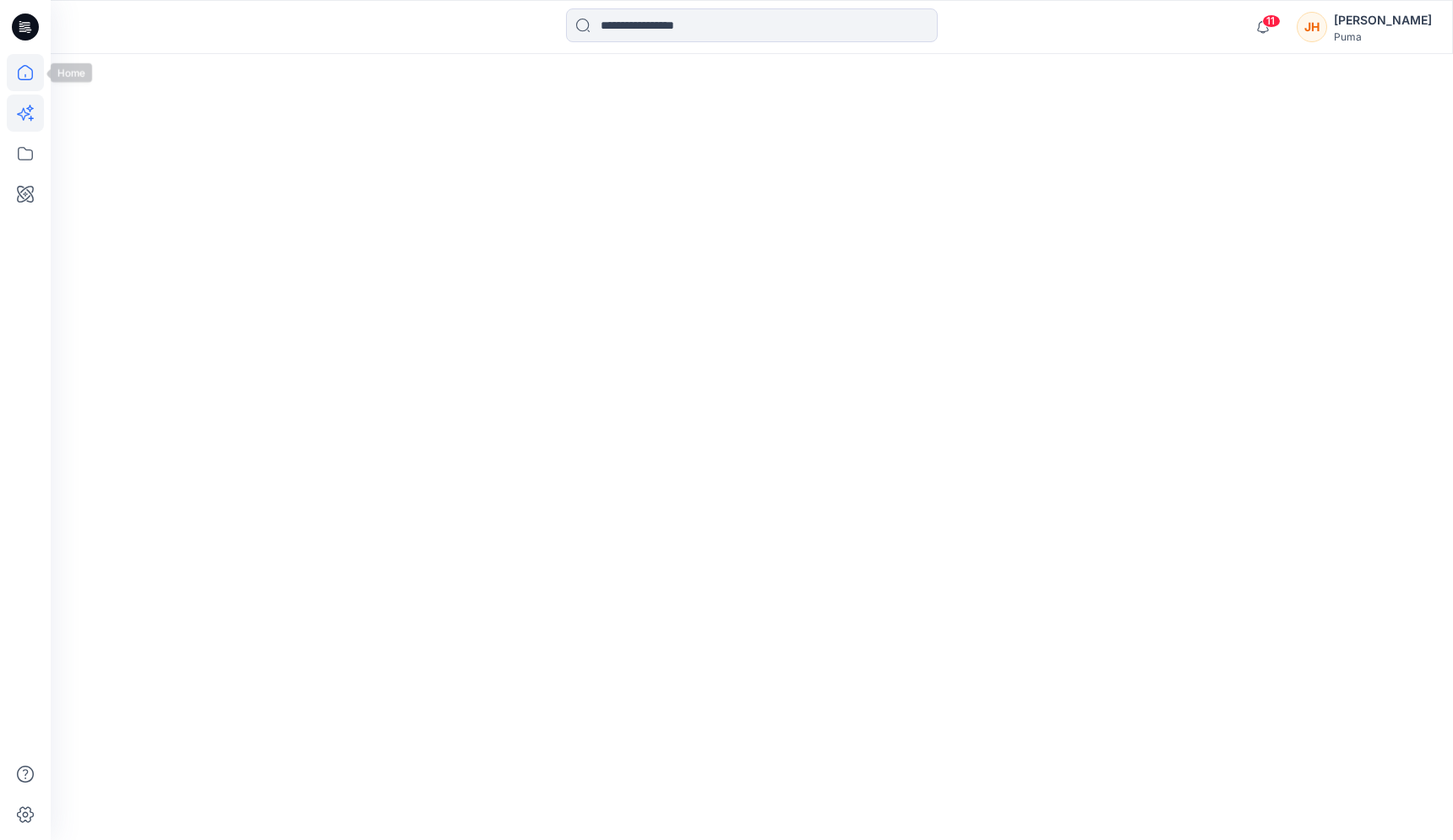
click at [29, 84] on icon at bounding box center [25, 73] width 37 height 37
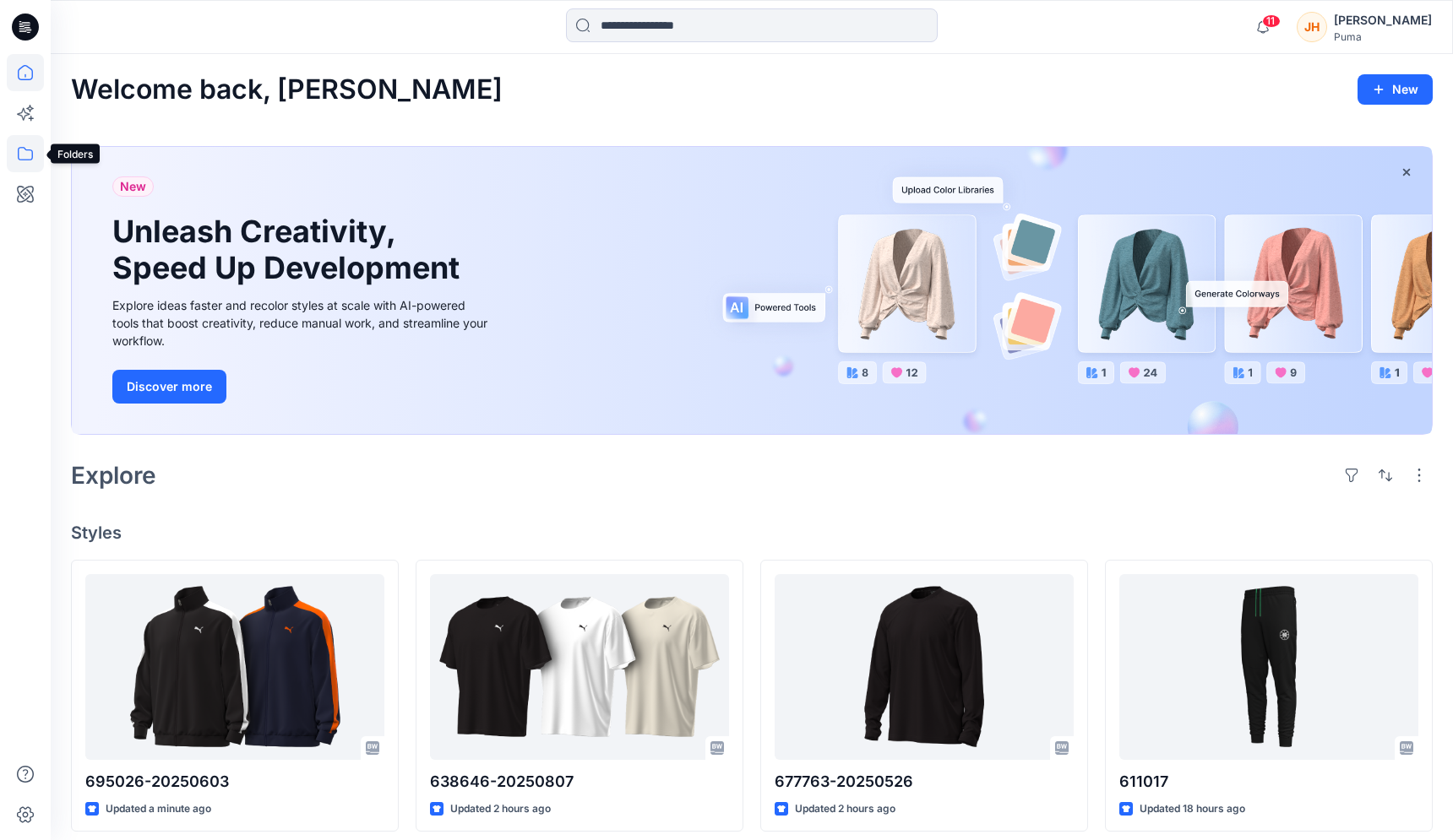
click at [30, 150] on icon at bounding box center [25, 154] width 15 height 14
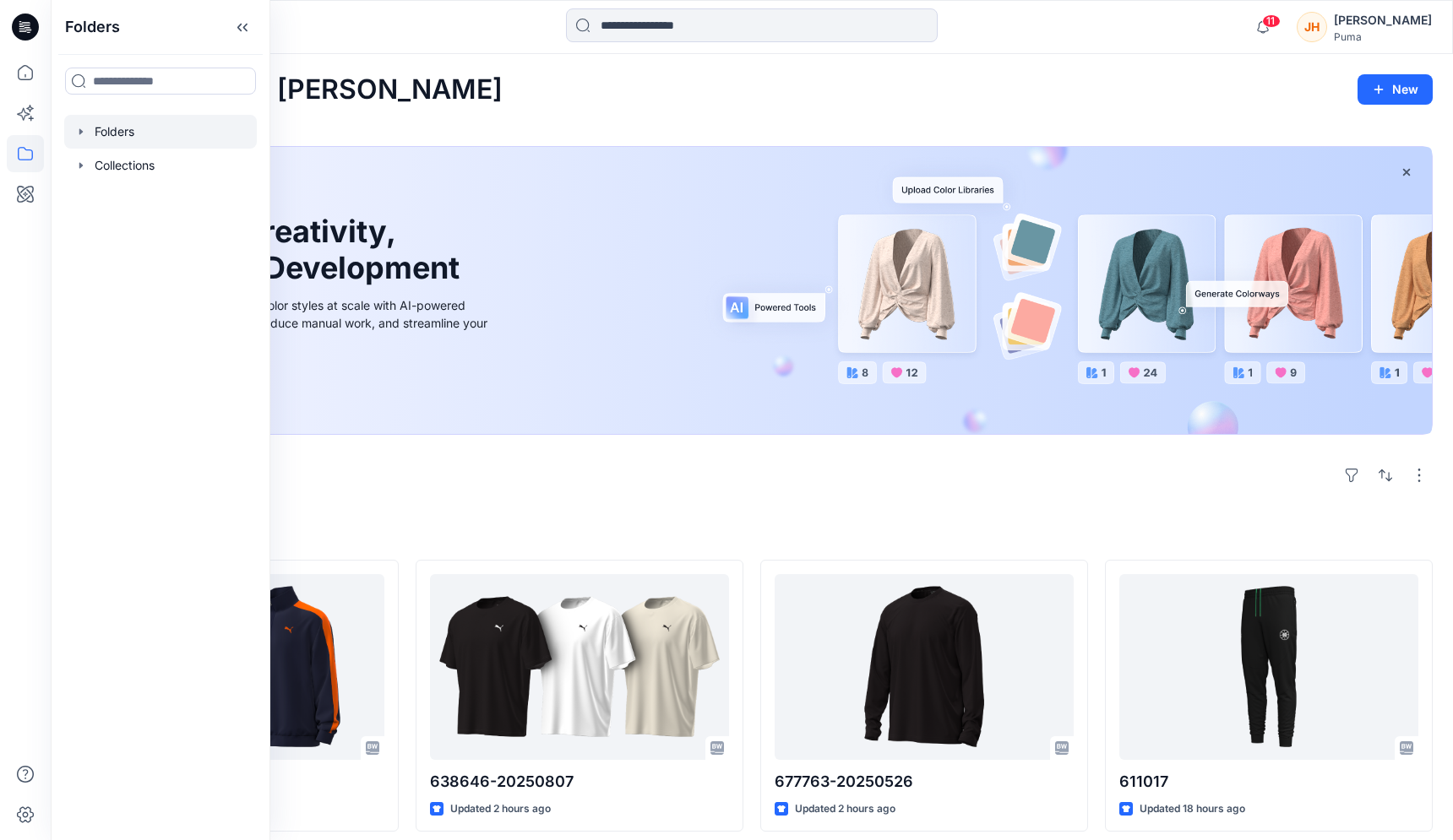
click at [71, 132] on div at bounding box center [161, 132] width 193 height 34
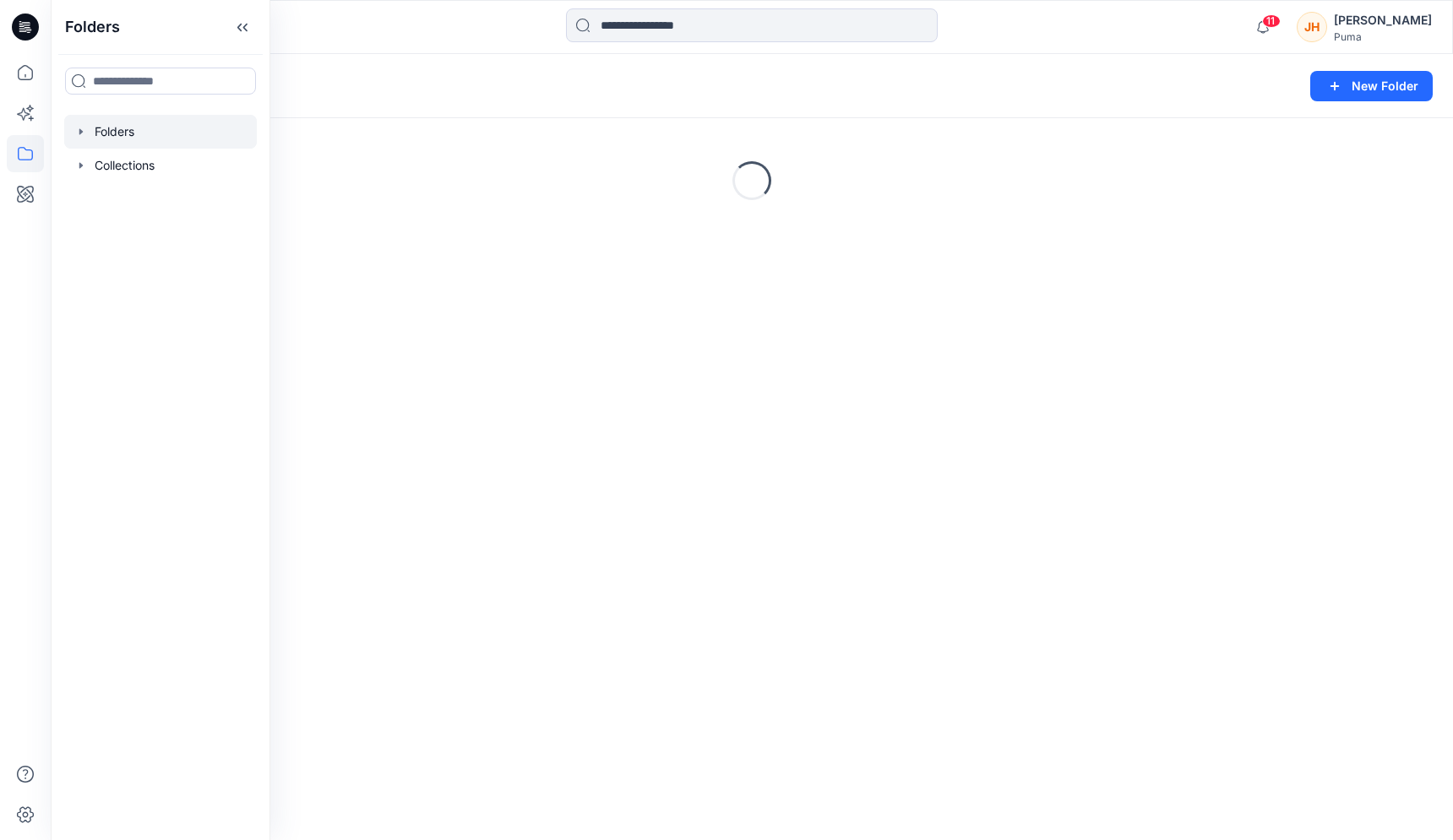
click at [82, 136] on icon "button" at bounding box center [81, 132] width 14 height 14
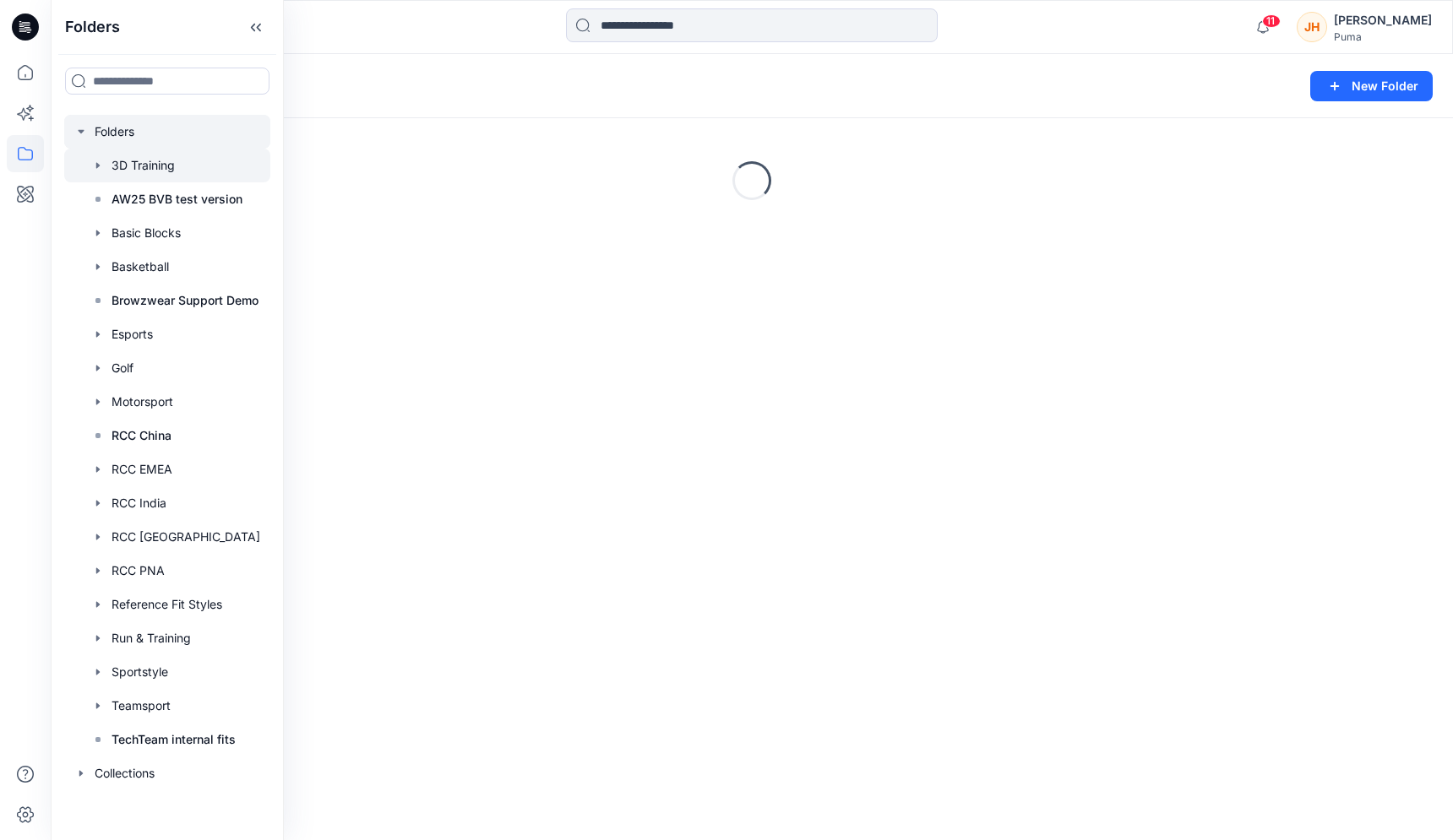
click at [114, 166] on div at bounding box center [167, 166] width 206 height 34
click at [305, 195] on div "Loading..." at bounding box center [752, 349] width 1362 height 422
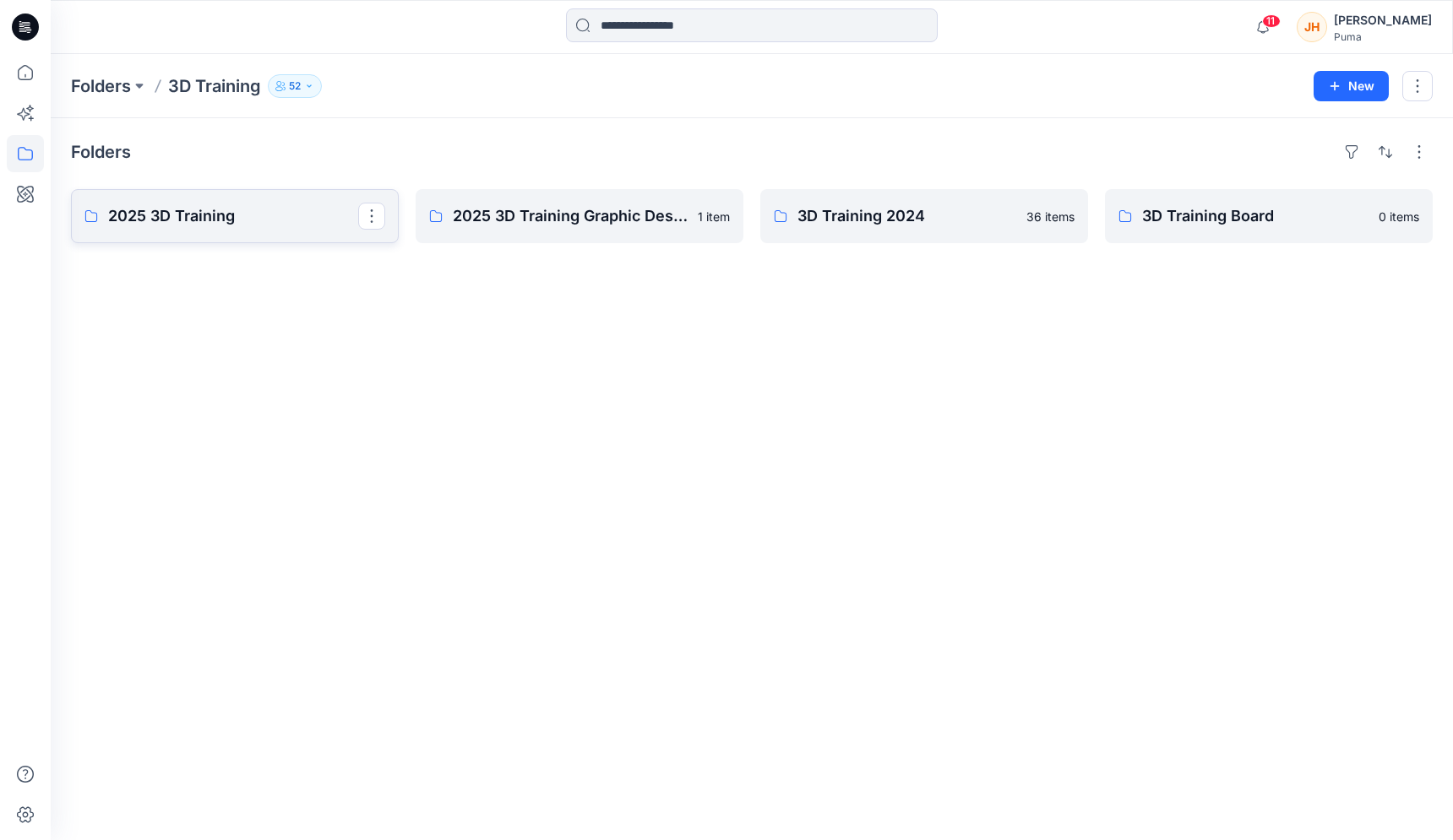
click at [297, 226] on p "2025 3D Training" at bounding box center [233, 217] width 250 height 24
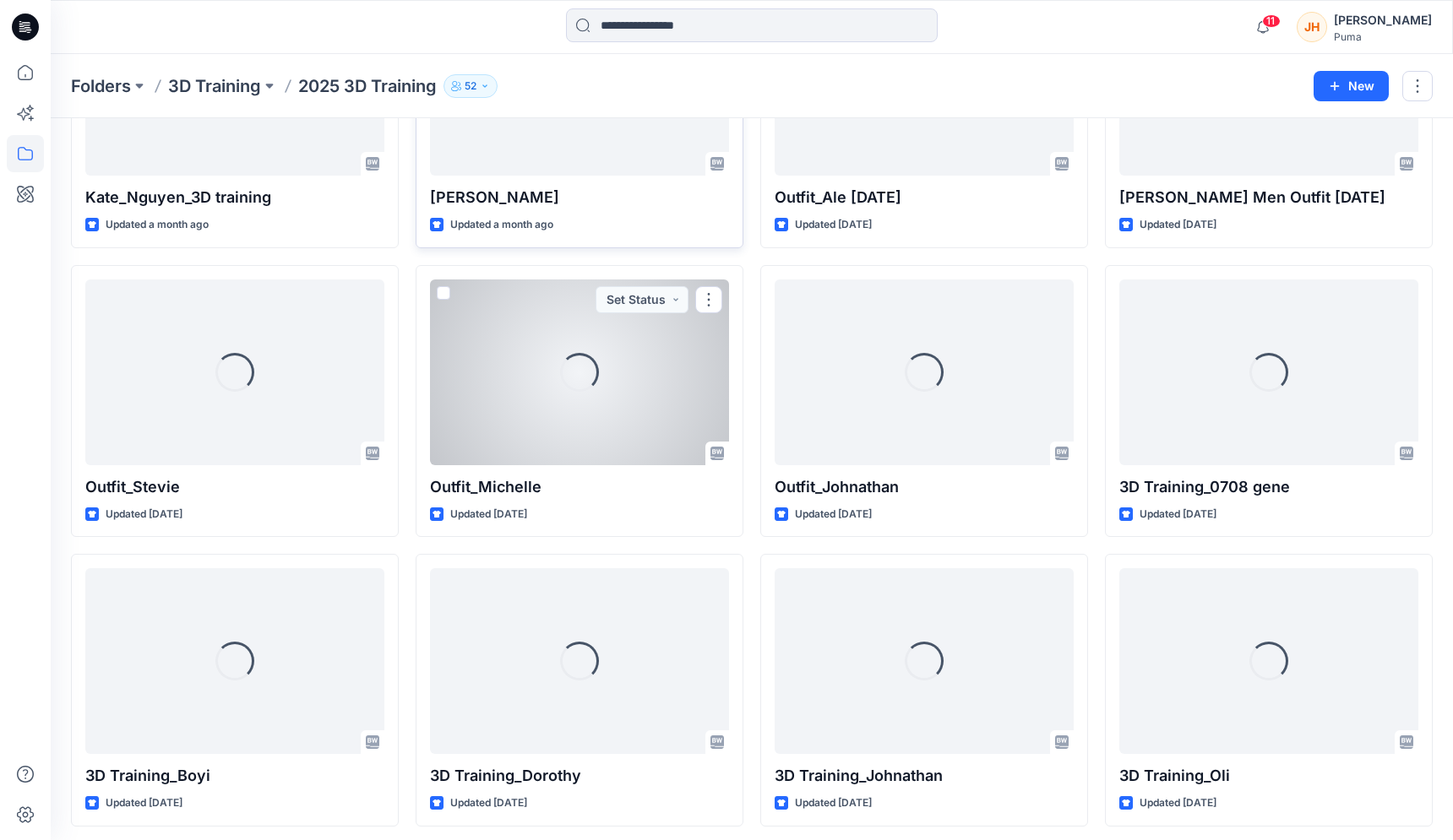
scroll to position [219, 0]
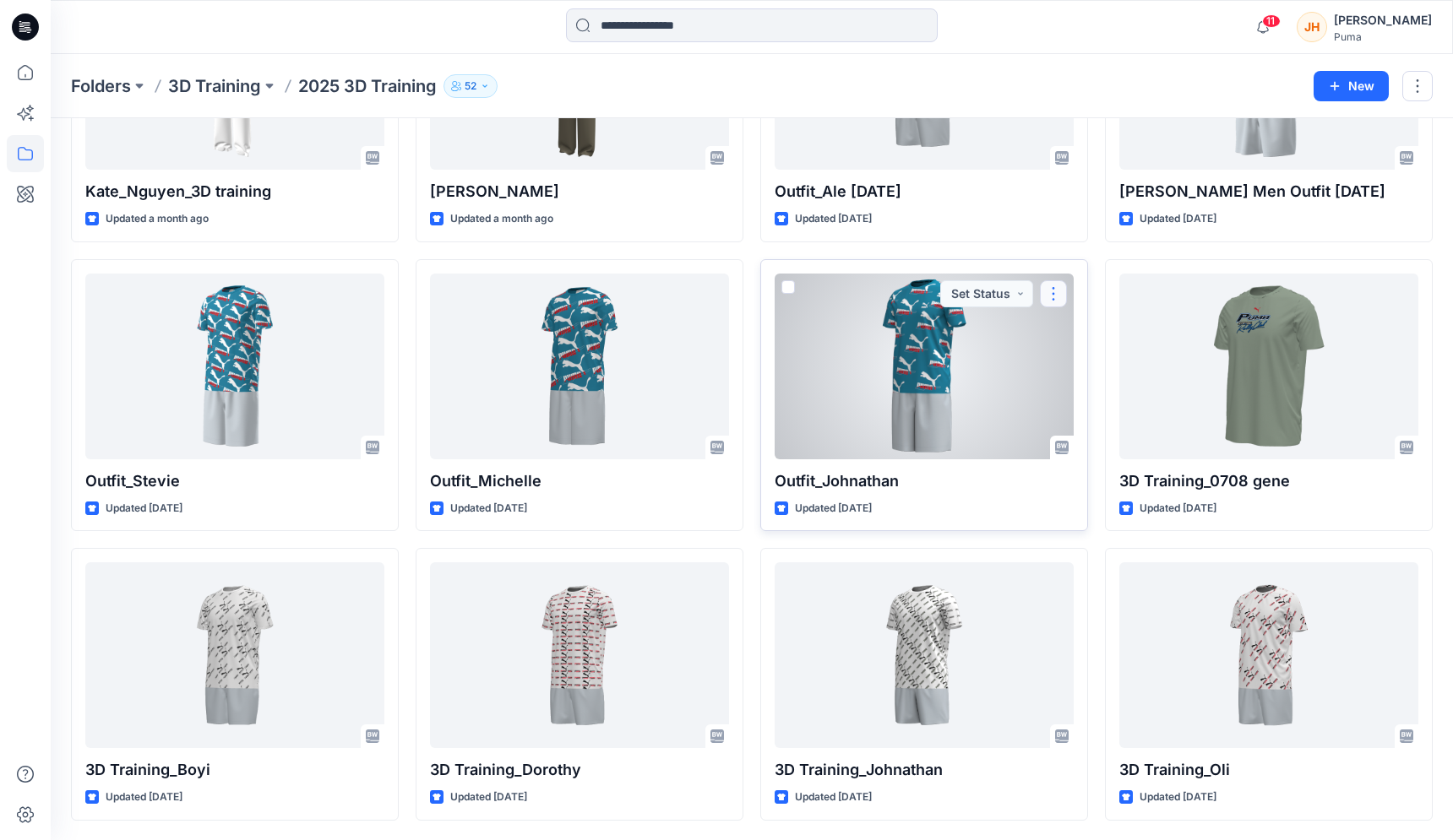
click at [1054, 292] on button "button" at bounding box center [1054, 294] width 27 height 27
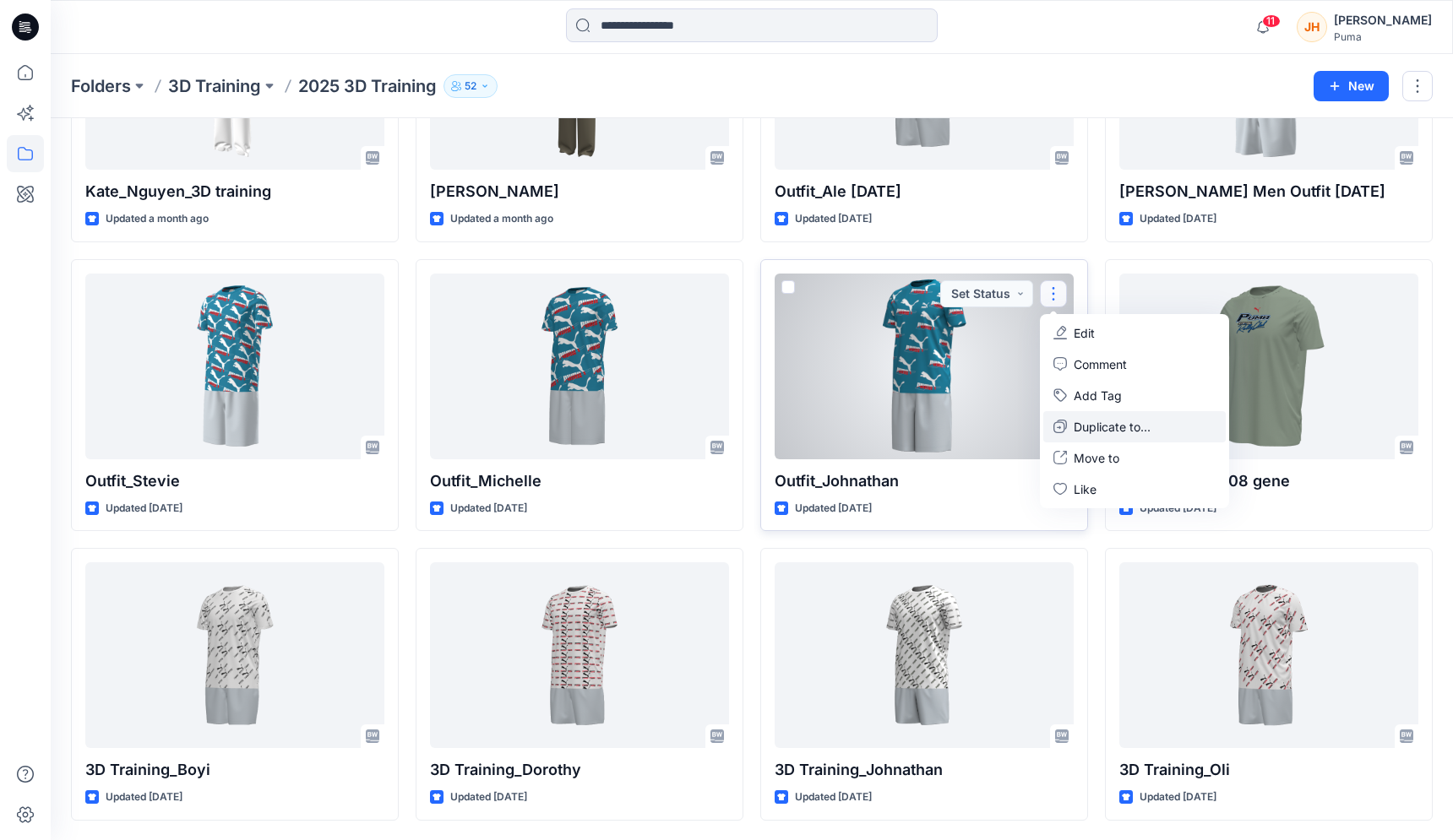
click at [1098, 415] on button "Duplicate to..." at bounding box center [1134, 426] width 183 height 31
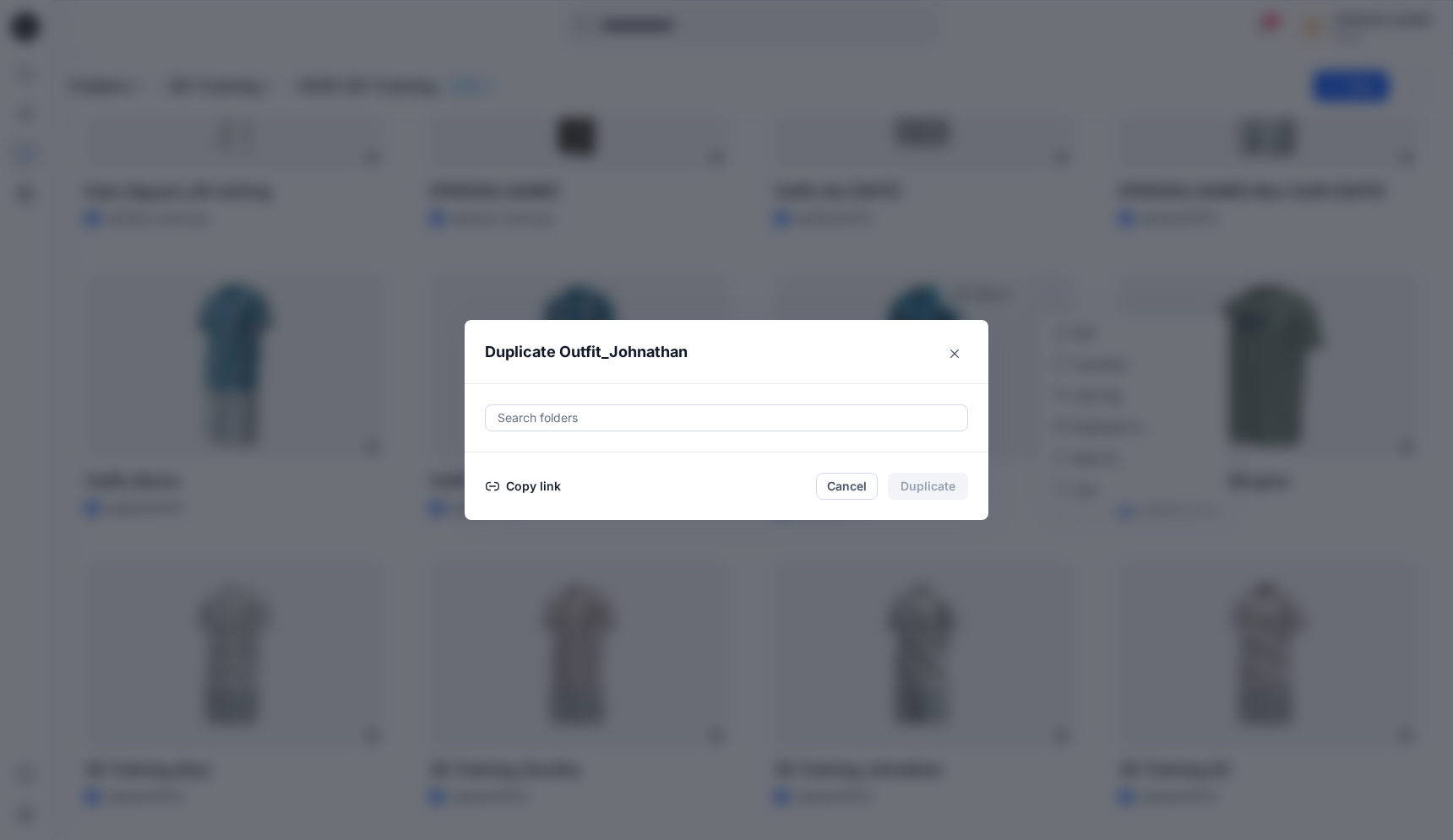
click at [631, 414] on div at bounding box center [726, 418] width 461 height 20
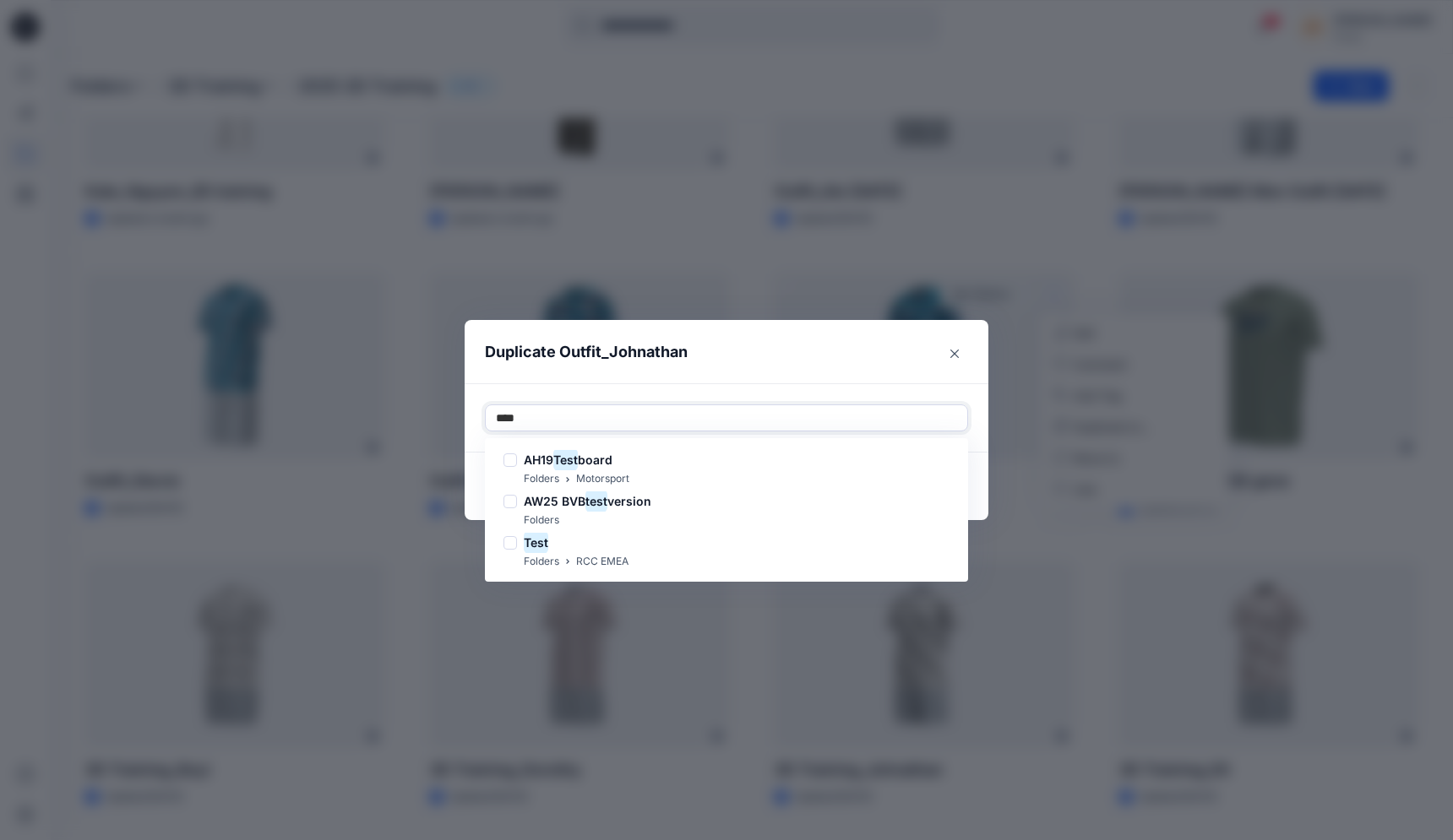
type input "****"
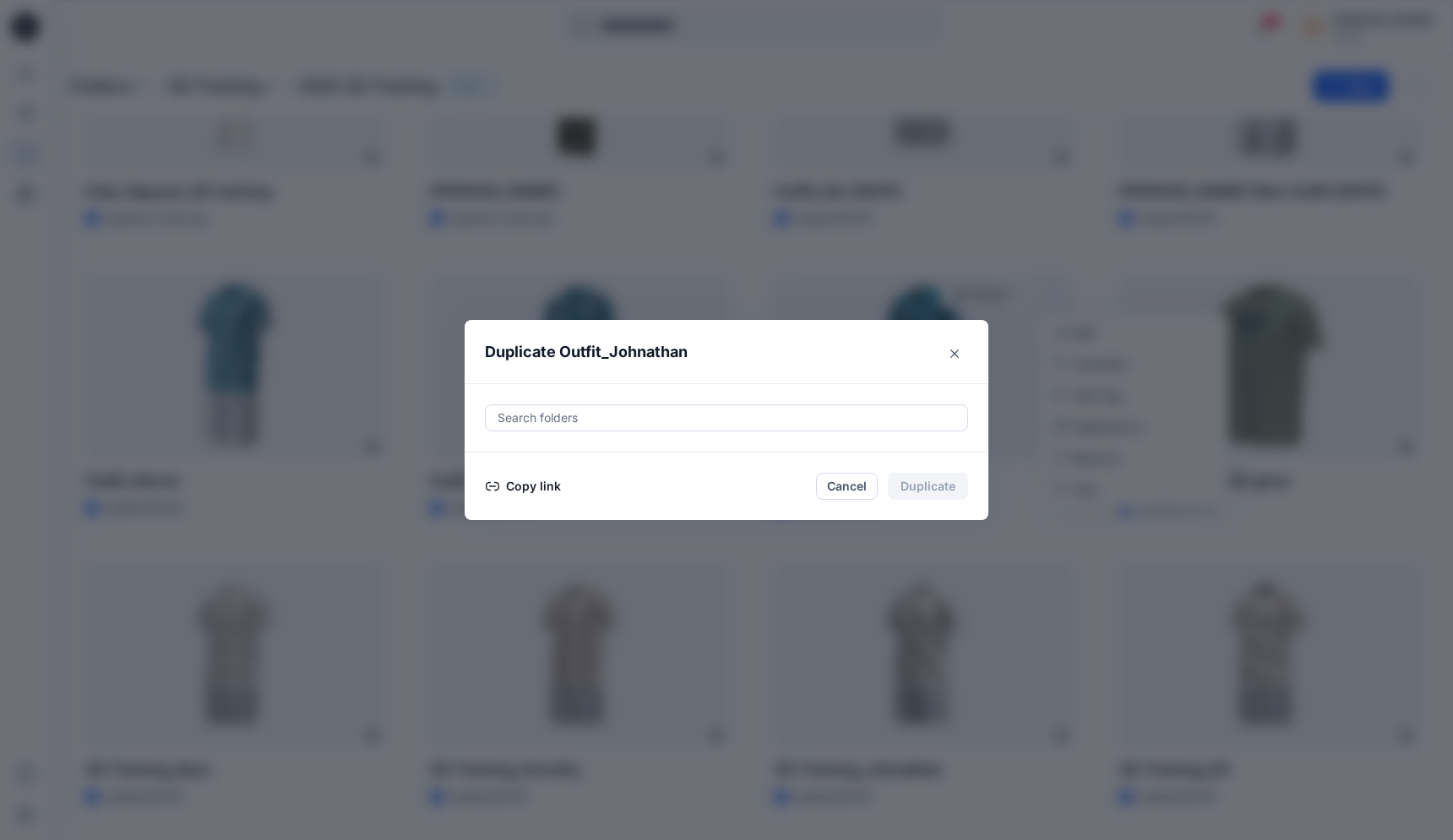
click at [987, 331] on section "Duplicate Outfit_Johnathan Search folders Copy link Cancel Duplicate" at bounding box center [726, 420] width 523 height 201
click at [947, 356] on button "Close" at bounding box center [955, 354] width 27 height 27
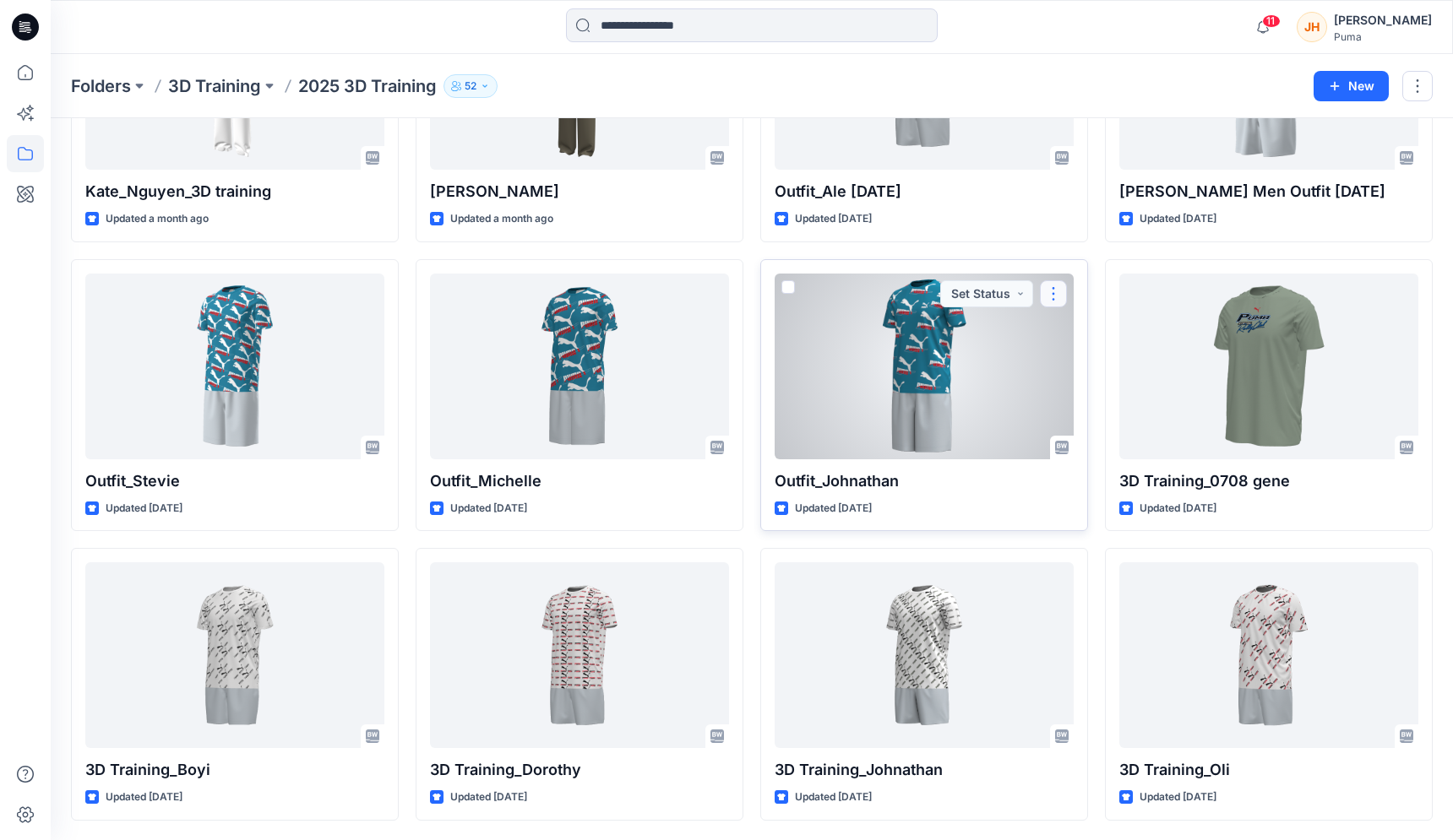
click at [1055, 299] on button "button" at bounding box center [1054, 294] width 27 height 27
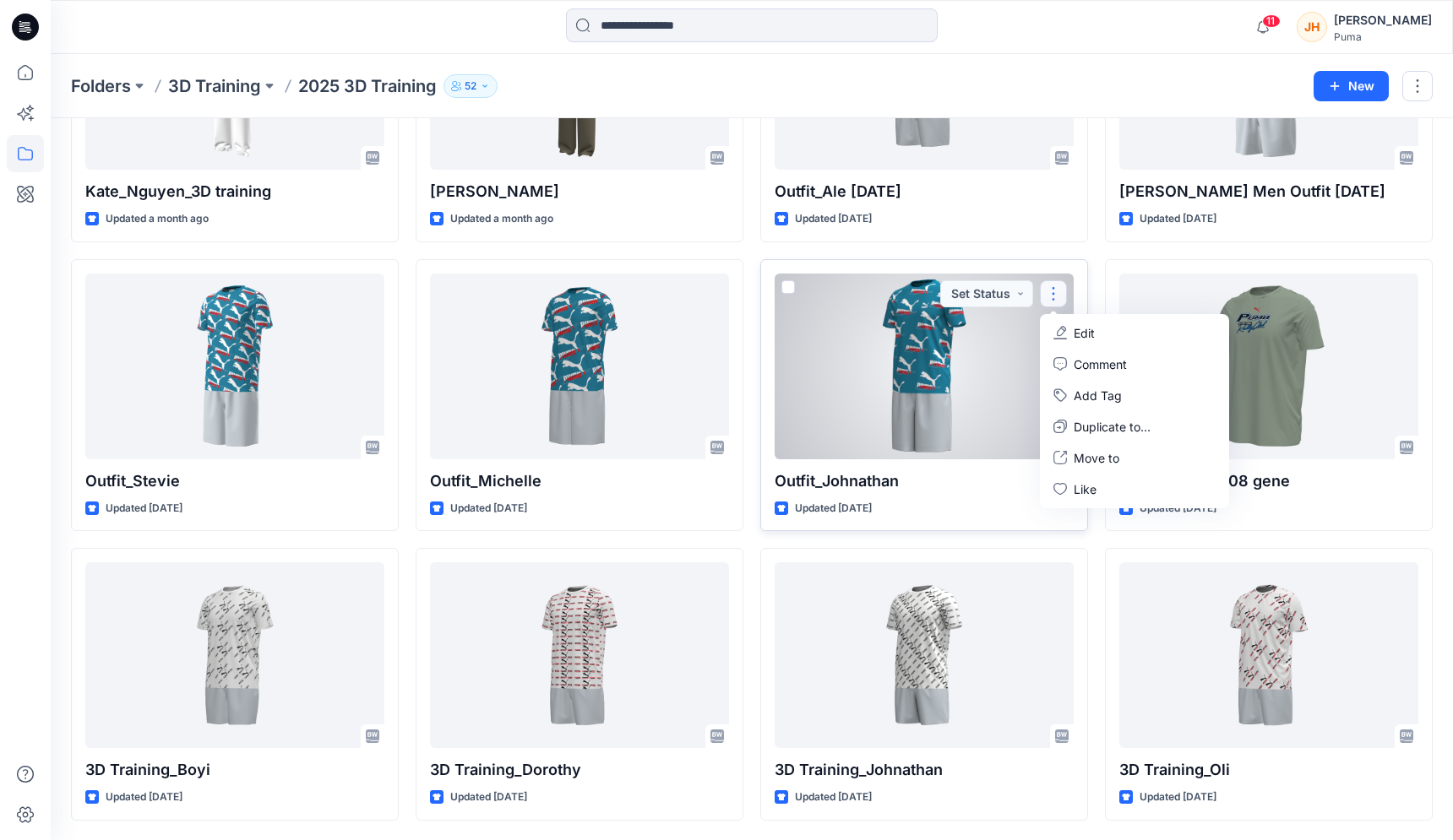
click at [988, 395] on div at bounding box center [924, 366] width 299 height 186
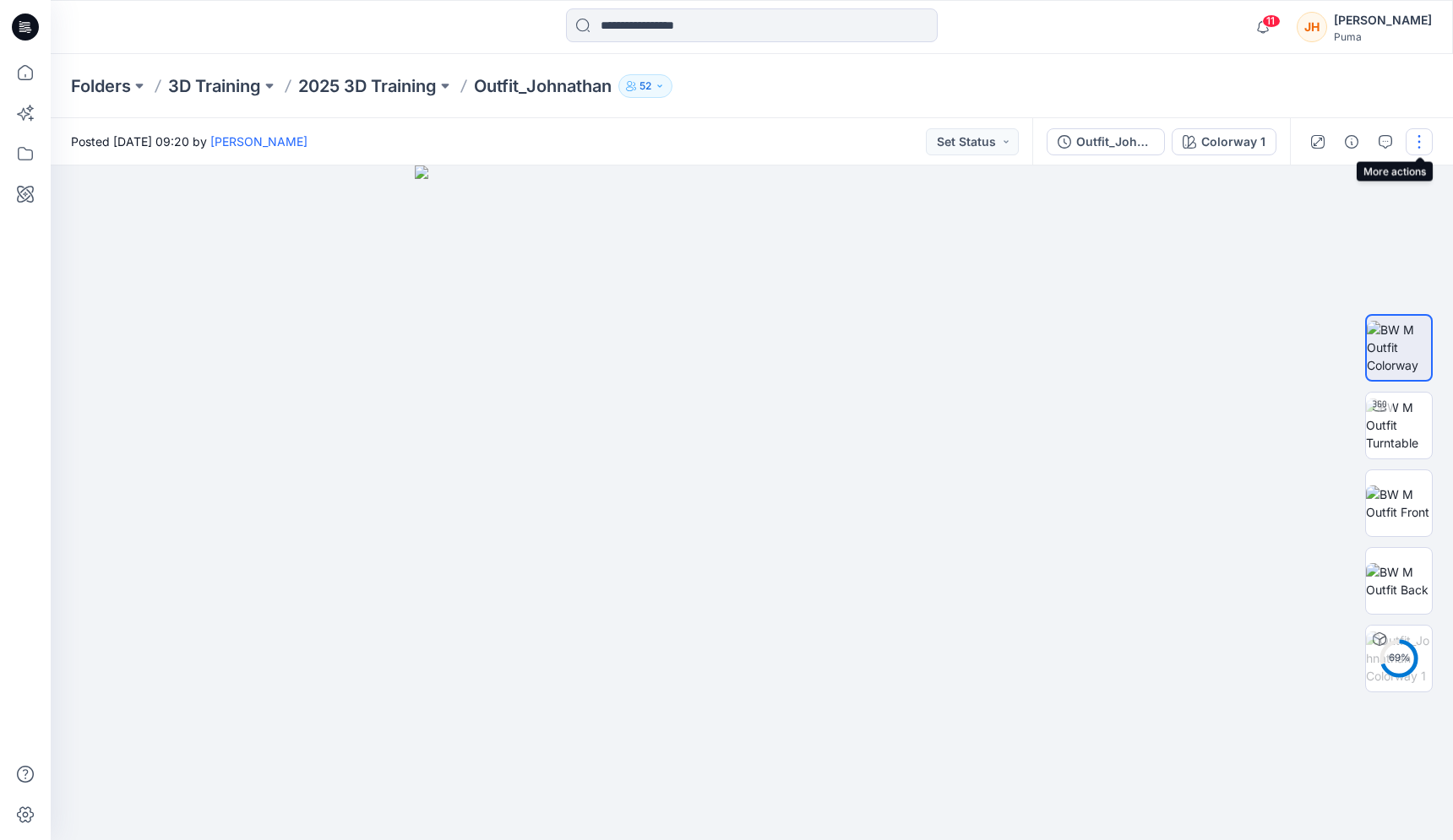
click at [1410, 140] on button "button" at bounding box center [1419, 142] width 27 height 27
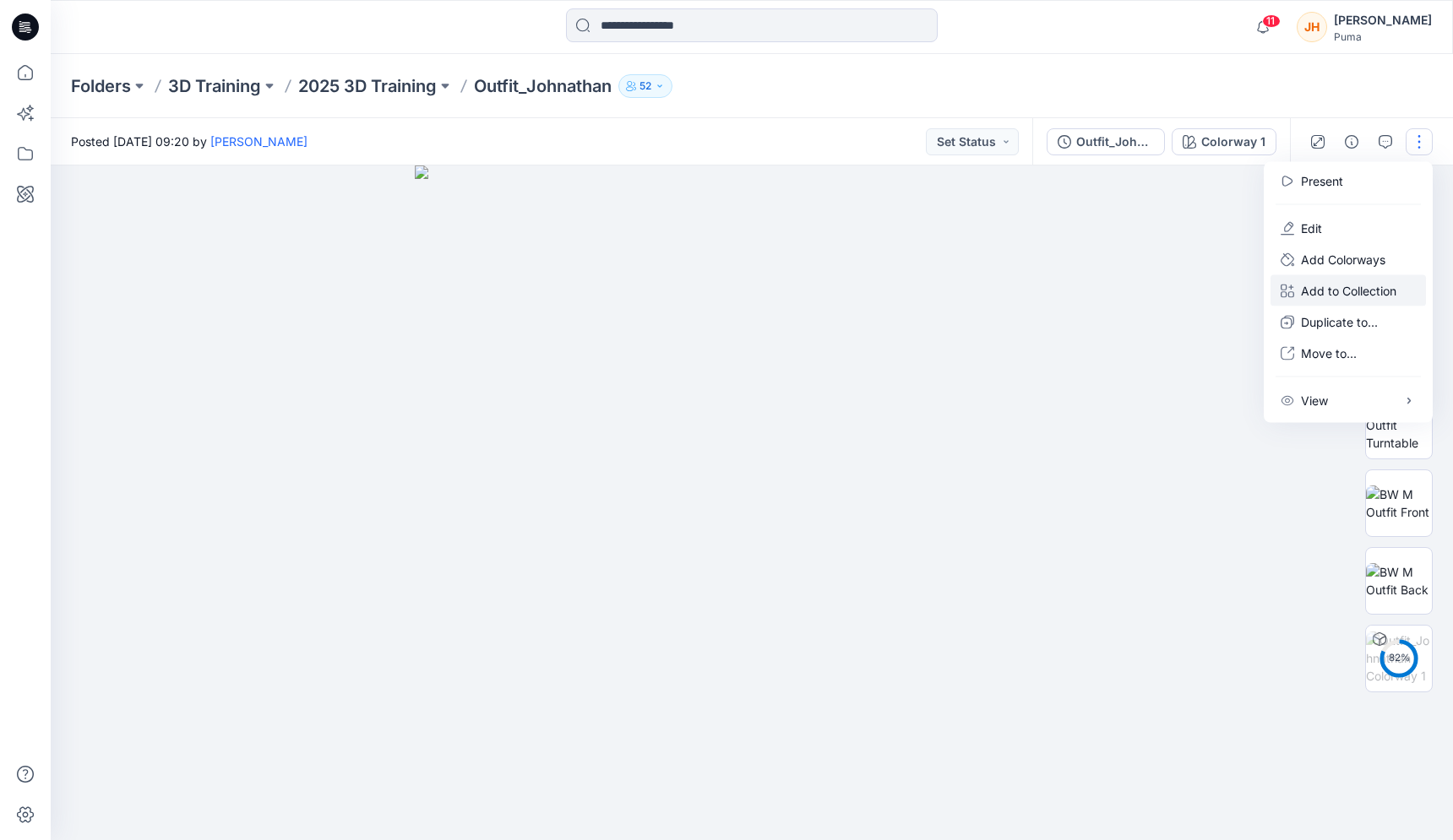
click at [1339, 298] on p "Add to Collection" at bounding box center [1348, 290] width 95 height 18
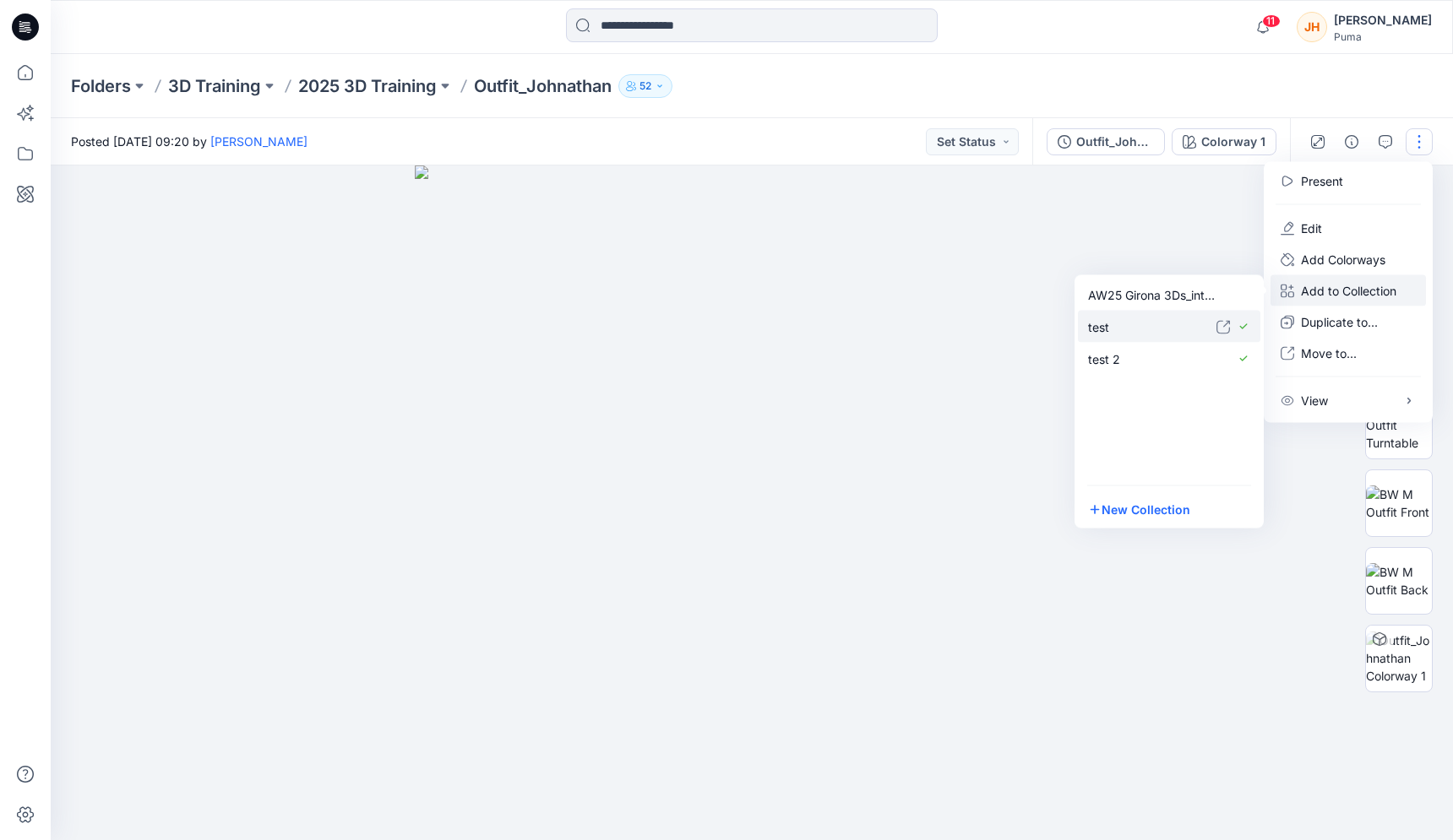
click at [1173, 332] on p "test" at bounding box center [1152, 326] width 128 height 18
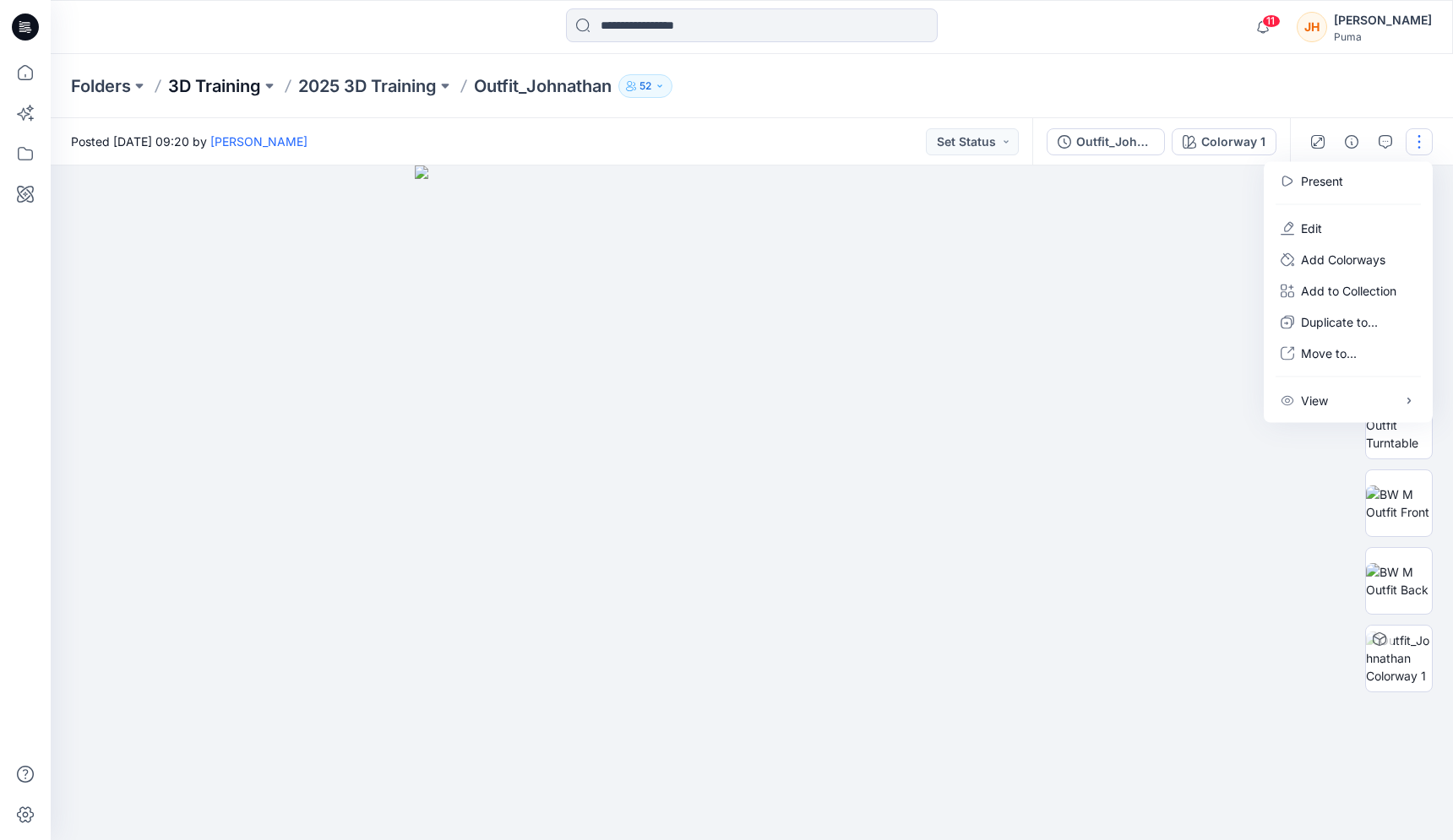
click at [248, 87] on p "3D Training" at bounding box center [214, 86] width 93 height 24
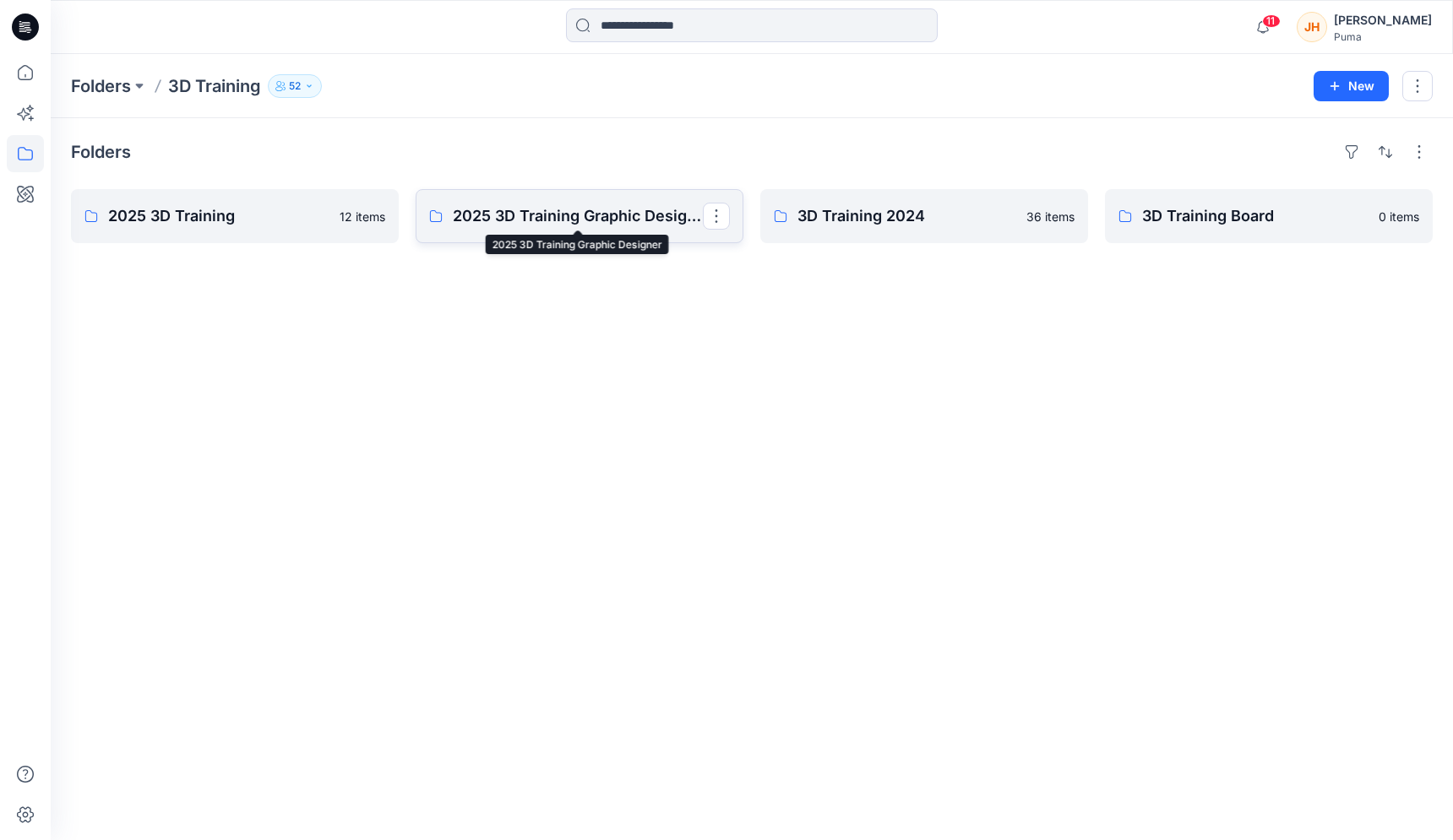
click at [548, 224] on p "2025 3D Training Graphic Designer" at bounding box center [578, 217] width 250 height 24
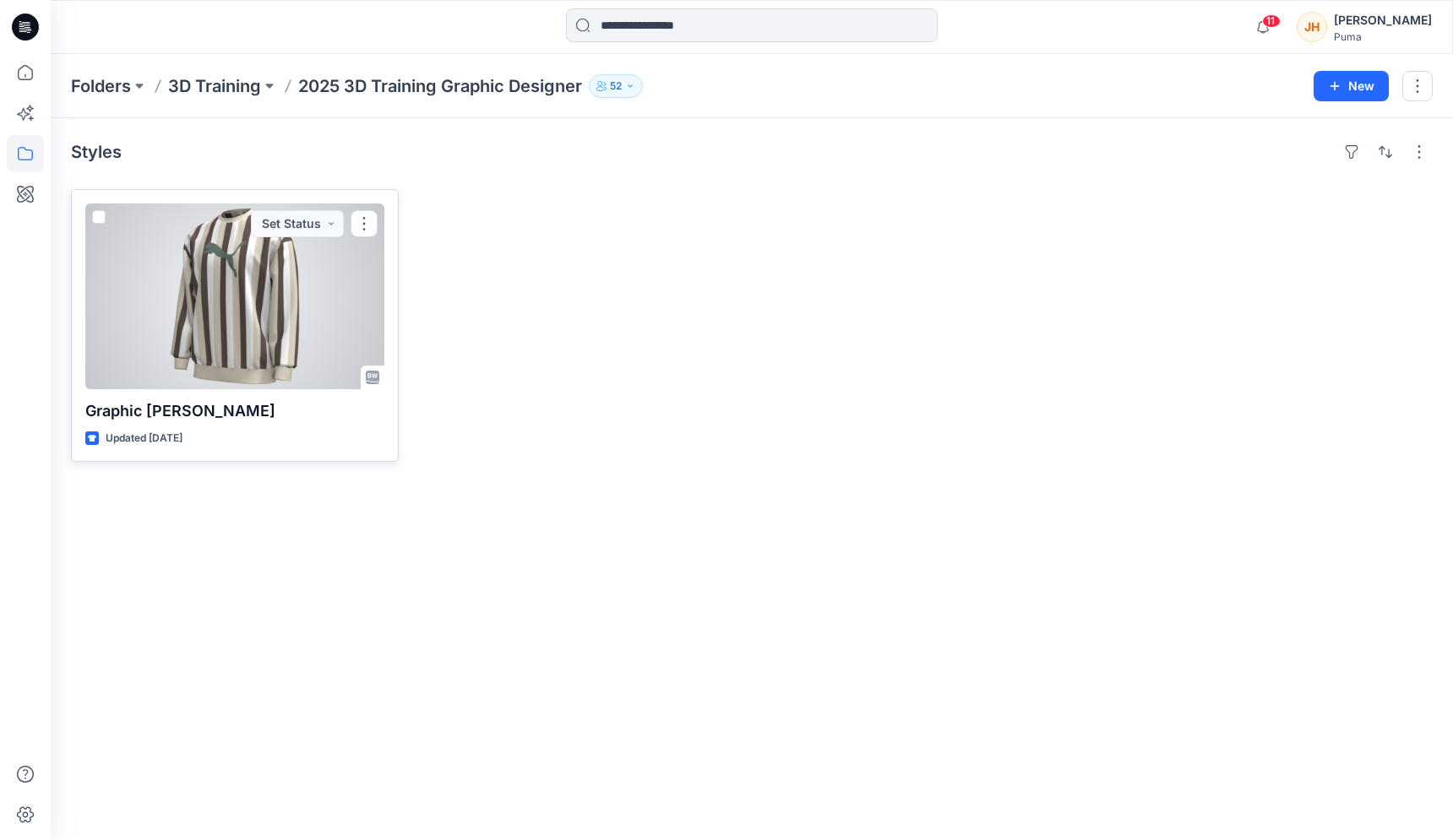
click at [331, 268] on div at bounding box center [235, 296] width 299 height 186
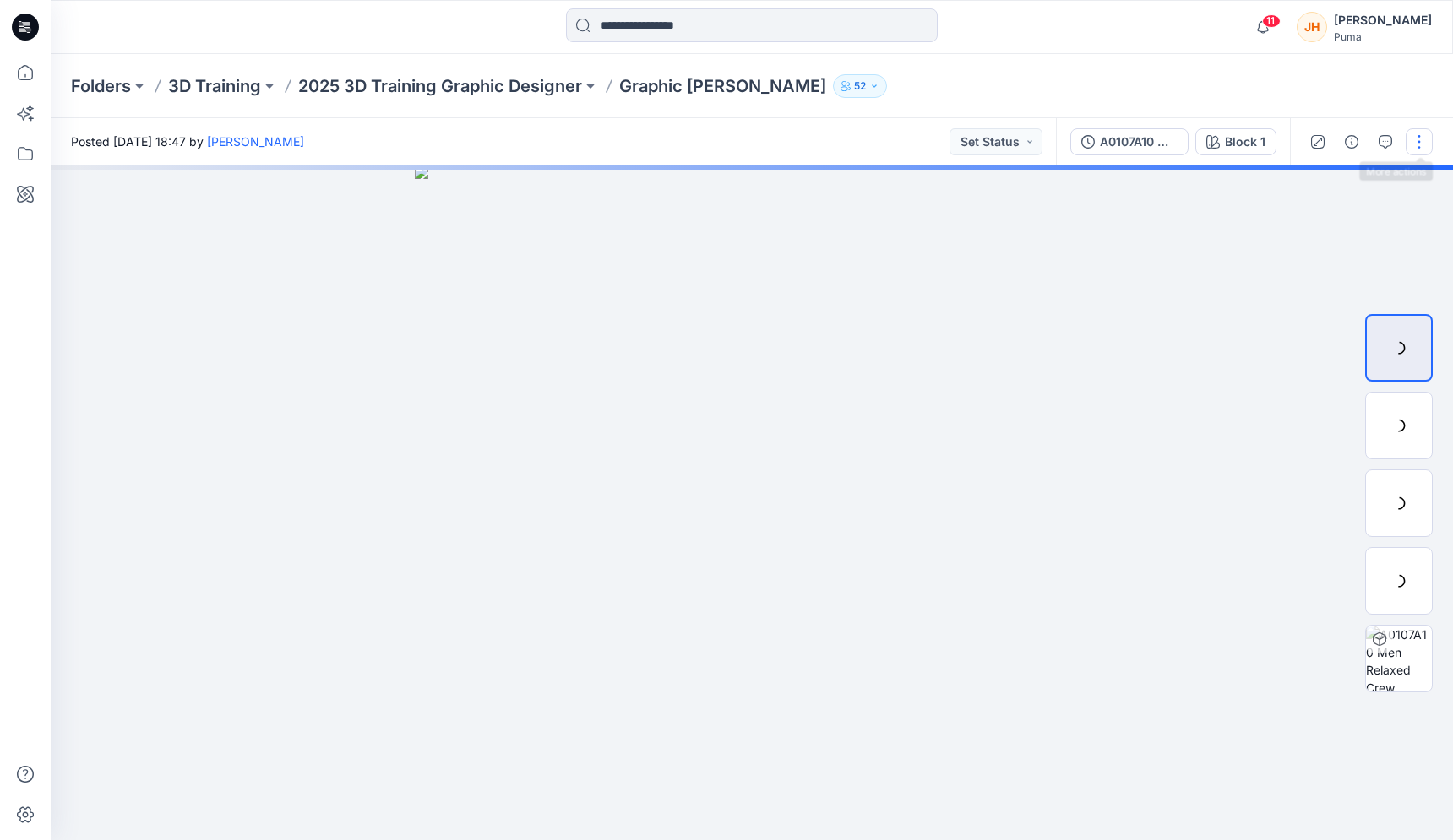
click at [1420, 147] on button "button" at bounding box center [1419, 142] width 27 height 27
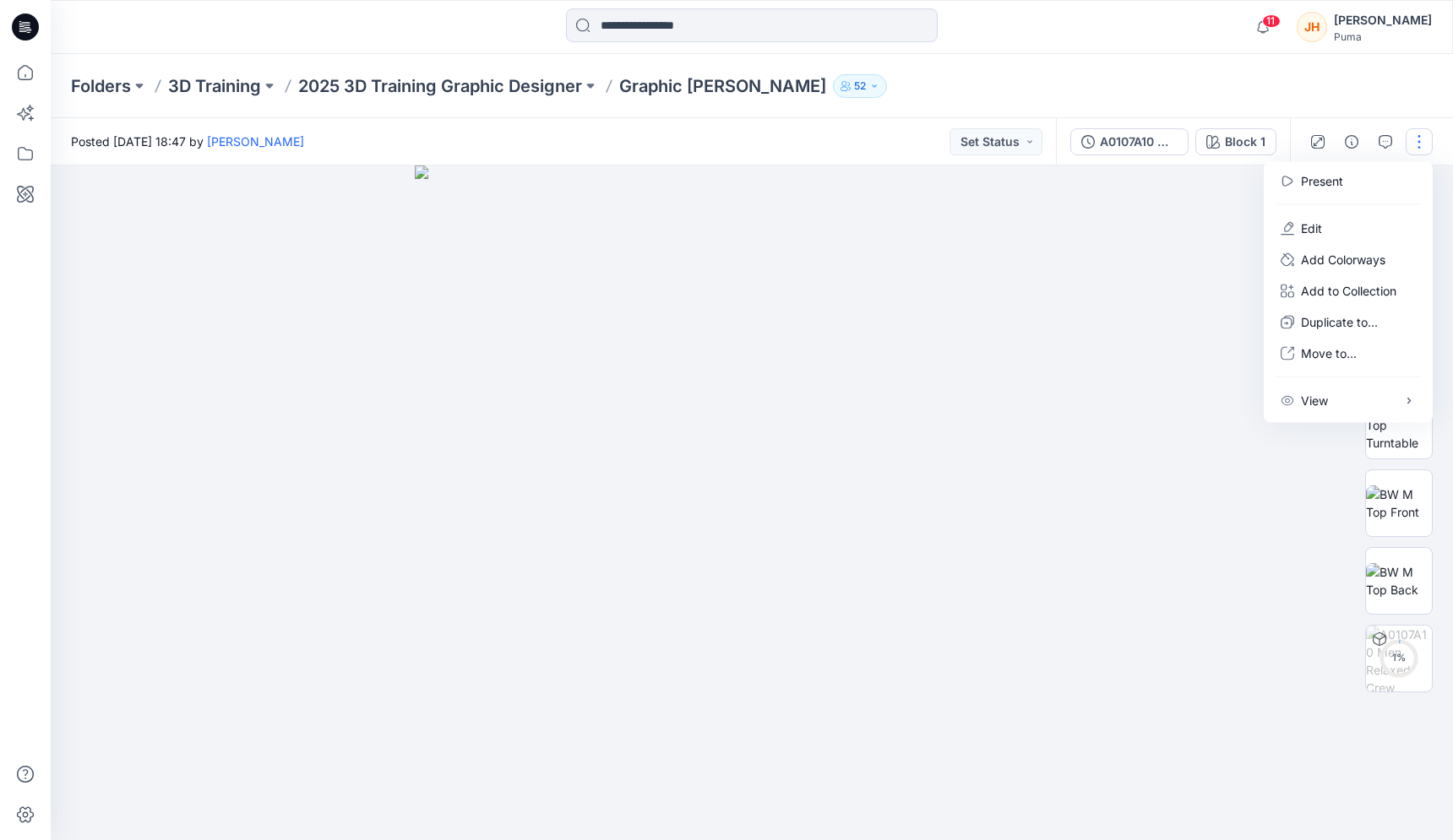
click at [1117, 370] on div at bounding box center [752, 503] width 1402 height 674
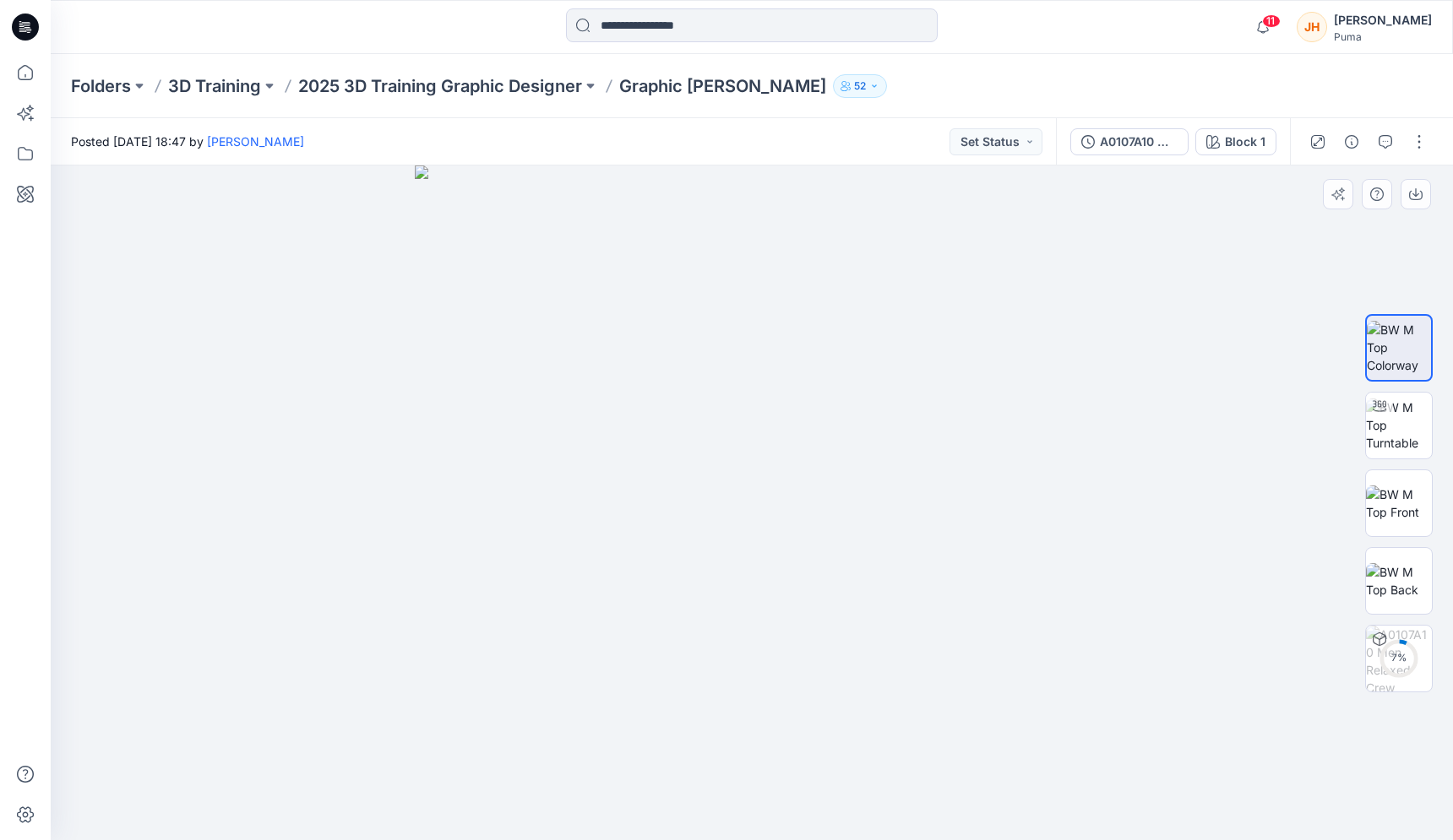
click at [1365, 422] on div "7 %" at bounding box center [1399, 503] width 108 height 422
click at [1388, 422] on img at bounding box center [1399, 425] width 66 height 54
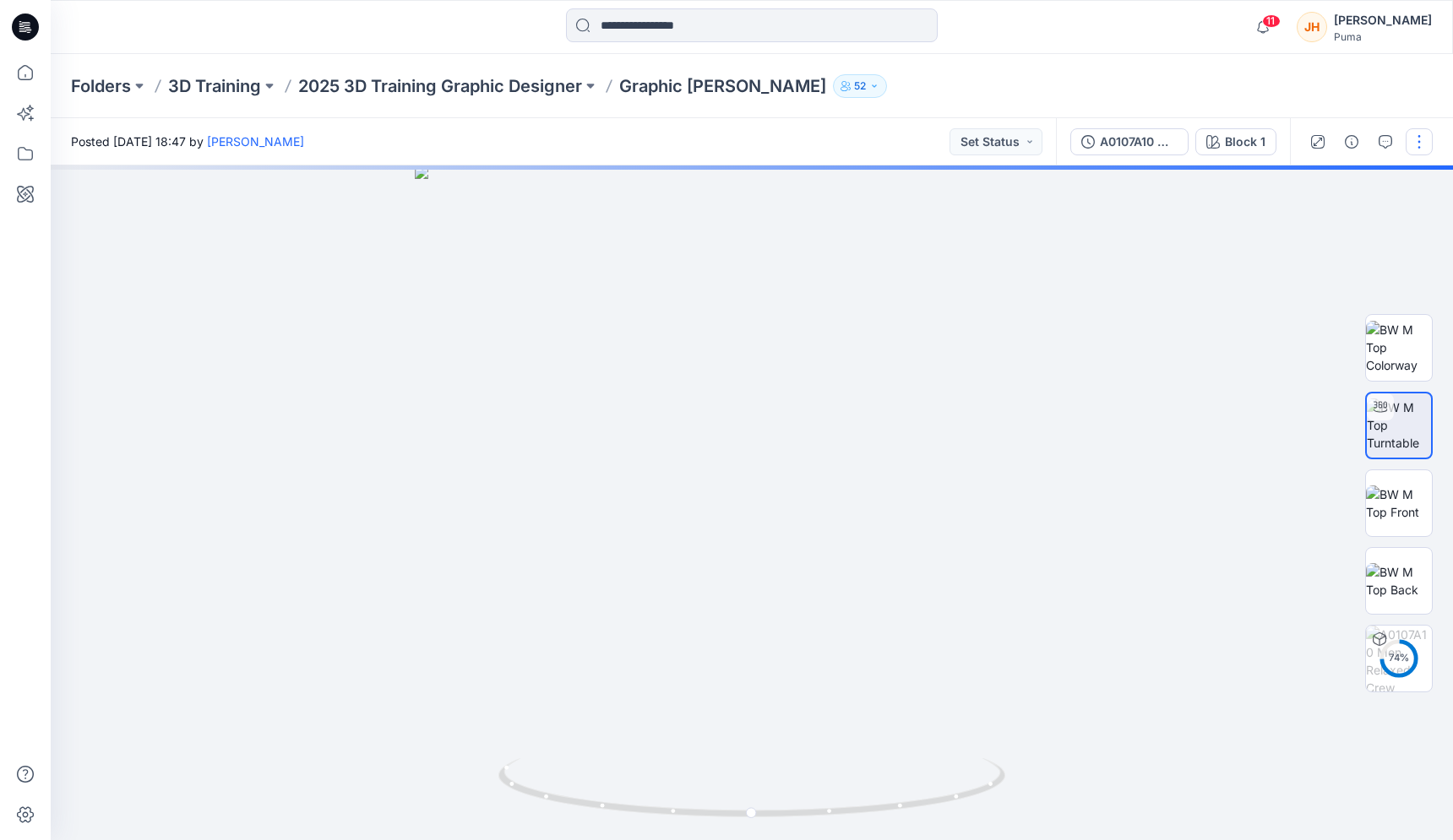
click at [1422, 138] on button "button" at bounding box center [1419, 142] width 27 height 27
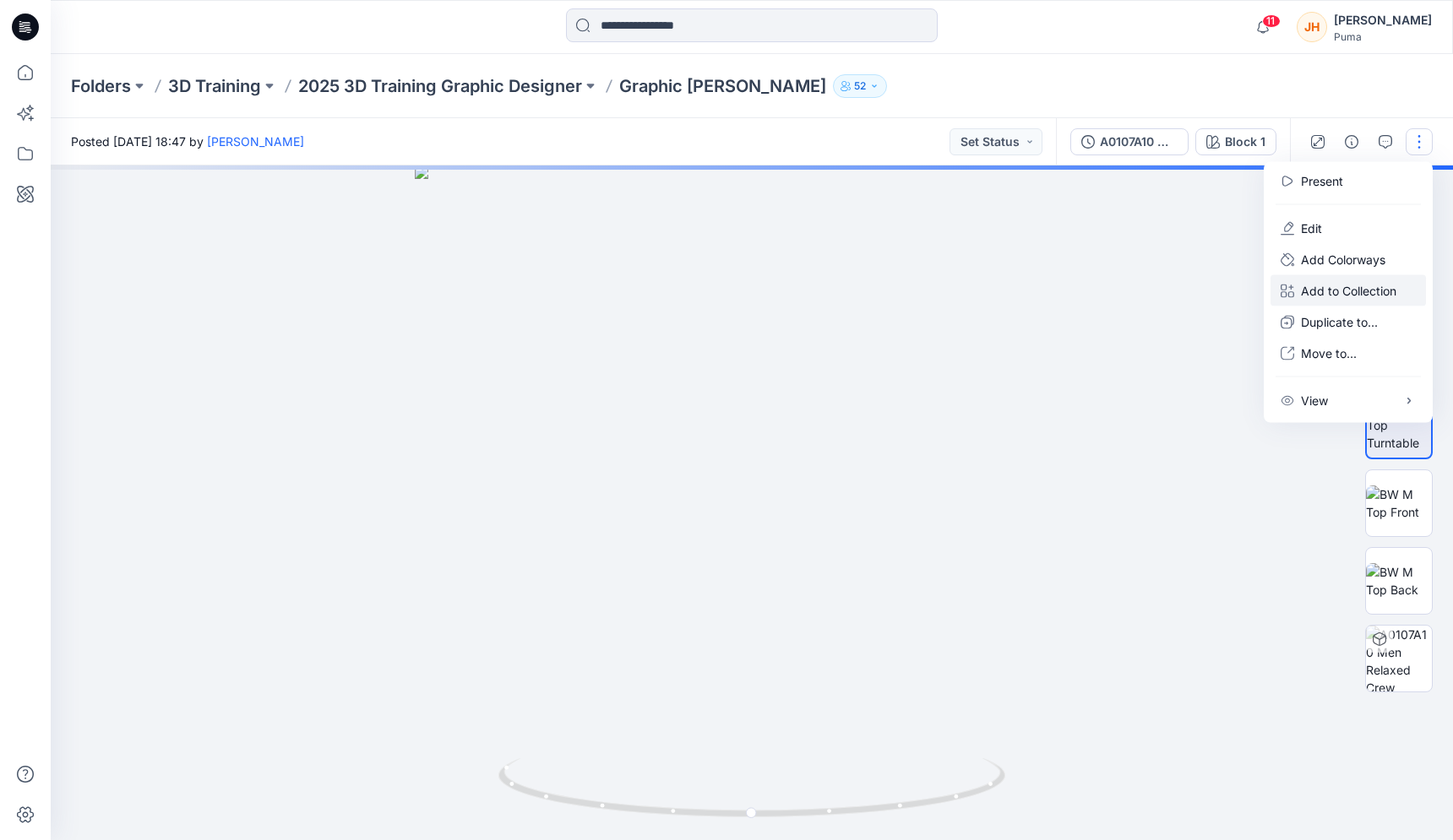
click at [1328, 302] on button "Add to Collection" at bounding box center [1348, 290] width 155 height 31
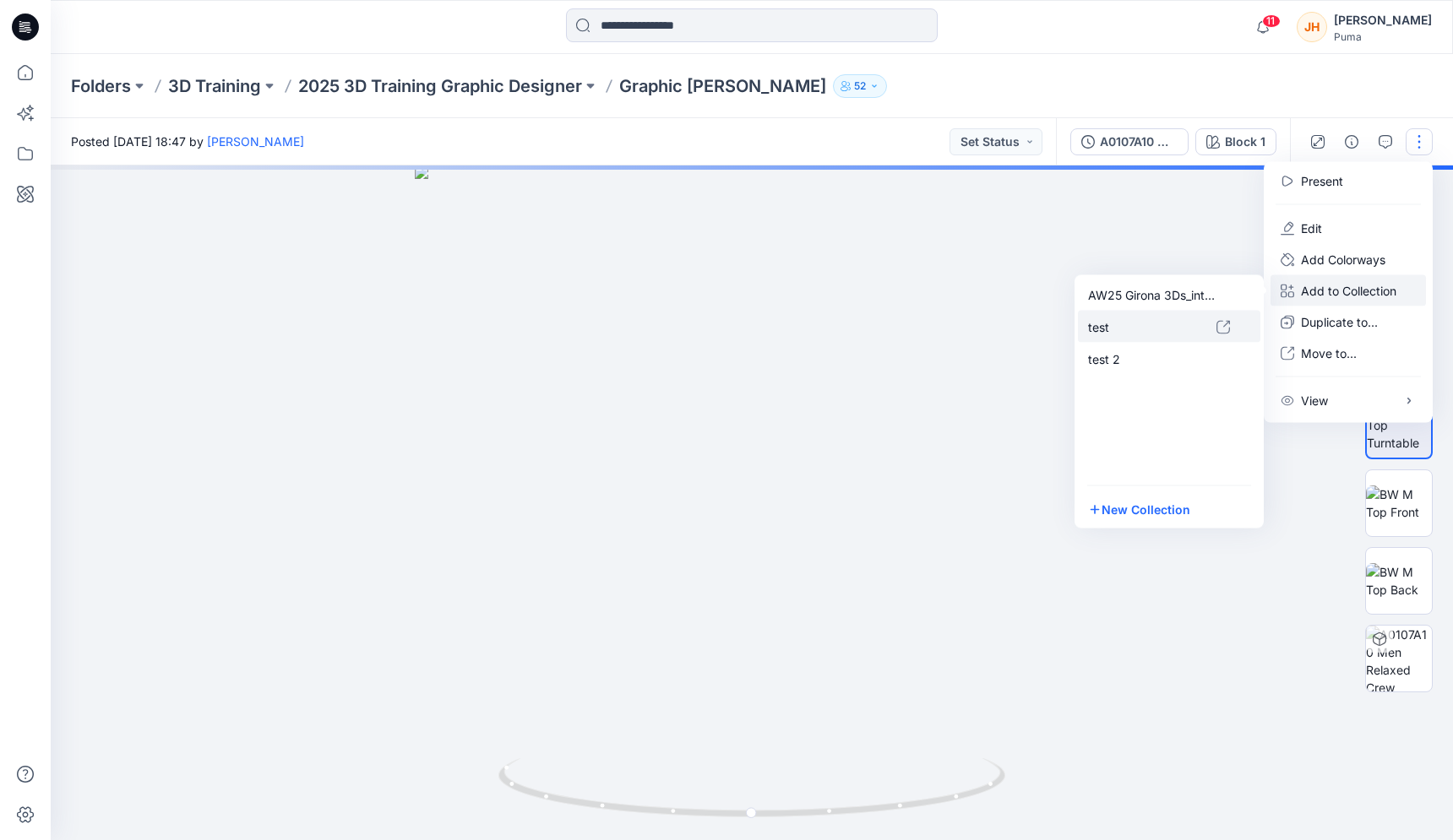
click at [1170, 324] on p "test" at bounding box center [1152, 326] width 128 height 18
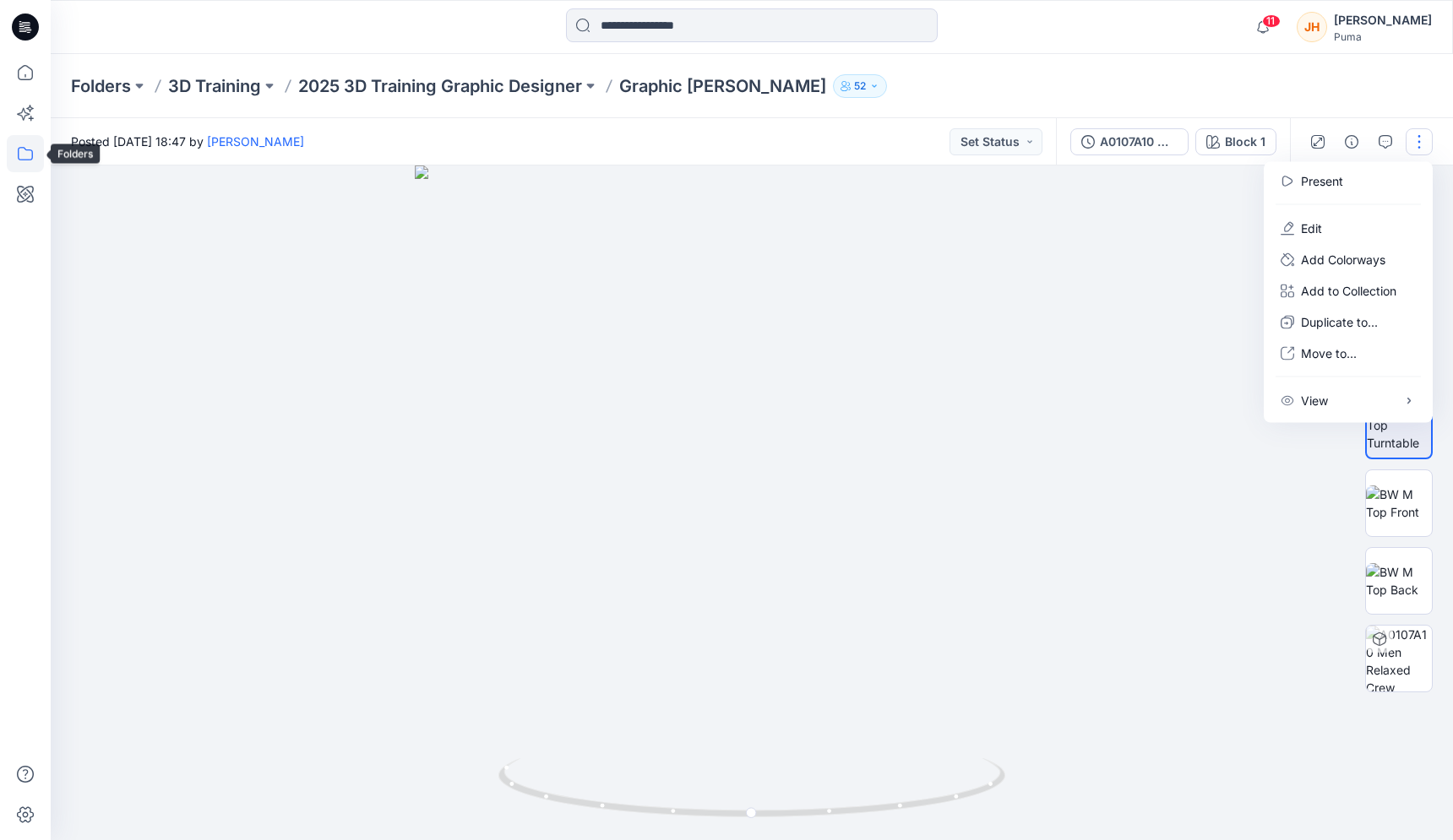
click at [23, 160] on icon at bounding box center [25, 154] width 15 height 14
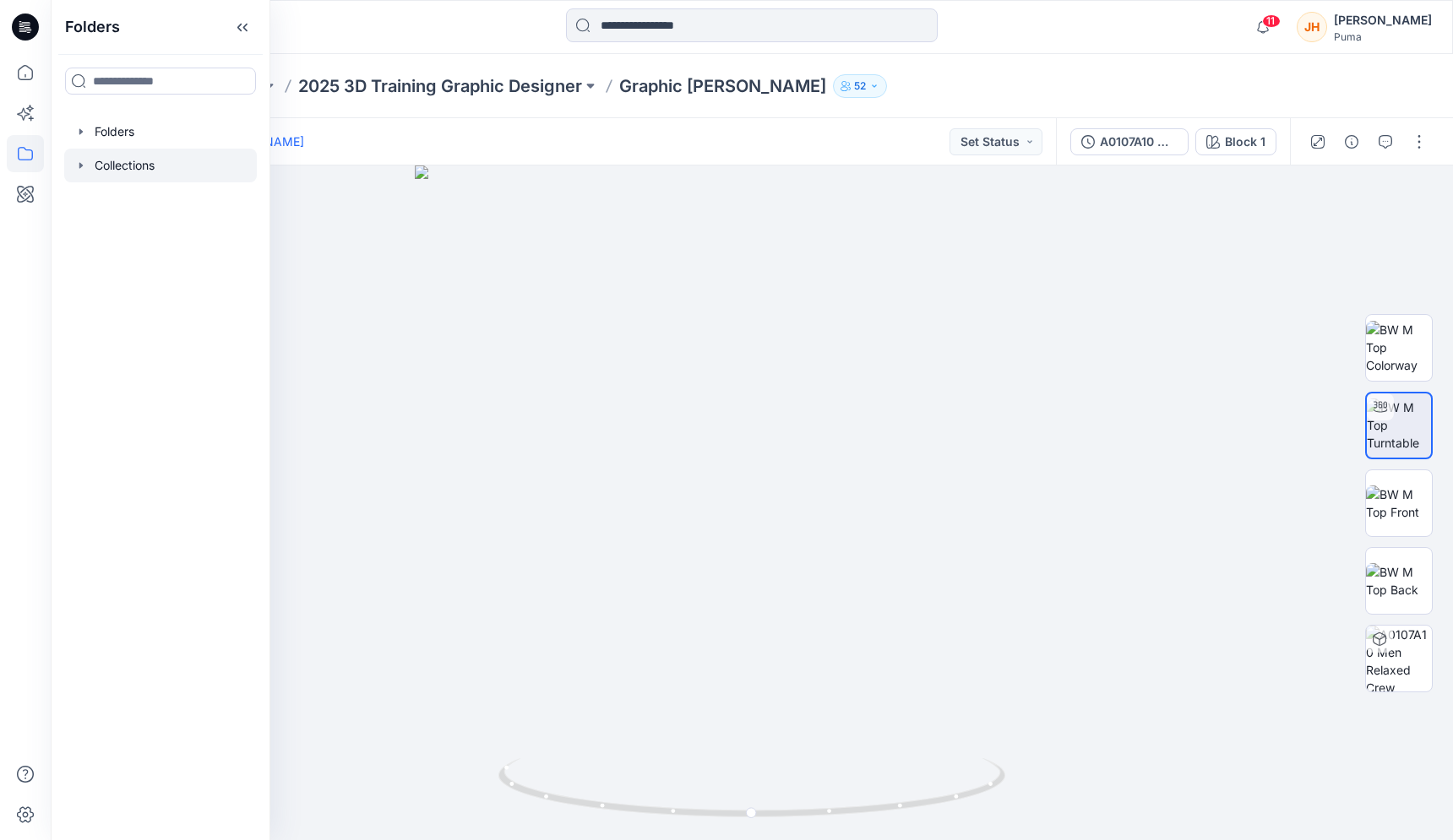
click at [109, 172] on div at bounding box center [161, 166] width 193 height 34
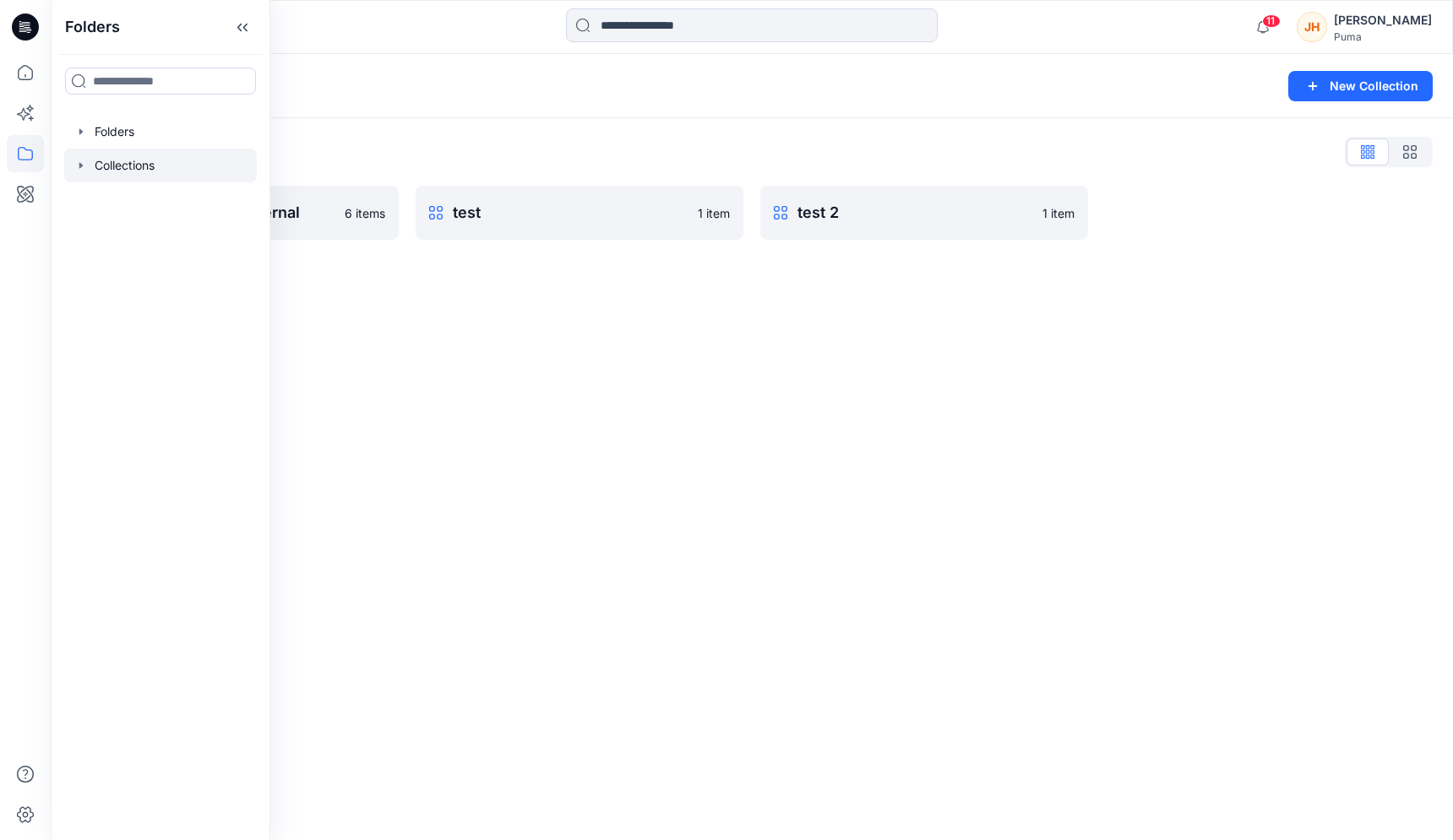
click at [360, 154] on div "Collections List" at bounding box center [752, 152] width 1362 height 27
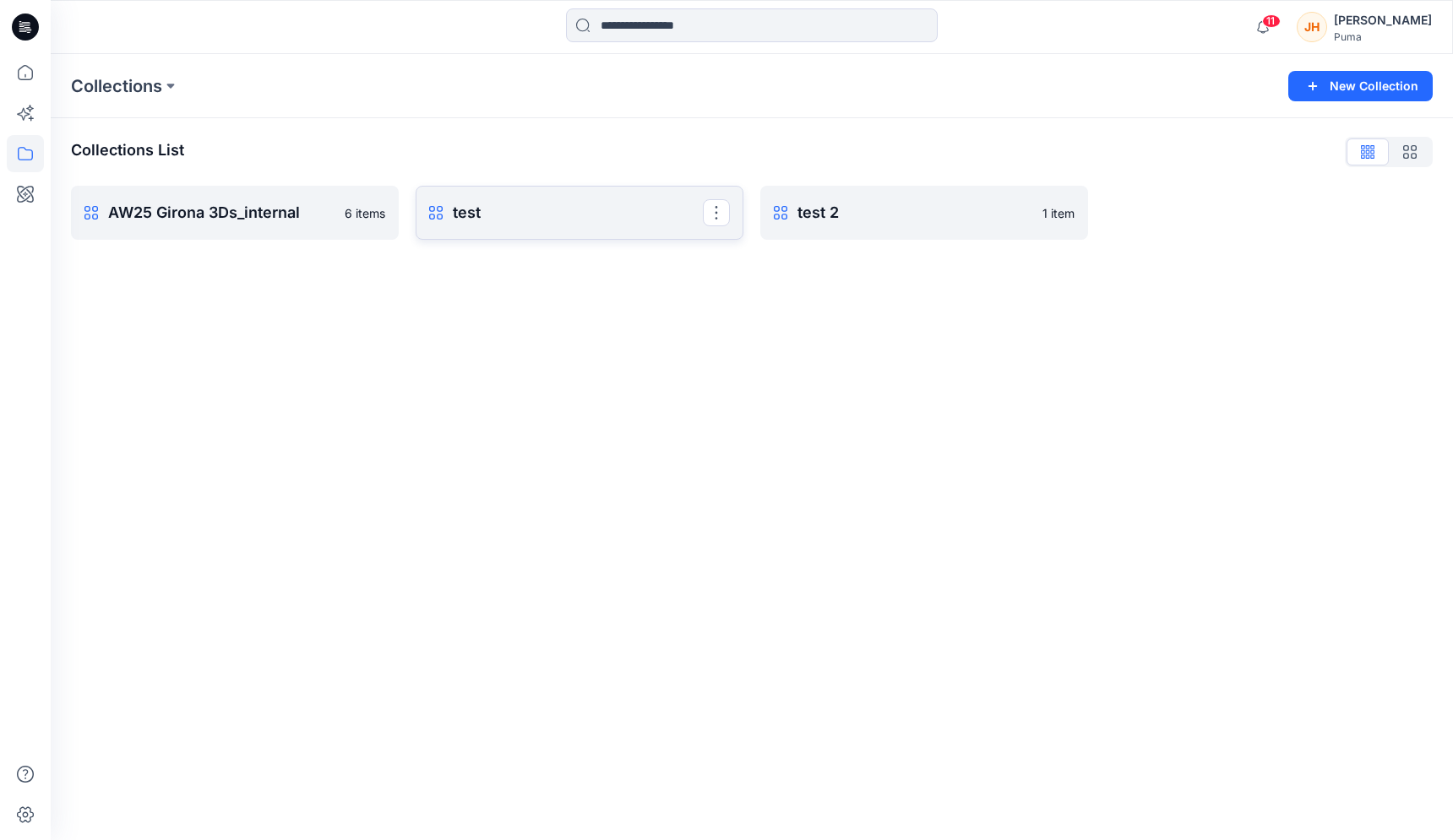
click at [502, 217] on p "test" at bounding box center [578, 213] width 250 height 24
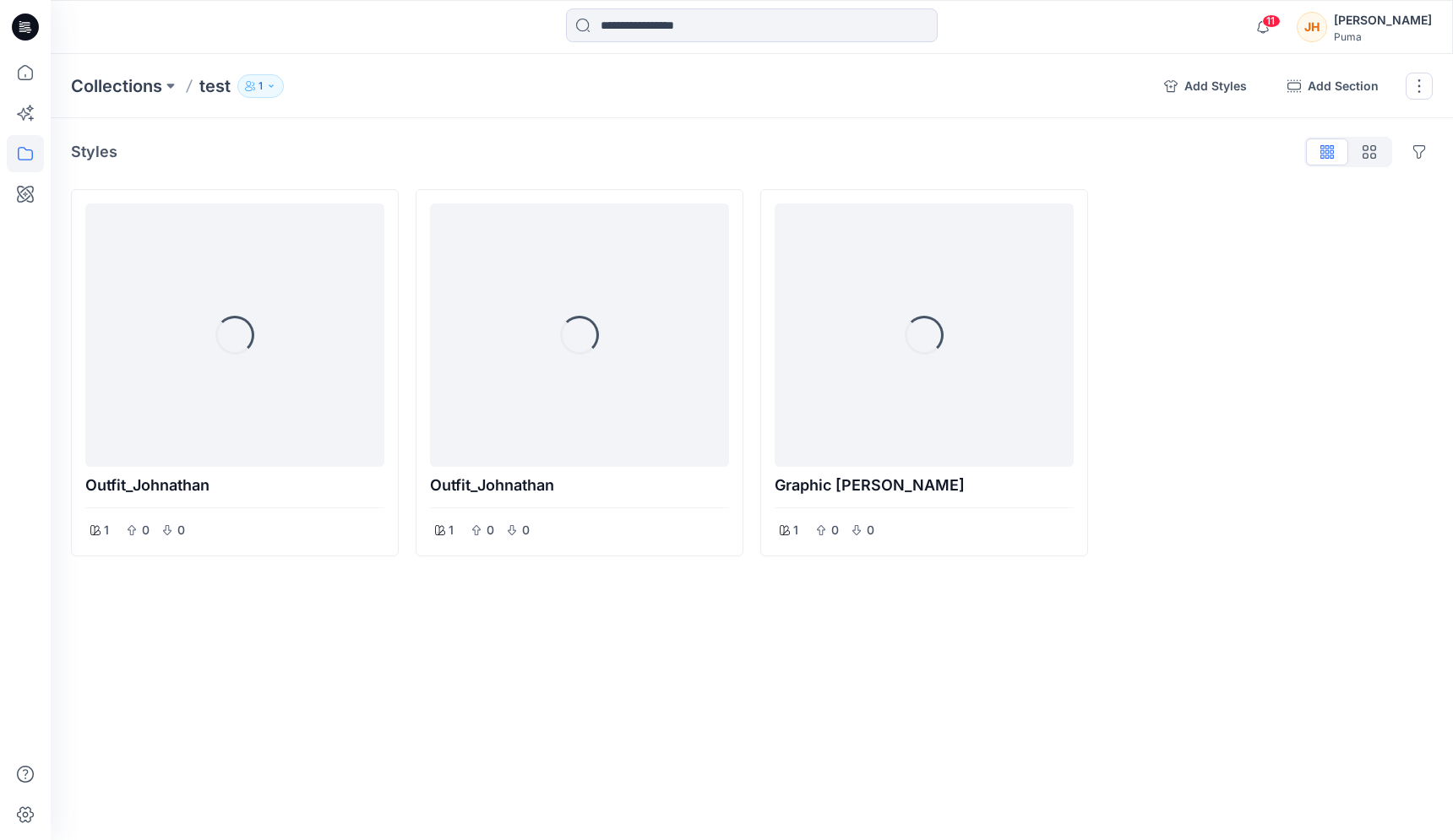
click at [270, 82] on icon "button" at bounding box center [271, 86] width 10 height 10
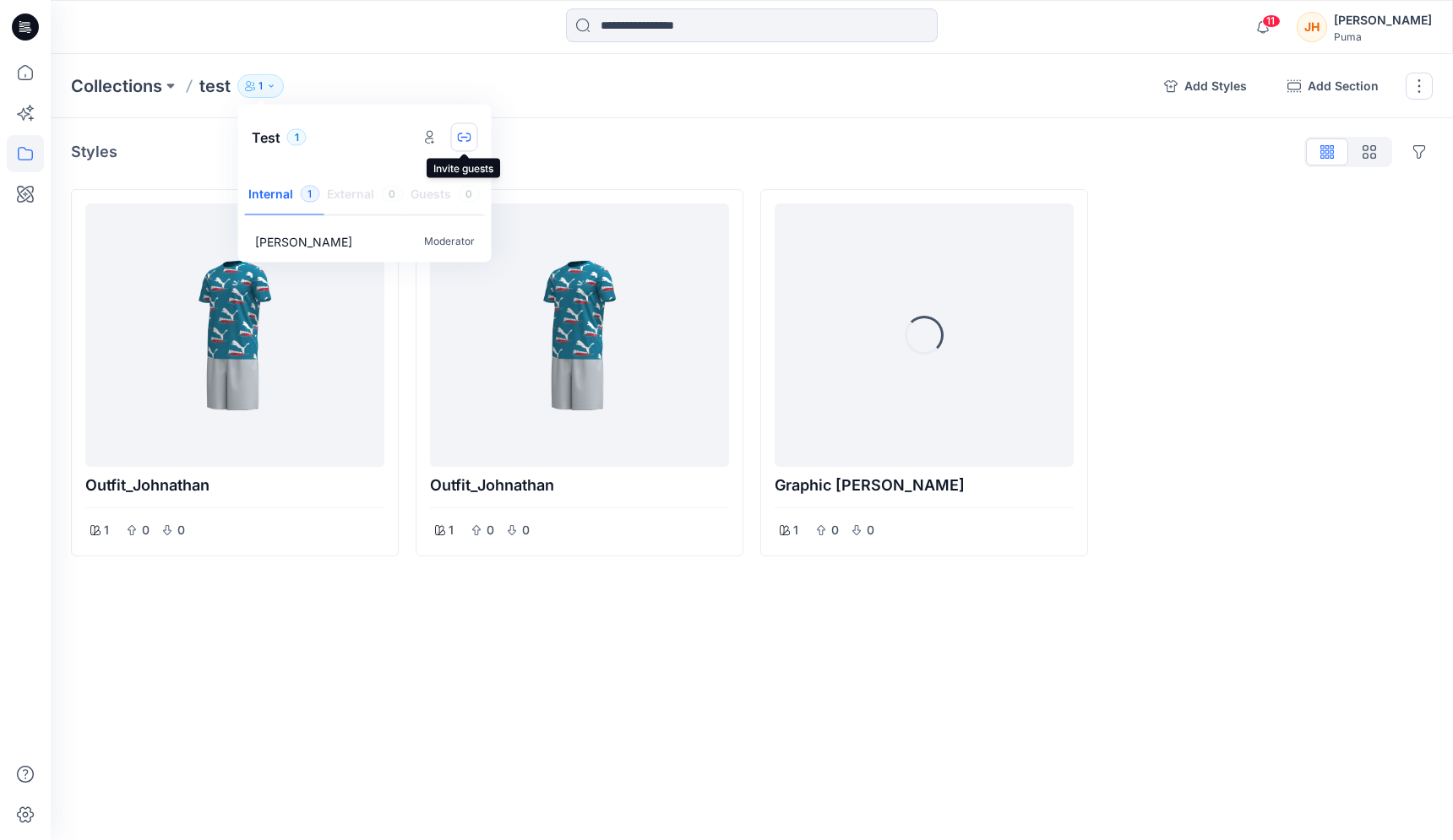
click at [456, 134] on button "button" at bounding box center [465, 138] width 27 height 29
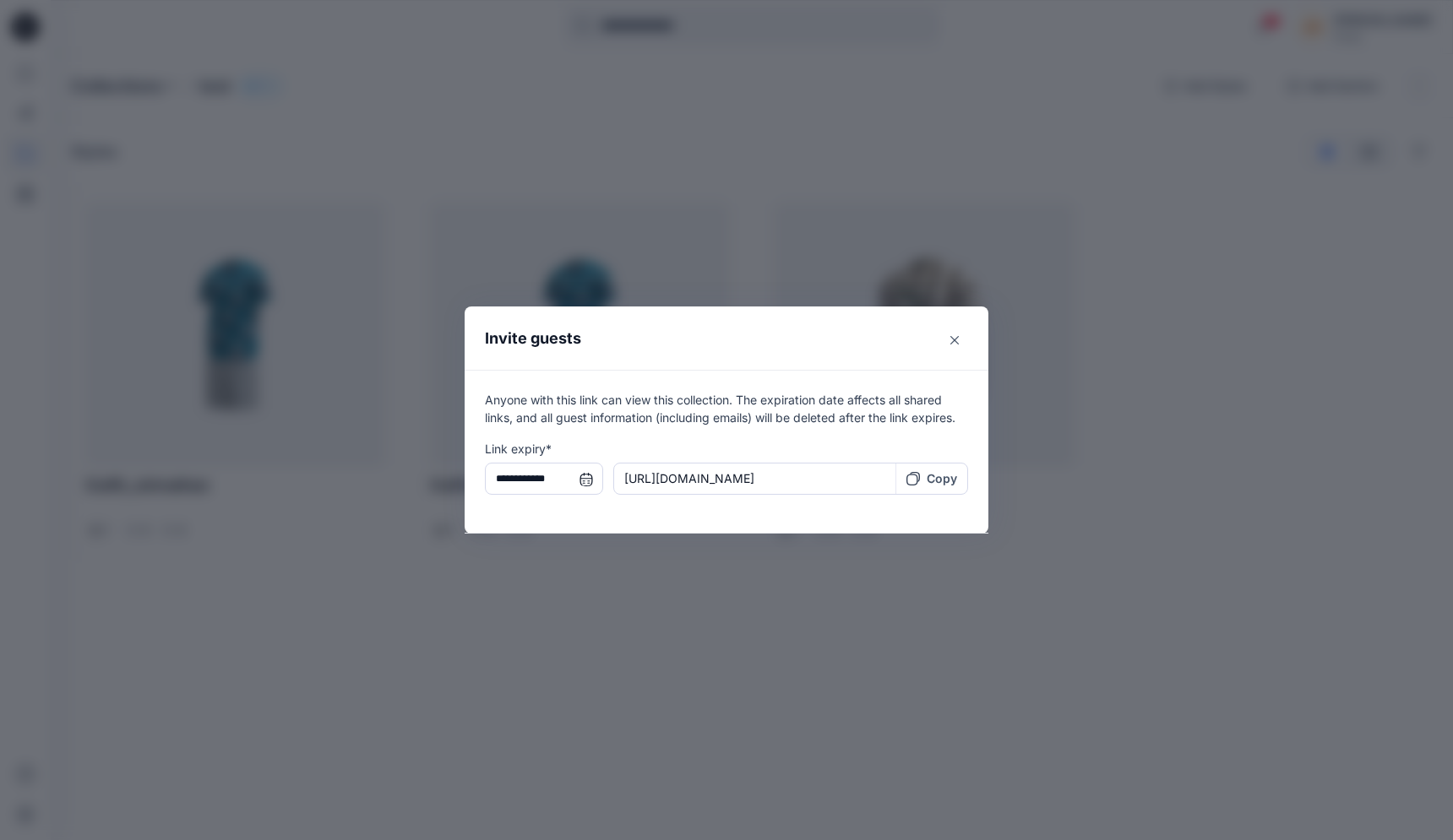
click at [934, 484] on p "Copy" at bounding box center [942, 478] width 31 height 18
click at [593, 480] on input "**********" at bounding box center [544, 479] width 118 height 32
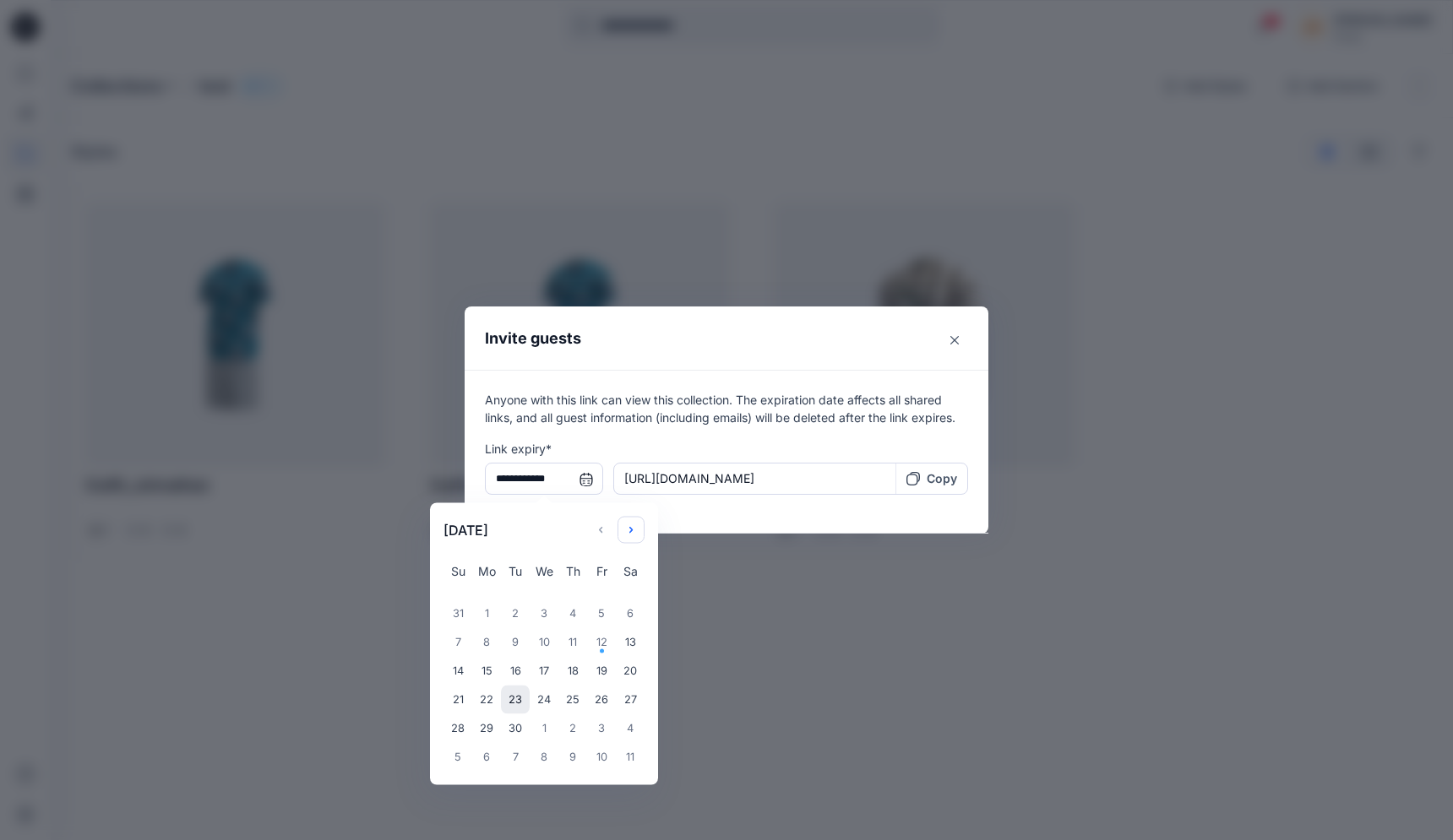
click at [635, 530] on icon "Choose Date" at bounding box center [631, 530] width 14 height 14
click at [596, 726] on div "31" at bounding box center [602, 729] width 29 height 29
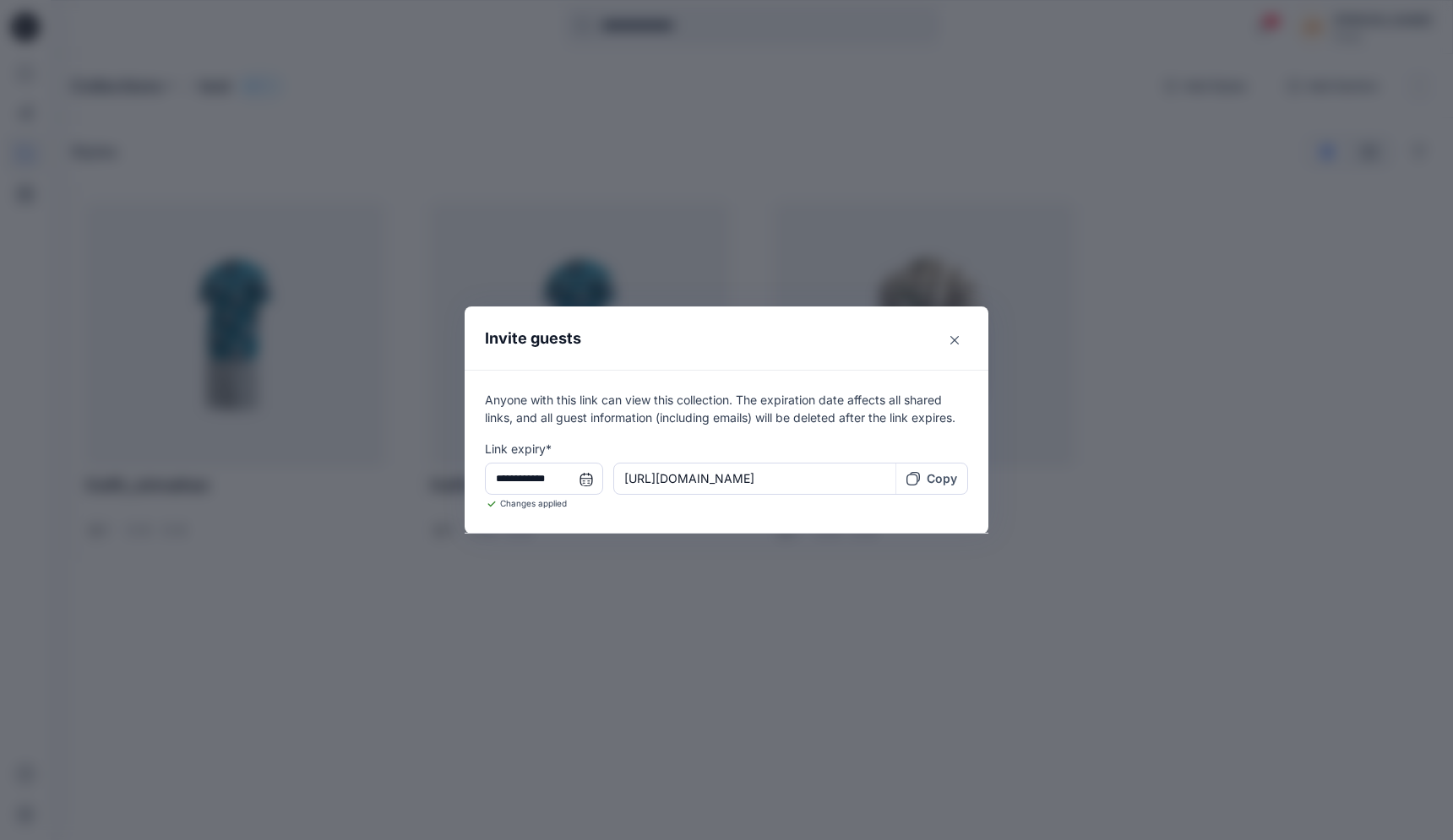
type input "**********"
click at [936, 467] on div "Copy" at bounding box center [932, 478] width 71 height 31
click at [620, 115] on div "**********" at bounding box center [726, 420] width 1453 height 840
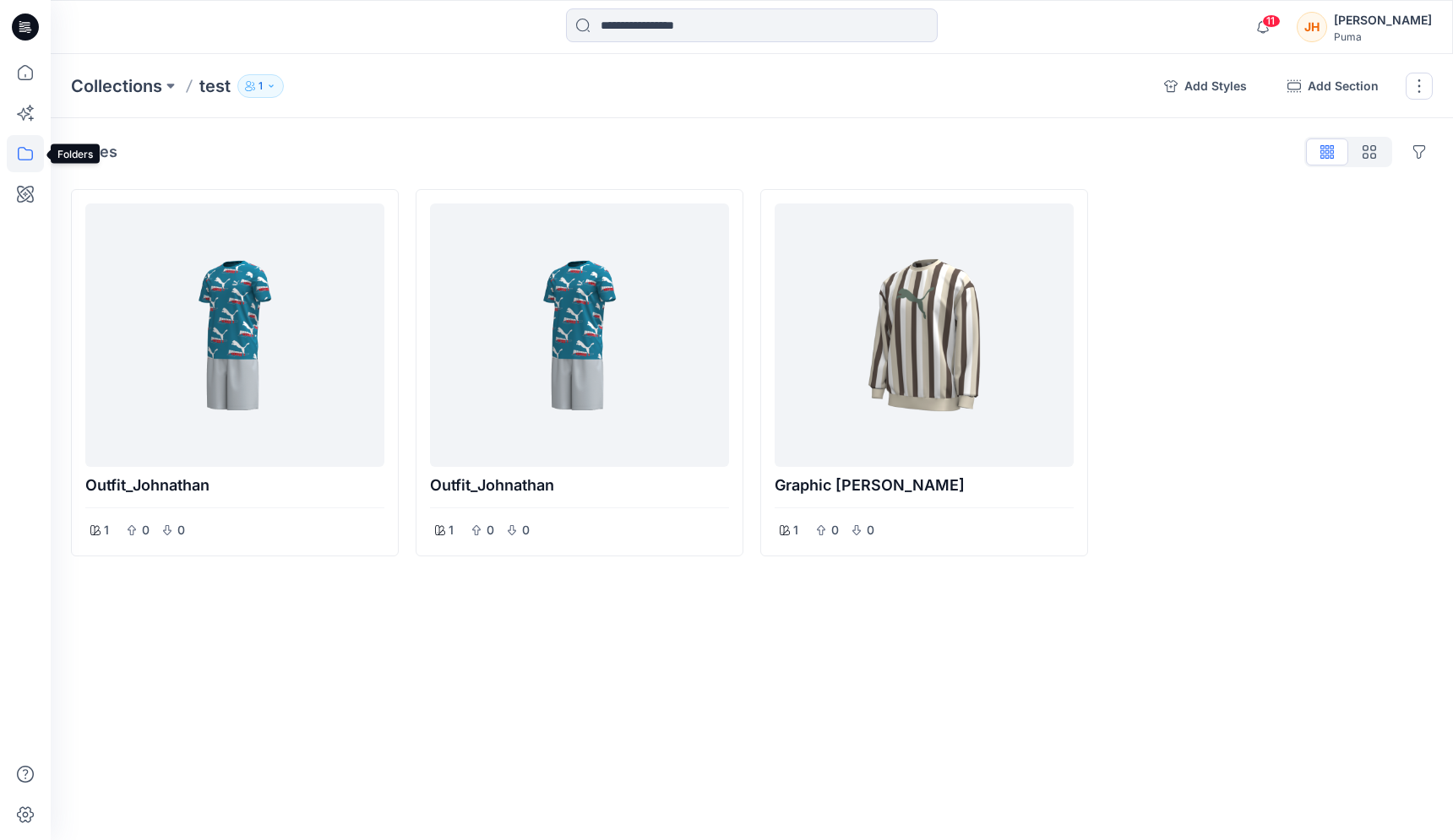
click at [27, 149] on icon at bounding box center [25, 154] width 15 height 14
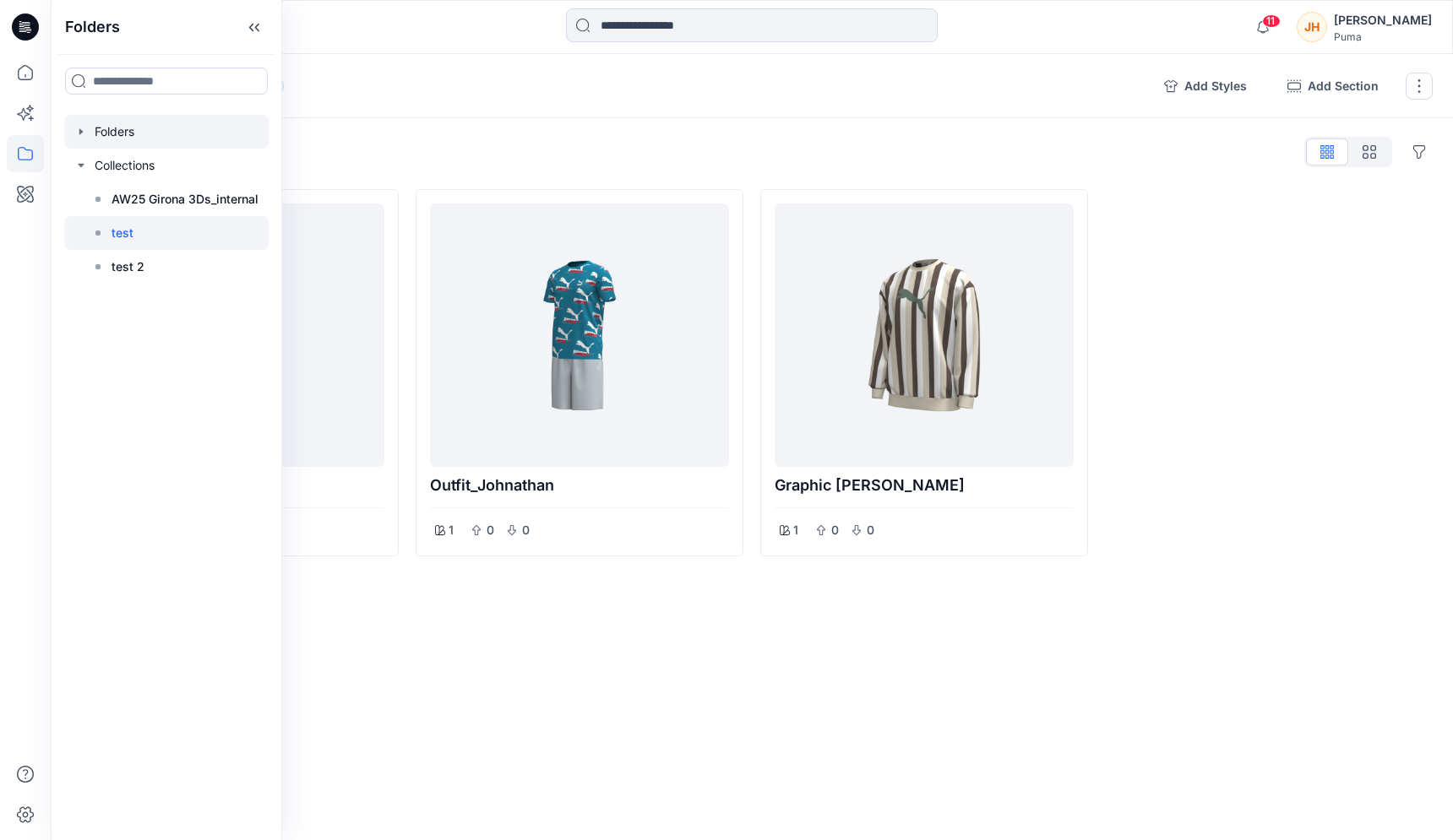
click at [84, 138] on div at bounding box center [167, 132] width 205 height 34
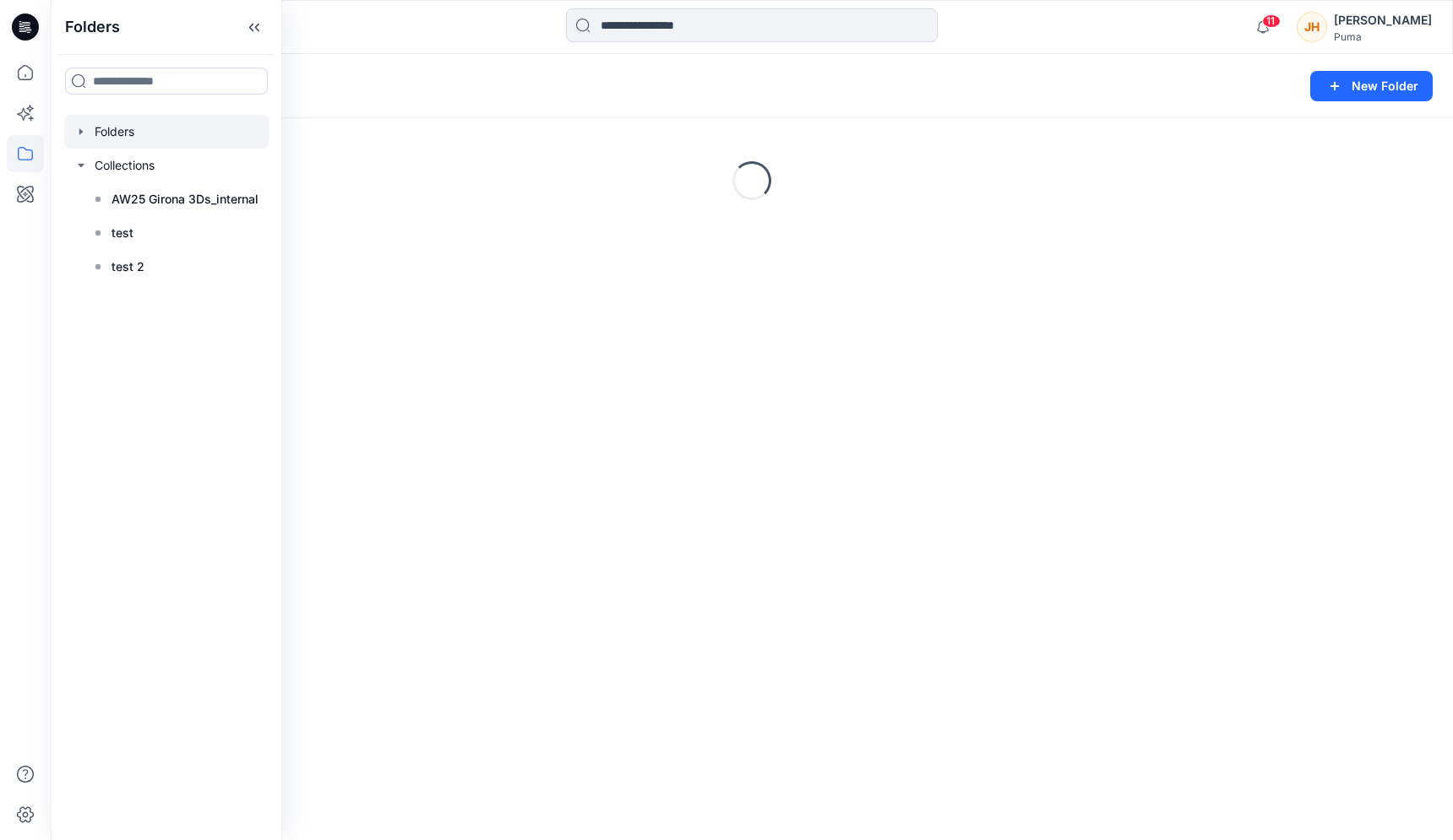
click at [80, 138] on icon "button" at bounding box center [81, 132] width 14 height 14
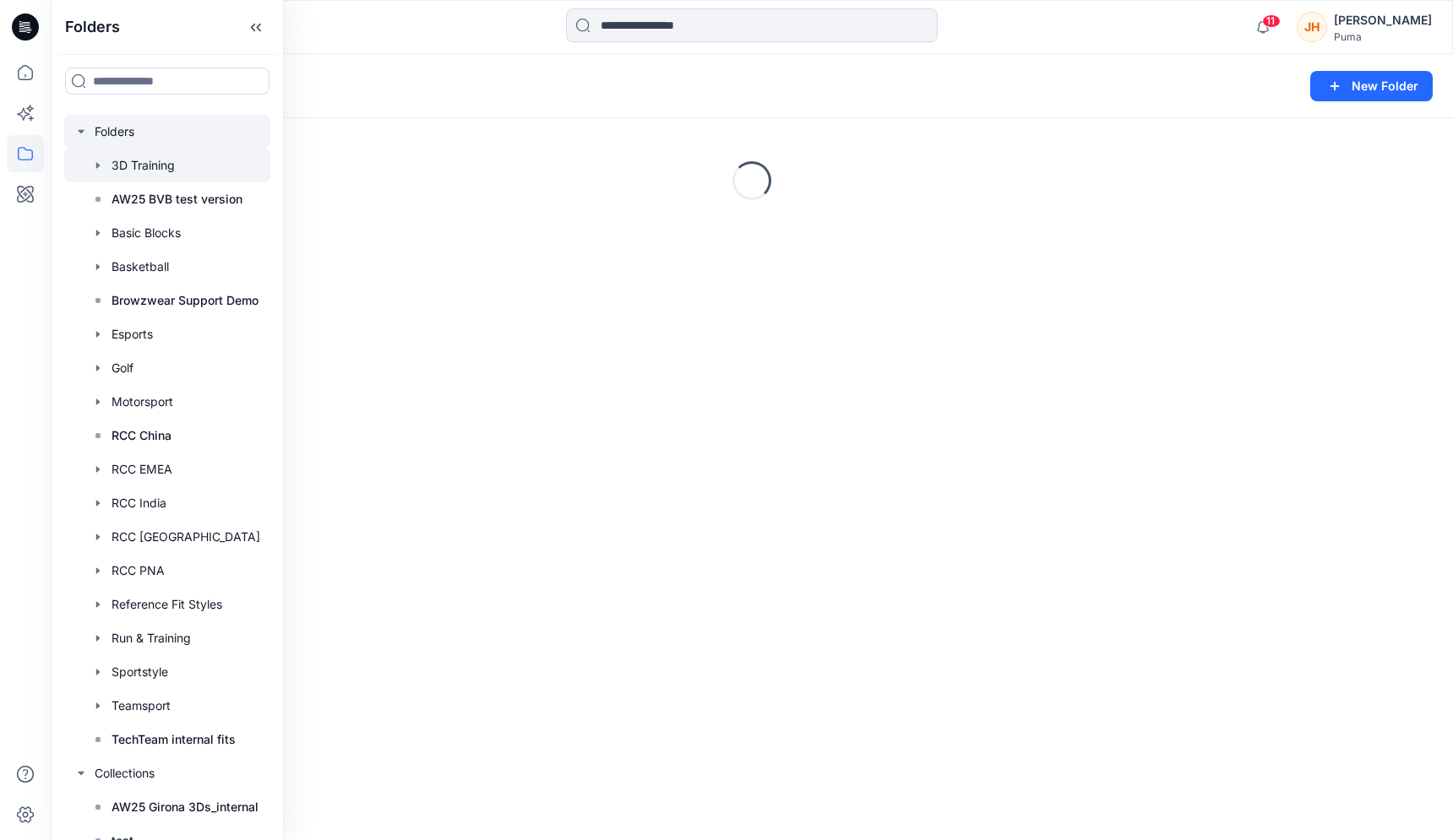
click at [89, 168] on div at bounding box center [167, 166] width 206 height 34
click at [94, 169] on icon "button" at bounding box center [98, 166] width 14 height 14
